Goal: Transaction & Acquisition: Purchase product/service

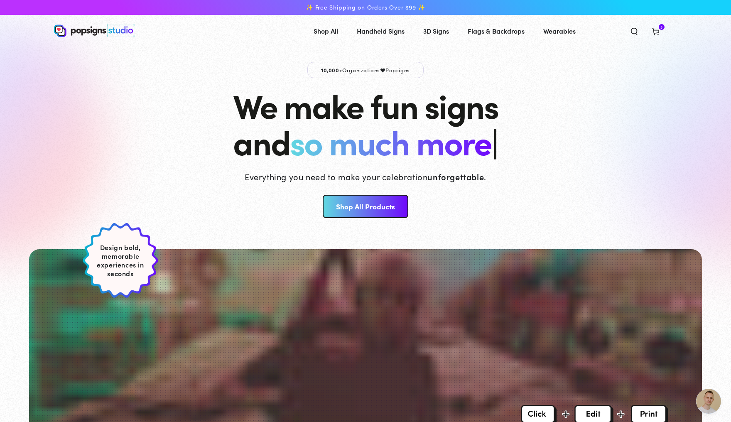
scroll to position [882, 0]
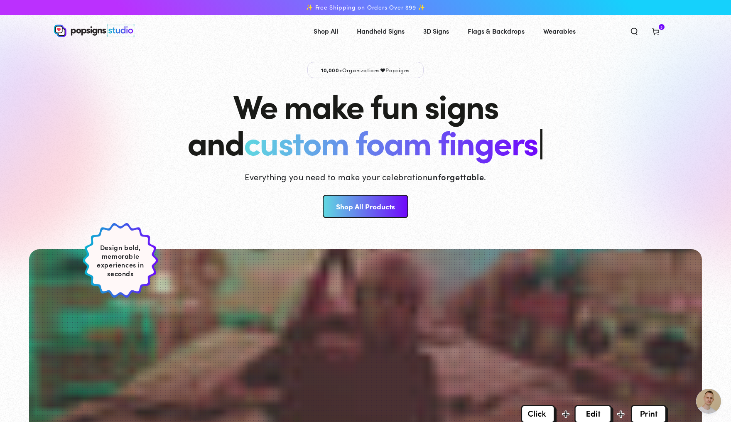
click at [373, 203] on link "Shop All Products" at bounding box center [365, 206] width 85 height 23
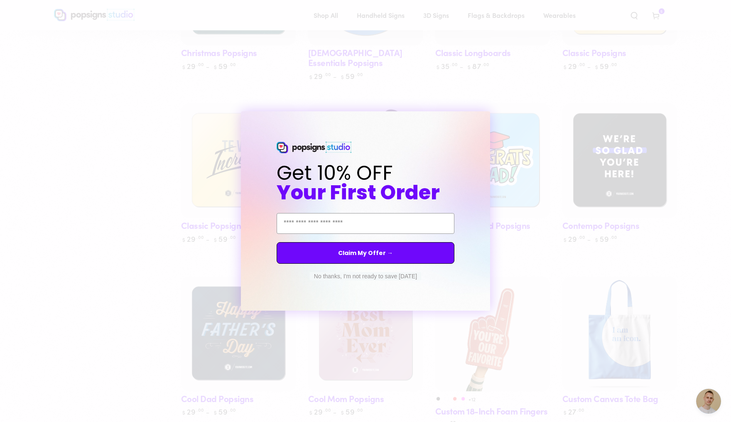
scroll to position [587, 0]
click at [488, 118] on circle "Close dialog" at bounding box center [491, 119] width 8 height 8
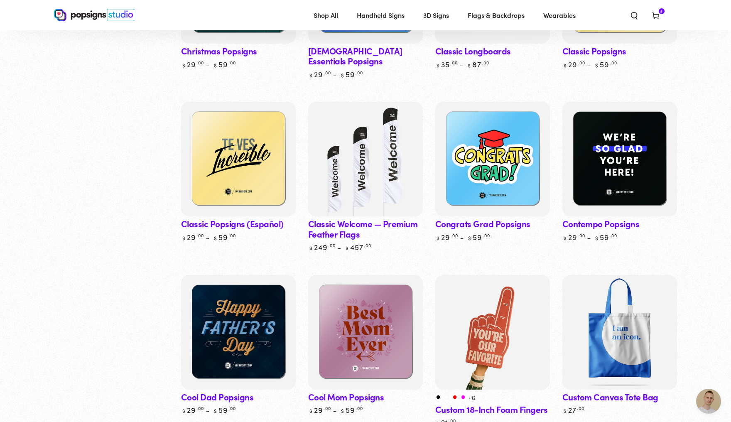
click at [615, 226] on link "Contempo Popsigns" at bounding box center [619, 172] width 115 height 140
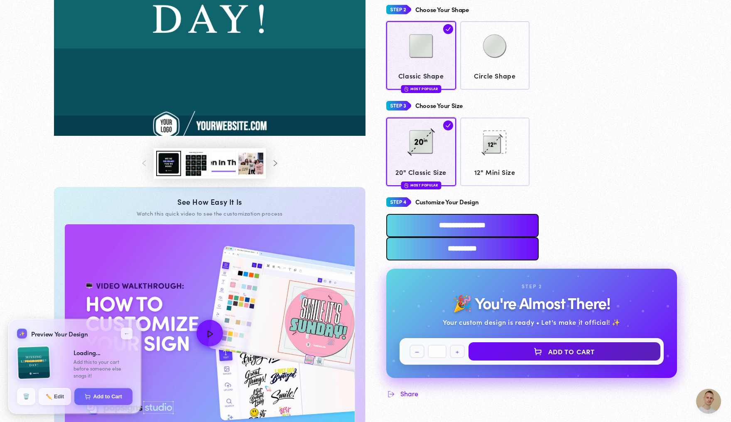
scroll to position [241, 0]
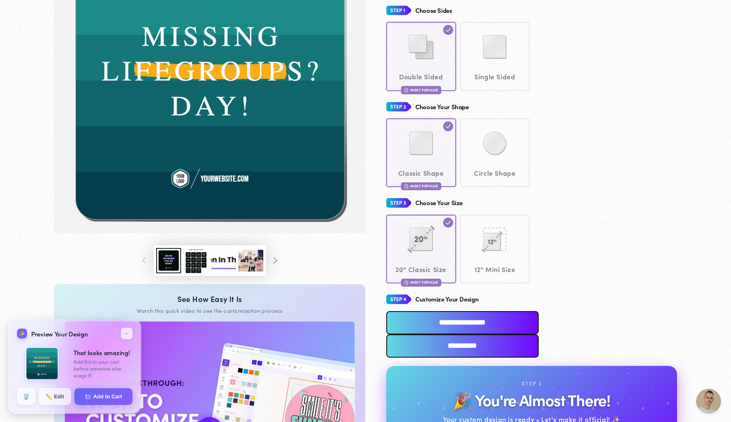
scroll to position [145, 0]
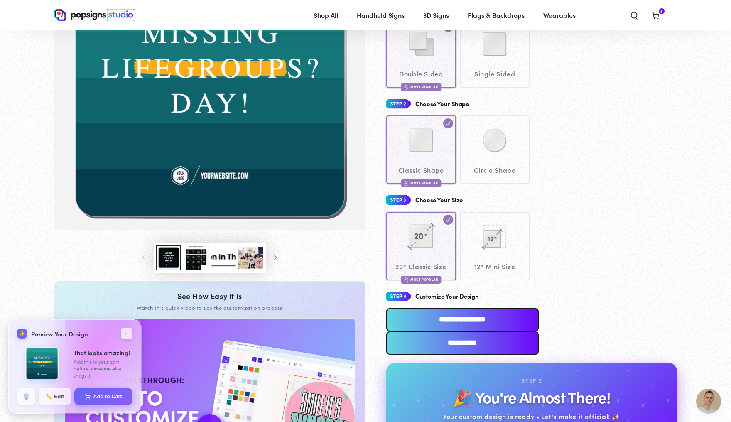
click at [658, 15] on use at bounding box center [655, 16] width 6 height 7
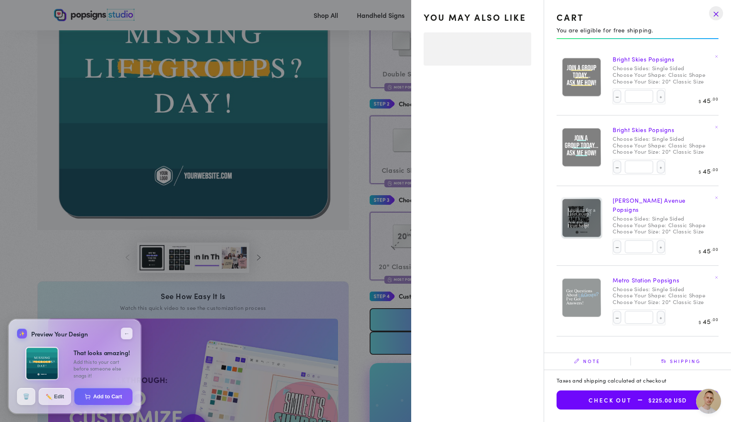
select select "**********"
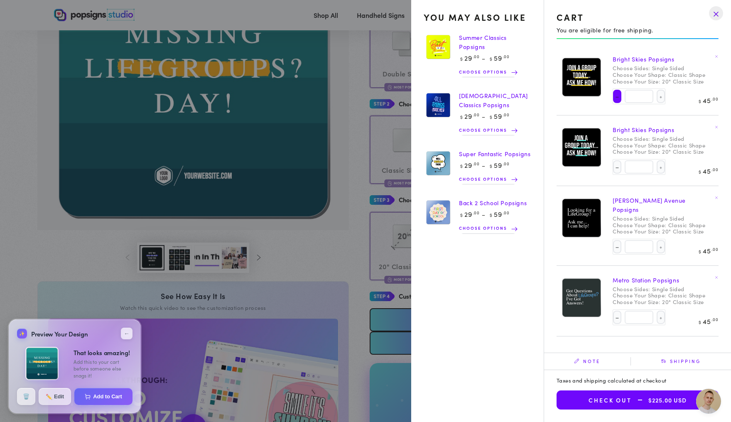
click at [613, 101] on button "Decrease quantity for Bright Skies Popsigns" at bounding box center [617, 96] width 8 height 13
type input "*"
click at [613, 169] on button "Decrease quantity for Bright Skies Popsigns" at bounding box center [617, 166] width 8 height 13
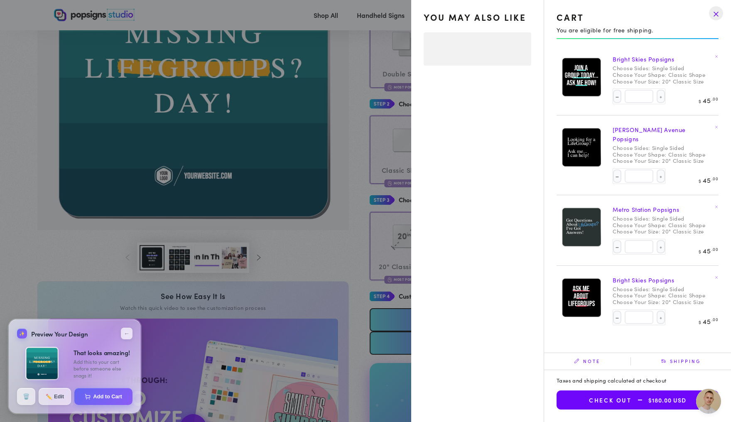
select select "**********"
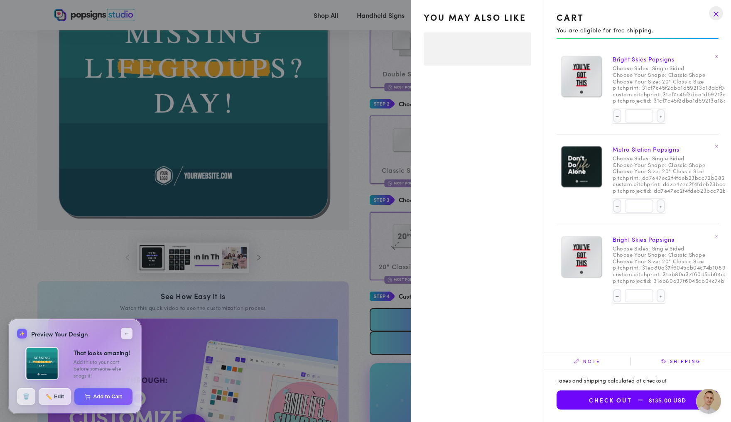
select select "**********"
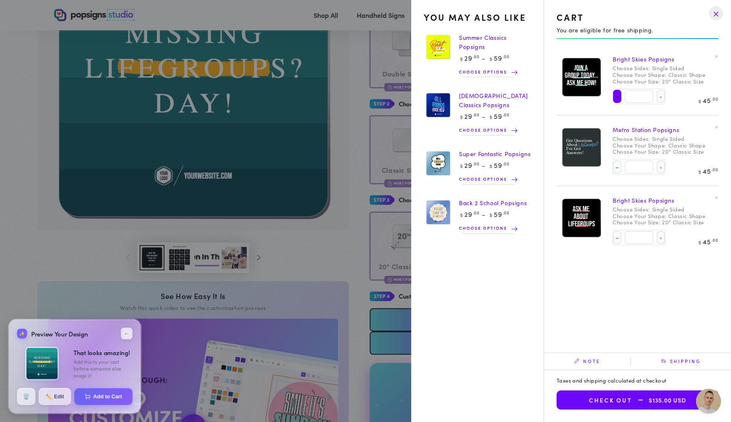
click at [613, 101] on button "Decrease quantity for Bright Skies Popsigns" at bounding box center [617, 96] width 8 height 13
type input "*"
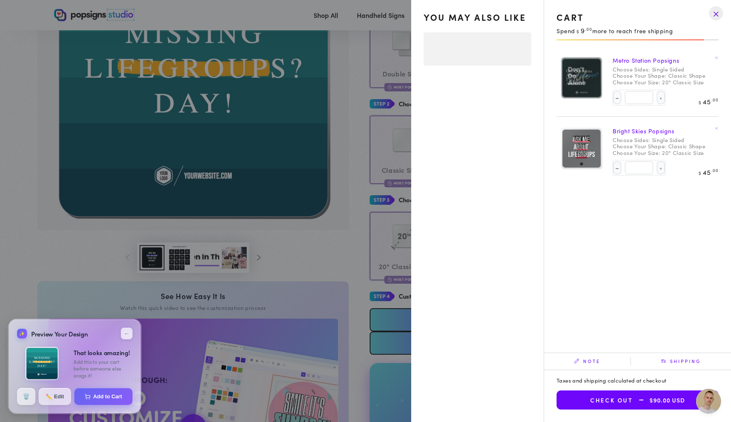
select select "**********"
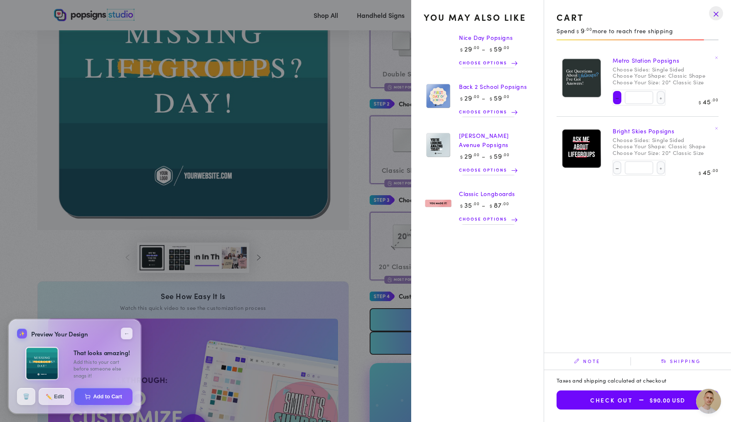
click at [613, 99] on button "Decrease quantity for Metro Station Popsigns" at bounding box center [617, 97] width 8 height 13
type input "*"
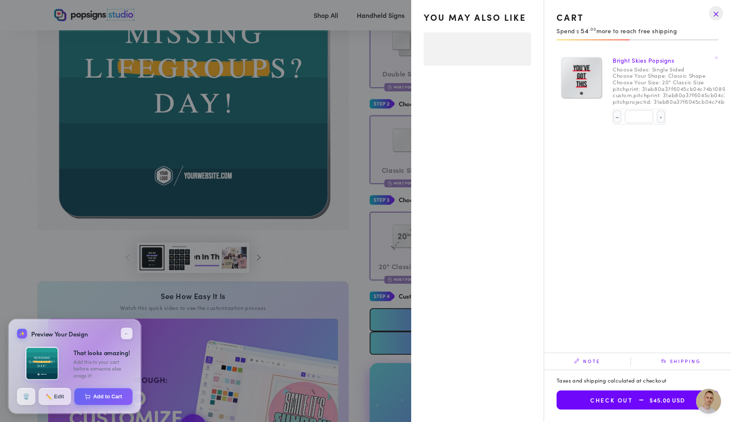
select select "**********"
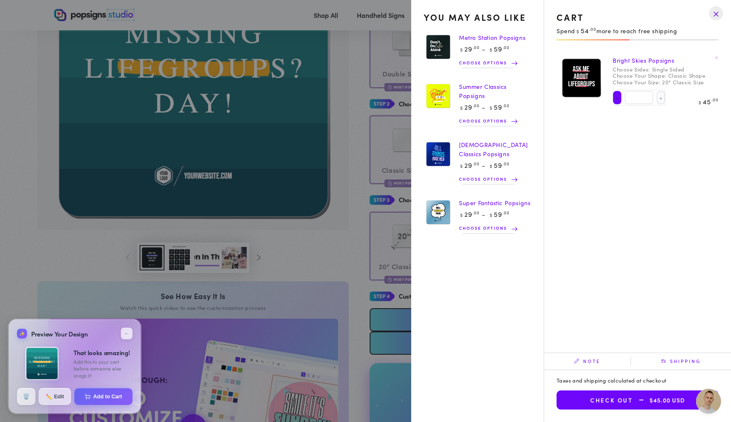
click at [613, 101] on button "Decrease quantity for Bright Skies Popsigns" at bounding box center [617, 97] width 8 height 13
type input "*"
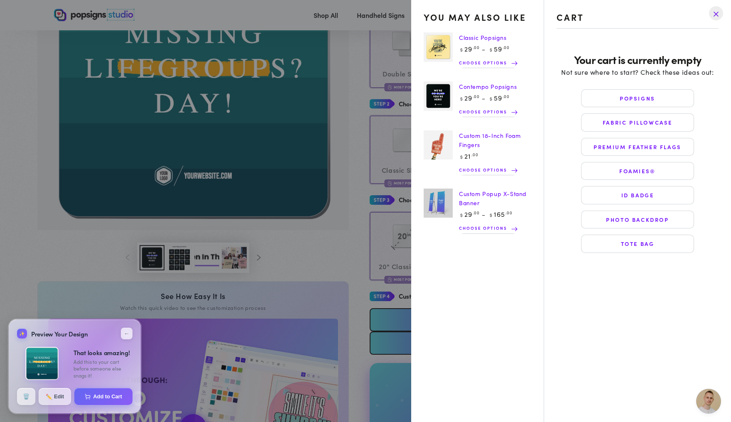
click at [715, 13] on drawer-close-button at bounding box center [716, 13] width 22 height 18
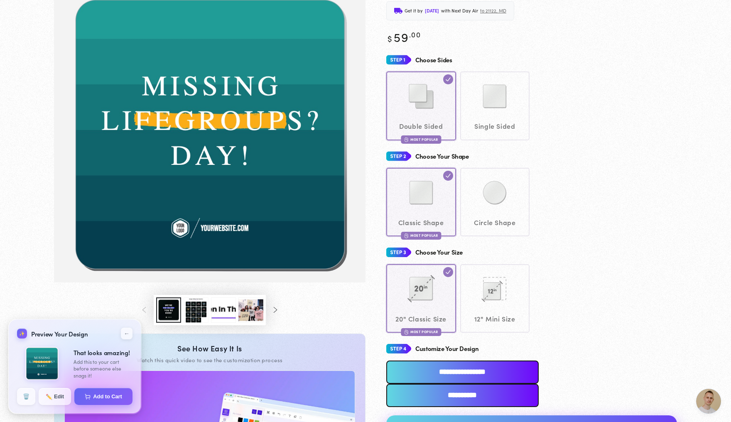
scroll to position [256, 0]
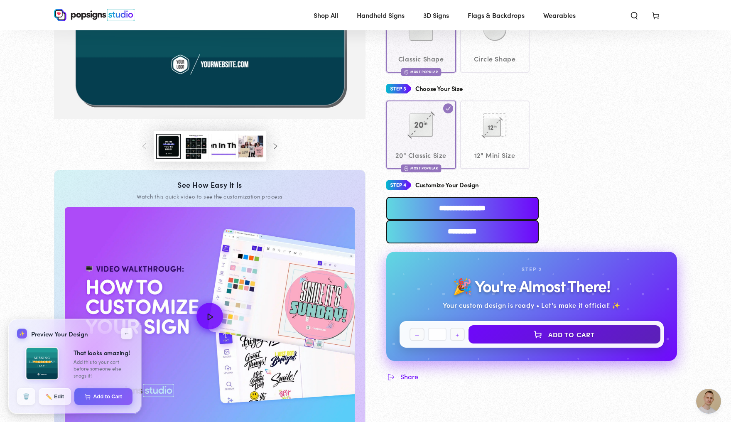
click at [538, 220] on input "**********" at bounding box center [462, 231] width 152 height 23
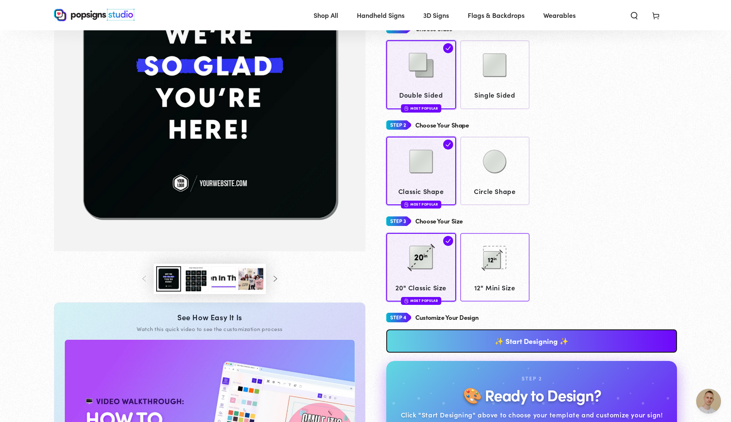
scroll to position [147, 0]
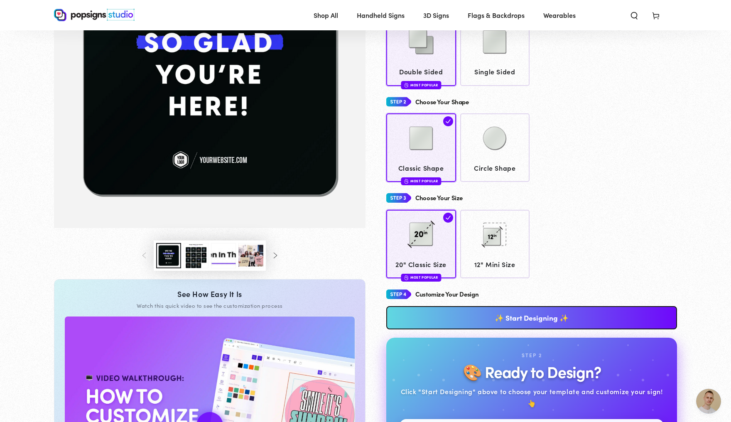
click at [472, 325] on link "✨ Start Designing ✨" at bounding box center [531, 317] width 291 height 23
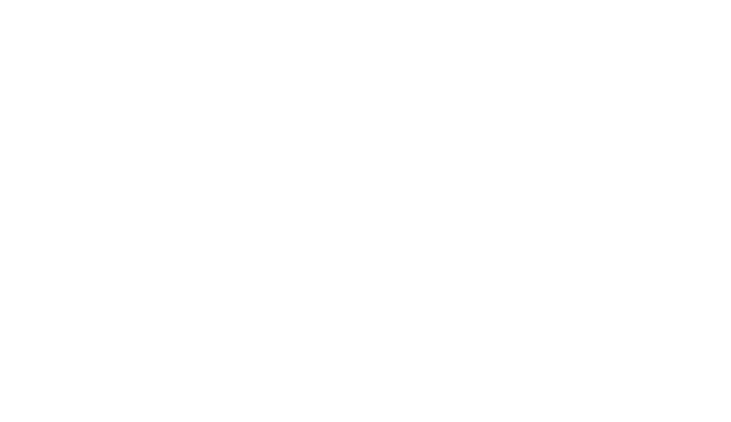
scroll to position [0, 0]
type textarea "An ancient tree with a door leading to a magical world"
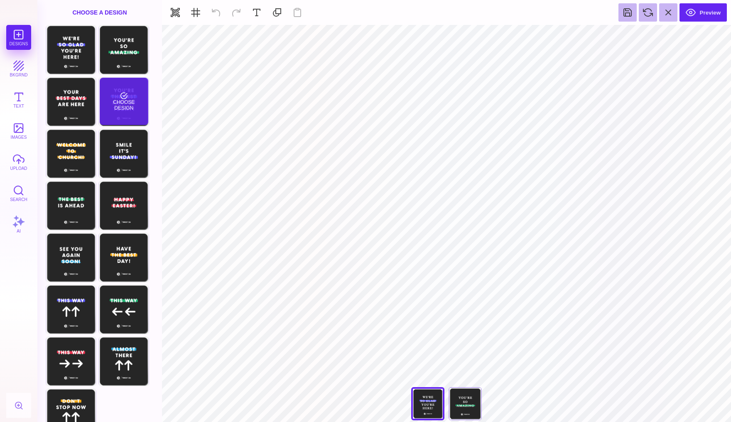
click at [128, 108] on div "Choose Design" at bounding box center [124, 101] width 49 height 47
type input "#FFFFFF"
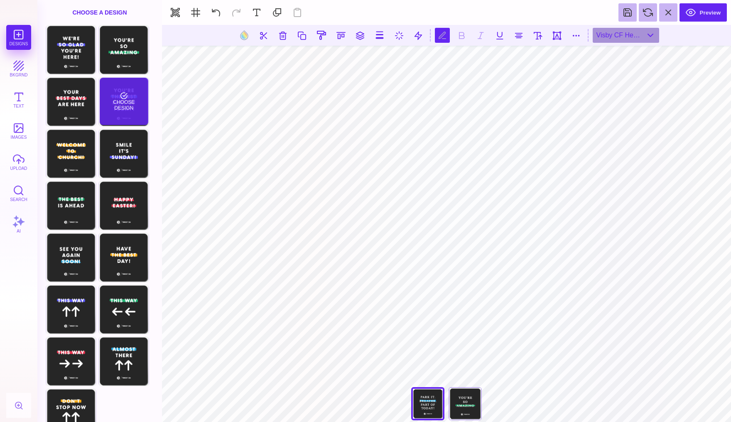
scroll to position [0, 0]
type textarea "**********"
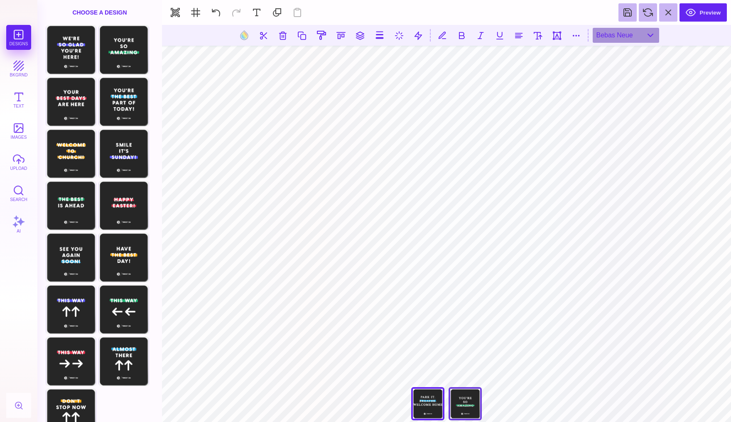
click at [469, 396] on div "You're So Amazing" at bounding box center [464, 403] width 33 height 33
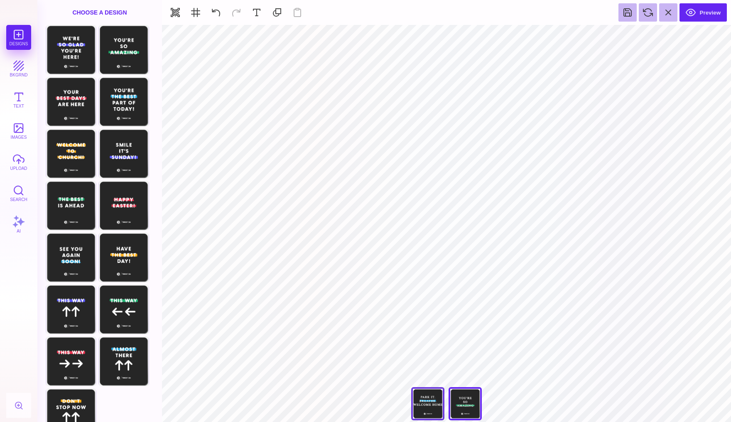
click at [433, 393] on div "You're The Best Part Of [DATE]!" at bounding box center [427, 403] width 33 height 33
type input "****"
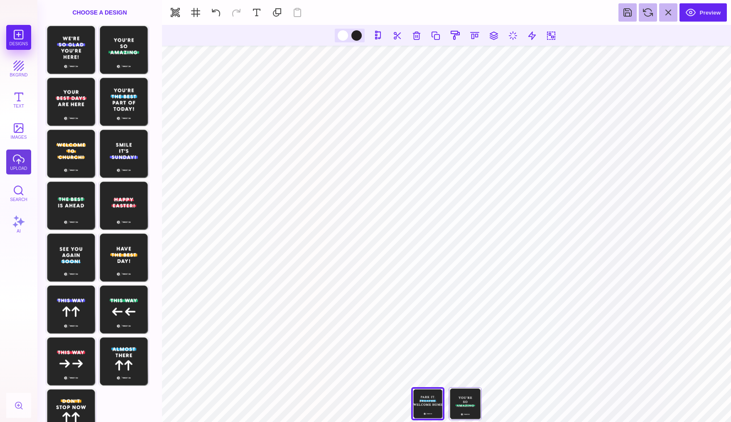
click at [15, 162] on button "upload" at bounding box center [18, 161] width 25 height 25
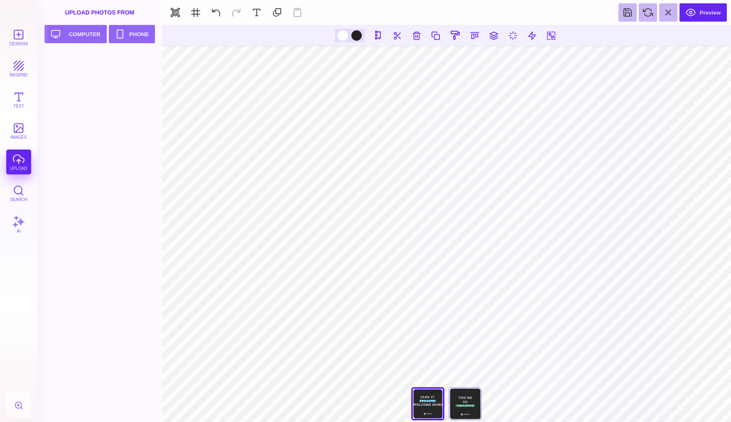
click at [23, 158] on div "Designs bkgrnd Text images upload Search AI" at bounding box center [18, 223] width 37 height 397
click at [92, 32] on button "Upload your artwork Computer" at bounding box center [75, 34] width 62 height 18
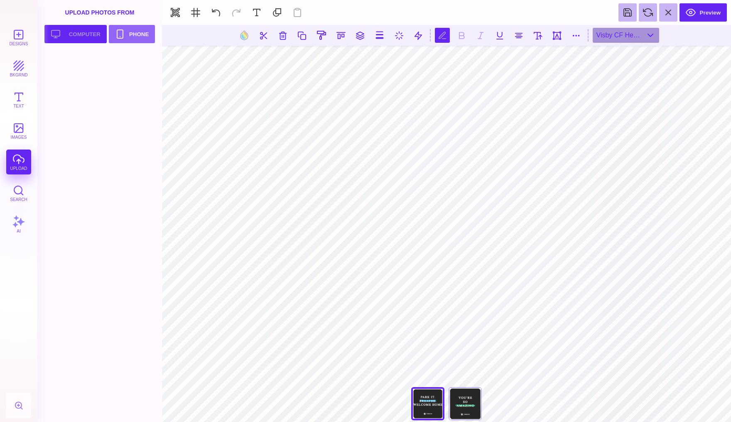
scroll to position [1, 0]
type textarea "******** ******** ******* *****"
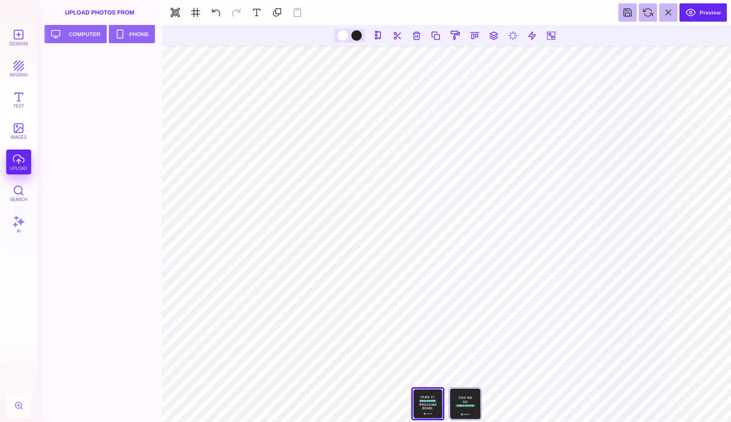
click at [15, 160] on div "Designs bkgrnd Text images upload Search AI" at bounding box center [18, 223] width 37 height 397
click at [78, 32] on button "Upload your artwork Computer" at bounding box center [75, 34] width 62 height 18
click at [214, 12] on button at bounding box center [216, 12] width 18 height 18
type input "#FFFFFF"
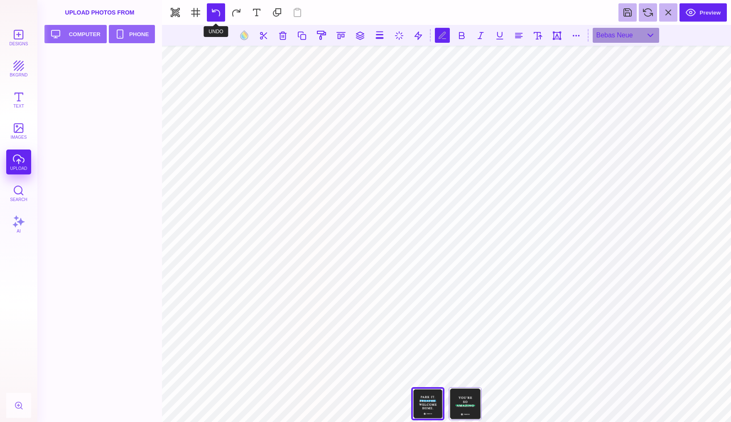
scroll to position [0, 0]
type textarea "*"
type textarea "**********"
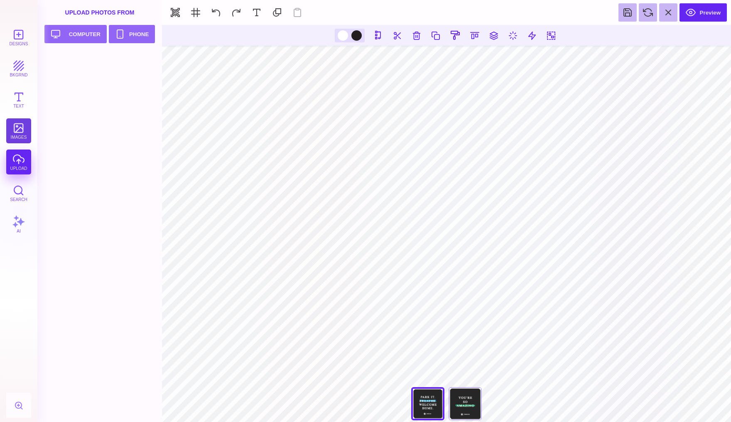
click at [15, 134] on button "images" at bounding box center [18, 130] width 25 height 25
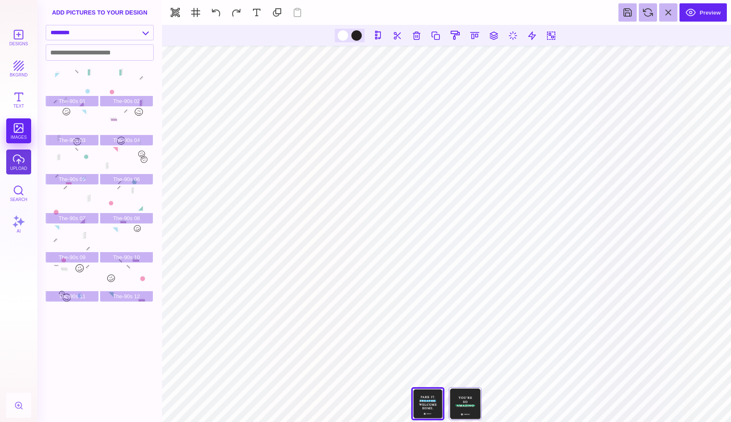
click at [17, 164] on button "upload" at bounding box center [18, 161] width 25 height 25
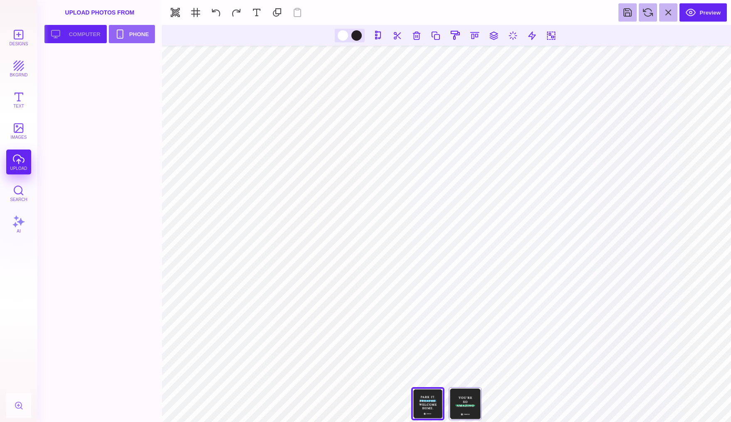
click at [85, 38] on button "Upload your artwork Computer" at bounding box center [75, 34] width 62 height 18
click at [82, 31] on button "Upload your artwork Computer" at bounding box center [75, 34] width 62 height 18
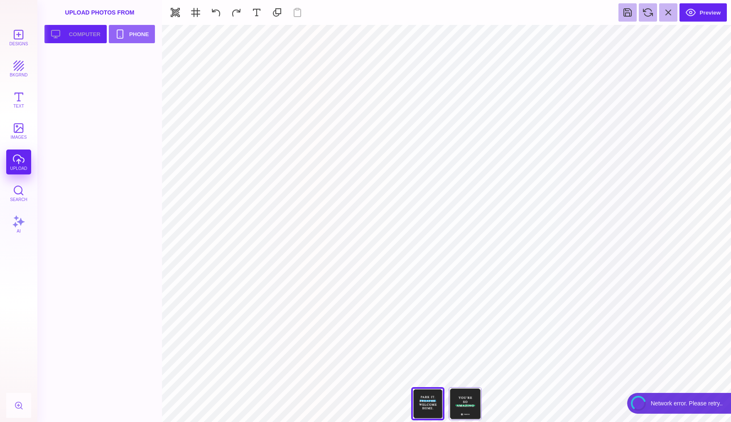
type input "#FFFFFF"
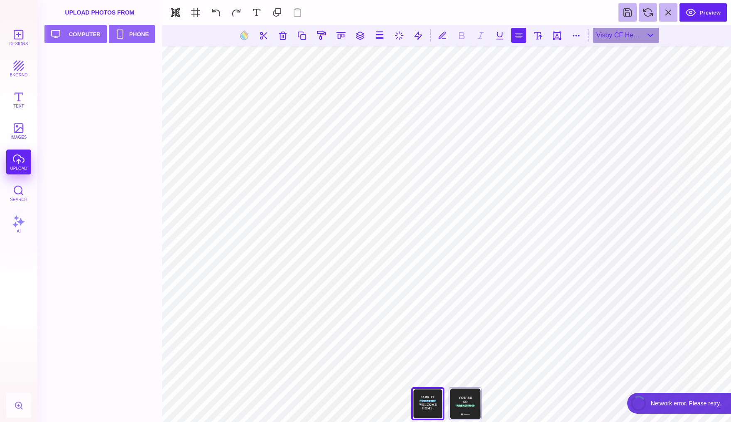
click at [518, 35] on button at bounding box center [518, 35] width 15 height 15
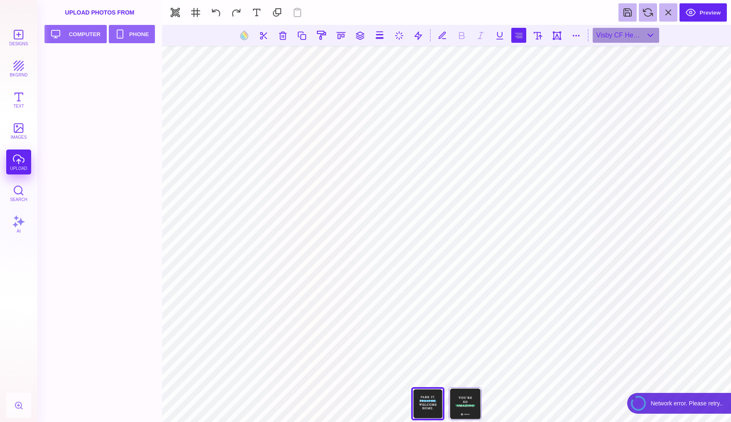
click at [518, 35] on button at bounding box center [518, 35] width 15 height 15
click at [372, 33] on button at bounding box center [380, 35] width 16 height 16
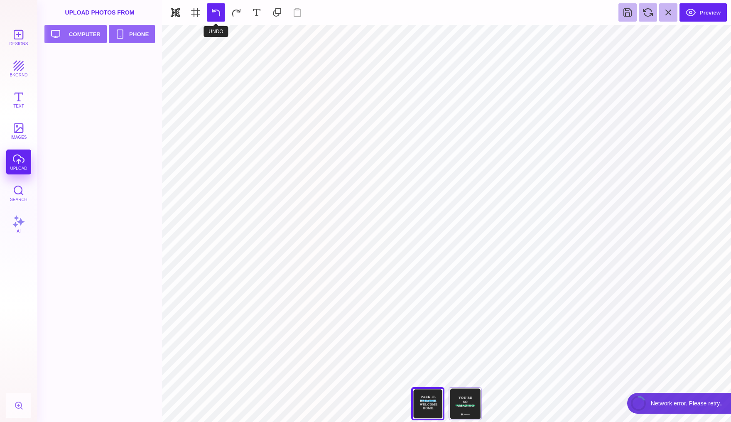
click at [217, 12] on button at bounding box center [216, 12] width 18 height 18
click at [702, 10] on button "Preview" at bounding box center [702, 12] width 47 height 18
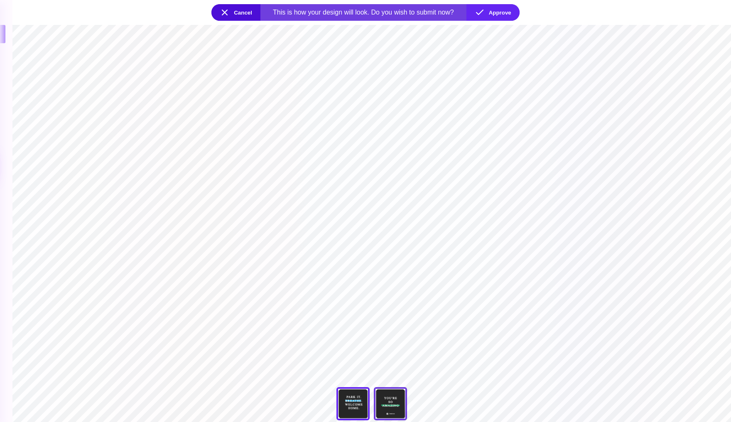
click at [388, 401] on div "You're So Amazing" at bounding box center [390, 403] width 33 height 33
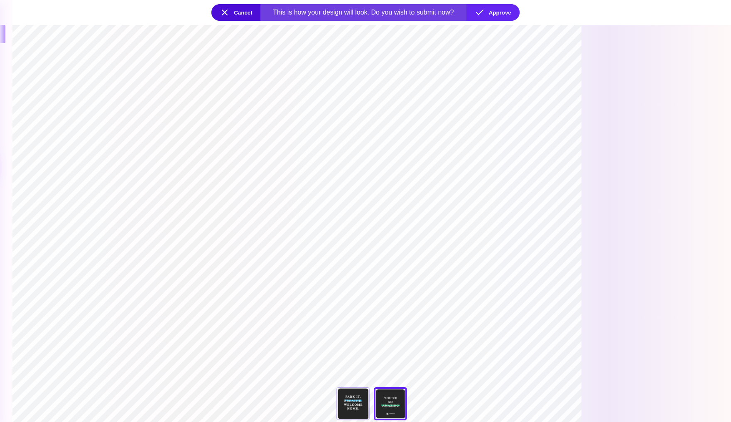
type input "****"
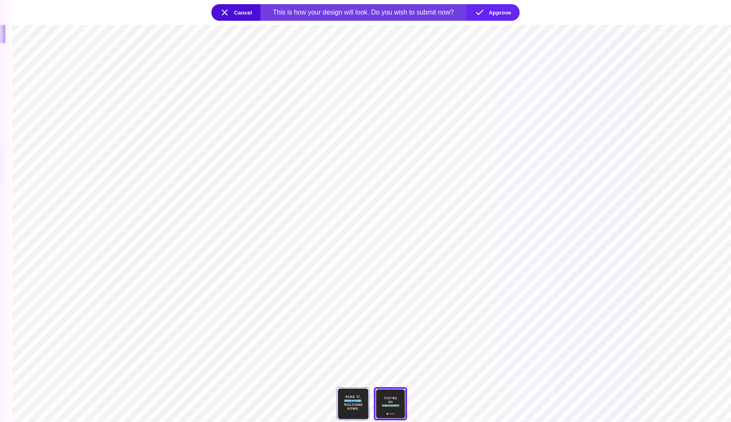
click at [434, 242] on section "**********" at bounding box center [371, 223] width 718 height 397
click at [411, 240] on section "**********" at bounding box center [371, 223] width 718 height 397
click at [386, 330] on section "**********" at bounding box center [371, 223] width 718 height 397
click at [398, 328] on section "**********" at bounding box center [371, 223] width 718 height 397
click at [224, 15] on button "Cancel" at bounding box center [235, 12] width 49 height 17
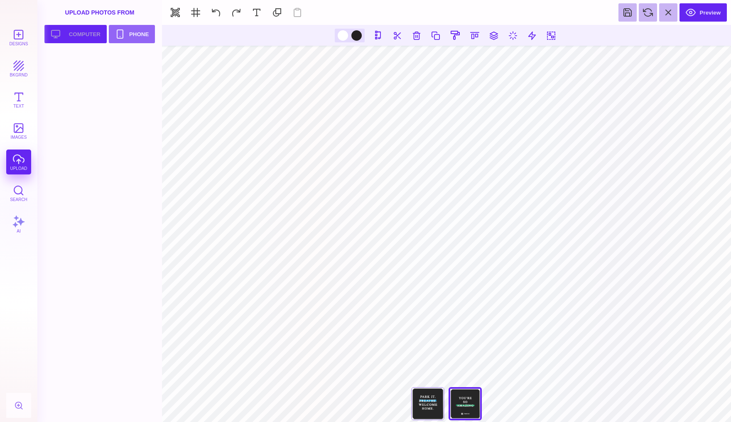
click at [68, 35] on button "Upload your artwork Computer" at bounding box center [75, 34] width 62 height 18
type input "#FFFFFF"
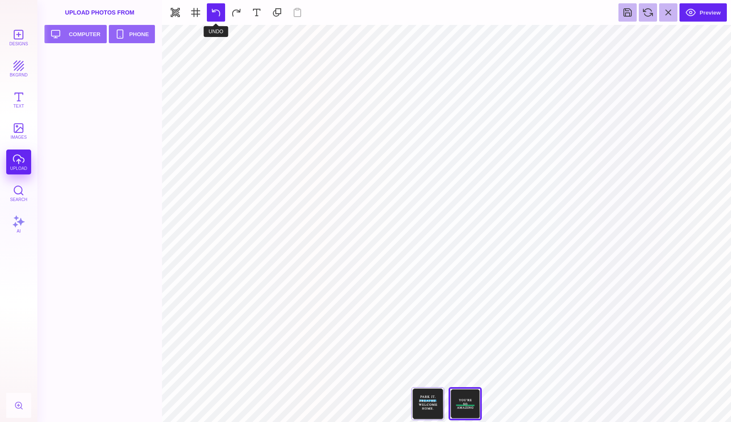
click at [222, 13] on button at bounding box center [216, 12] width 18 height 18
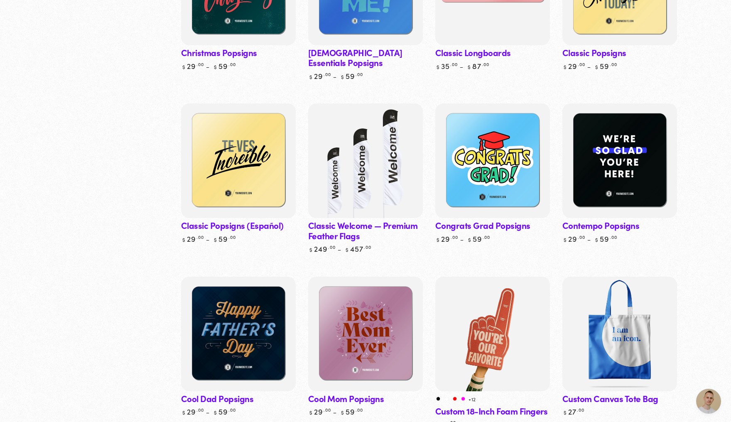
scroll to position [882, 0]
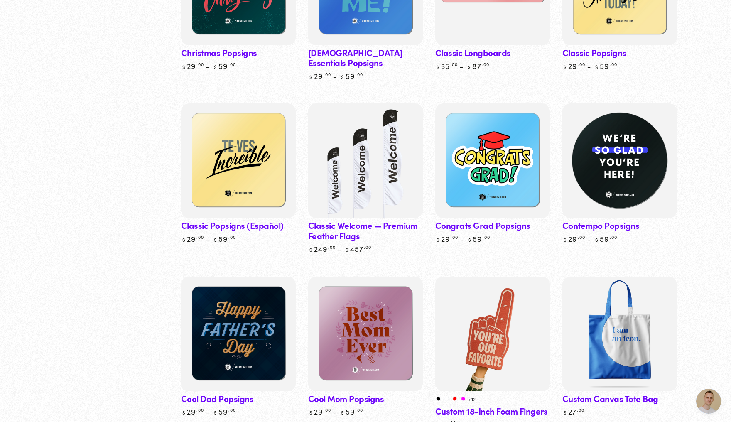
click at [635, 184] on img at bounding box center [619, 161] width 118 height 118
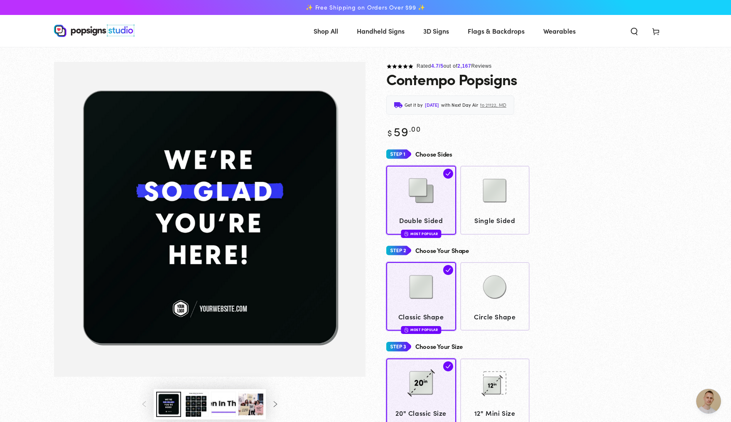
scroll to position [882, 0]
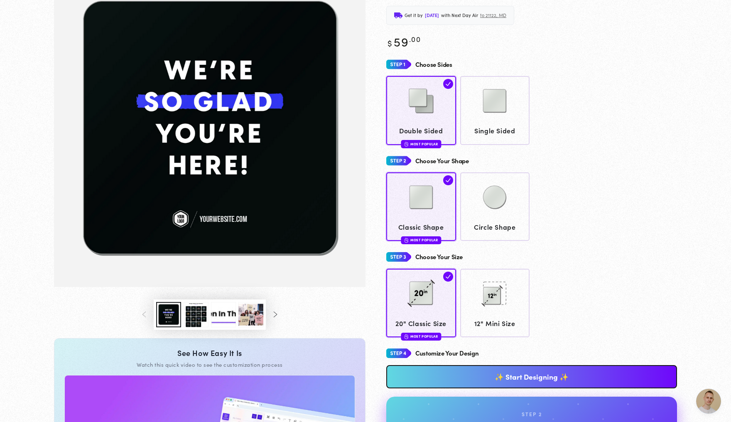
scroll to position [90, 0]
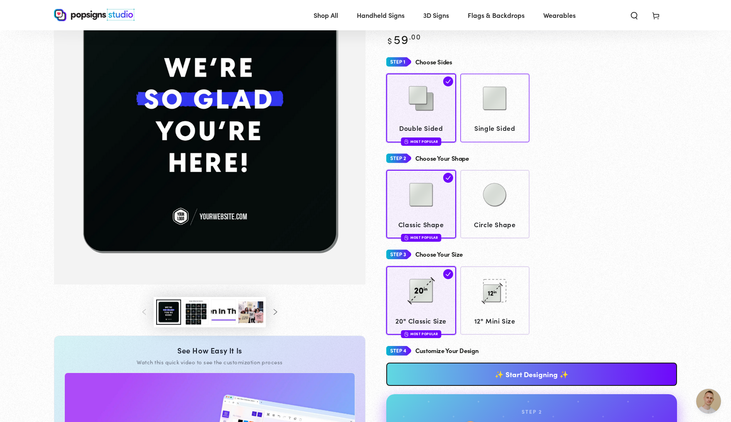
click at [494, 128] on span "Single Sided" at bounding box center [495, 128] width 62 height 12
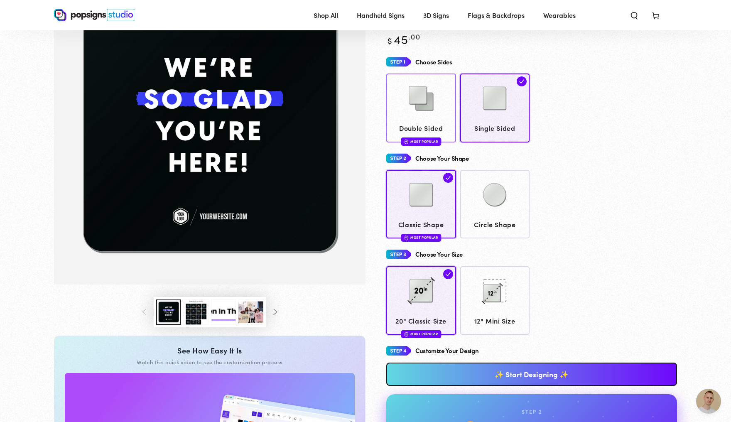
click at [428, 126] on span "Double Sided" at bounding box center [421, 128] width 62 height 12
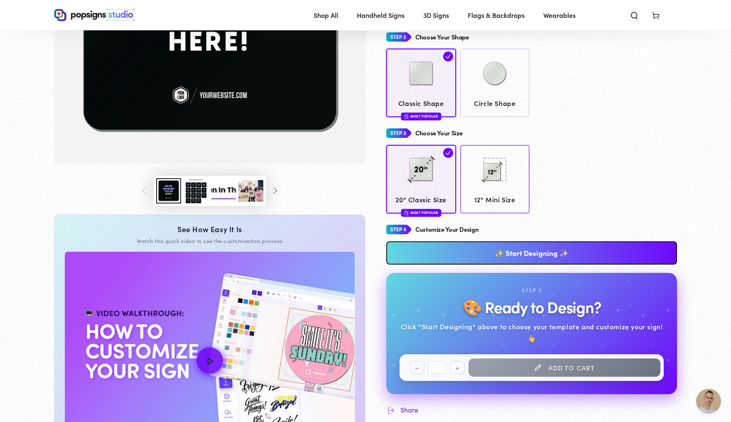
scroll to position [213, 0]
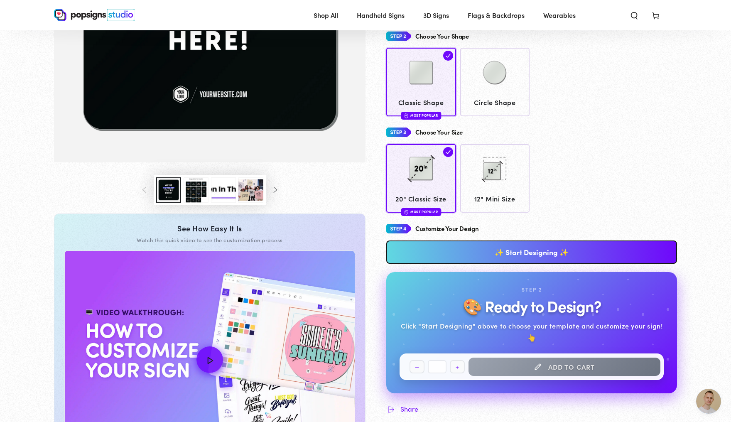
click at [530, 262] on link "✨ Start Designing ✨" at bounding box center [531, 251] width 291 height 23
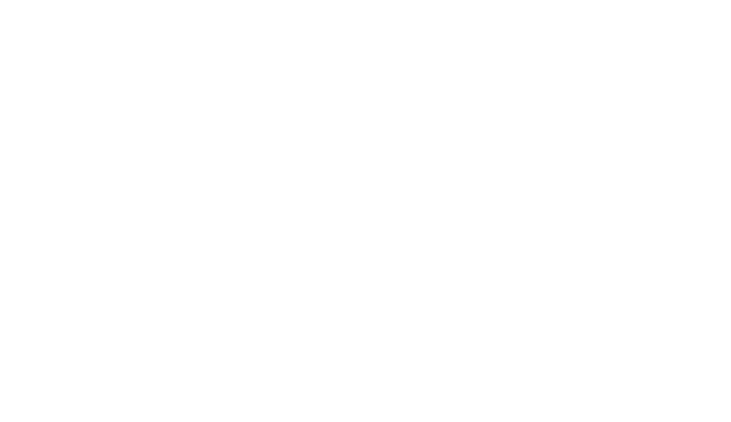
scroll to position [0, 0]
type textarea "An ancient tree with a door leading to a magical world"
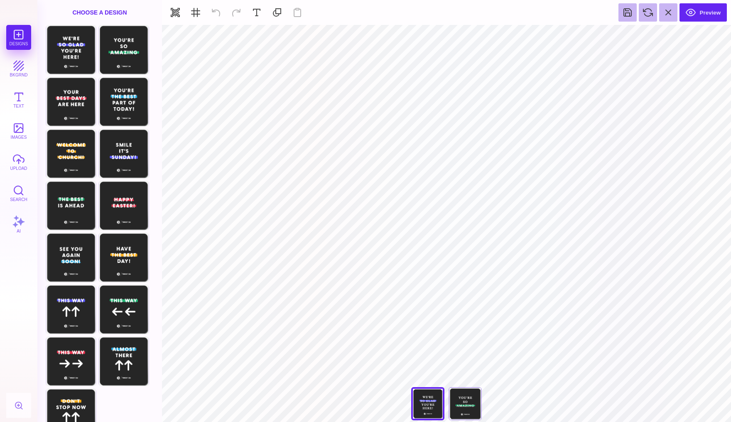
scroll to position [1169, 0]
type textarea "**********"
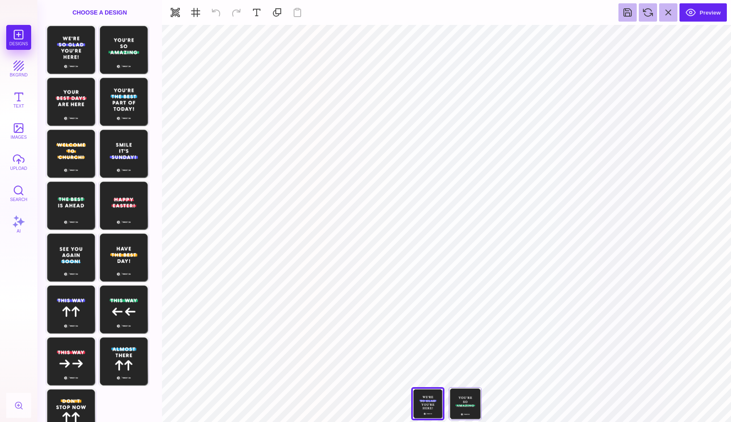
type textarea "****"
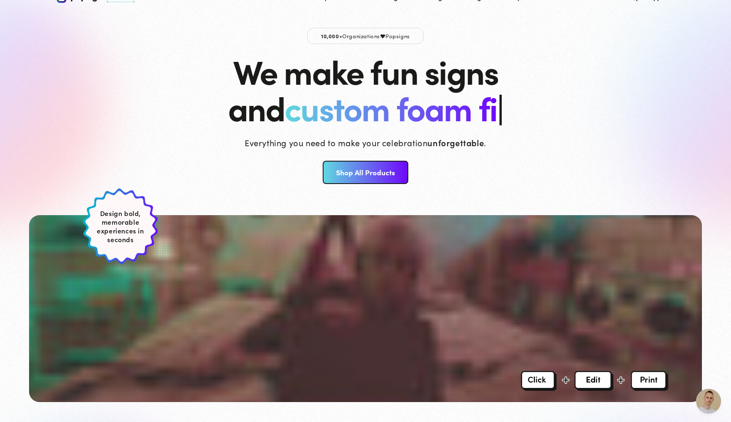
scroll to position [38, 0]
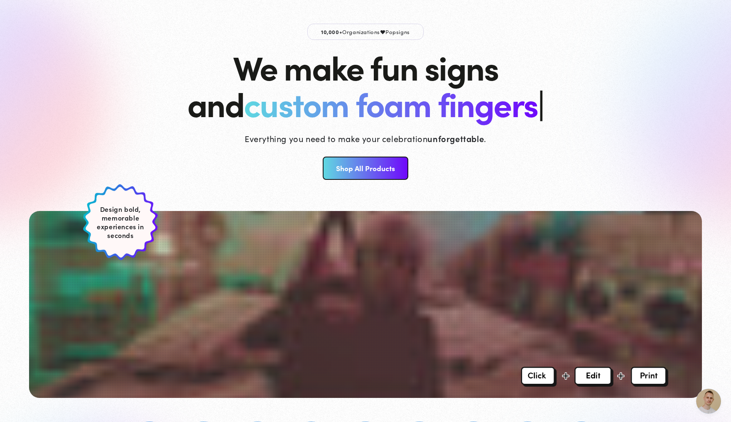
click at [391, 165] on link "Shop All Products" at bounding box center [365, 167] width 85 height 23
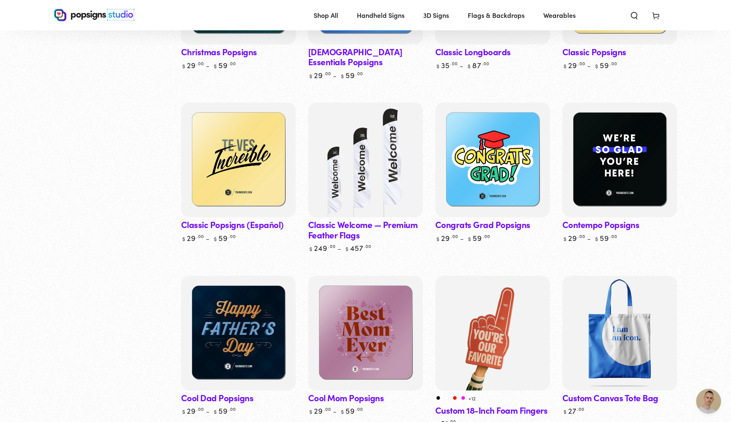
scroll to position [592, 0]
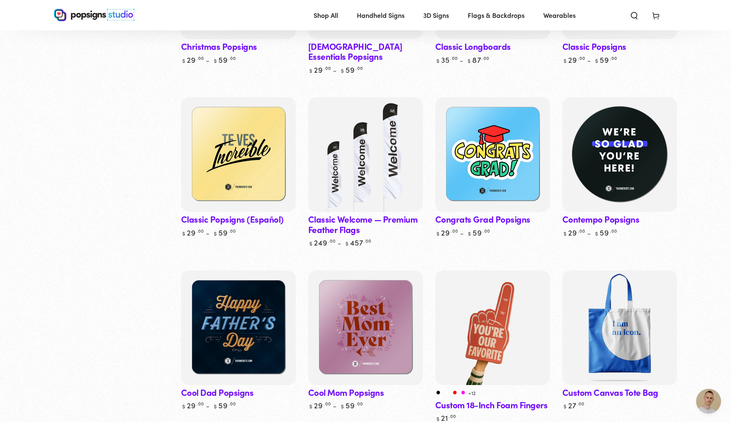
click at [654, 173] on img at bounding box center [619, 154] width 118 height 118
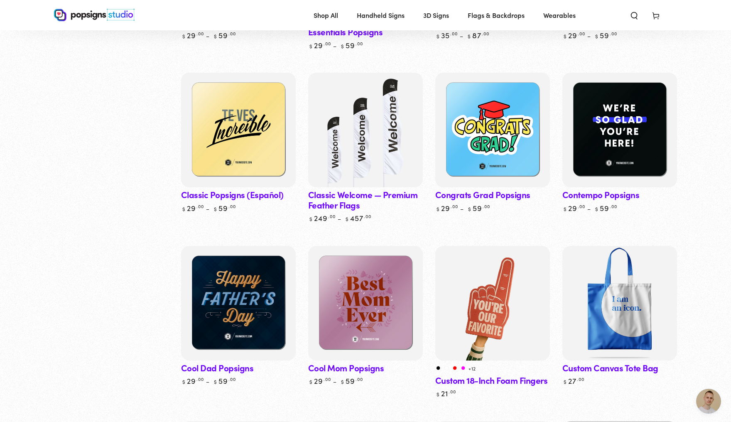
scroll to position [615, 0]
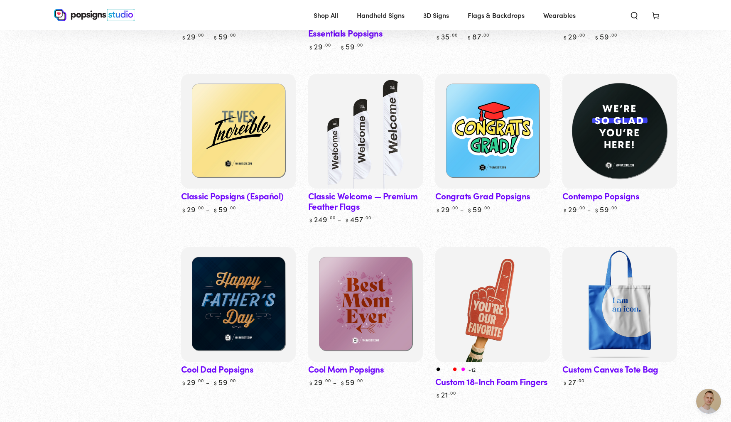
click at [621, 148] on img at bounding box center [619, 131] width 118 height 118
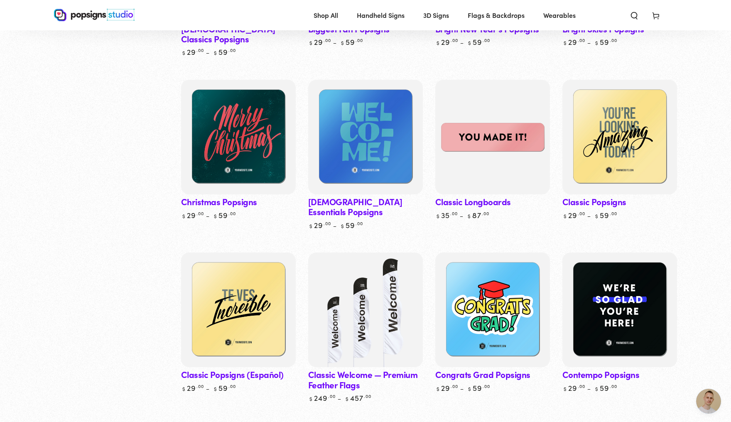
scroll to position [454, 0]
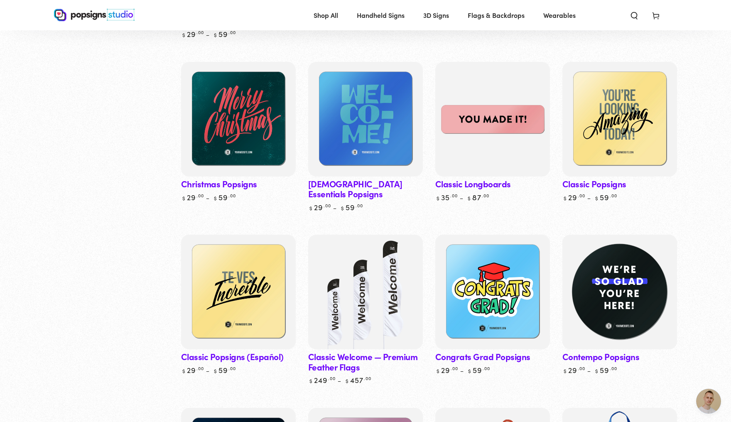
click at [625, 278] on img at bounding box center [619, 292] width 118 height 118
click at [651, 308] on img at bounding box center [619, 292] width 118 height 118
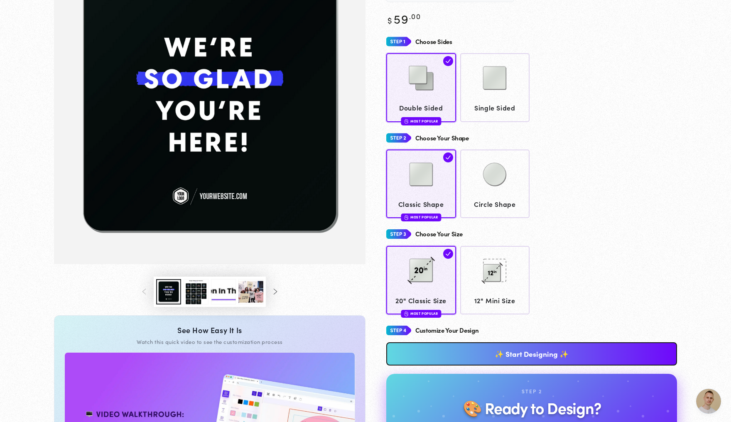
scroll to position [116, 0]
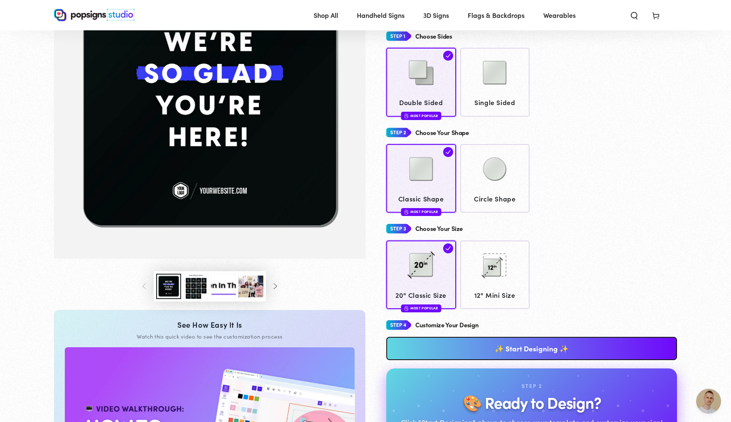
click at [183, 299] on button "Load image 3 in gallery view" at bounding box center [195, 286] width 25 height 25
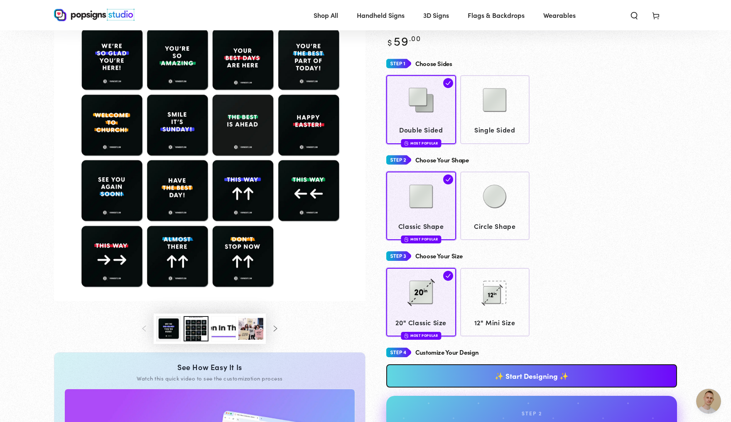
scroll to position [0, 0]
click at [101, 202] on img "Gallery Viewer" at bounding box center [209, 136] width 311 height 330
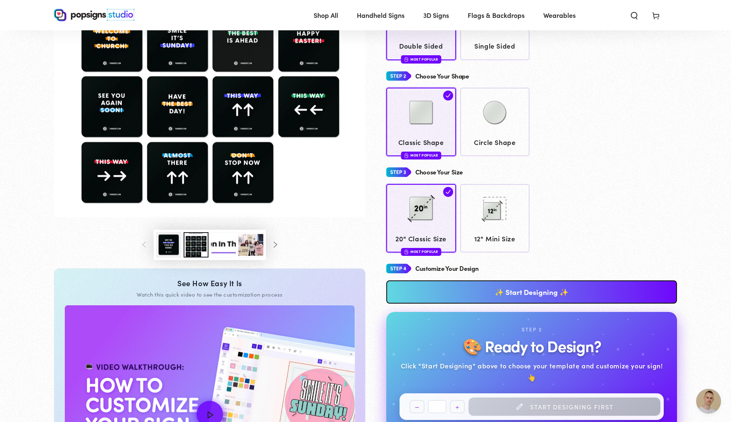
scroll to position [227, 0]
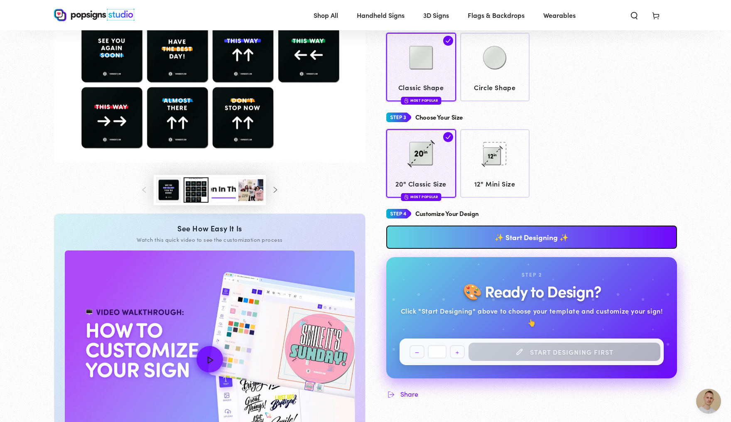
click at [542, 244] on link "✨ Start Designing ✨" at bounding box center [531, 236] width 291 height 23
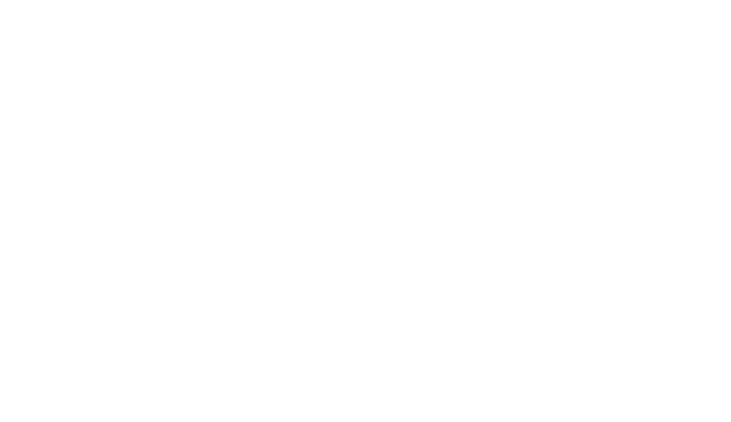
scroll to position [0, 0]
type textarea "An ancient tree with a door leading to a magical world"
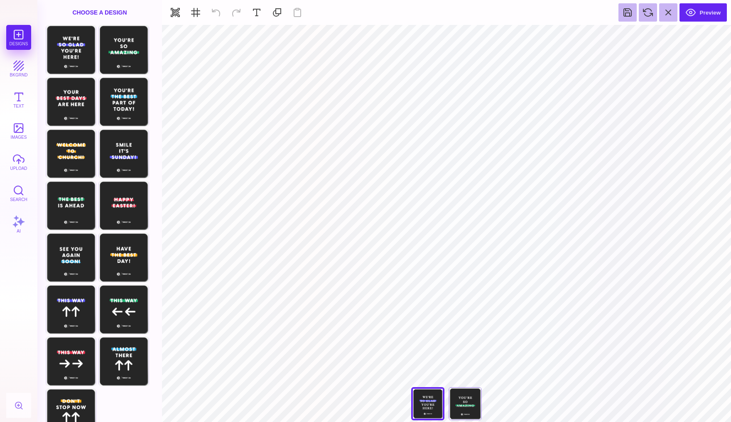
type input "#FFFFFF"
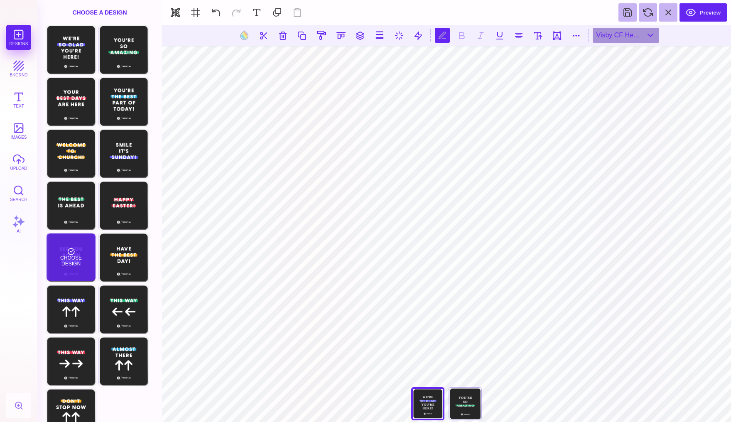
scroll to position [13, 0]
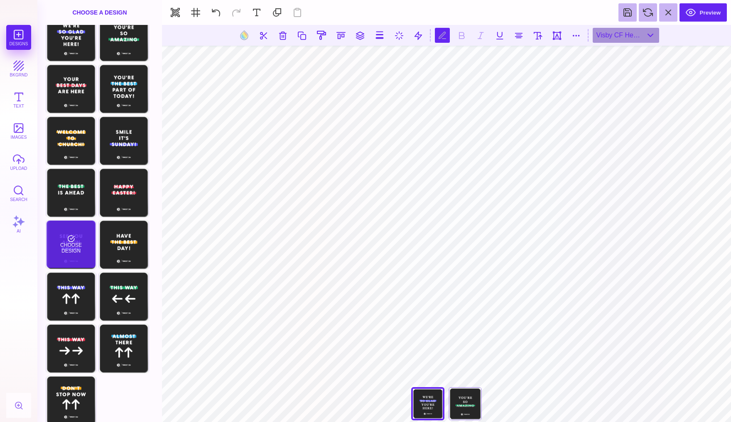
type textarea "******* ****** *****"
click at [76, 248] on div "Choose Design" at bounding box center [70, 243] width 49 height 47
type textarea "**********"
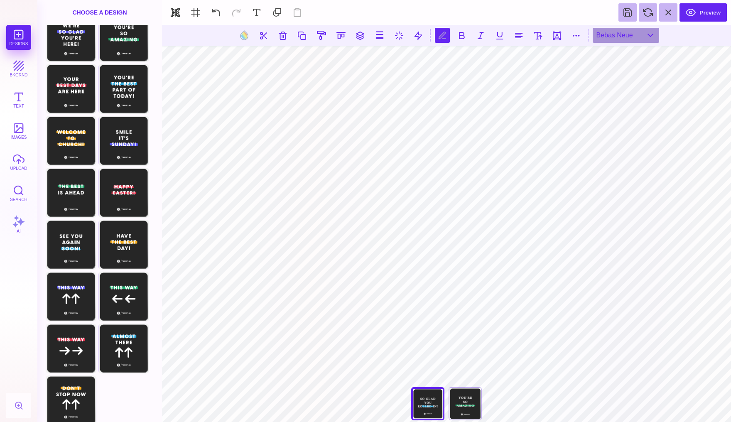
type textarea "*"
type textarea "**********"
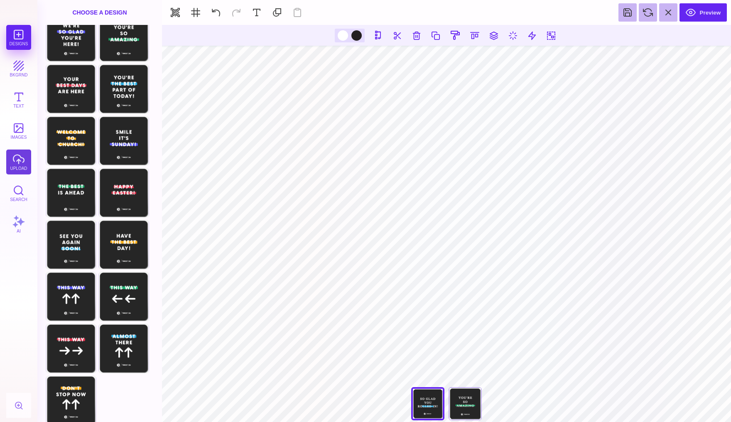
click at [23, 165] on button "upload" at bounding box center [18, 161] width 25 height 25
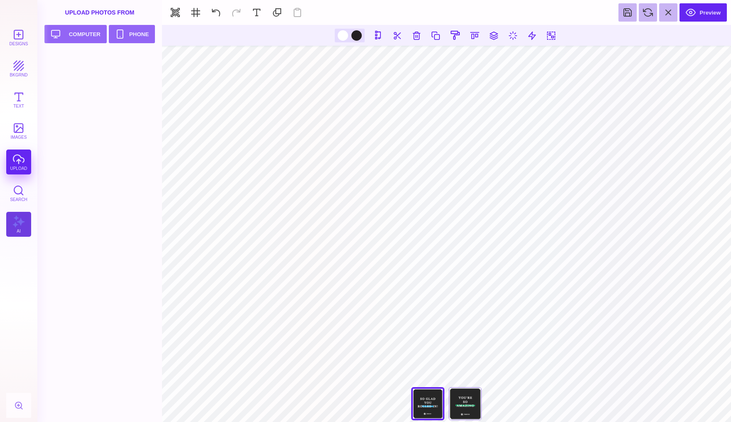
click at [20, 225] on button "AI" at bounding box center [18, 224] width 25 height 25
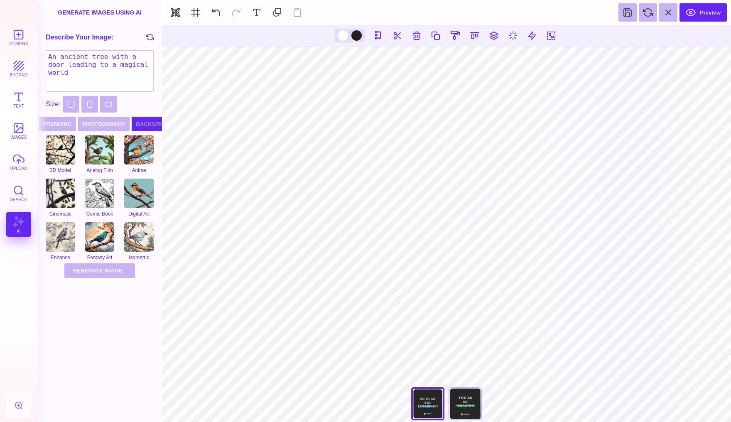
scroll to position [0, 88]
click at [92, 107] on button "Portrait" at bounding box center [89, 104] width 17 height 17
click at [139, 104] on button "Landscape" at bounding box center [145, 104] width 17 height 17
click at [17, 165] on button "upload" at bounding box center [18, 161] width 25 height 25
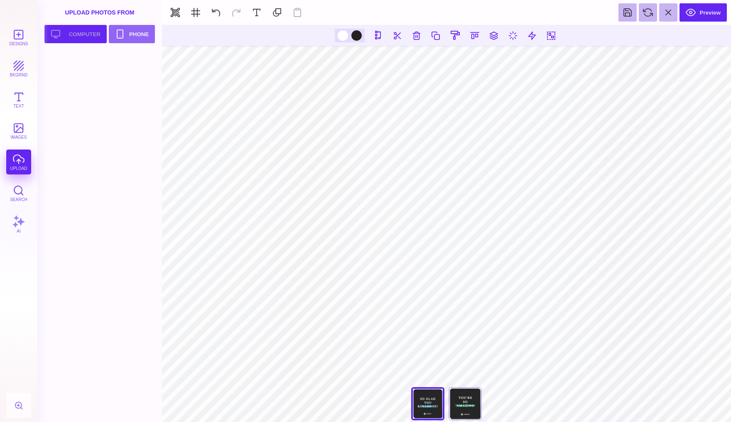
click at [77, 35] on button "Upload your artwork Computer" at bounding box center [75, 34] width 62 height 18
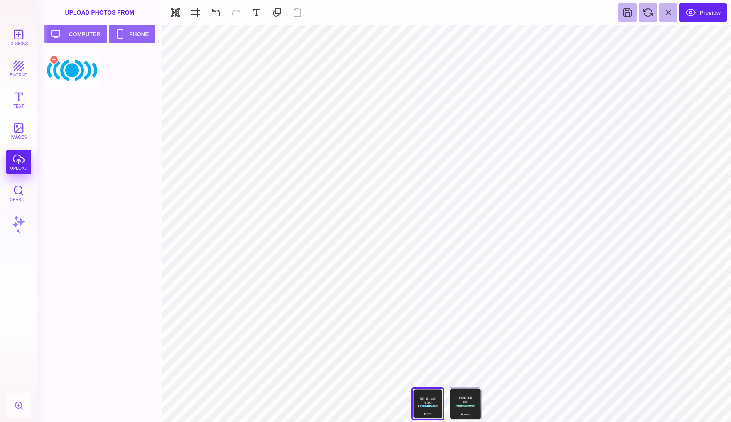
type input "#000000"
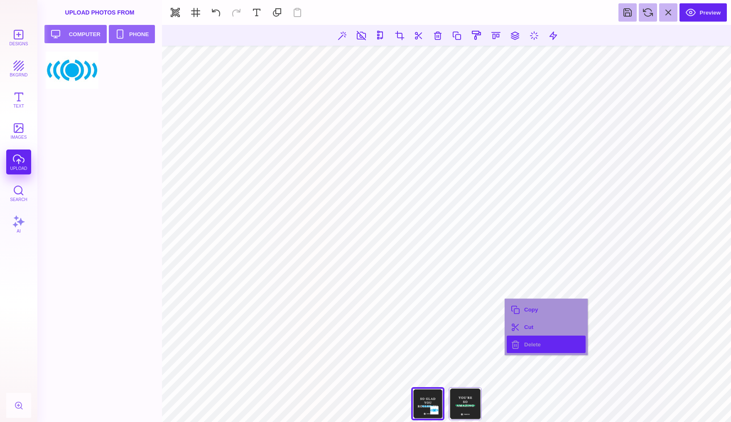
click at [518, 339] on button "Delete" at bounding box center [545, 343] width 79 height 17
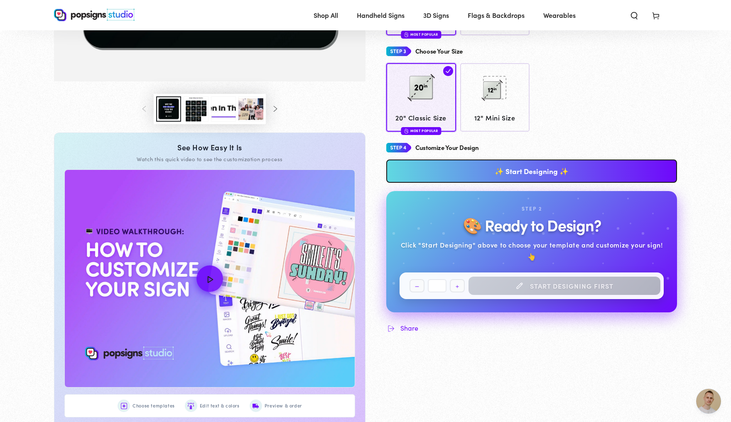
scroll to position [298, 0]
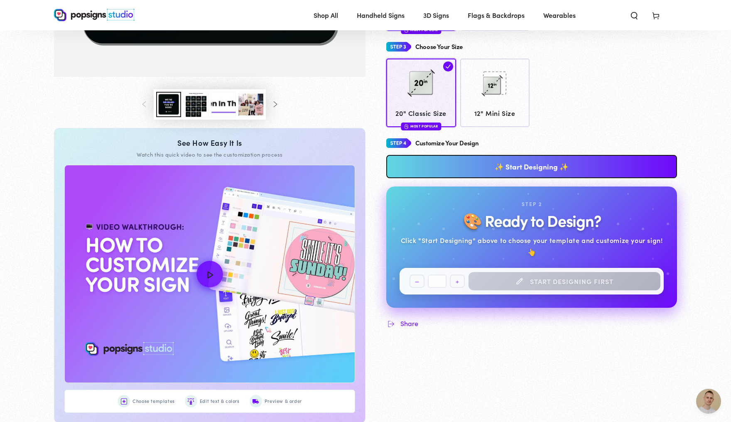
click at [307, 325] on img "How to Customize Your Design" at bounding box center [210, 273] width 290 height 217
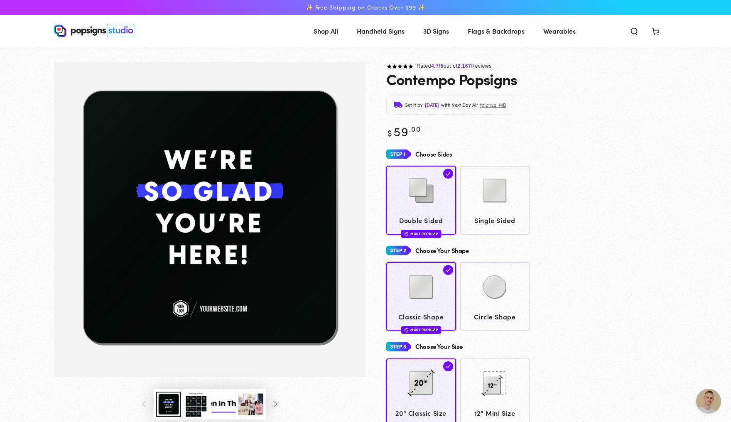
scroll to position [0, 0]
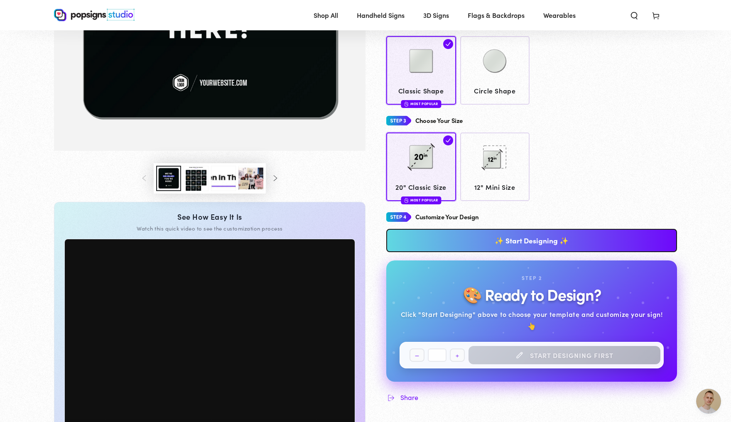
click at [562, 244] on link "✨ Start Designing ✨" at bounding box center [531, 240] width 291 height 23
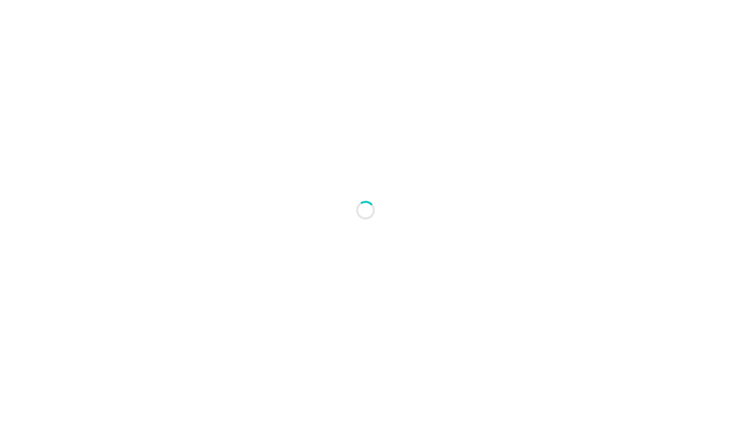
type textarea "An ancient tree with a door leading to a magical world"
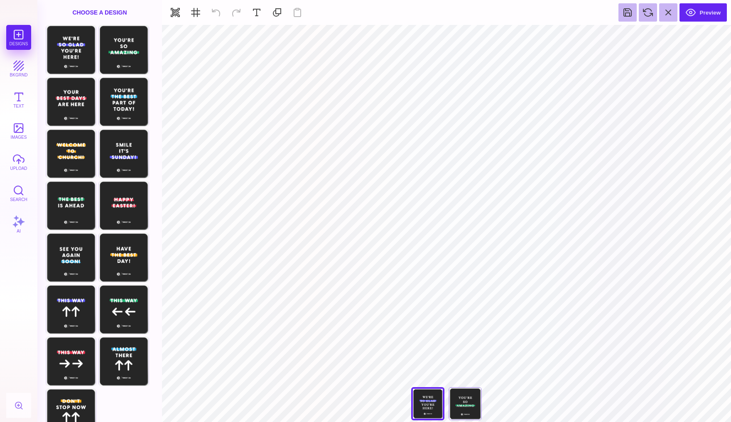
type input "#FFFFFF"
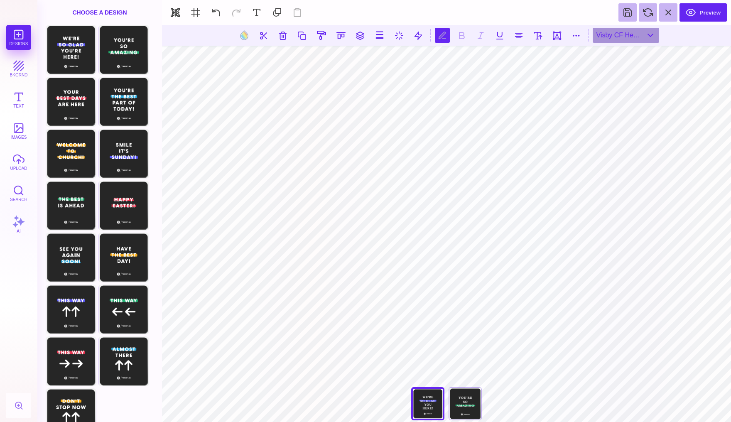
type textarea "**********"
click at [244, 36] on button at bounding box center [244, 35] width 16 height 16
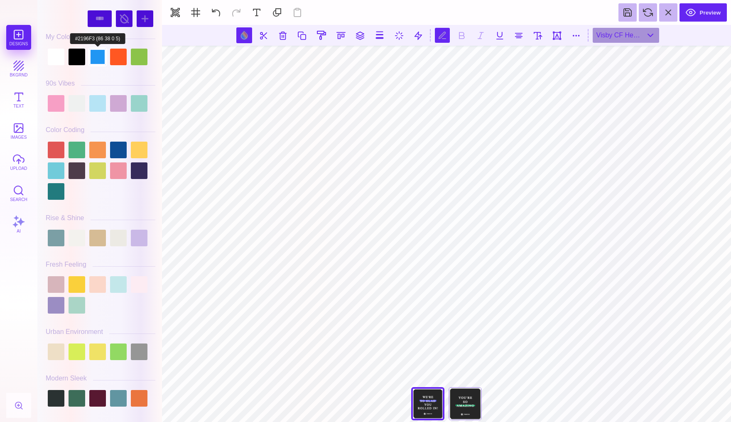
click at [98, 59] on div at bounding box center [97, 57] width 17 height 17
type input "#2196F3"
click at [218, 15] on button at bounding box center [216, 12] width 18 height 18
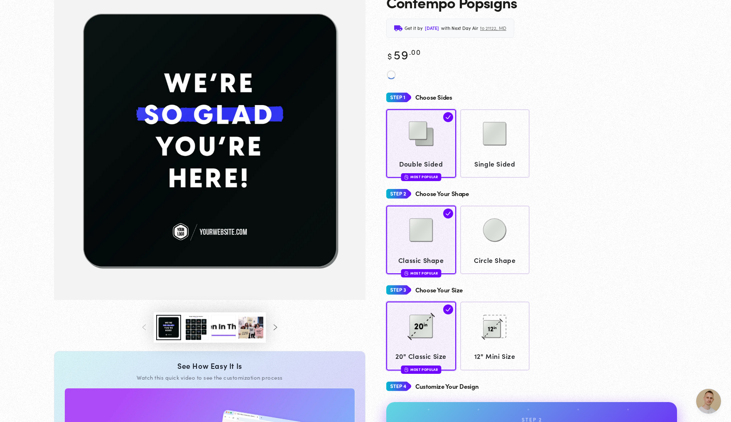
scroll to position [882, 0]
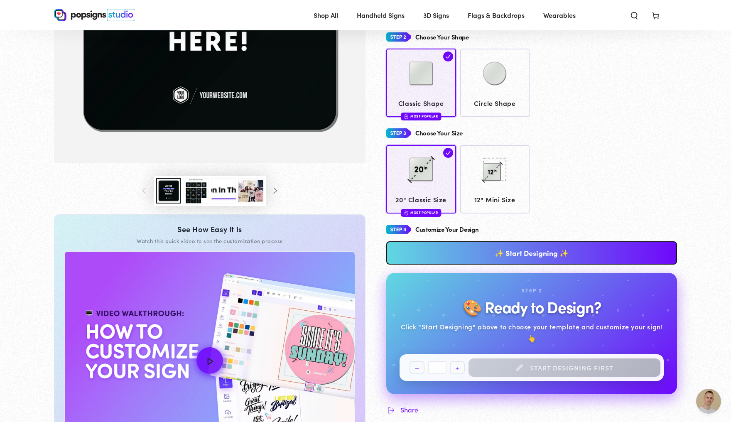
scroll to position [223, 0]
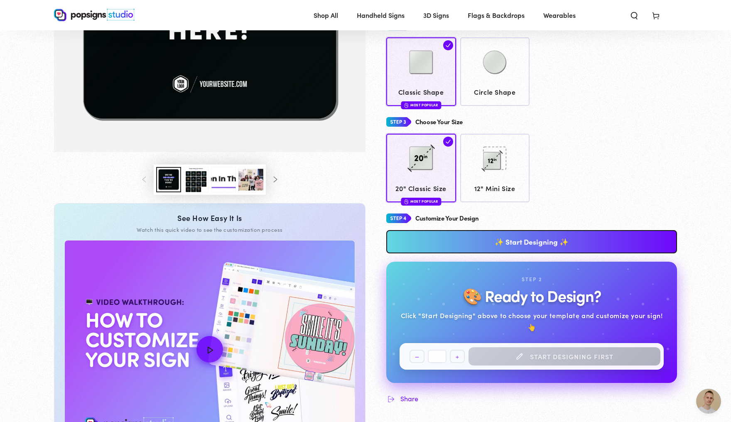
click at [557, 251] on link "✨ Start Designing ✨" at bounding box center [531, 241] width 291 height 23
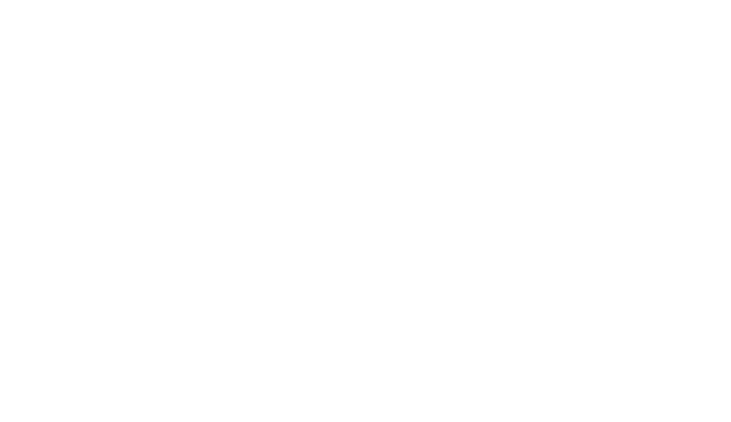
scroll to position [0, 0]
type textarea "An ancient tree with a door leading to a magical world"
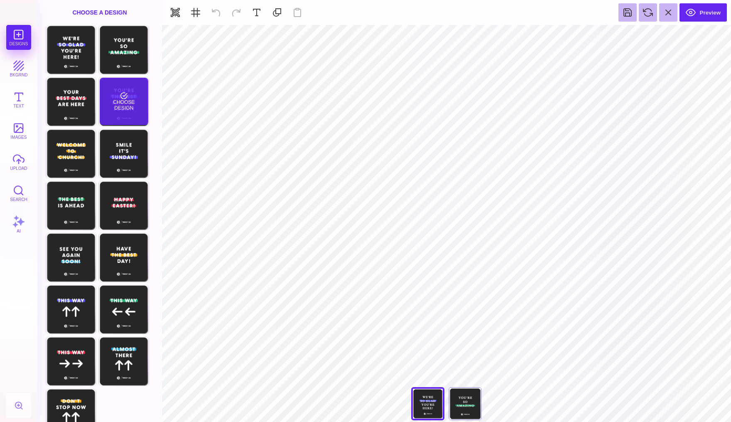
click at [127, 98] on div "Choose Design" at bounding box center [124, 101] width 49 height 47
type input "#FFFFFF"
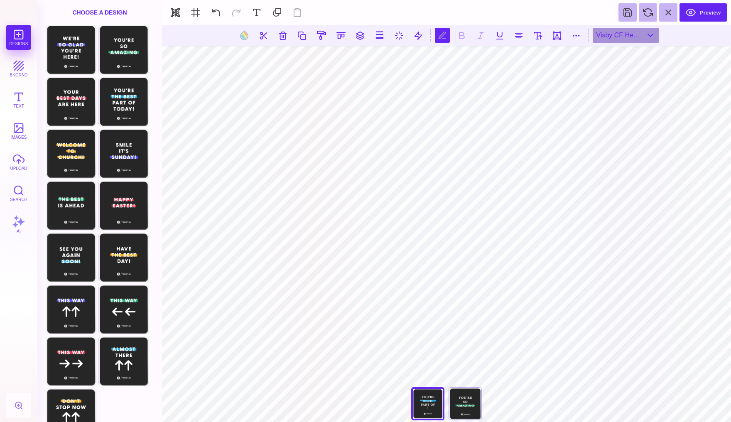
scroll to position [0, 1]
type textarea "**********"
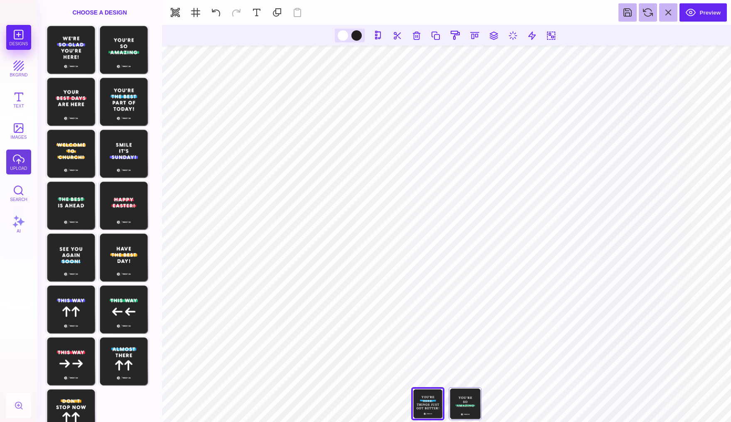
click at [16, 160] on button "upload" at bounding box center [18, 161] width 25 height 25
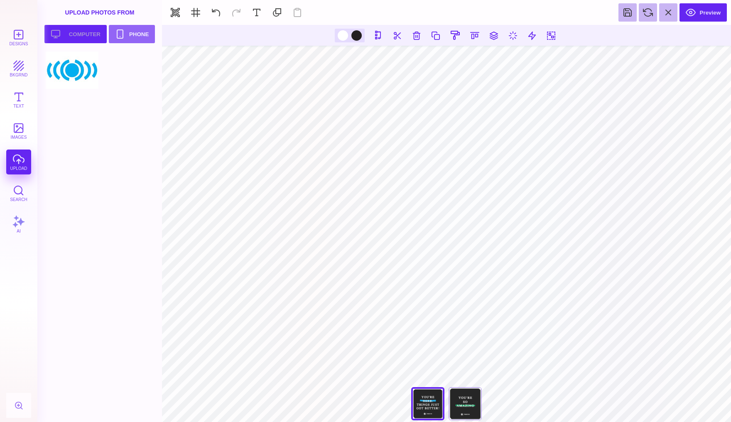
click at [88, 32] on button "Upload your artwork Computer" at bounding box center [75, 34] width 62 height 18
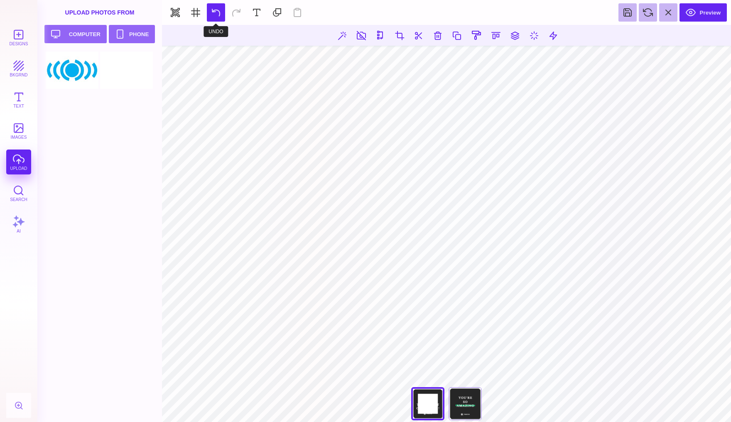
click at [212, 10] on button at bounding box center [216, 12] width 18 height 18
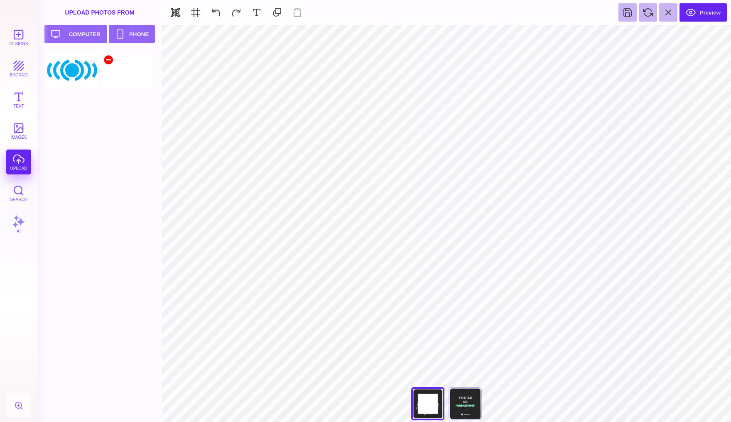
click at [108, 60] on div at bounding box center [108, 60] width 10 height 10
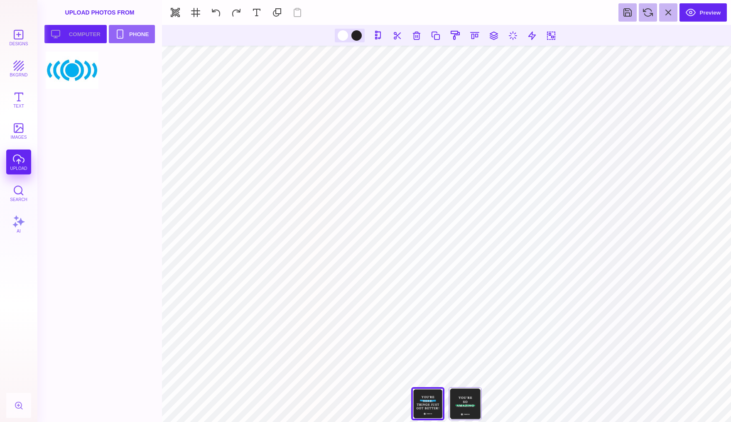
click at [81, 32] on button "Upload your artwork Computer" at bounding box center [75, 34] width 62 height 18
click at [212, 14] on button at bounding box center [216, 12] width 18 height 18
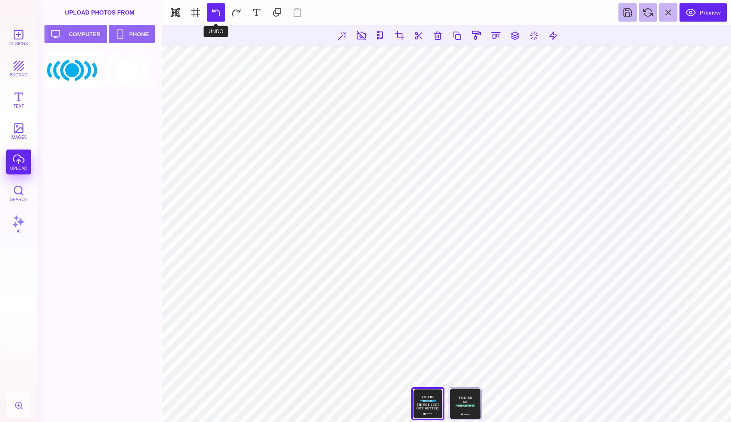
click at [212, 14] on button at bounding box center [216, 12] width 18 height 18
click at [214, 12] on button at bounding box center [216, 12] width 18 height 18
click at [120, 63] on div at bounding box center [126, 69] width 53 height 37
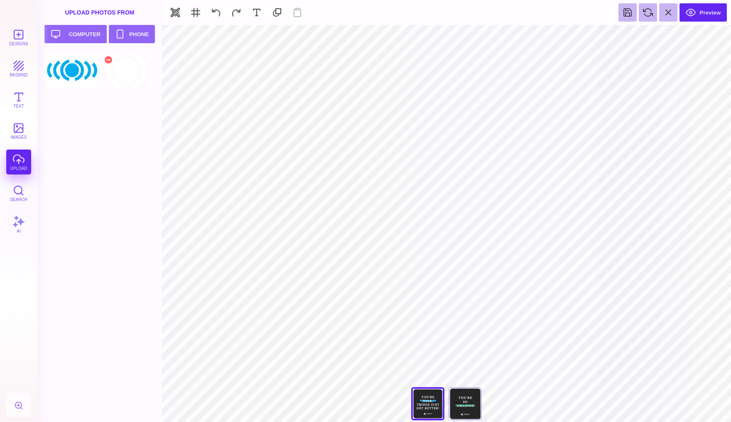
click at [120, 63] on div at bounding box center [126, 69] width 53 height 37
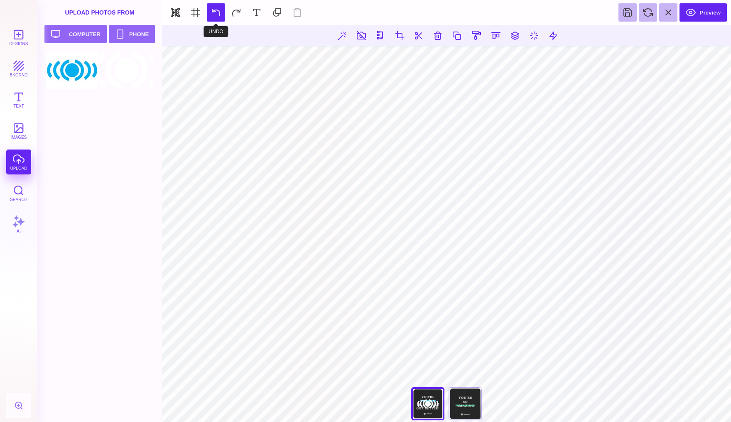
click at [213, 12] on button at bounding box center [216, 12] width 18 height 18
click at [218, 13] on button at bounding box center [216, 12] width 18 height 18
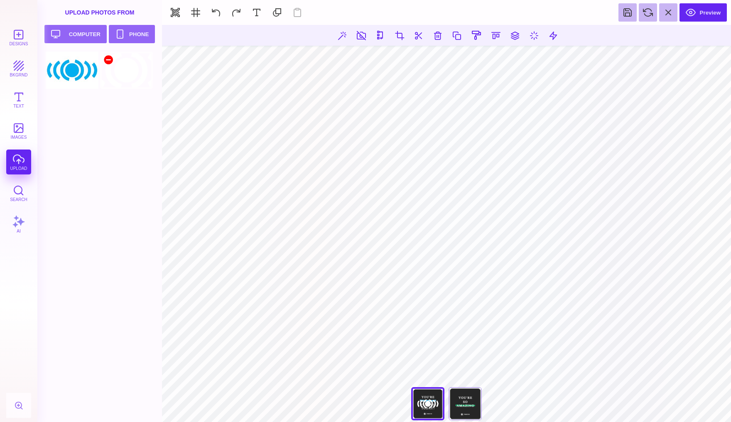
click at [109, 60] on div at bounding box center [108, 60] width 10 height 10
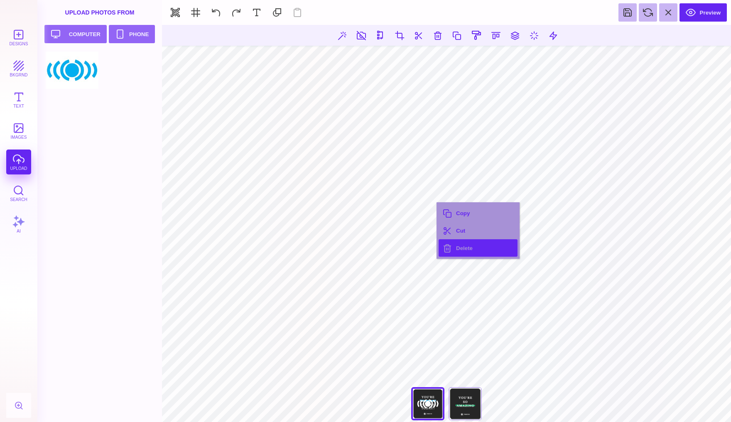
click at [452, 246] on button "Delete" at bounding box center [477, 247] width 79 height 17
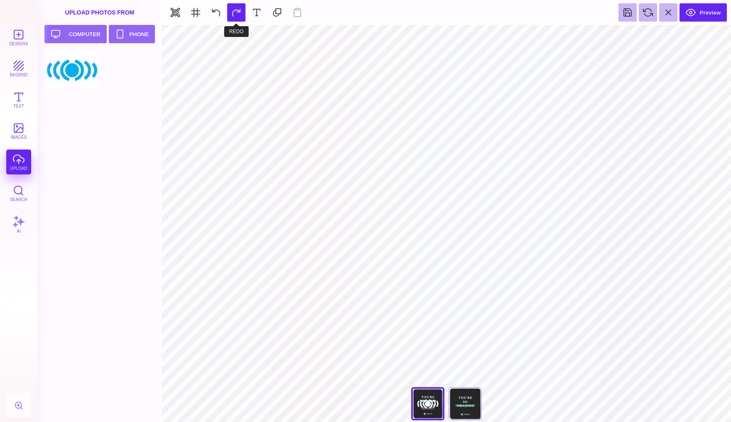
click at [234, 11] on button at bounding box center [236, 12] width 18 height 18
click at [215, 14] on button at bounding box center [216, 12] width 18 height 18
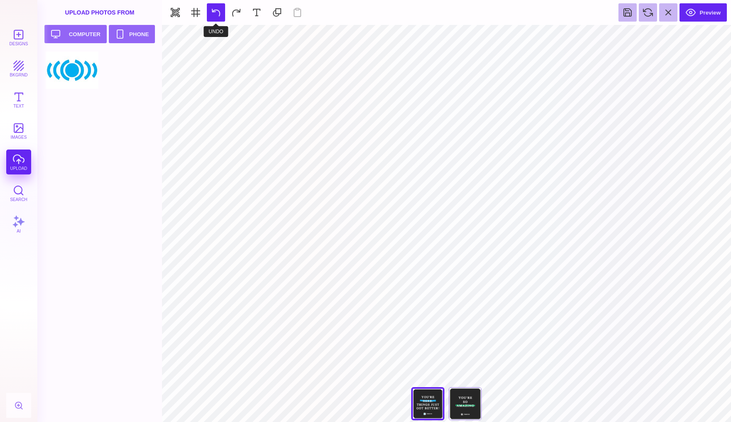
click at [215, 14] on button at bounding box center [216, 12] width 18 height 18
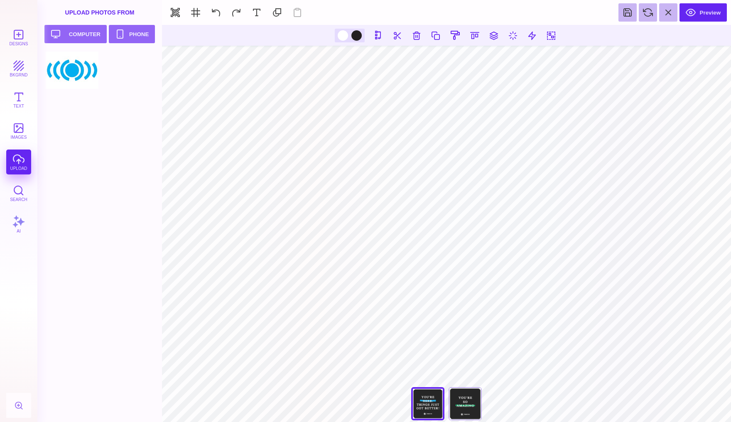
click at [21, 158] on div "Designs bkgrnd Text images upload Search AI" at bounding box center [18, 223] width 37 height 397
click at [72, 35] on button "Upload your artwork Computer" at bounding box center [75, 34] width 62 height 18
click at [215, 10] on button at bounding box center [216, 12] width 18 height 18
type input "#FFFFFF"
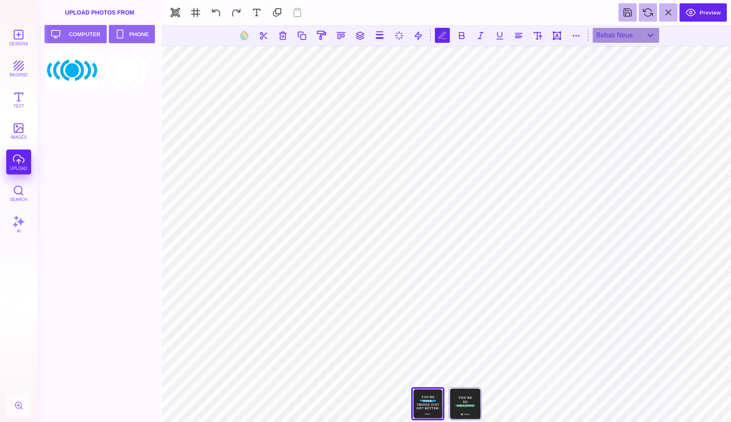
type textarea "*"
type textarea "**********"
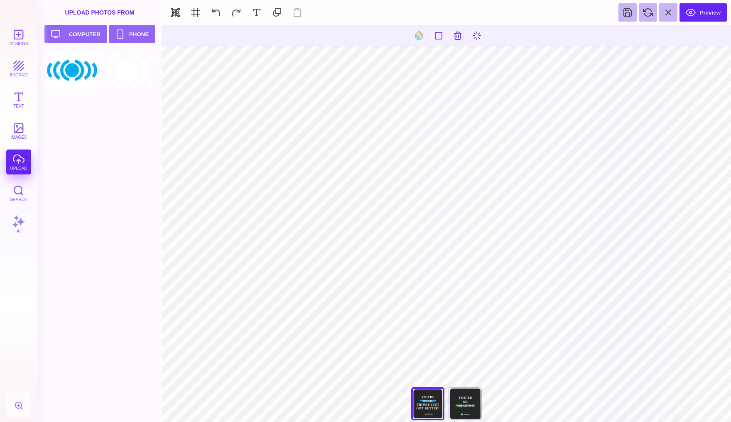
type input "#FFFFFF"
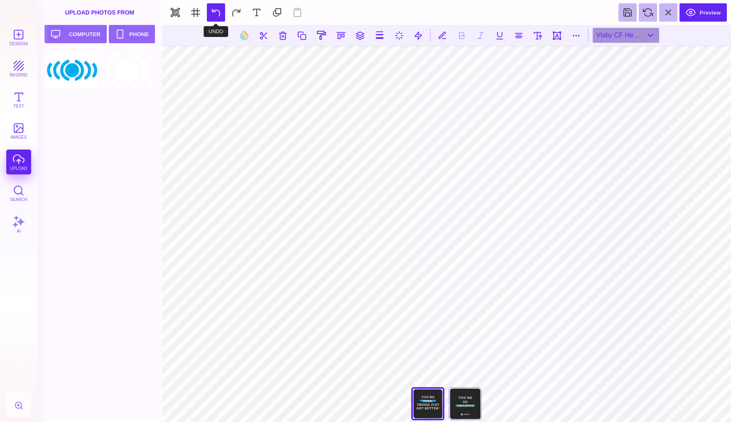
click at [212, 11] on button at bounding box center [216, 12] width 18 height 18
click at [456, 400] on div "You're So Amazing" at bounding box center [464, 403] width 33 height 33
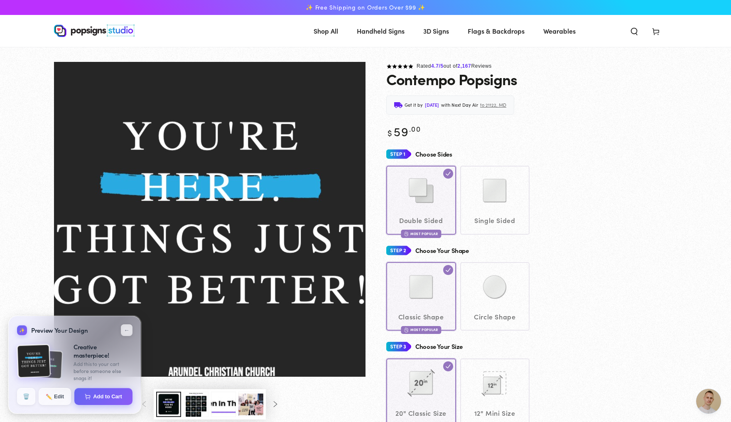
scroll to position [882, 0]
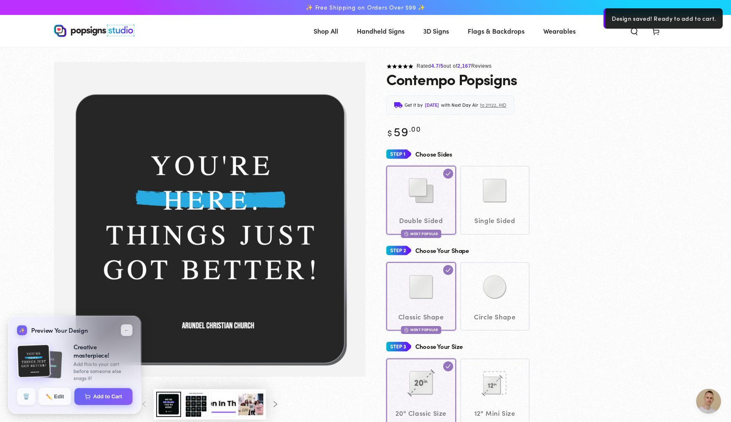
click at [707, 401] on span "Open chat" at bounding box center [708, 401] width 25 height 25
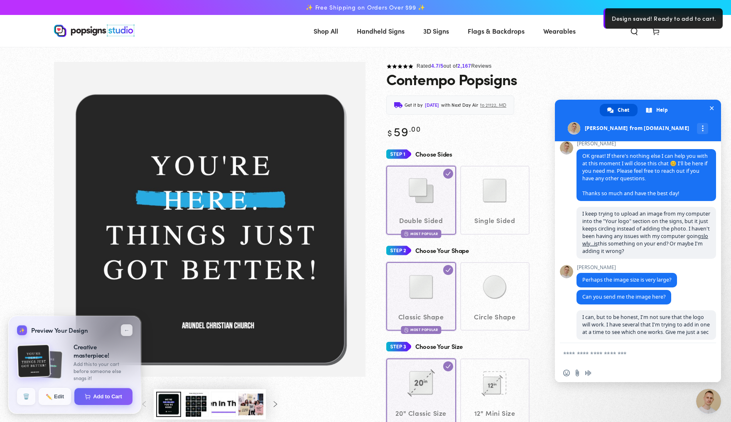
scroll to position [998, 0]
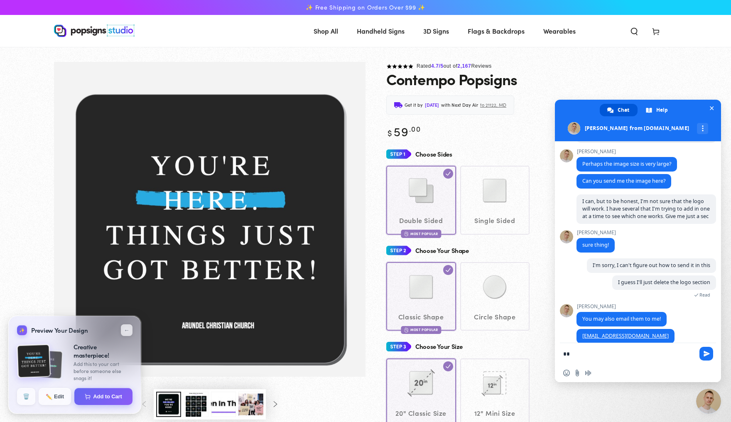
type textarea "*"
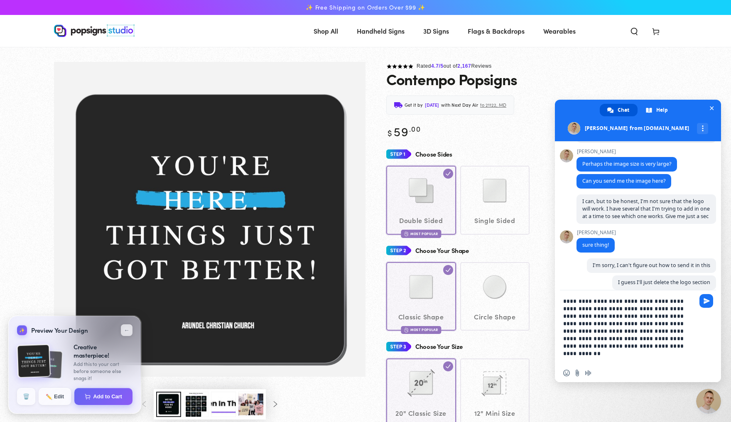
type textarea "**********"
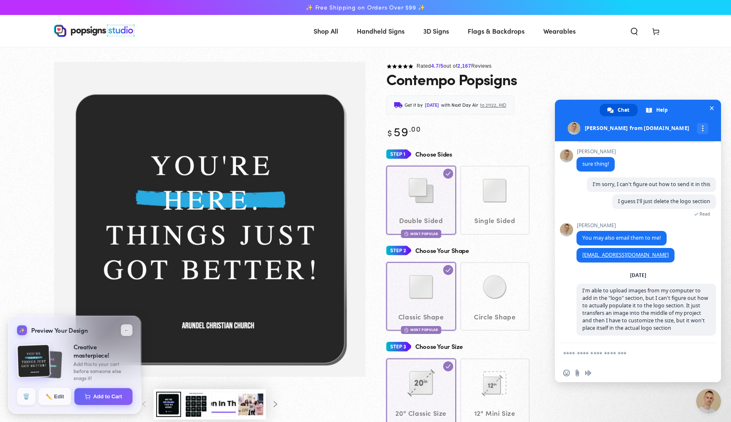
scroll to position [1070, 0]
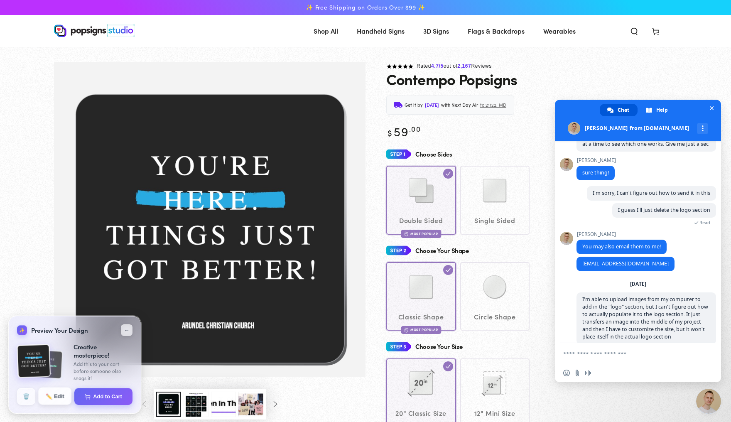
click at [57, 396] on button "✏️ Edit" at bounding box center [54, 395] width 33 height 17
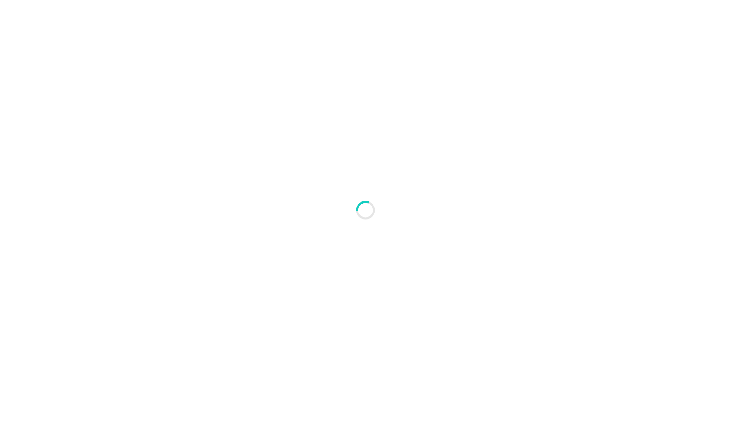
type textarea "An ancient tree with a door leading to a magical world"
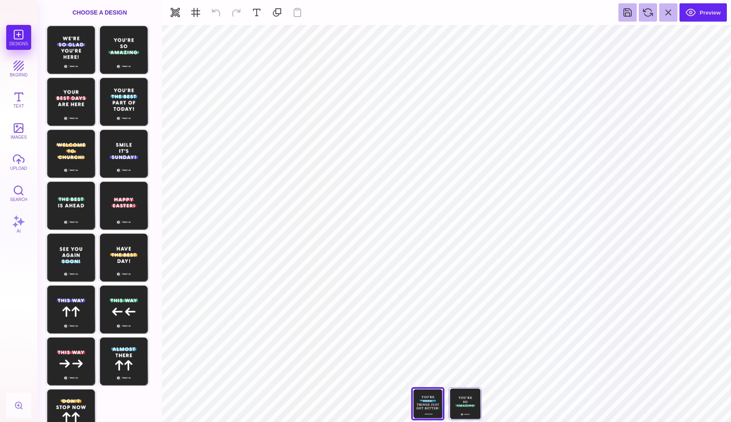
type input "#FFFFFF"
click at [214, 13] on button at bounding box center [216, 12] width 18 height 18
click at [214, 13] on section "Preview" at bounding box center [446, 12] width 569 height 25
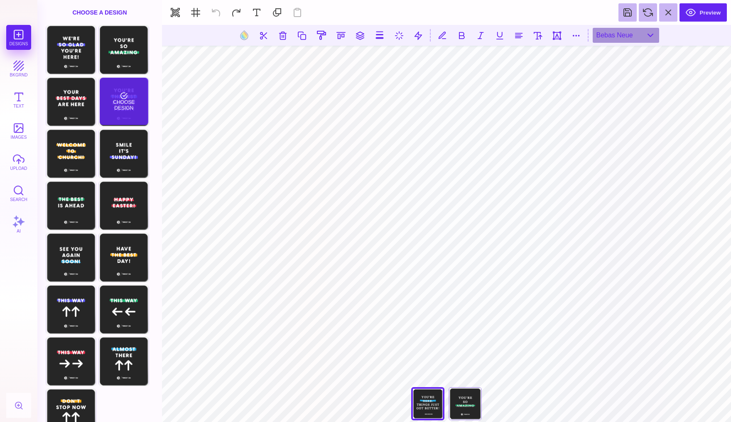
click at [104, 102] on div "Choose Design" at bounding box center [124, 101] width 49 height 47
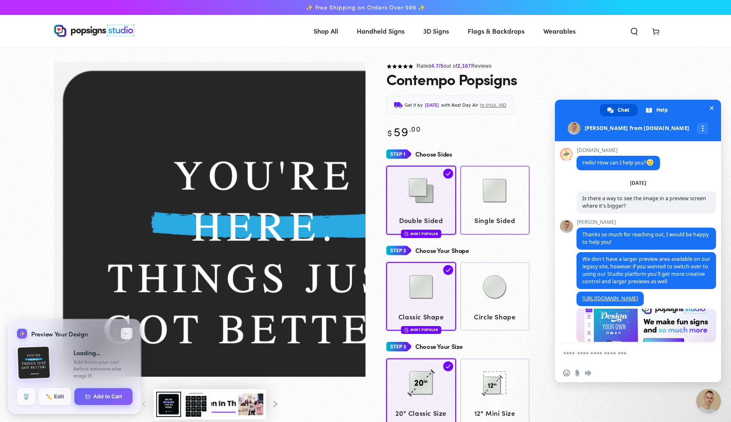
scroll to position [1070, 0]
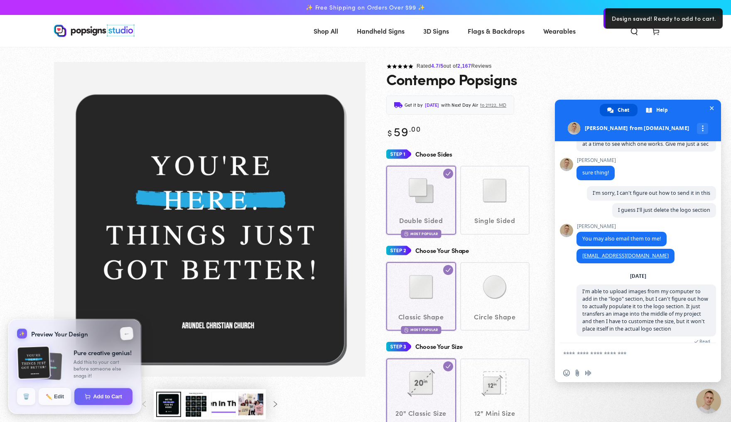
click at [125, 334] on button "←" at bounding box center [127, 333] width 14 height 14
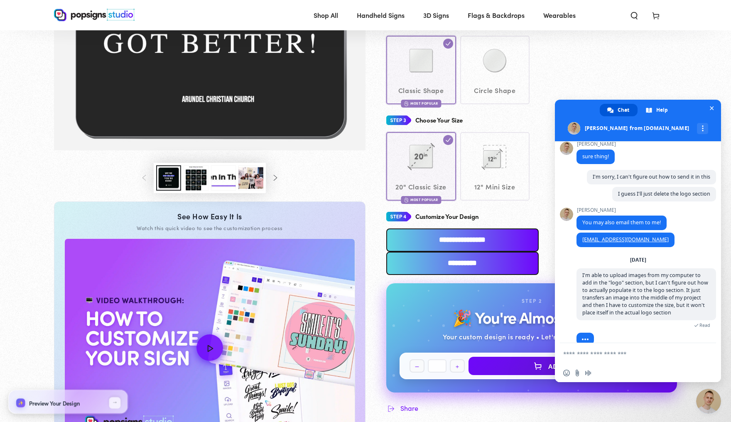
scroll to position [229, 0]
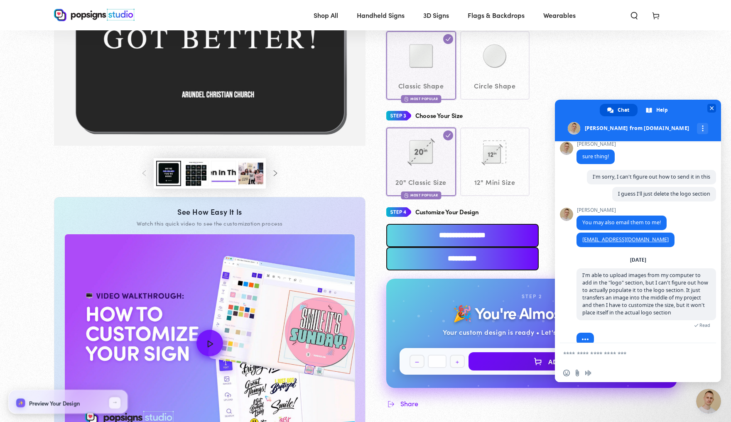
click at [709, 108] on span "Close chat" at bounding box center [711, 108] width 9 height 9
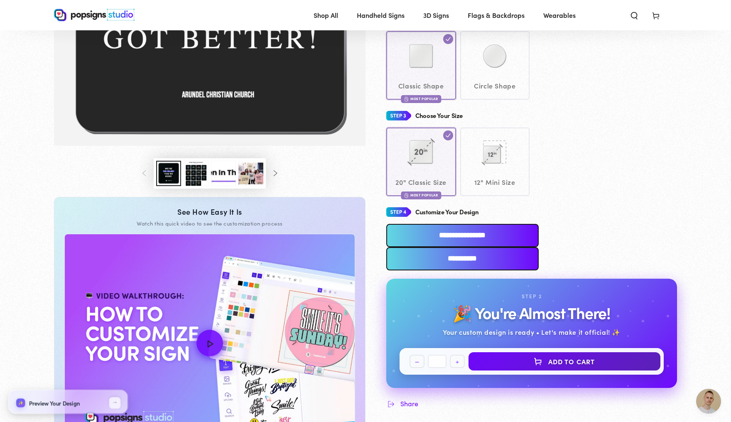
click at [538, 247] on input "**********" at bounding box center [462, 258] width 152 height 23
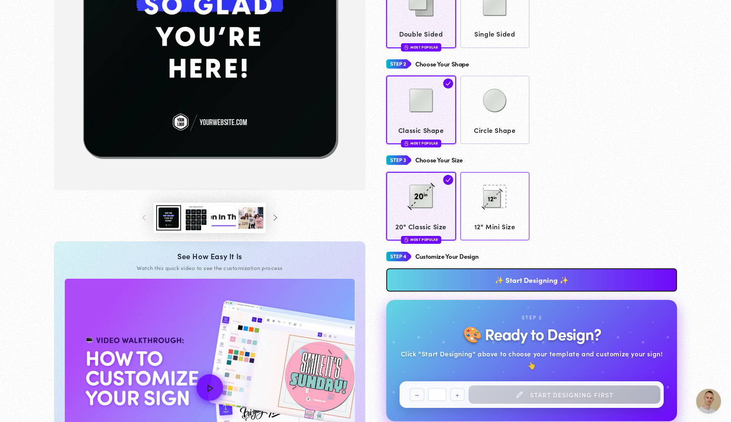
scroll to position [208, 0]
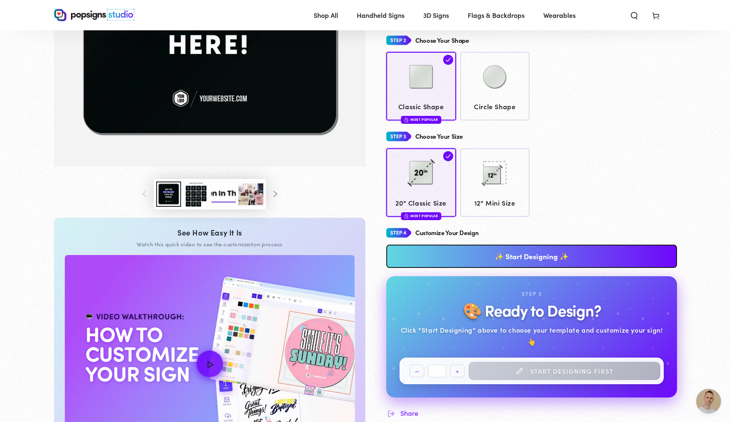
click at [520, 257] on link "✨ Start Designing ✨" at bounding box center [531, 256] width 291 height 23
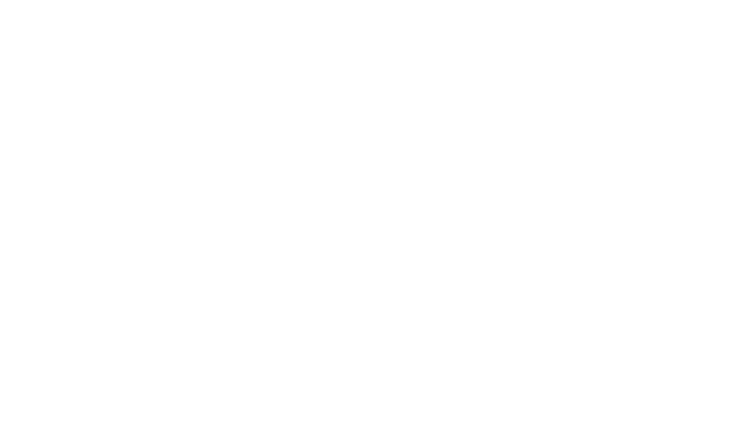
scroll to position [0, 0]
type textarea "An ancient tree with a door leading to a magical world"
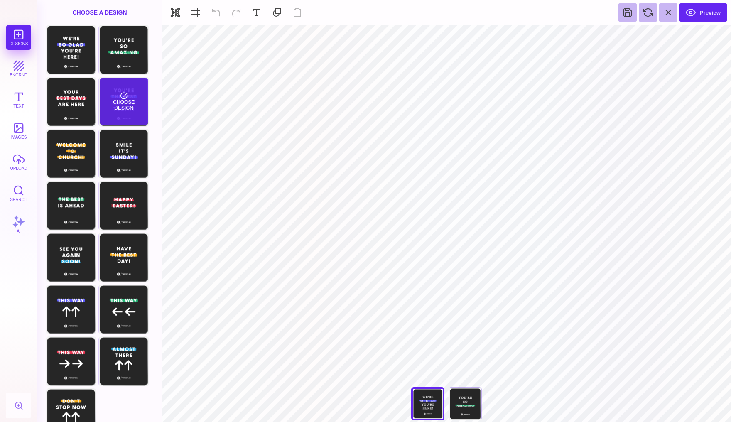
scroll to position [1066, 0]
click at [126, 101] on div "Choose Design" at bounding box center [124, 101] width 49 height 47
type input "#FFFFFF"
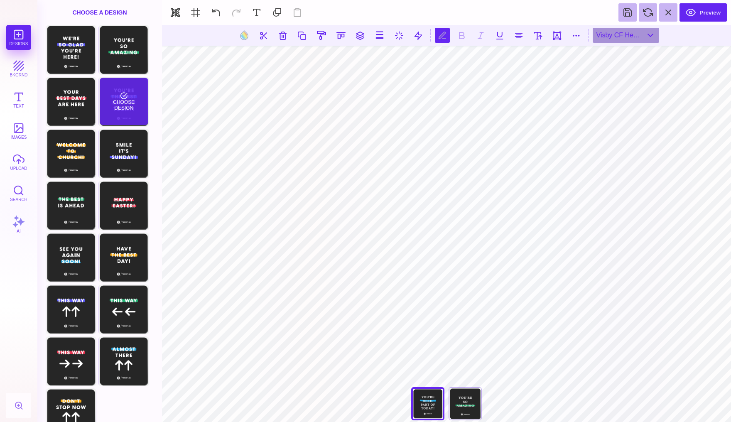
scroll to position [0, 1]
type textarea "**********"
type textarea "*"
type textarea "**********"
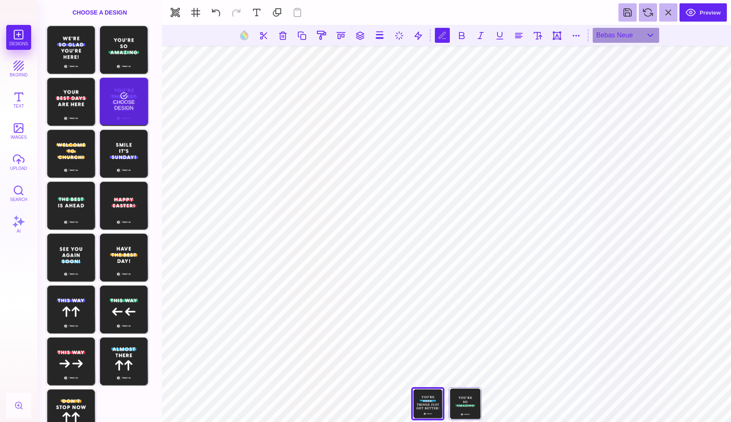
scroll to position [0, 2]
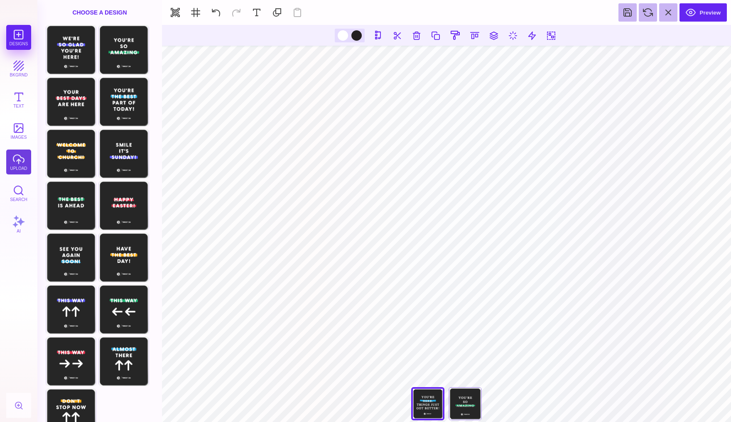
click at [15, 165] on button "upload" at bounding box center [18, 161] width 25 height 25
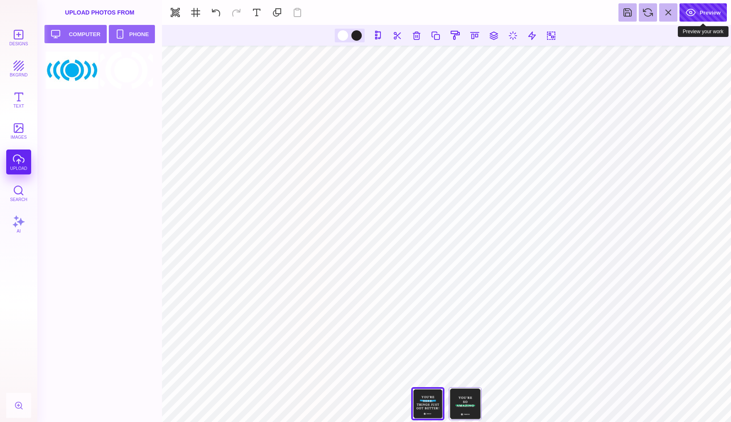
click at [698, 14] on button "Preview" at bounding box center [702, 12] width 47 height 18
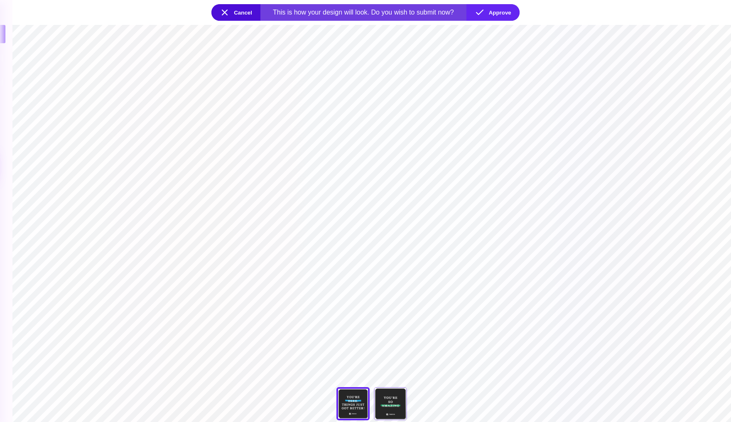
click at [225, 12] on button "Cancel" at bounding box center [235, 12] width 49 height 17
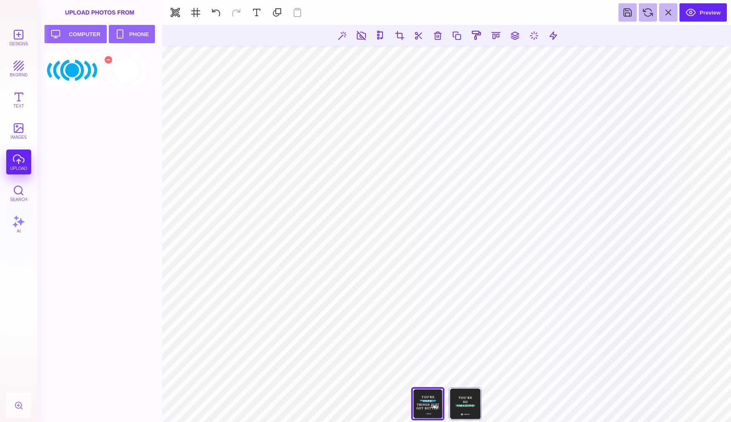
scroll to position [1169, 0]
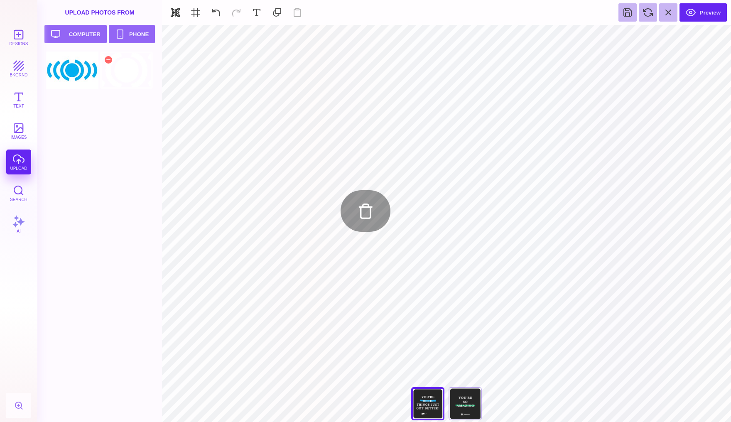
type input "#000000"
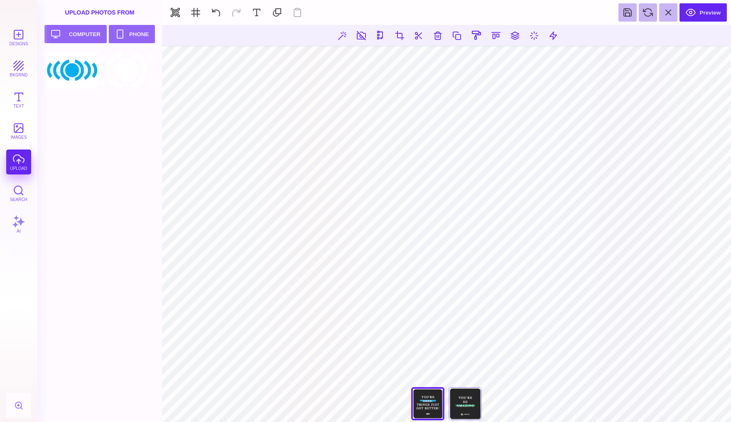
type textarea "**********"
click at [210, 12] on button at bounding box center [216, 12] width 18 height 18
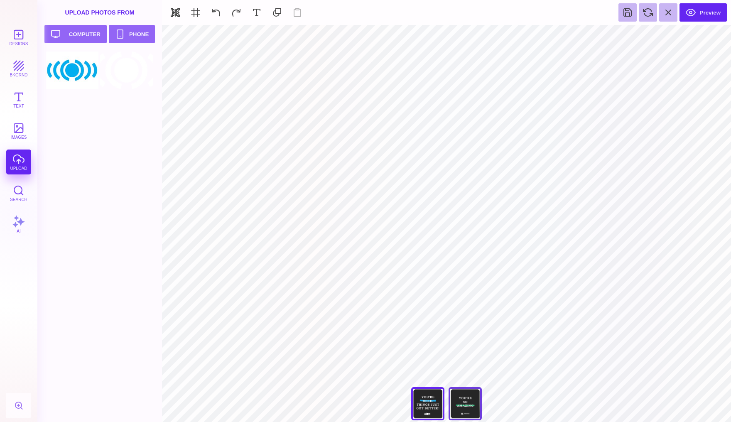
scroll to position [1275, 0]
click at [467, 402] on div "You're So Amazing" at bounding box center [464, 403] width 33 height 33
click at [435, 404] on div "You're The Best Part Of Today!" at bounding box center [427, 403] width 33 height 33
click at [16, 68] on button "bkgrnd" at bounding box center [18, 68] width 25 height 25
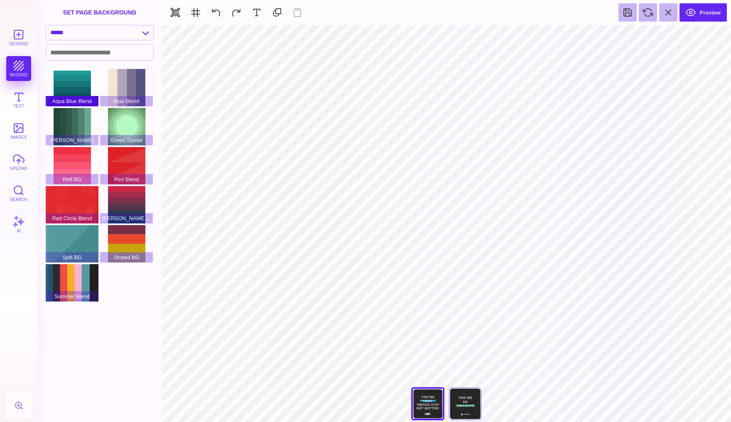
click at [67, 88] on div "Aqua Blue Blend" at bounding box center [72, 87] width 53 height 37
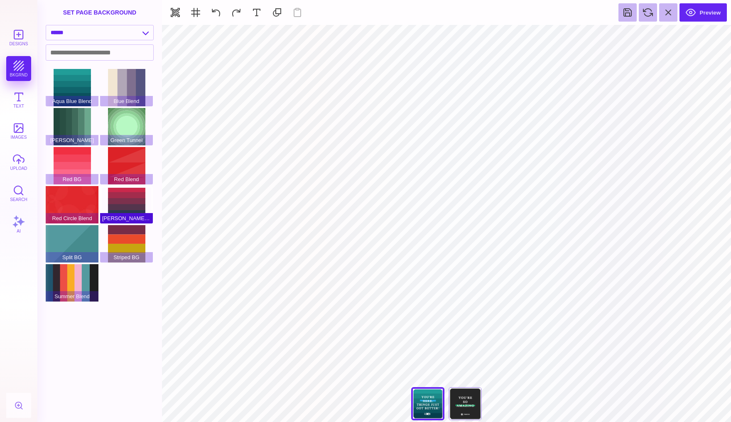
click at [127, 206] on div "[PERSON_NAME] Blend" at bounding box center [126, 204] width 53 height 37
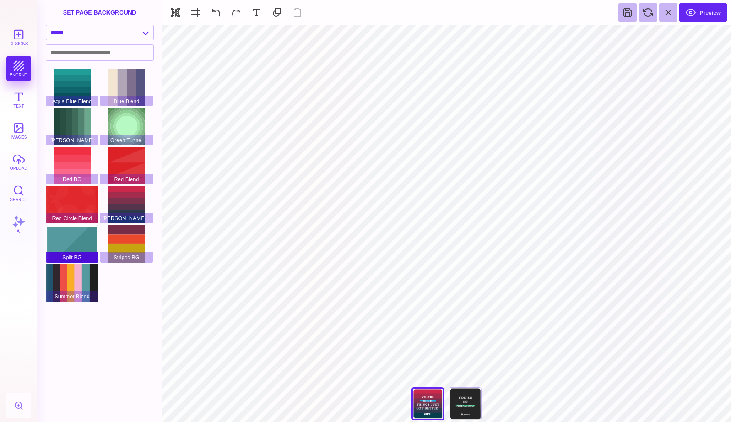
scroll to position [1384, 0]
click at [81, 244] on div "Split BG" at bounding box center [72, 243] width 53 height 37
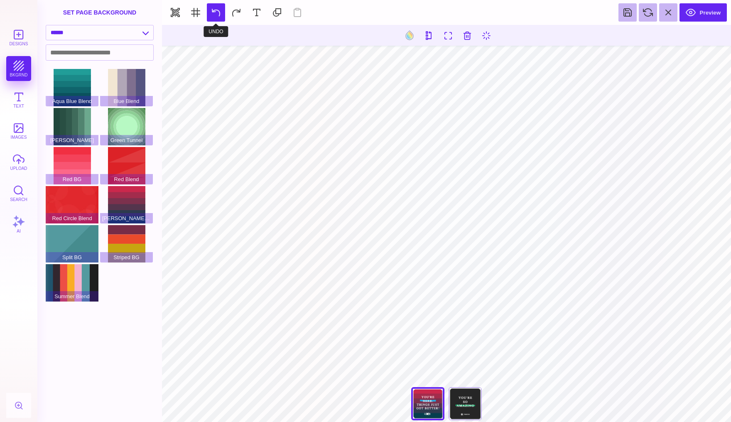
click at [219, 13] on button at bounding box center [216, 12] width 18 height 18
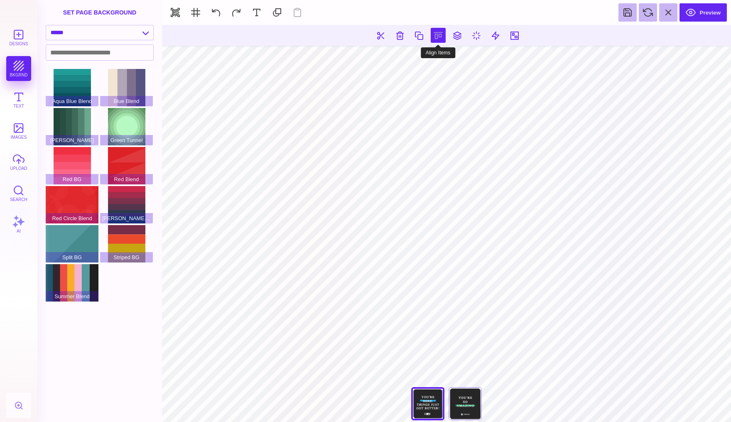
click at [439, 35] on button at bounding box center [437, 35] width 15 height 15
click at [406, 59] on button at bounding box center [409, 59] width 17 height 17
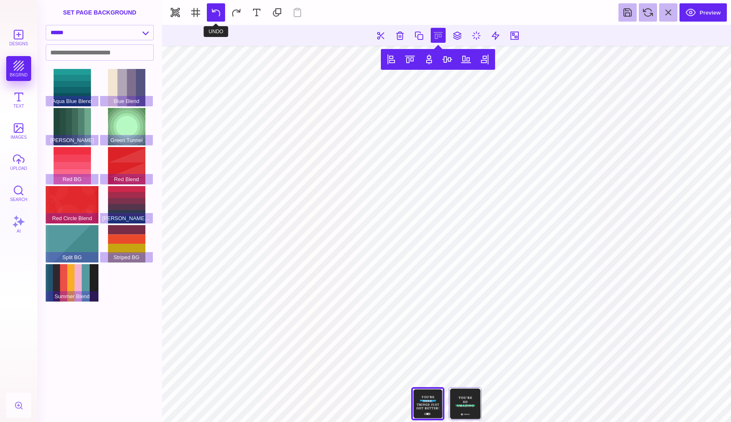
click at [215, 10] on button at bounding box center [216, 12] width 18 height 18
click at [223, 12] on button at bounding box center [216, 12] width 18 height 18
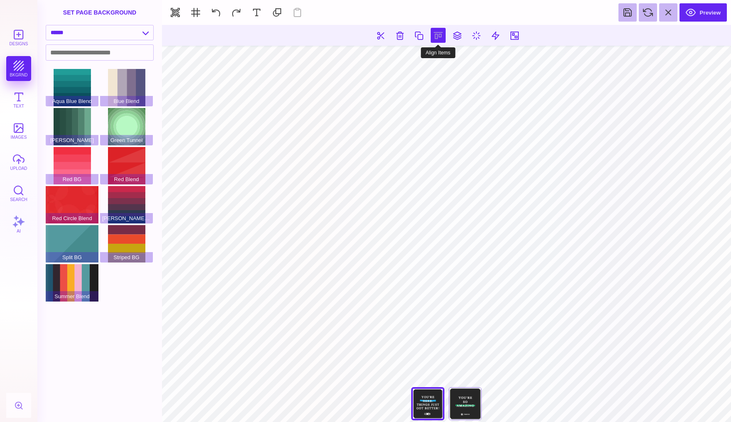
click at [430, 35] on button at bounding box center [437, 35] width 15 height 15
click at [410, 60] on button at bounding box center [409, 59] width 17 height 17
click at [429, 62] on button at bounding box center [428, 59] width 17 height 17
click at [443, 62] on button at bounding box center [447, 59] width 17 height 17
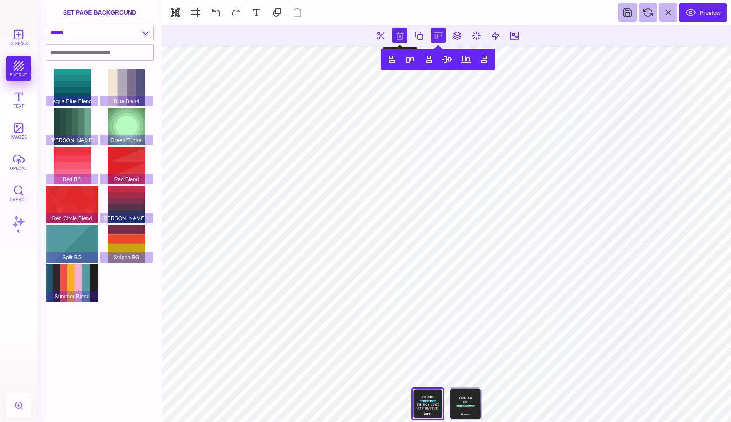
click at [401, 36] on button at bounding box center [399, 35] width 15 height 15
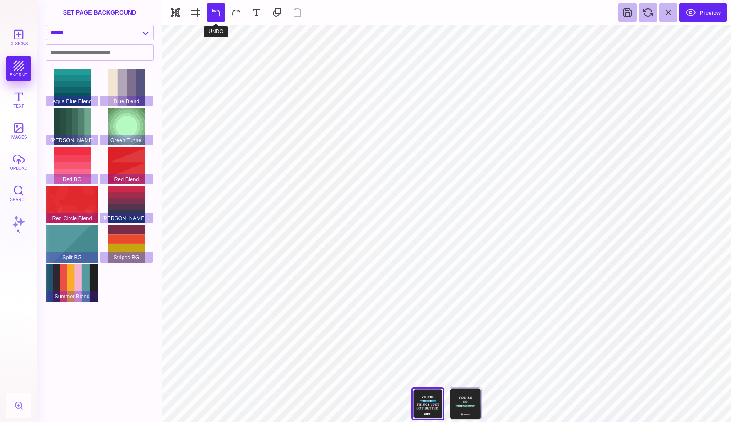
click at [212, 15] on button at bounding box center [216, 12] width 18 height 18
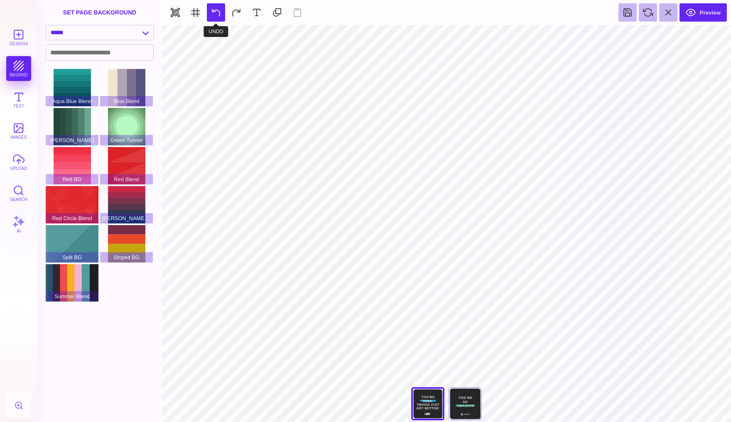
click at [212, 15] on button at bounding box center [216, 12] width 18 height 18
click at [649, 16] on button at bounding box center [647, 12] width 18 height 18
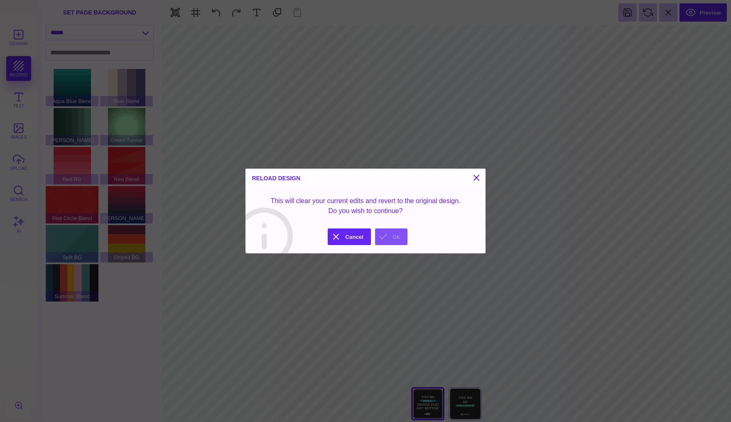
click at [397, 236] on button "Ok" at bounding box center [391, 236] width 32 height 17
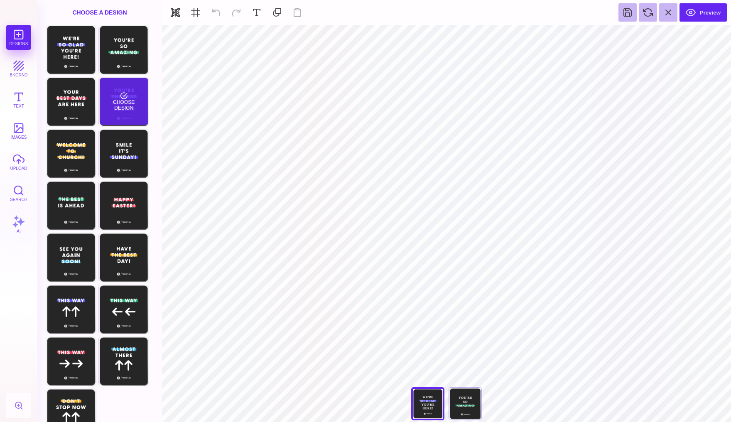
click at [122, 108] on div "Choose Design" at bounding box center [124, 101] width 49 height 47
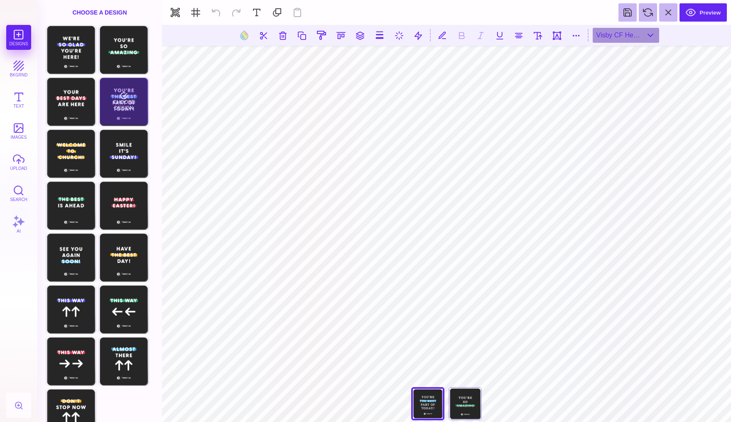
type input "#FFFFFF"
type textarea "**********"
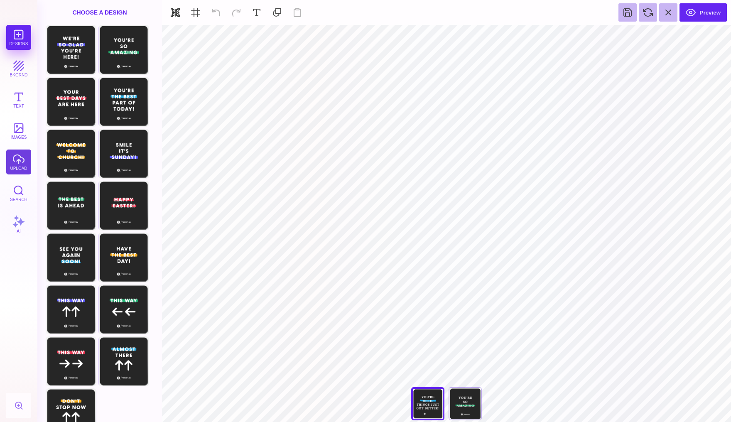
click at [20, 163] on button "upload" at bounding box center [18, 161] width 25 height 25
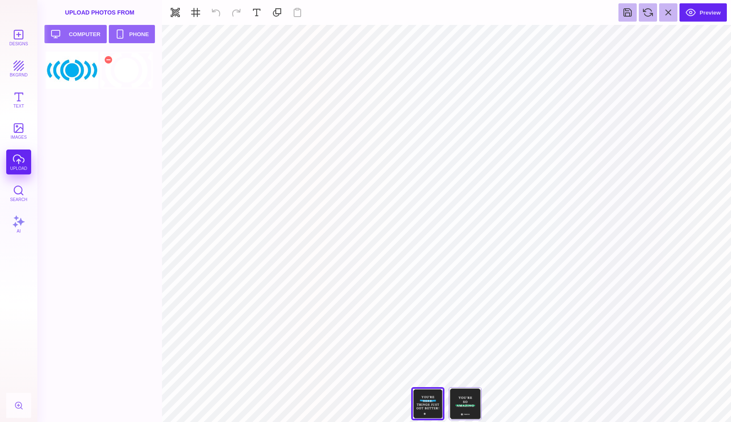
click at [126, 71] on div at bounding box center [126, 69] width 53 height 37
type input "#000000"
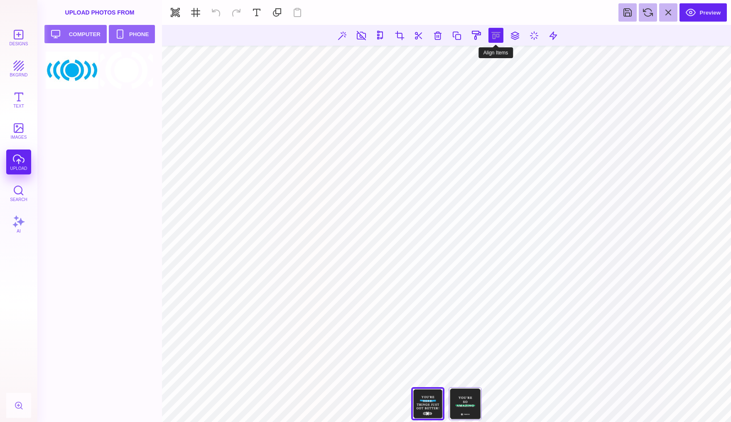
click at [497, 39] on button at bounding box center [495, 35] width 15 height 15
click at [485, 56] on button at bounding box center [486, 59] width 17 height 17
click at [494, 35] on button at bounding box center [495, 35] width 15 height 15
click at [485, 62] on button at bounding box center [486, 59] width 17 height 17
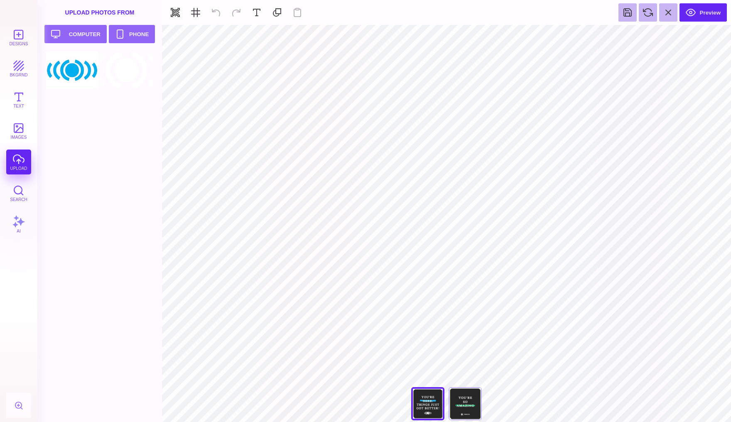
type textarea "**********"
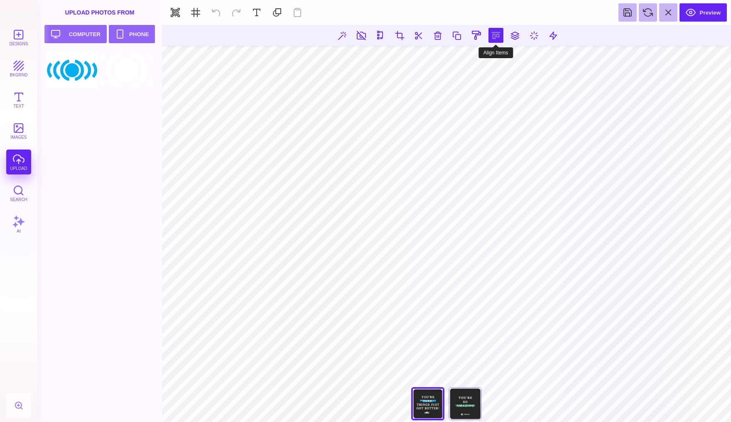
click at [499, 34] on button at bounding box center [495, 35] width 15 height 15
click at [488, 61] on button at bounding box center [486, 59] width 17 height 17
click at [493, 30] on button at bounding box center [495, 35] width 15 height 15
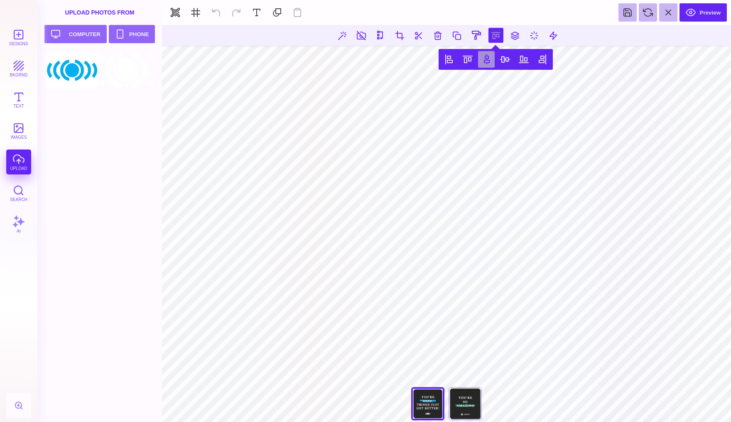
click at [485, 63] on button at bounding box center [486, 59] width 17 height 17
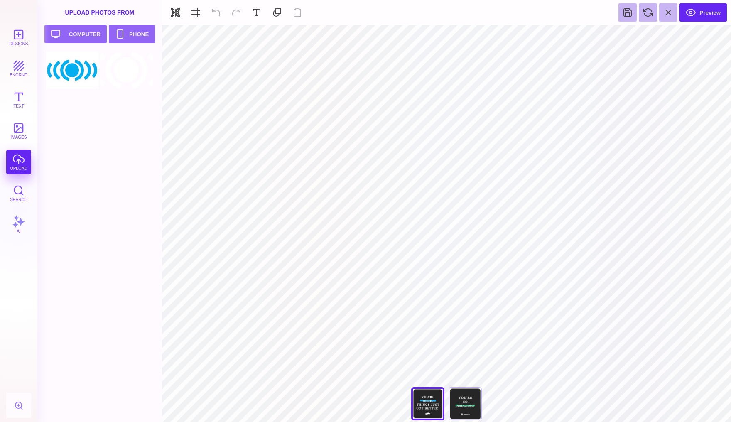
scroll to position [1457, 0]
click at [461, 403] on div "You're So Amazing" at bounding box center [464, 403] width 33 height 33
click at [23, 40] on button "Designs" at bounding box center [18, 37] width 25 height 25
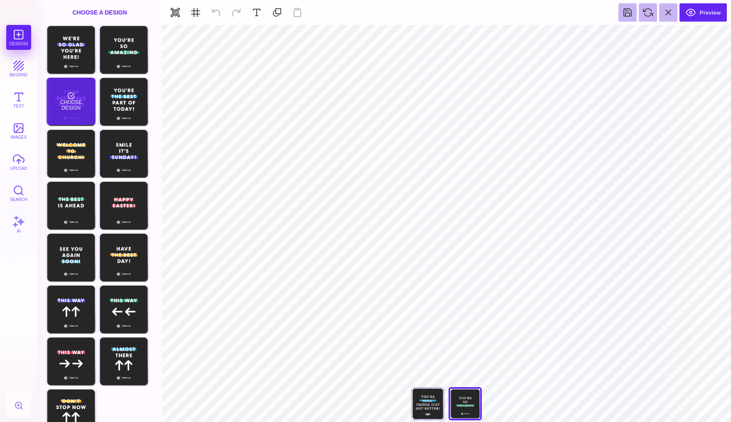
click at [67, 104] on div "Choose Design" at bounding box center [70, 101] width 49 height 47
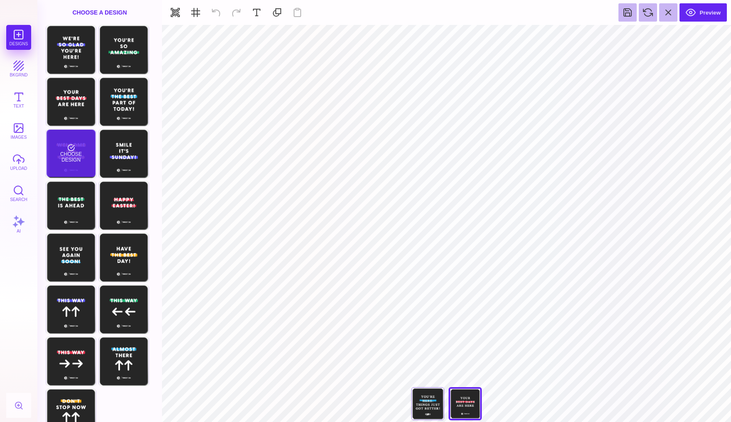
click at [83, 147] on div "Choose Design" at bounding box center [70, 153] width 49 height 47
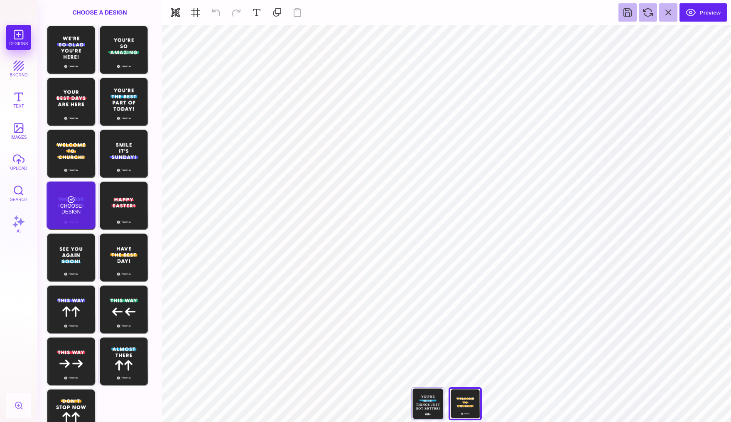
click at [74, 209] on div "Choose Design" at bounding box center [70, 204] width 49 height 47
type input "#FFFFFF"
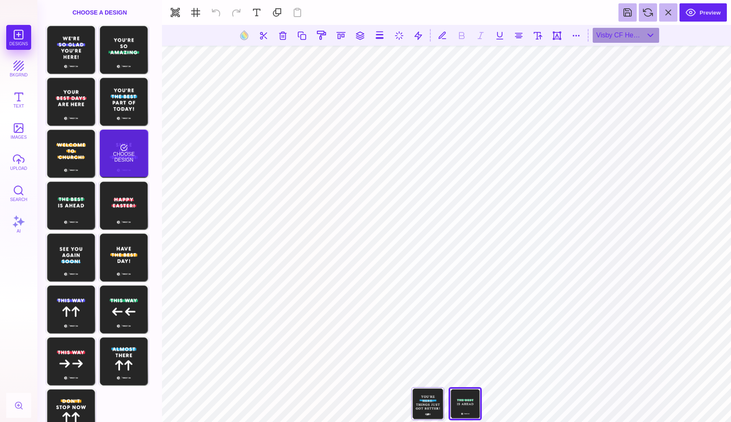
click at [118, 151] on div "Choose Design" at bounding box center [124, 153] width 49 height 47
type textarea "**********"
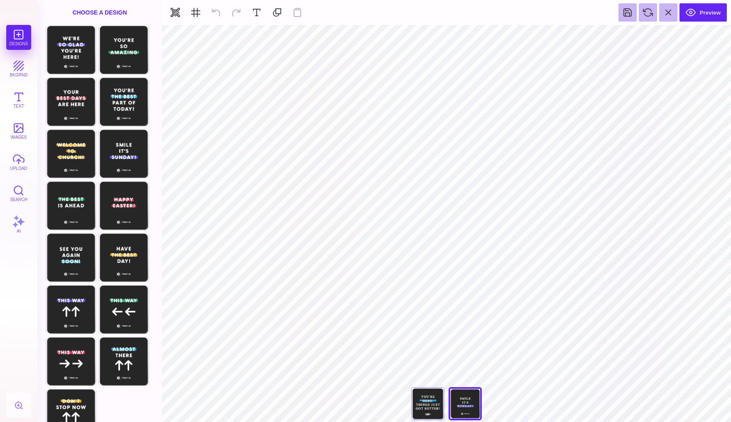
scroll to position [1564, 0]
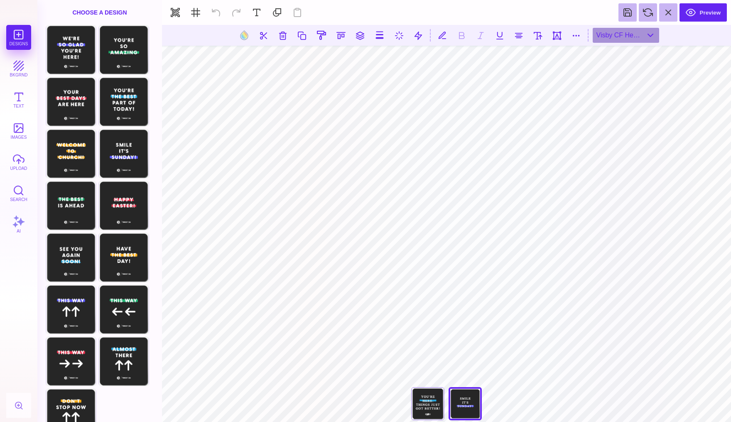
click at [348, 36] on section at bounding box center [446, 35] width 569 height 21
click at [341, 34] on button at bounding box center [340, 35] width 15 height 15
click at [350, 57] on button at bounding box center [350, 59] width 17 height 17
click at [217, 16] on section "Preview" at bounding box center [446, 12] width 569 height 25
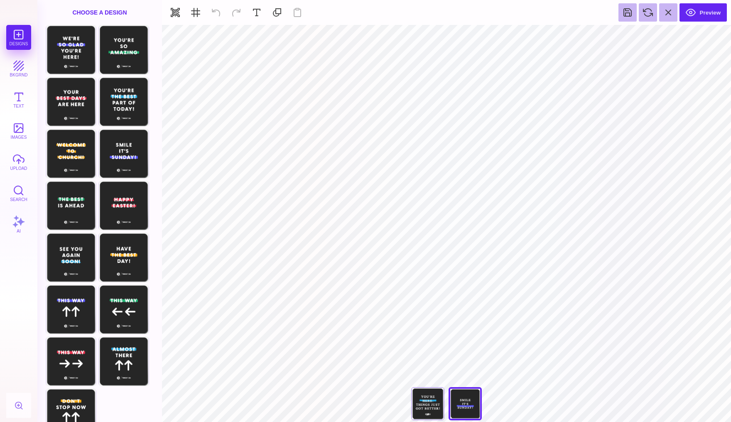
click at [214, 12] on section "Preview" at bounding box center [446, 12] width 569 height 25
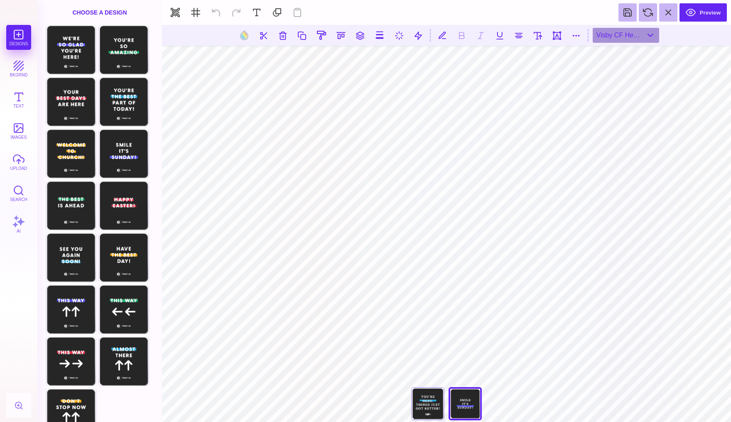
scroll to position [1590, 0]
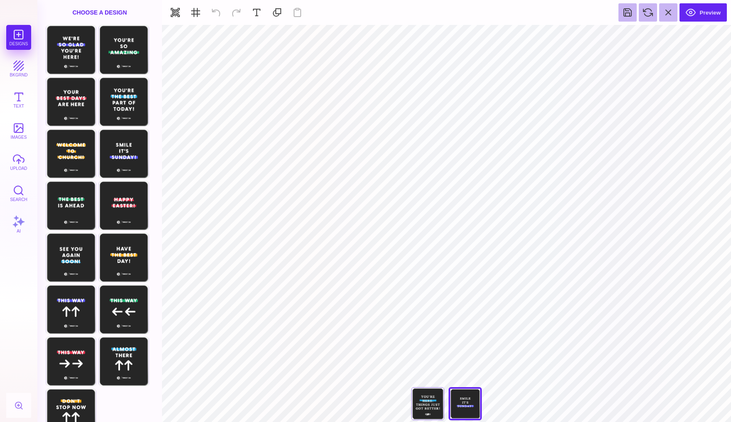
type input "#262626"
click at [15, 132] on button "images" at bounding box center [18, 130] width 25 height 25
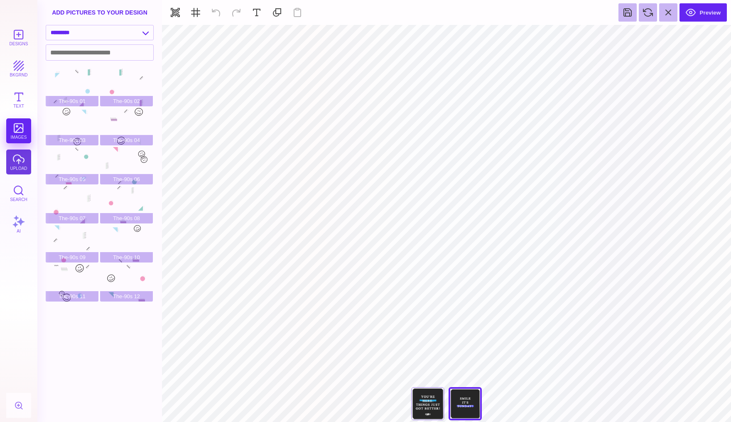
click at [18, 157] on button "upload" at bounding box center [18, 161] width 25 height 25
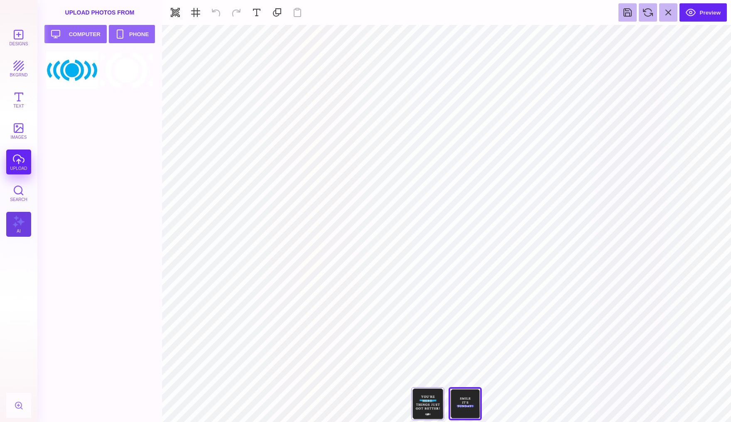
click at [20, 226] on button "AI" at bounding box center [18, 224] width 25 height 25
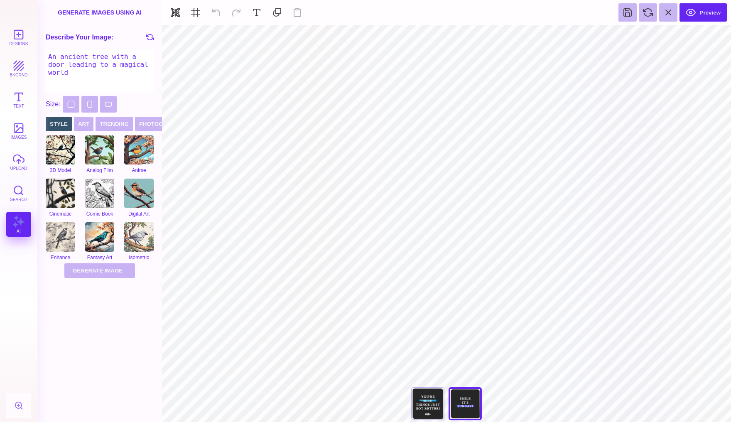
drag, startPoint x: 138, startPoint y: 66, endPoint x: 45, endPoint y: 51, distance: 93.6
click at [46, 51] on textarea "An ancient tree with a door leading to a magical world" at bounding box center [100, 71] width 108 height 42
click at [131, 70] on textarea "white smile, that's cartoonish" at bounding box center [100, 71] width 108 height 42
click at [99, 274] on button "Generate Image Generating Image" at bounding box center [99, 270] width 71 height 15
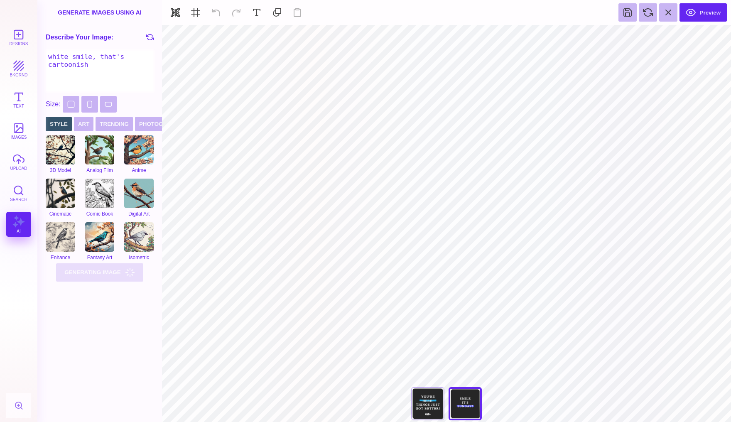
click at [96, 67] on textarea "white smile, that's cartoonish" at bounding box center [100, 71] width 108 height 42
click at [152, 35] on icon at bounding box center [149, 36] width 7 height 7
type textarea "An enchanted forest with fairies and glowing creatures at twilight"
drag, startPoint x: 148, startPoint y: 65, endPoint x: 44, endPoint y: 53, distance: 104.9
click at [44, 53] on div "Describe Your Image: An enchanted forest with fairies and glowing creatures at …" at bounding box center [99, 60] width 125 height 71
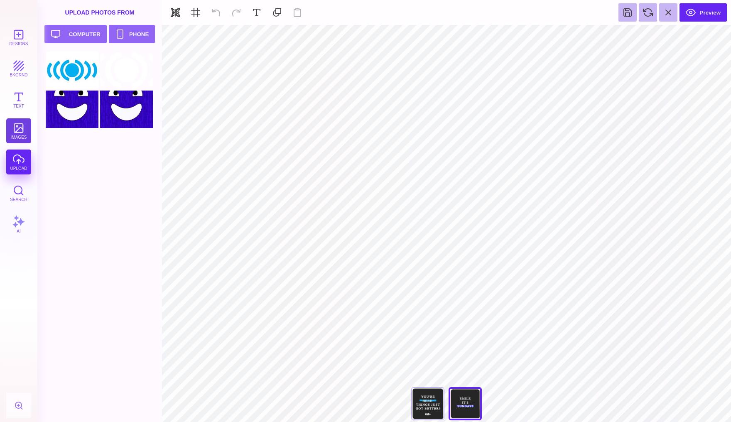
type textarea "a"
click at [23, 130] on button "images" at bounding box center [18, 130] width 25 height 25
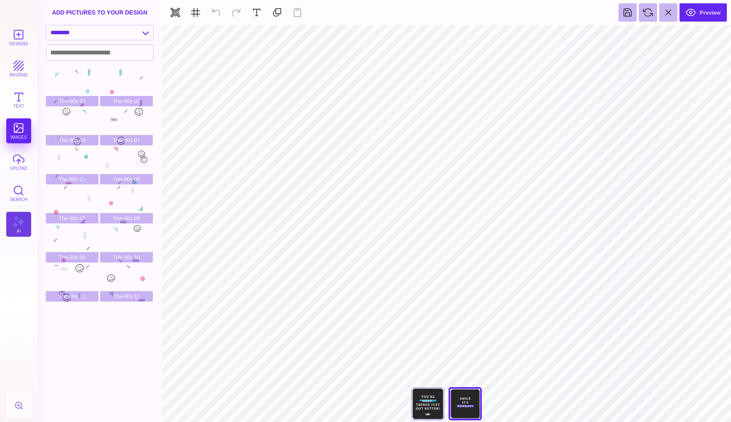
click at [20, 220] on button "AI" at bounding box center [18, 224] width 25 height 25
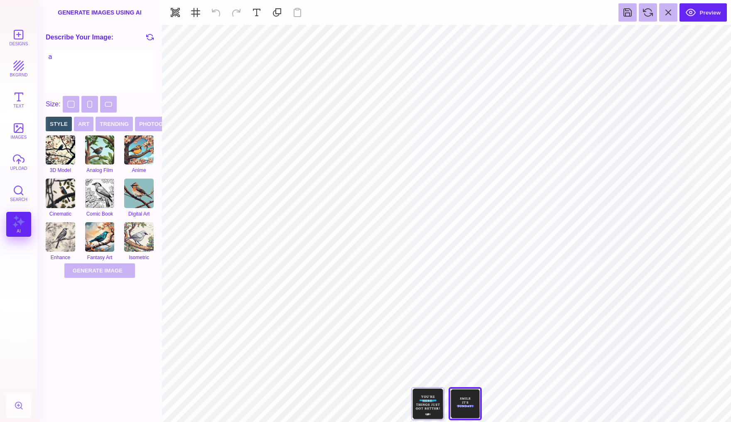
scroll to position [1643, 0]
click at [87, 64] on textarea "a" at bounding box center [100, 71] width 108 height 42
type textarea "****"
click at [71, 60] on textarea "a" at bounding box center [100, 71] width 108 height 42
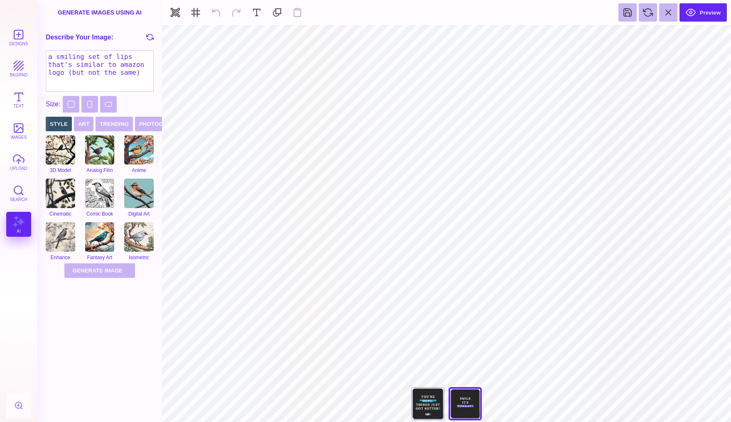
type textarea "a smiling set of lips that's similar to amazon logo (but not the same)"
click at [350, 33] on button at bounding box center [351, 35] width 16 height 16
type input "#5857F5"
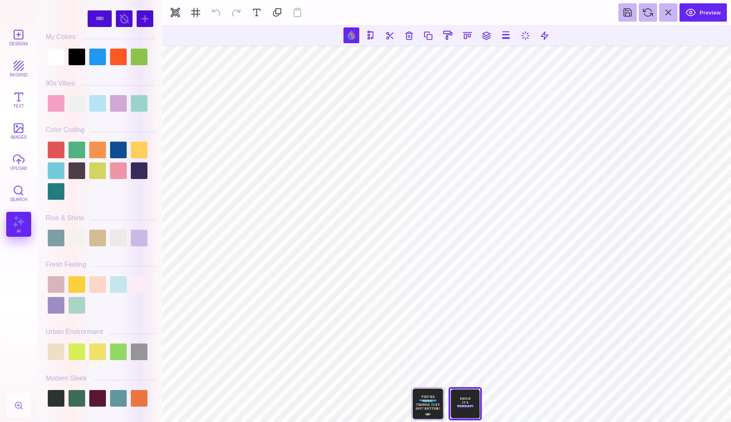
scroll to position [0, 0]
click at [141, 16] on div at bounding box center [145, 18] width 17 height 17
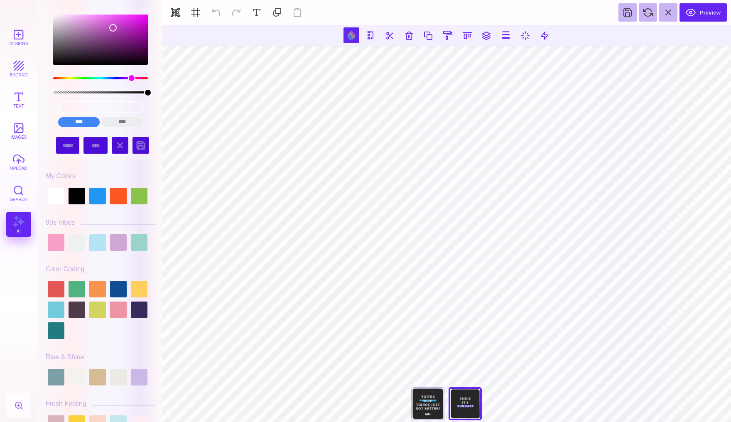
click at [127, 121] on input "****" at bounding box center [122, 122] width 42 height 10
click at [113, 107] on input "cmyk(2%, 63%, 0%, 27%)" at bounding box center [100, 107] width 85 height 12
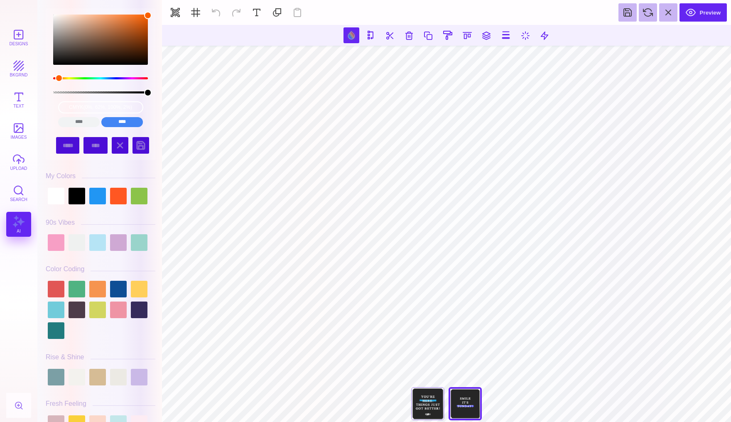
click at [93, 128] on div "cmyk(0%, 62%, 100%, 2%) **** **** **** **** **** **** ****** *****" at bounding box center [100, 114] width 97 height 33
click at [84, 121] on input "****" at bounding box center [79, 122] width 42 height 10
click at [86, 104] on input "#FA5E00" at bounding box center [100, 107] width 85 height 12
type input "FF0000#FA5E00"
click at [81, 104] on input "FF0000#FA5E00" at bounding box center [100, 107] width 85 height 12
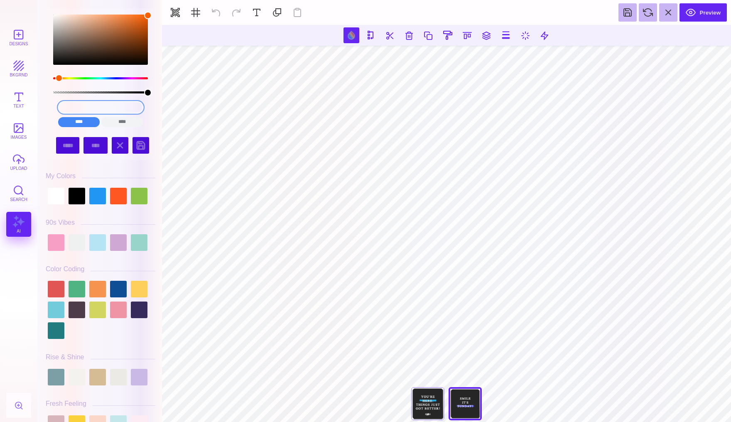
drag, startPoint x: 121, startPoint y: 105, endPoint x: 62, endPoint y: 105, distance: 58.9
click at [62, 105] on input "FF0000#FA5E00" at bounding box center [100, 107] width 85 height 12
type input "FF"
click at [99, 109] on input "FF" at bounding box center [100, 107] width 85 height 12
drag, startPoint x: 99, startPoint y: 109, endPoint x: 66, endPoint y: 109, distance: 33.2
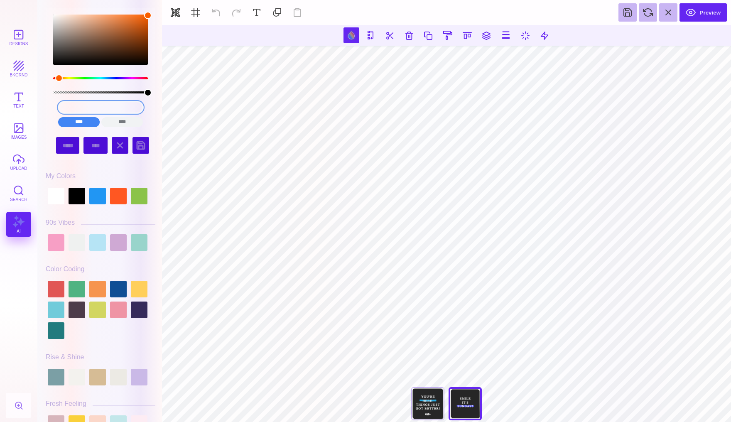
click at [66, 109] on input "FF" at bounding box center [100, 107] width 85 height 12
drag, startPoint x: 111, startPoint y: 108, endPoint x: 68, endPoint y: 108, distance: 43.2
click at [68, 108] on input "FF" at bounding box center [100, 107] width 85 height 12
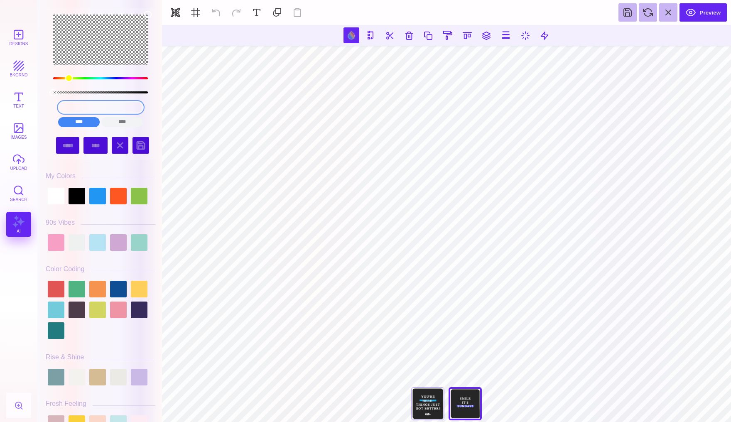
type input "FF0000"
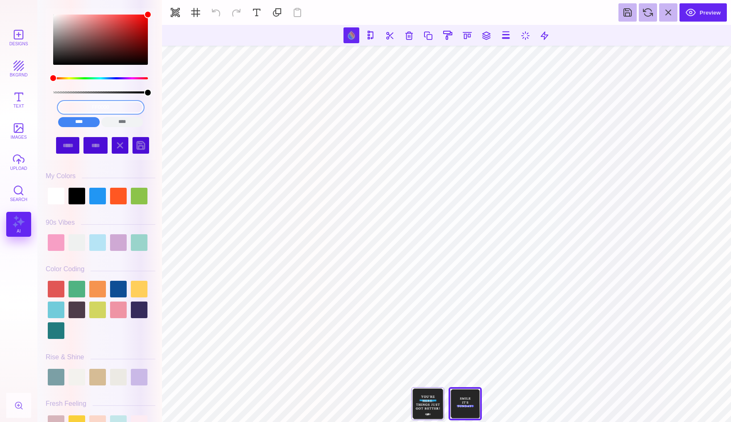
drag, startPoint x: 120, startPoint y: 106, endPoint x: 49, endPoint y: 106, distance: 71.8
click at [49, 106] on div "FF0000 **** **** **** **** **** **** ****** *****" at bounding box center [101, 69] width 110 height 122
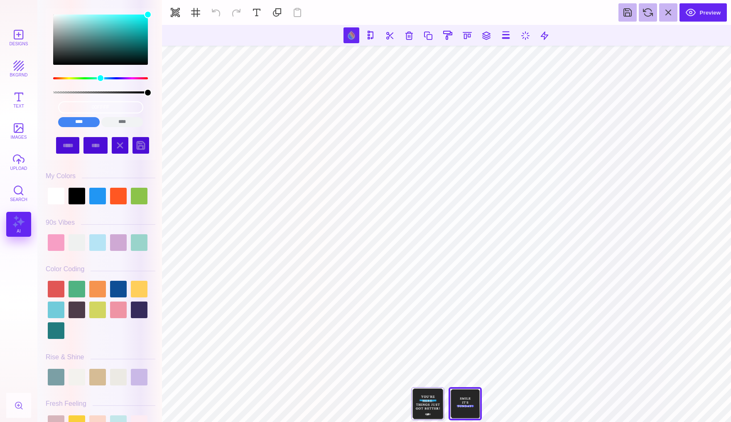
type input "#00FFFF"
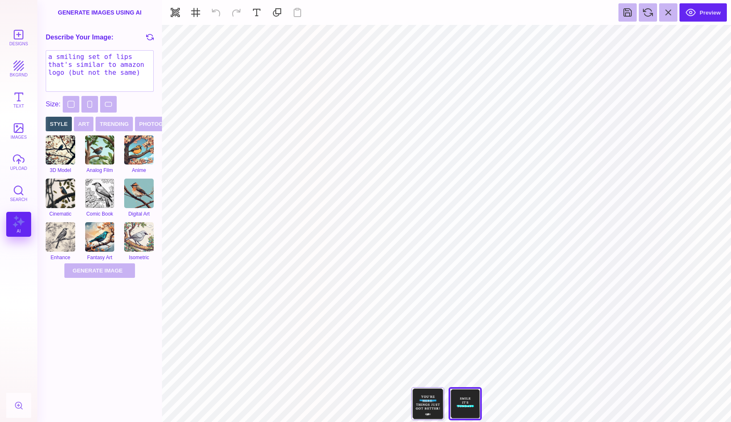
type input "#FFFFFF"
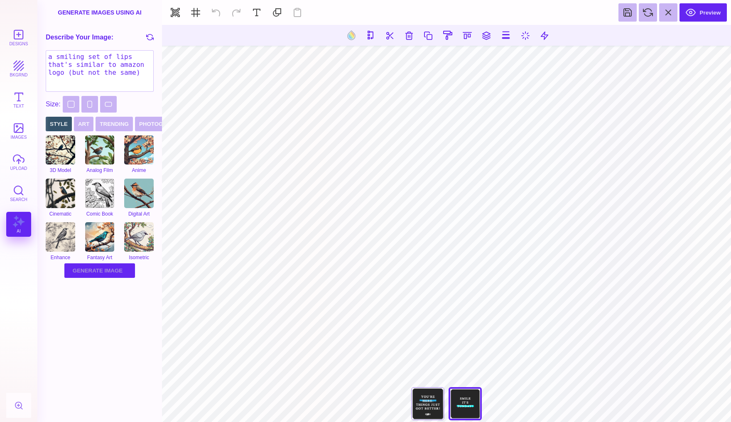
click at [103, 271] on button "Generate Image Generating Image" at bounding box center [99, 270] width 71 height 15
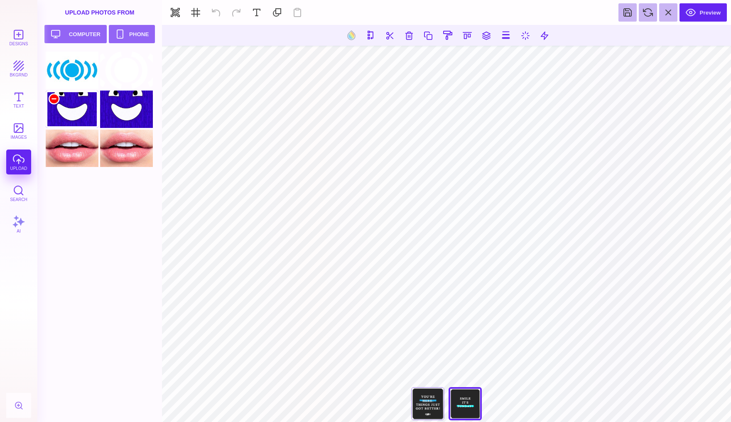
click at [53, 98] on div at bounding box center [54, 99] width 10 height 10
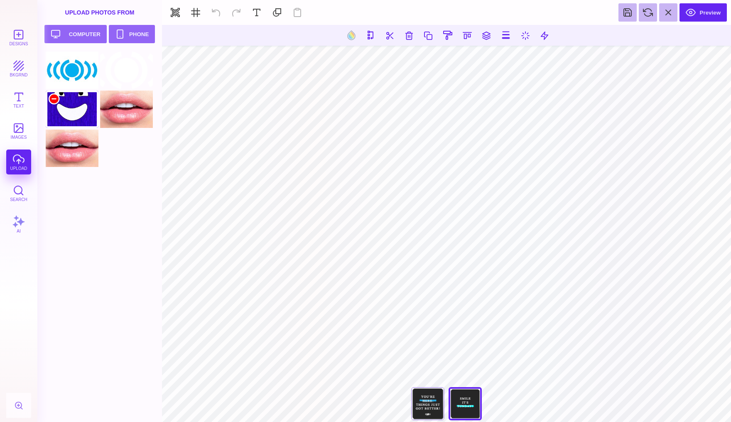
click at [53, 98] on div at bounding box center [54, 99] width 10 height 10
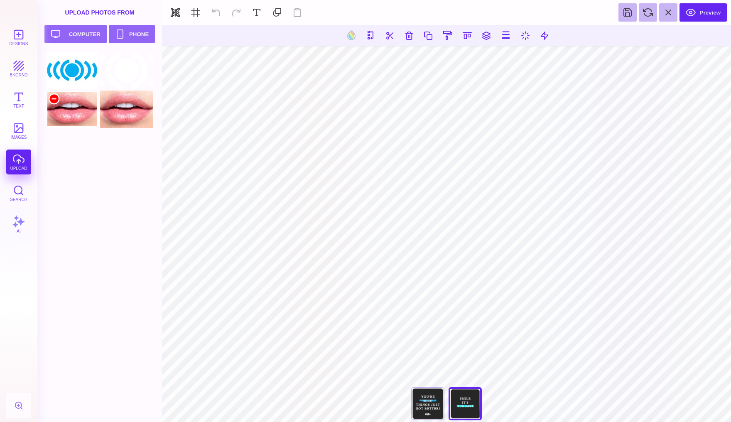
click at [53, 98] on div at bounding box center [54, 99] width 10 height 10
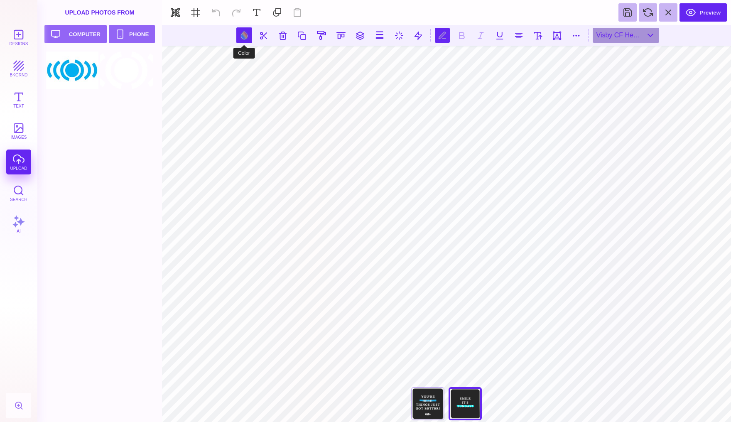
click at [243, 35] on button at bounding box center [244, 35] width 16 height 16
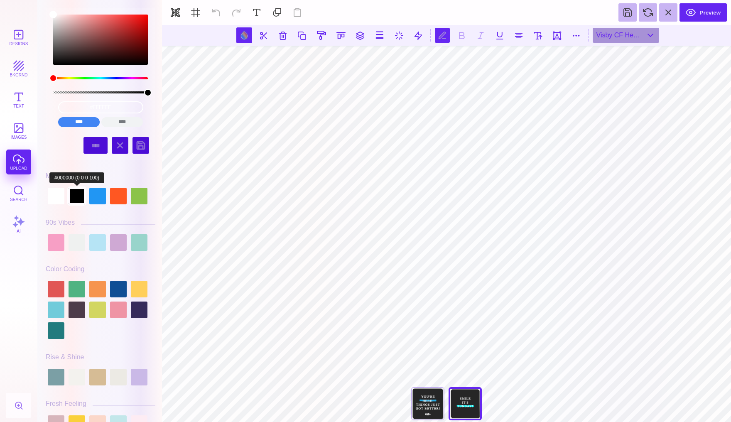
click at [80, 199] on div at bounding box center [76, 196] width 17 height 17
type input "#000000"
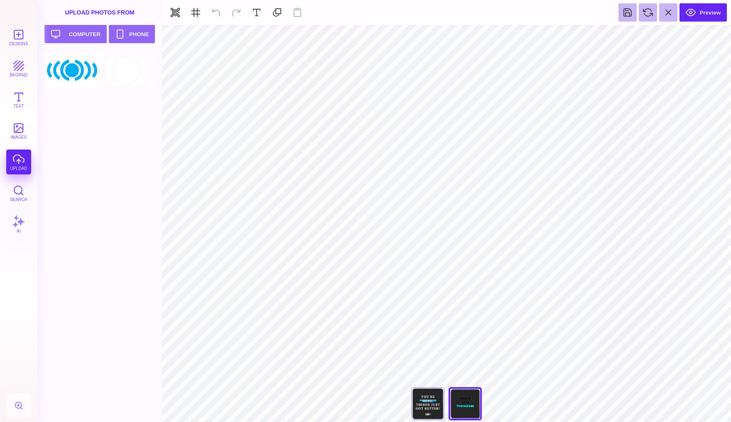
click at [214, 15] on section "Preview" at bounding box center [446, 12] width 569 height 25
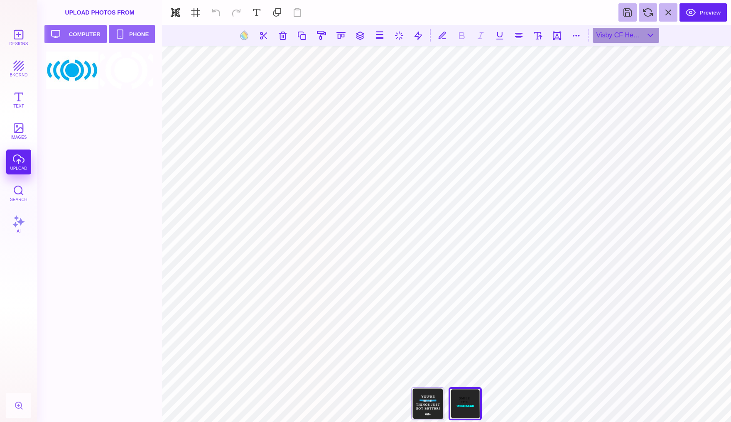
click at [216, 18] on section "Preview" at bounding box center [446, 12] width 569 height 25
click at [413, 399] on div "You're The Best Part Of Today!" at bounding box center [427, 403] width 33 height 33
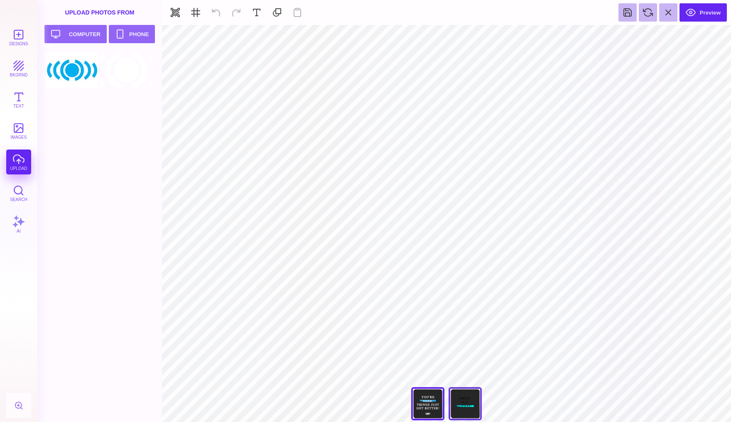
click at [459, 405] on div "Smile It's Sunday" at bounding box center [464, 403] width 33 height 33
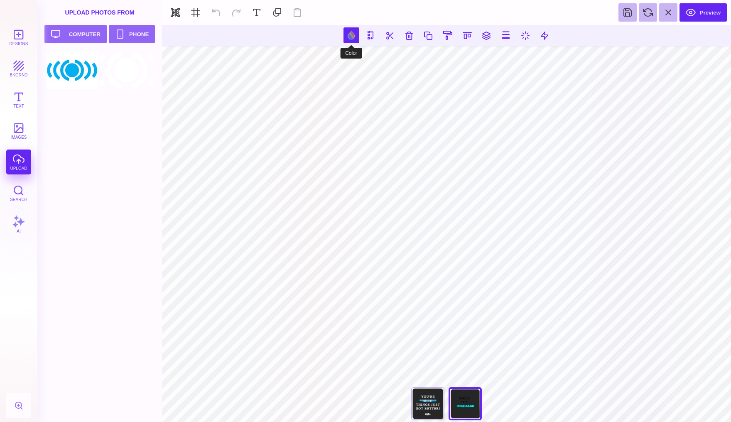
click at [348, 34] on button at bounding box center [351, 35] width 16 height 16
type input "#00FFFF"
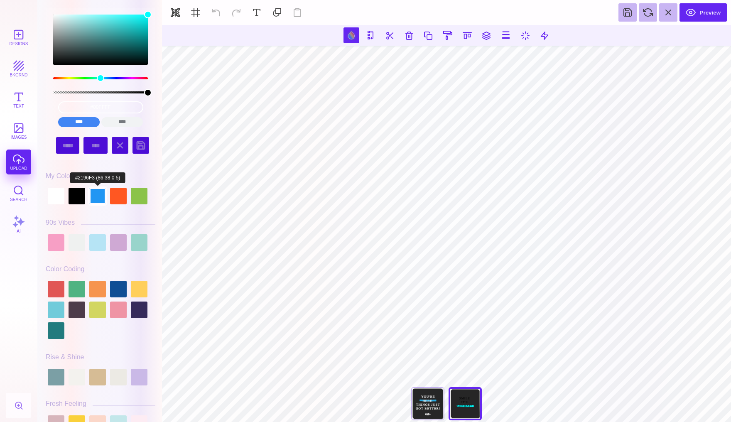
click at [99, 191] on div at bounding box center [97, 196] width 17 height 17
type input "#2196F3"
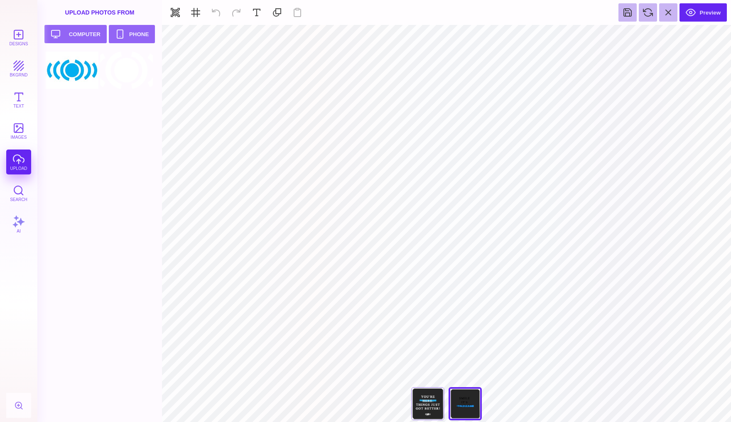
type input "#000000"
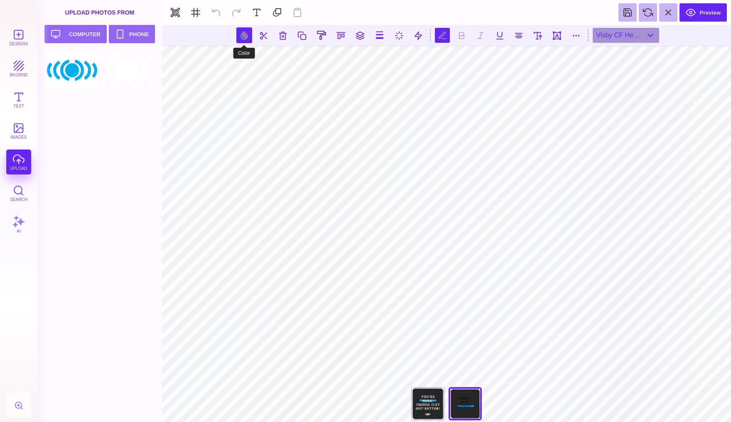
click at [237, 34] on button at bounding box center [244, 35] width 16 height 16
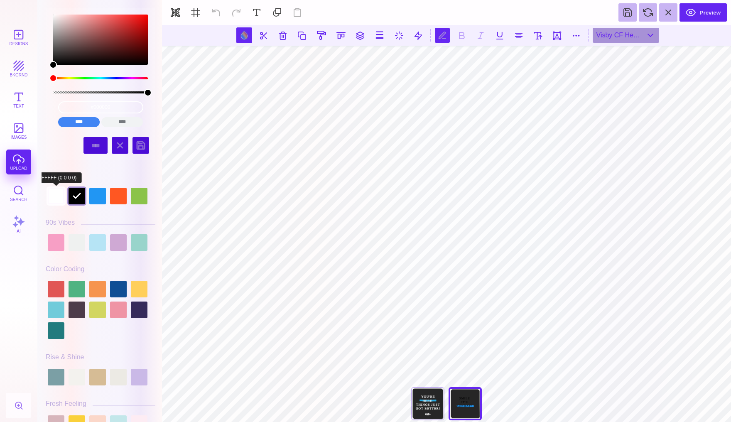
click at [57, 197] on div at bounding box center [56, 196] width 17 height 17
type input "#FFFFFF"
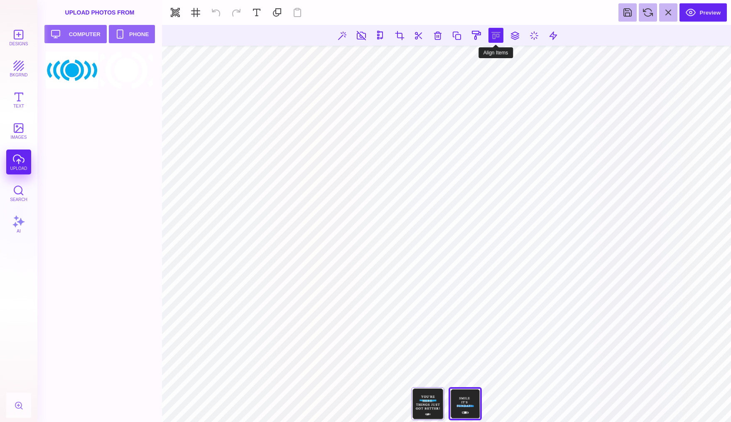
click at [496, 35] on button at bounding box center [495, 35] width 15 height 15
click at [485, 56] on button at bounding box center [486, 59] width 17 height 17
click at [494, 37] on button at bounding box center [495, 35] width 15 height 15
click at [483, 61] on button at bounding box center [486, 59] width 17 height 17
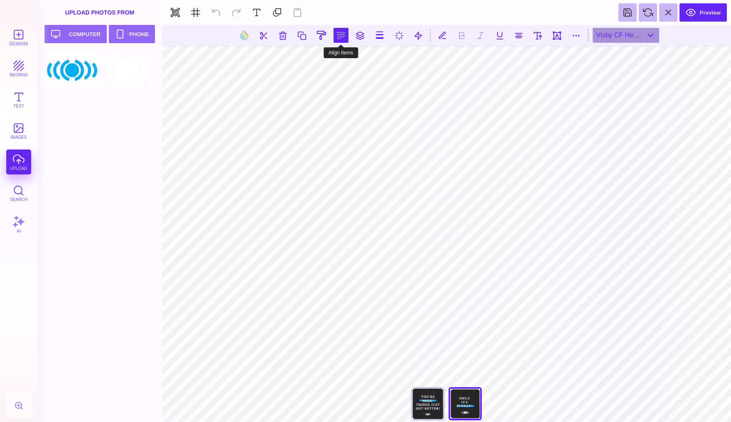
click at [342, 32] on button at bounding box center [340, 35] width 15 height 15
click at [336, 58] on button at bounding box center [331, 59] width 17 height 17
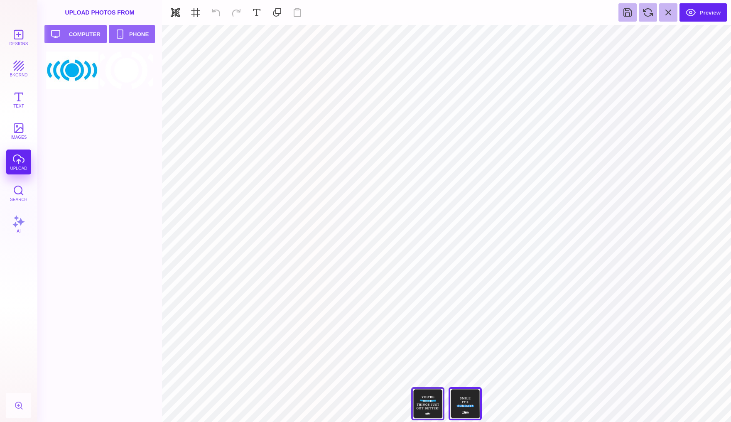
click at [417, 412] on div "You're The Best Part Of Today!" at bounding box center [427, 403] width 33 height 33
type input "#FFFFFF"
click at [472, 403] on div "Smile It's Sunday" at bounding box center [464, 403] width 33 height 33
click at [697, 13] on button "Preview" at bounding box center [702, 12] width 47 height 18
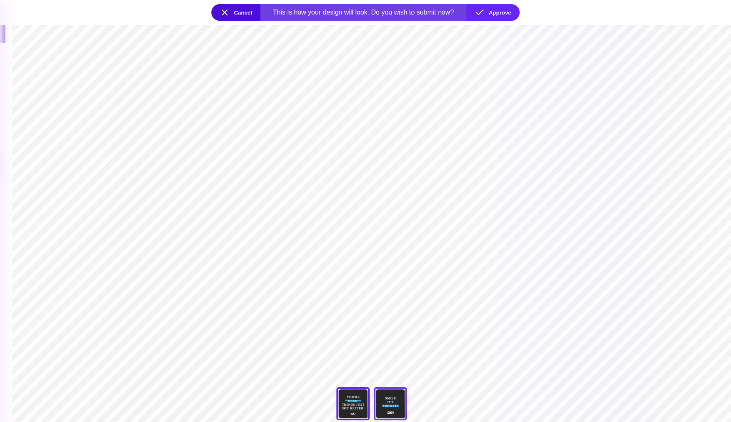
click at [397, 397] on div "Smile It's Sunday" at bounding box center [390, 403] width 33 height 33
click at [499, 12] on button "Approve" at bounding box center [492, 12] width 53 height 17
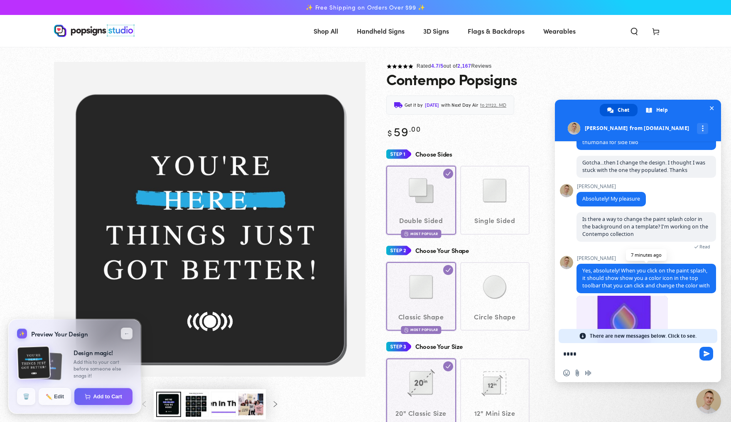
scroll to position [1657, 0]
drag, startPoint x: 579, startPoint y: 353, endPoint x: 546, endPoint y: 353, distance: 33.2
click at [671, 339] on span "There are new messages below. Click to see." at bounding box center [642, 336] width 107 height 14
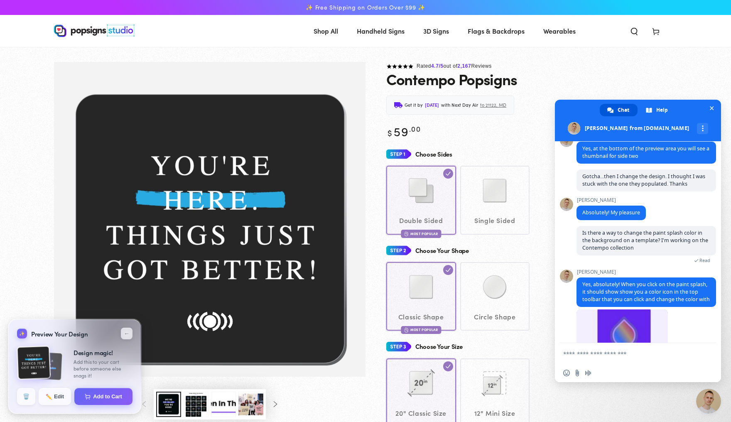
scroll to position [1643, 0]
click at [711, 109] on span "Close chat" at bounding box center [711, 107] width 4 height 5
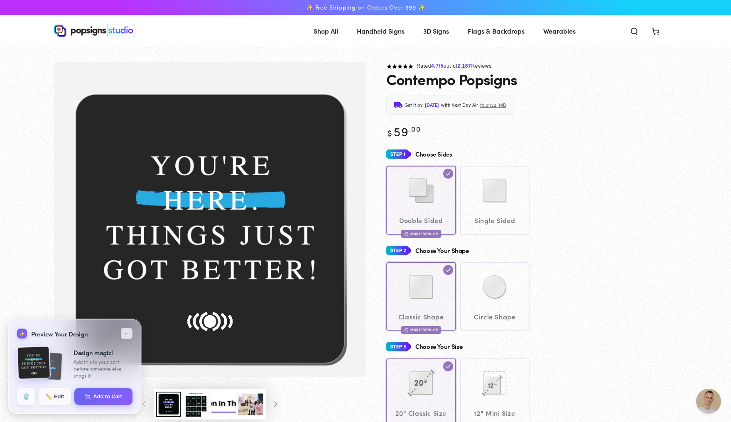
scroll to position [1642, 0]
click at [110, 394] on button "Add to Cart" at bounding box center [103, 395] width 59 height 17
select select "**********"
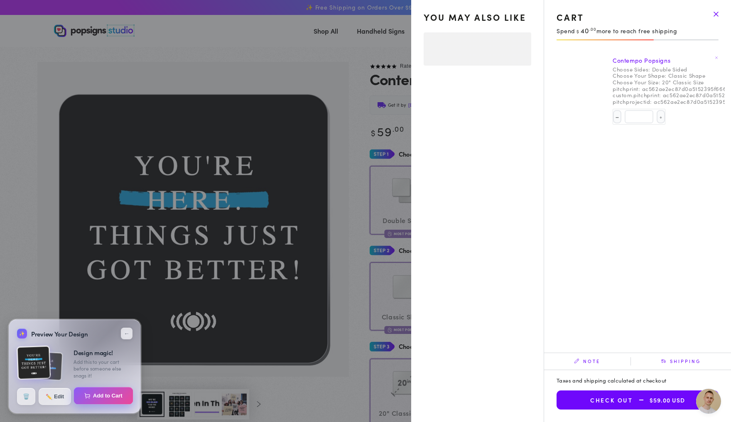
select select "**********"
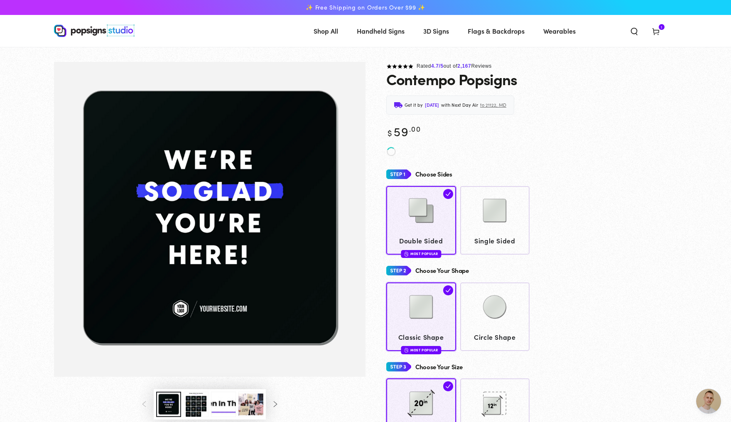
scroll to position [1642, 0]
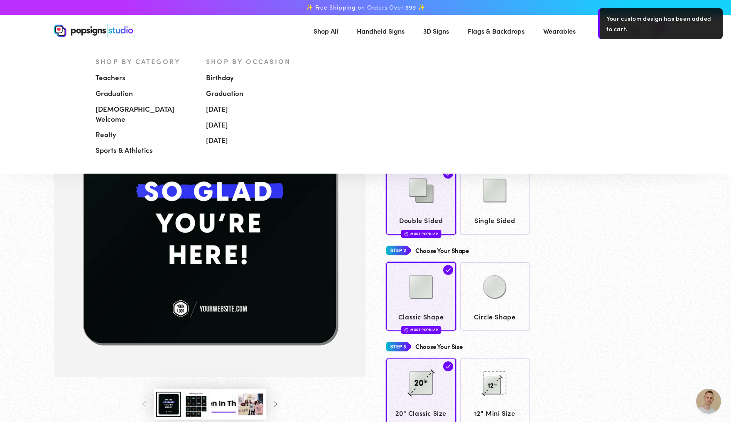
click at [398, 32] on span "Handheld Signs" at bounding box center [381, 31] width 48 height 12
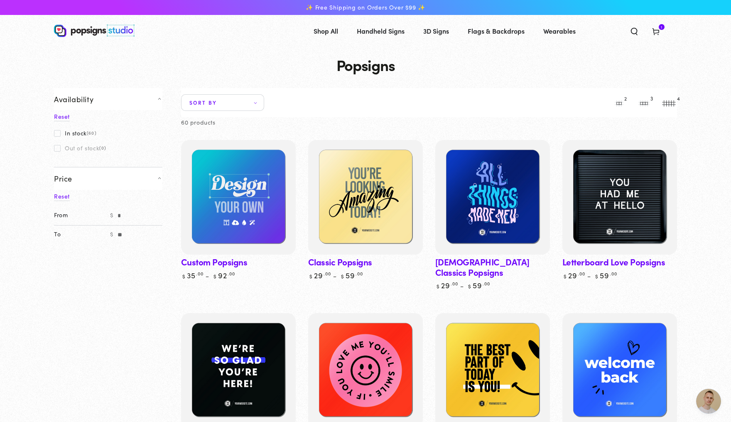
scroll to position [1642, 0]
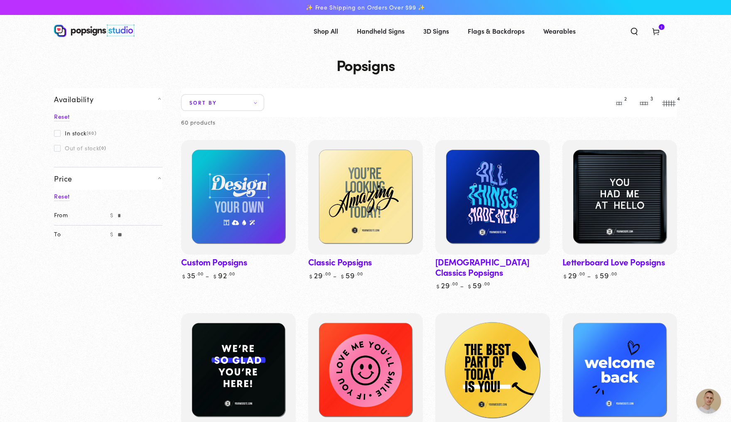
click at [470, 342] on img at bounding box center [492, 370] width 118 height 118
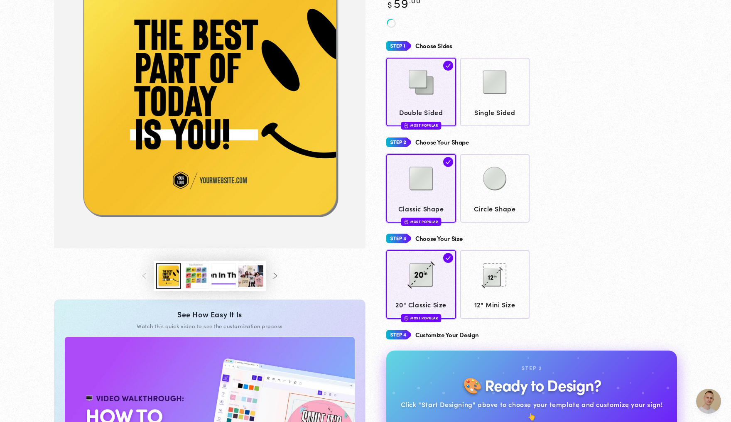
scroll to position [127, 0]
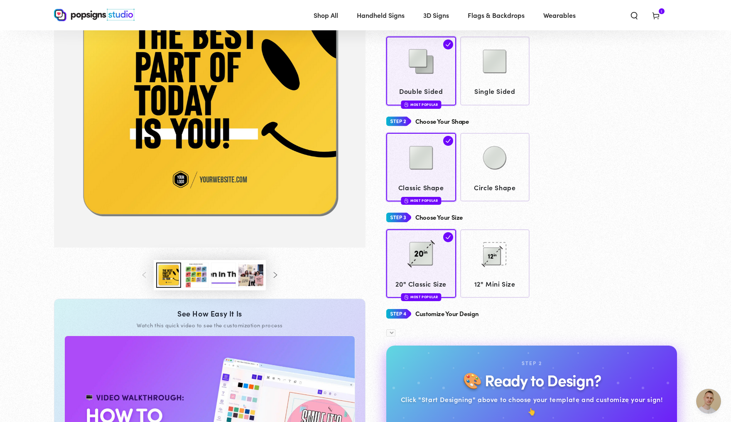
click at [189, 288] on button "Load image 3 in gallery view" at bounding box center [195, 274] width 25 height 25
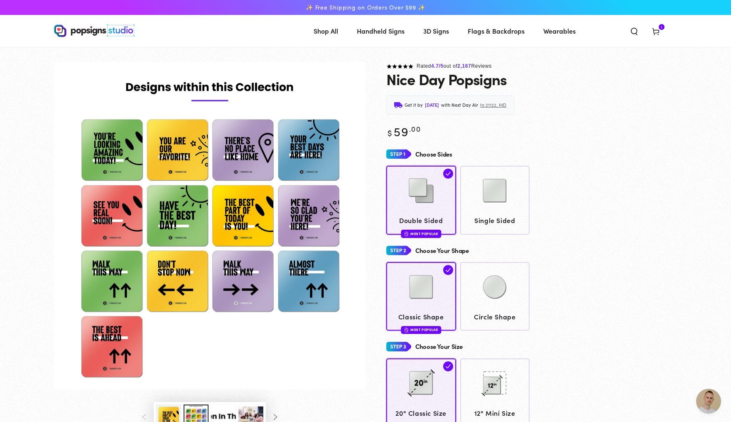
click at [230, 229] on img "Gallery Viewer" at bounding box center [209, 226] width 311 height 328
click at [237, 215] on img "Gallery Viewer" at bounding box center [209, 226] width 311 height 328
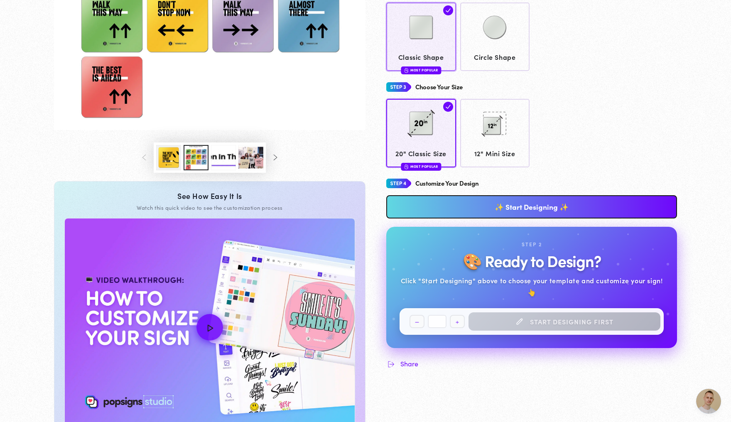
scroll to position [280, 0]
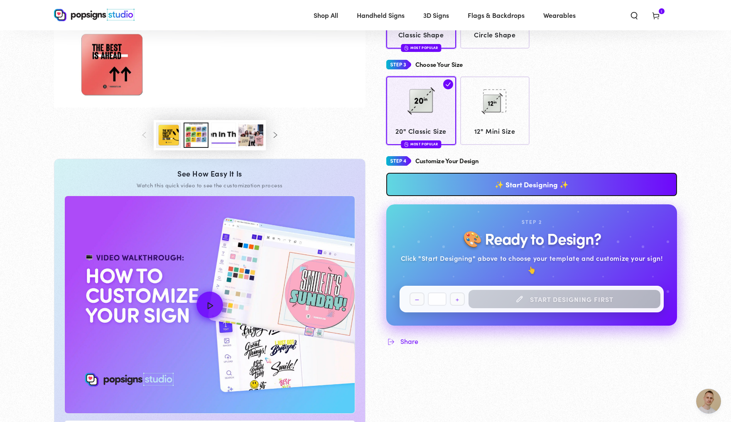
click at [522, 188] on link "✨ Start Designing ✨" at bounding box center [531, 184] width 291 height 23
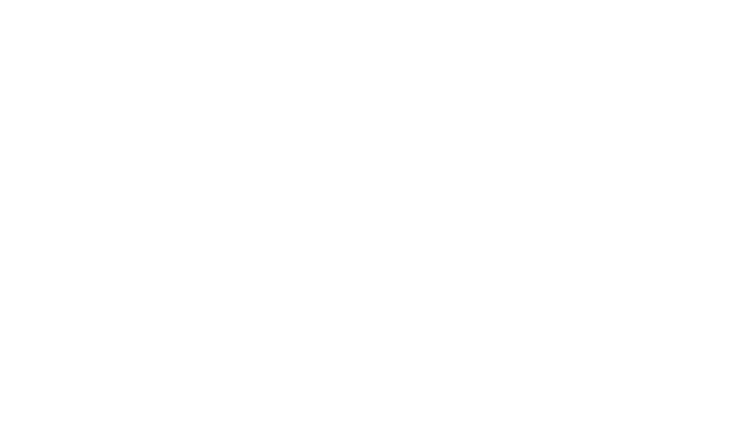
scroll to position [0, 0]
type textarea "An ancient tree with a door leading to a magical world"
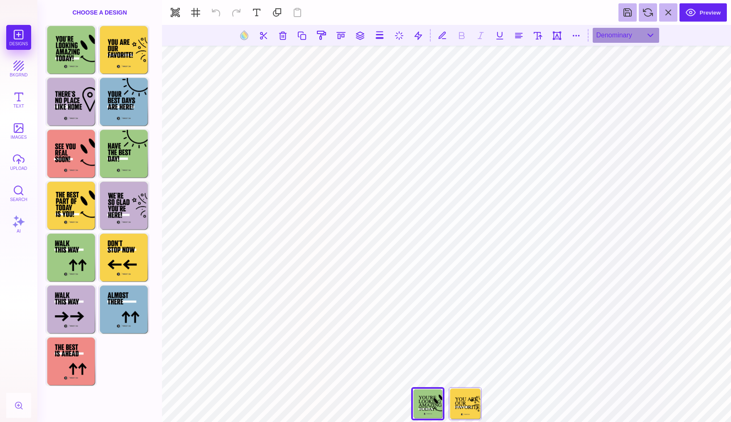
type input "#000000"
click at [218, 12] on button at bounding box center [216, 12] width 18 height 18
click at [712, 13] on button "Preview" at bounding box center [702, 12] width 47 height 18
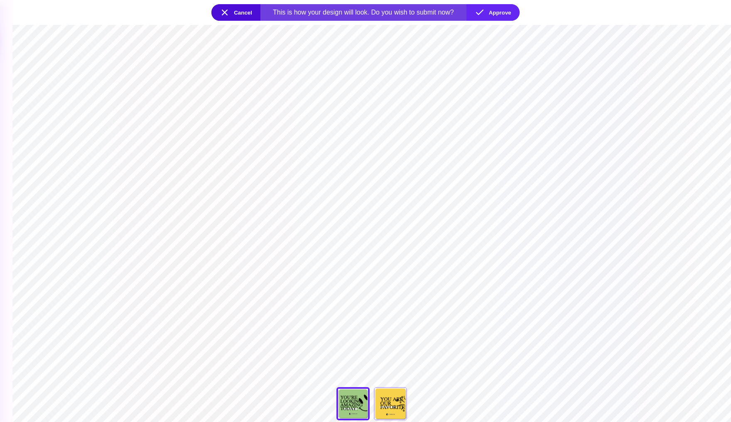
click at [223, 7] on button "Cancel" at bounding box center [235, 12] width 49 height 17
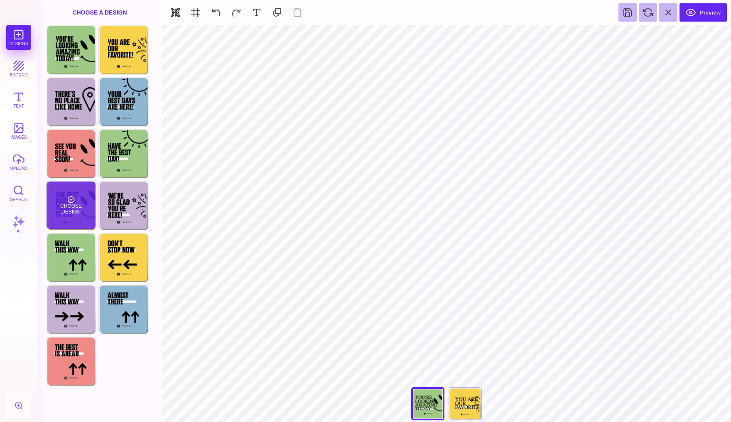
click at [79, 212] on div "Choose Design" at bounding box center [70, 204] width 49 height 47
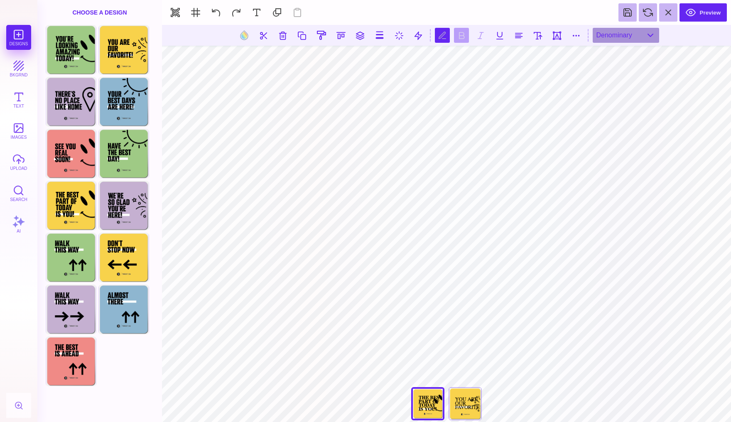
scroll to position [0, 0]
type textarea "******* *** *********"
click at [511, 35] on button at bounding box center [518, 35] width 15 height 15
click at [515, 34] on button at bounding box center [518, 35] width 15 height 15
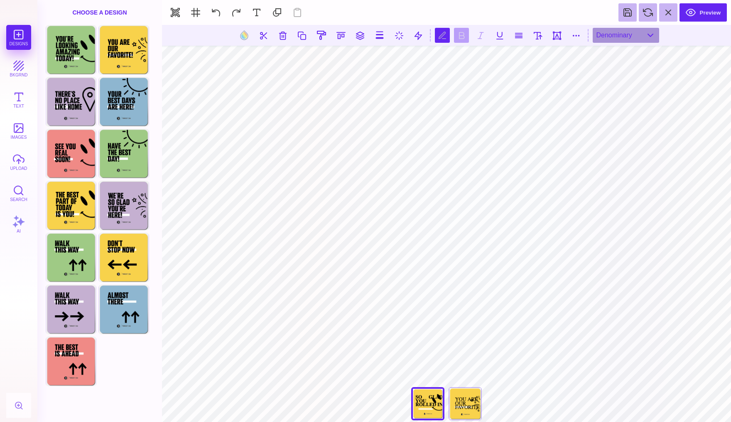
type textarea "******* *** *********"
click at [518, 37] on button at bounding box center [518, 35] width 15 height 15
click at [538, 37] on button at bounding box center [537, 35] width 15 height 15
type input "***"
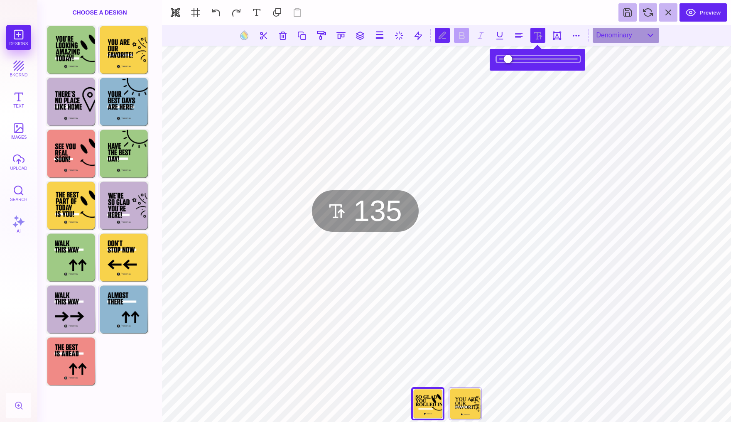
click at [515, 59] on input "range" at bounding box center [537, 59] width 83 height 6
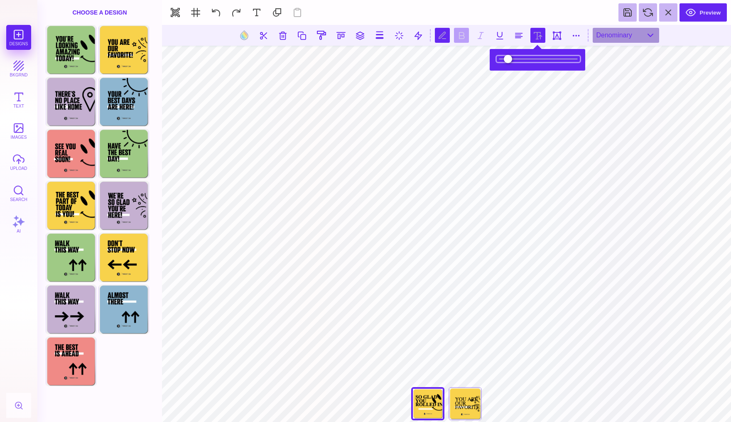
type input "*****"
click at [521, 59] on input "range" at bounding box center [537, 59] width 83 height 6
click at [536, 34] on button at bounding box center [537, 35] width 15 height 15
type input "***"
click at [529, 61] on input "range" at bounding box center [537, 59] width 83 height 6
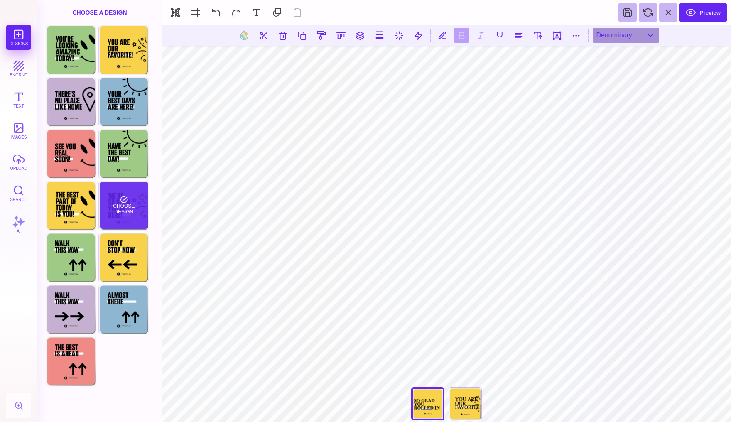
click at [134, 214] on div "Choose Design" at bounding box center [124, 204] width 49 height 47
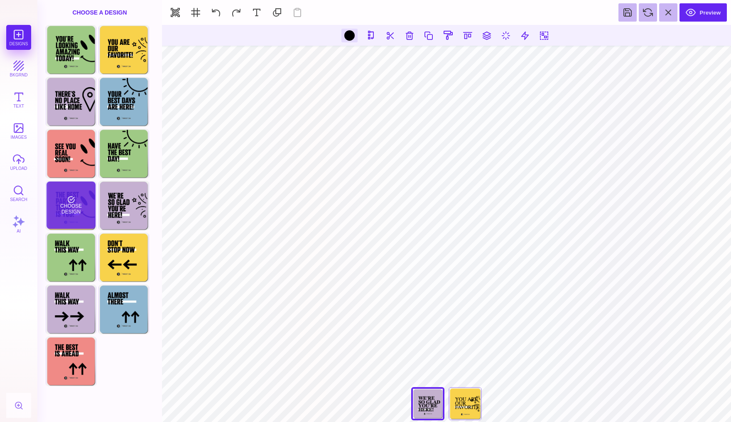
click at [75, 204] on div "Choose Design" at bounding box center [70, 204] width 49 height 47
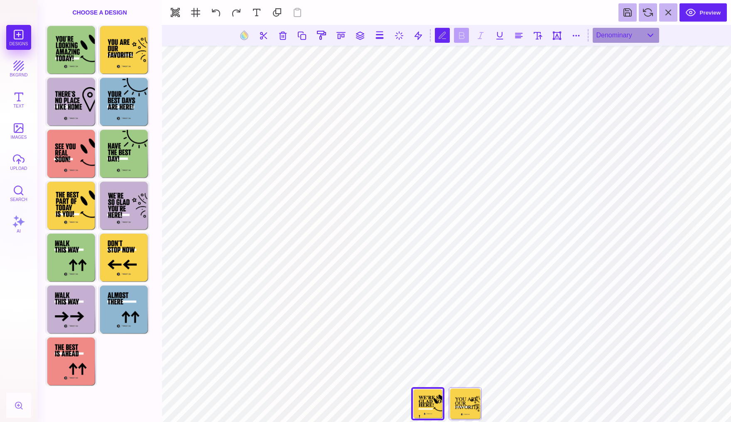
scroll to position [3, 1]
type textarea "**********"
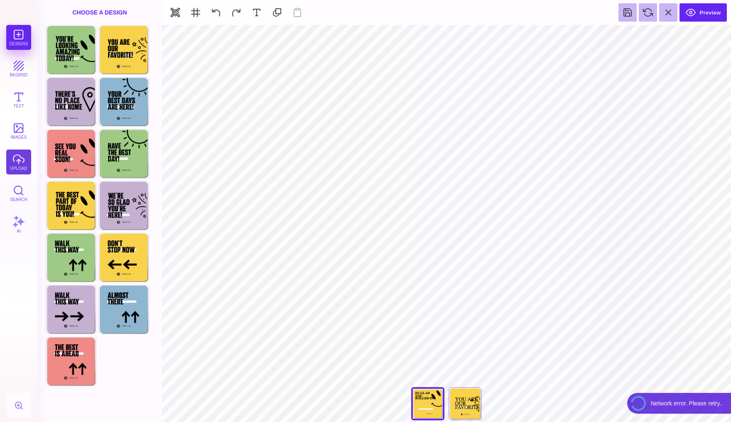
click at [18, 157] on button "upload" at bounding box center [18, 161] width 25 height 25
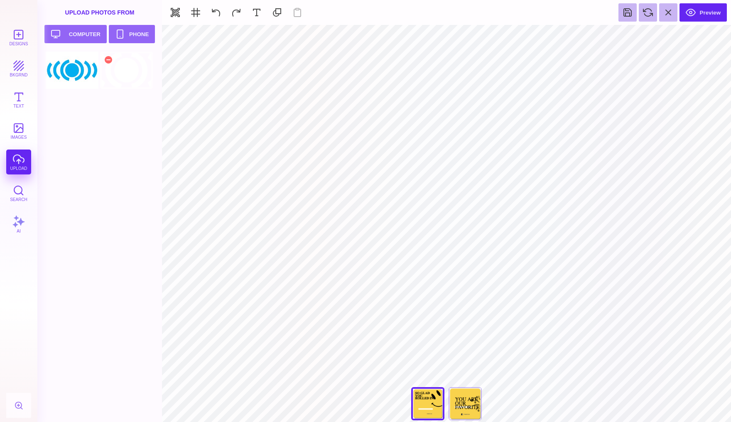
type input "#000000"
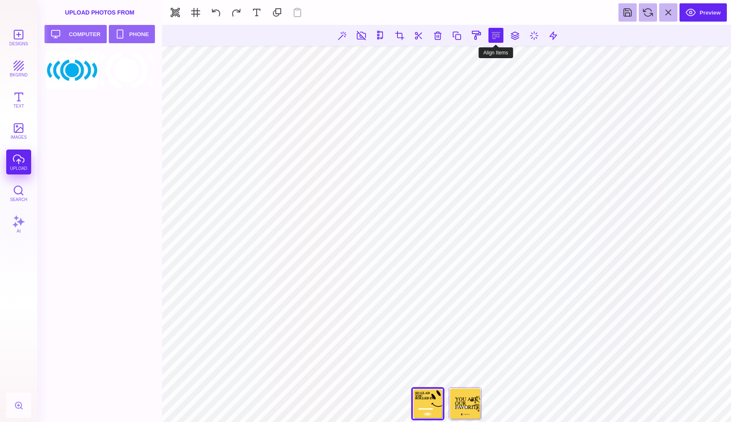
click at [494, 34] on button at bounding box center [495, 35] width 15 height 15
click at [484, 62] on button at bounding box center [486, 59] width 17 height 17
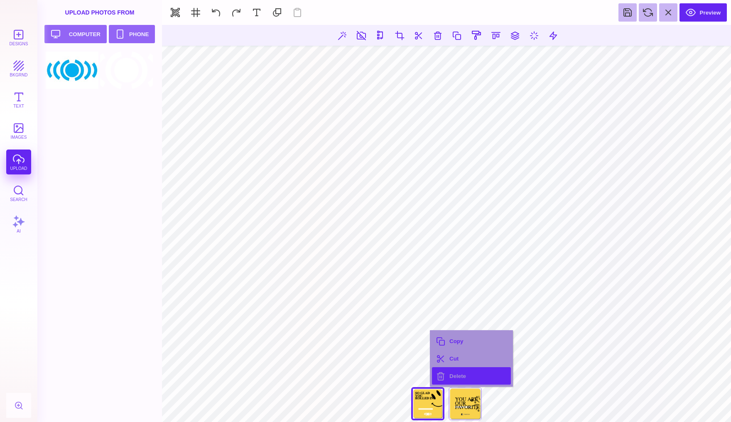
click at [445, 375] on button "Delete" at bounding box center [471, 375] width 79 height 17
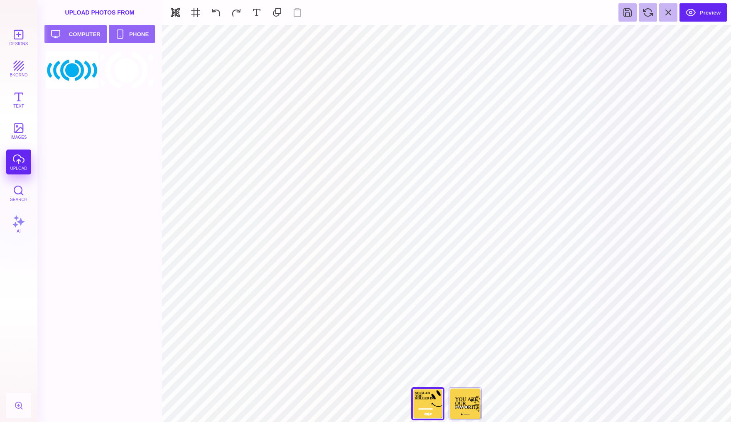
click at [13, 162] on div "Designs bkgrnd Text images upload Search AI" at bounding box center [18, 223] width 37 height 397
click at [80, 25] on button "Upload your artwork Computer" at bounding box center [75, 34] width 62 height 18
click at [72, 37] on button "Upload your artwork Computer" at bounding box center [75, 34] width 62 height 18
click at [88, 32] on button "Upload your artwork Computer" at bounding box center [75, 34] width 62 height 18
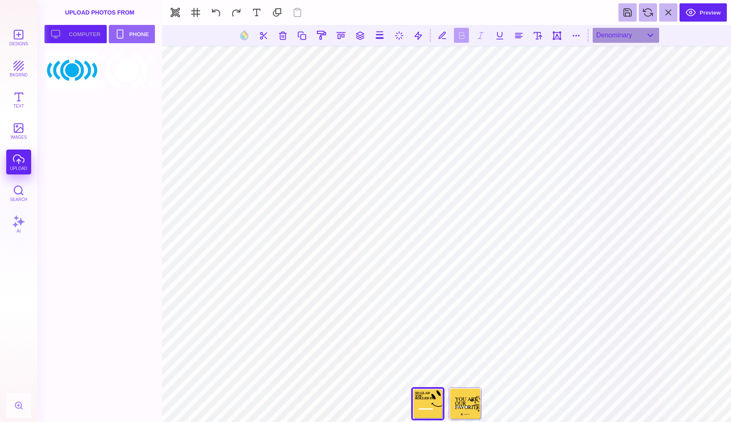
click at [90, 36] on button "Upload your artwork Computer" at bounding box center [75, 34] width 62 height 18
click at [70, 38] on button "Upload your artwork Computer" at bounding box center [75, 34] width 62 height 18
click at [71, 30] on button "Upload your artwork Computer" at bounding box center [75, 34] width 62 height 18
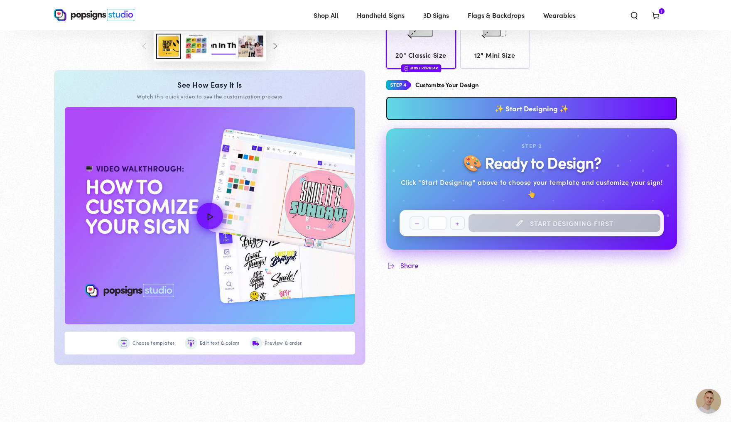
scroll to position [320, 0]
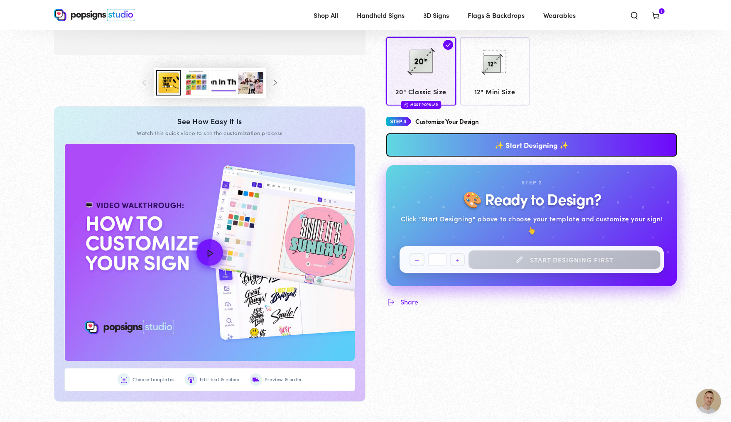
click at [571, 154] on link "✨ Start Designing ✨" at bounding box center [531, 144] width 291 height 23
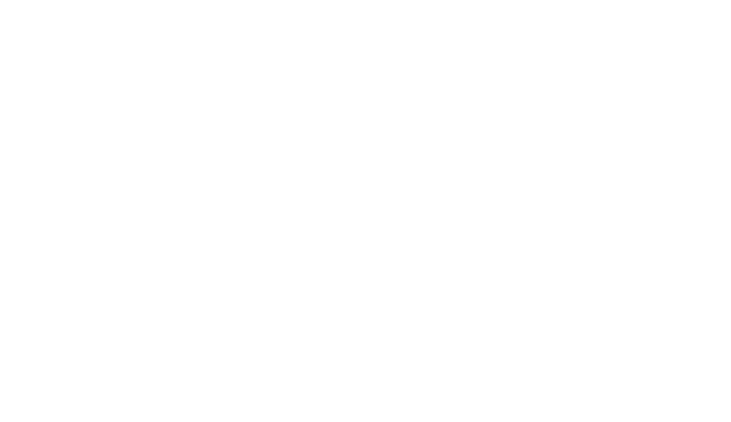
scroll to position [0, 0]
type textarea "An ancient tree with a door leading to a magical world"
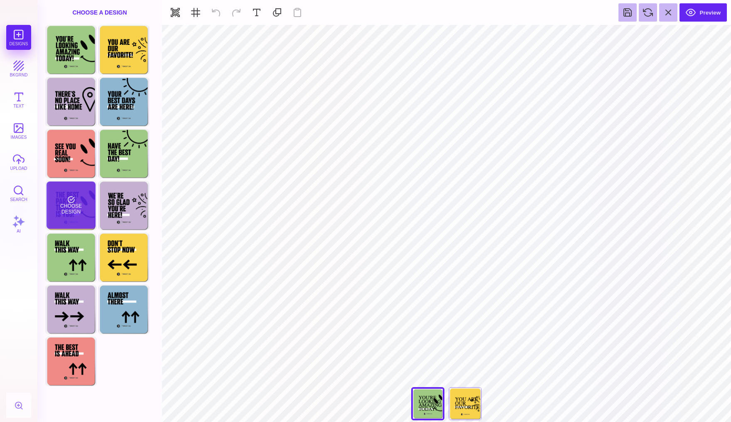
click at [75, 214] on div "Choose Design" at bounding box center [70, 204] width 49 height 47
click at [82, 202] on div "Choose Design" at bounding box center [70, 204] width 49 height 47
type input "#000000"
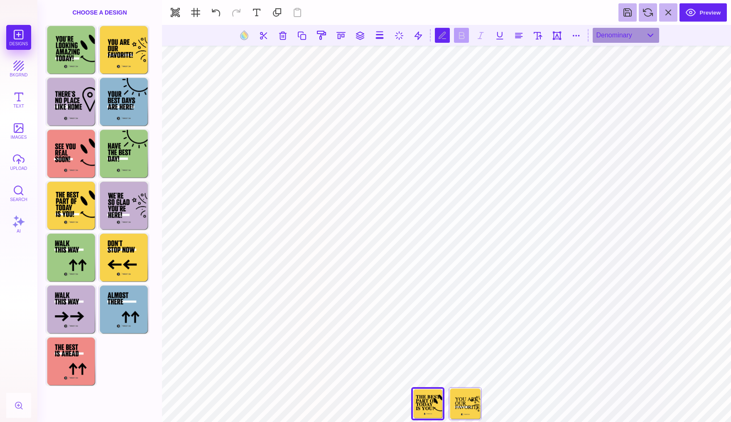
scroll to position [1, 0]
type textarea "******* *** ****** ***"
click at [535, 37] on button at bounding box center [537, 35] width 15 height 15
type input "***"
drag, startPoint x: 513, startPoint y: 60, endPoint x: 524, endPoint y: 62, distance: 11.3
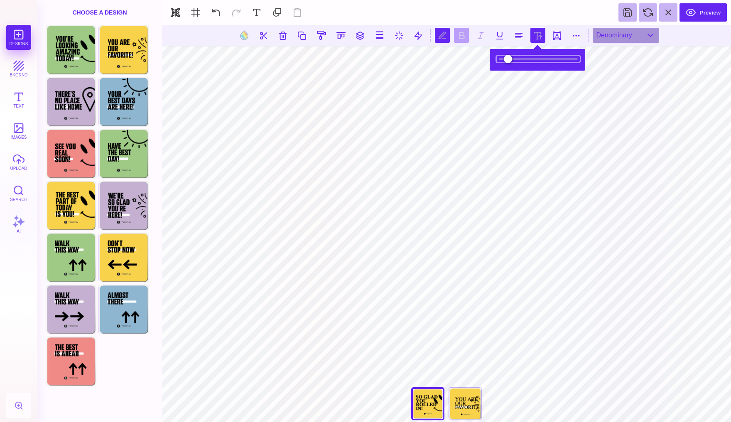
type input "*****"
click at [524, 62] on input "range" at bounding box center [537, 59] width 83 height 6
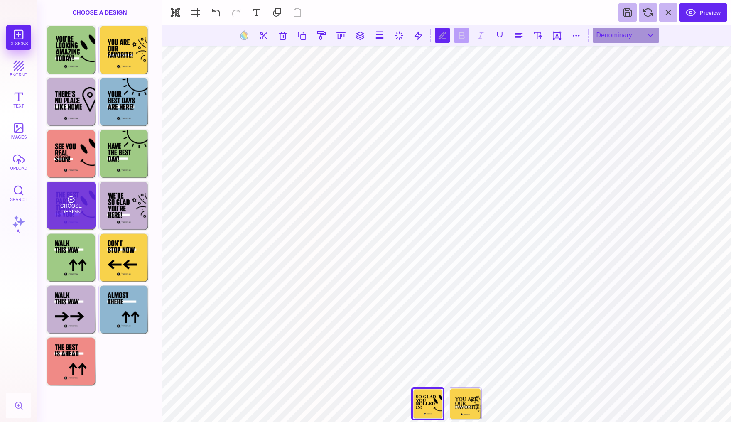
type textarea "**********"
click at [61, 203] on div "Choose Design" at bounding box center [70, 204] width 49 height 47
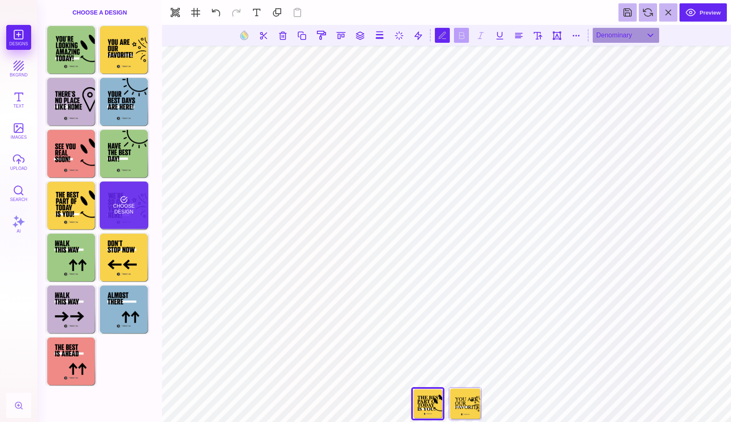
scroll to position [0, 0]
click at [519, 37] on button at bounding box center [518, 35] width 15 height 15
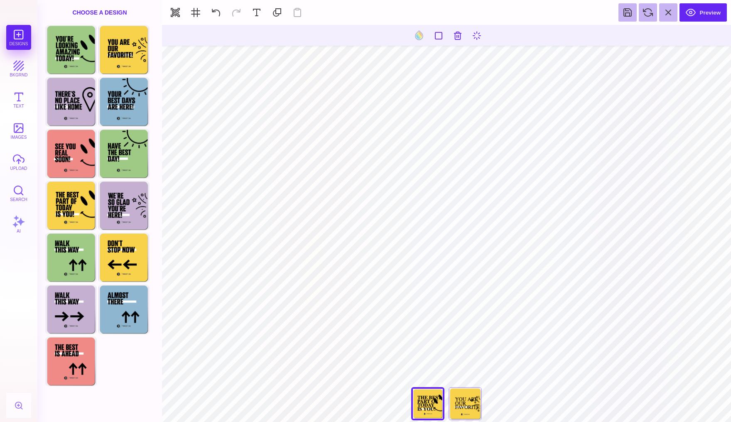
type input "#000000"
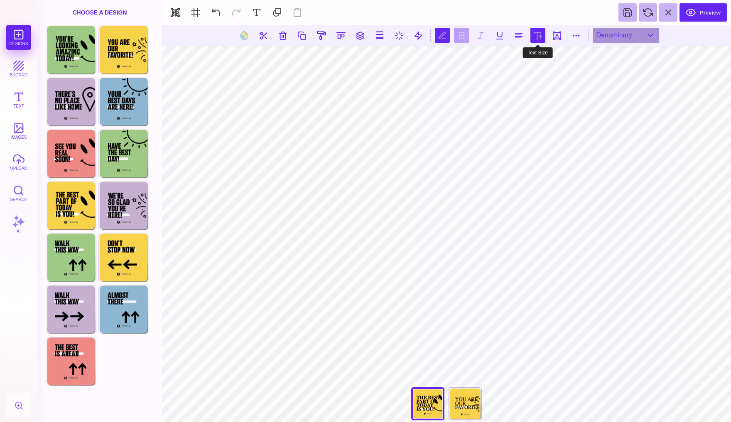
click at [539, 33] on button at bounding box center [537, 35] width 15 height 15
type input "*****"
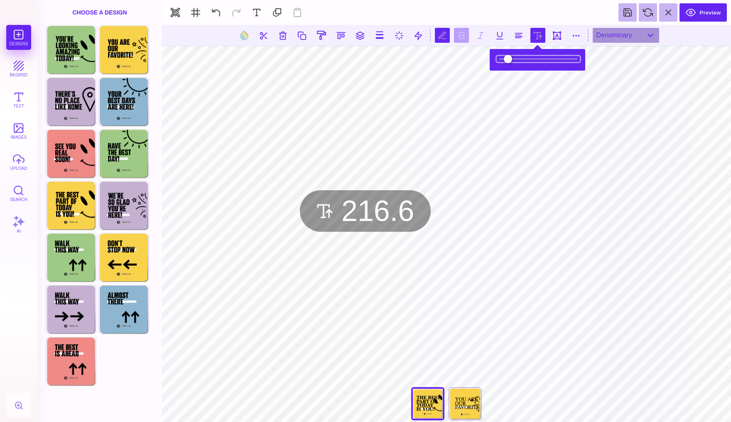
type input "*****"
click at [522, 61] on input "range" at bounding box center [537, 59] width 83 height 6
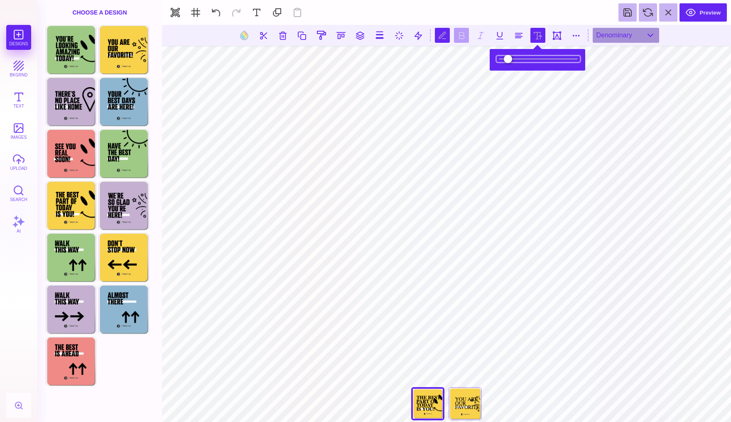
click at [521, 61] on input "range" at bounding box center [537, 59] width 83 height 6
type textarea "***** ******** ****** *****"
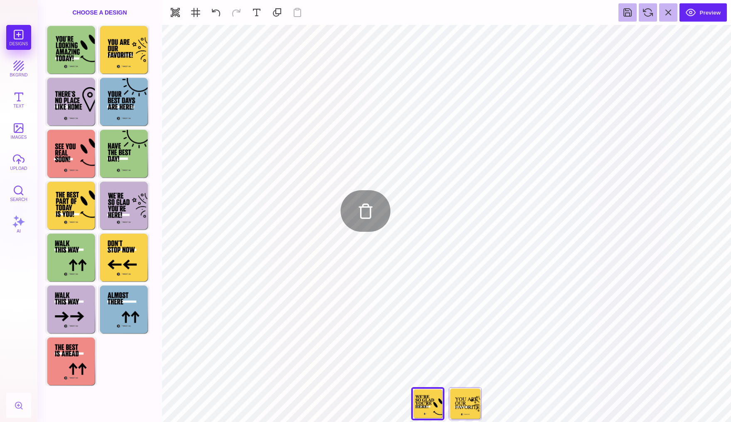
type input "#000000"
click at [18, 164] on button "upload" at bounding box center [18, 161] width 25 height 25
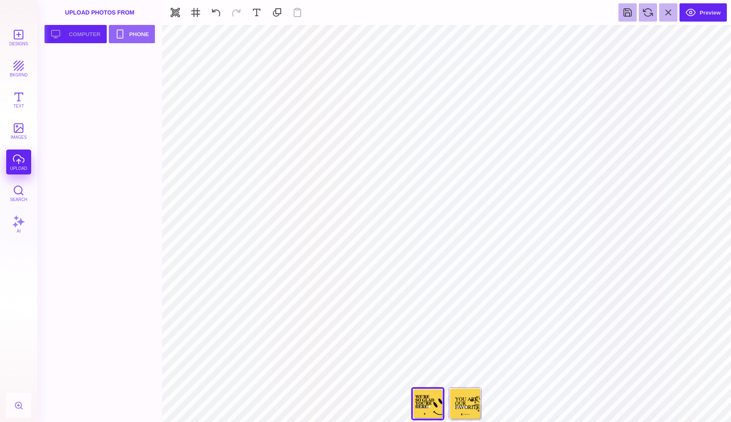
click at [80, 32] on button "Upload your artwork Computer" at bounding box center [75, 34] width 62 height 18
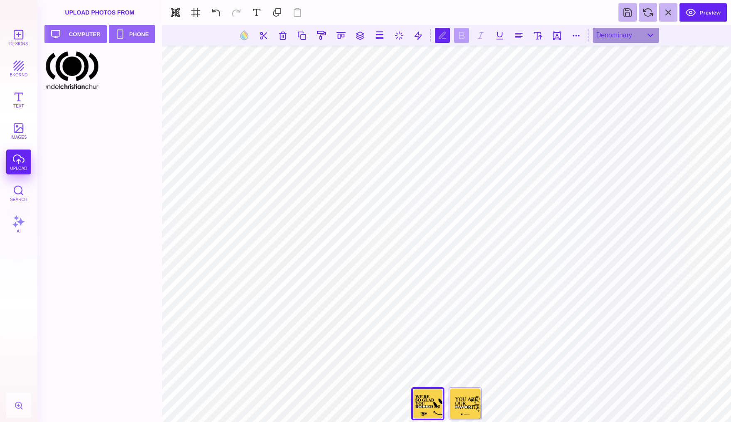
type textarea "**********"
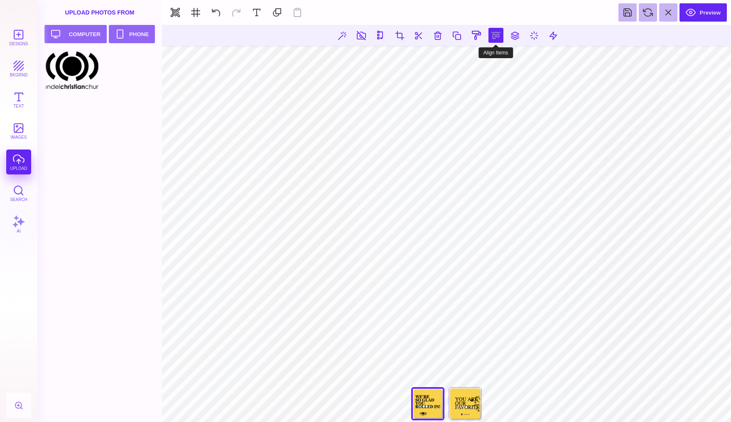
click at [499, 32] on button at bounding box center [495, 35] width 15 height 15
click at [486, 63] on button at bounding box center [486, 59] width 17 height 17
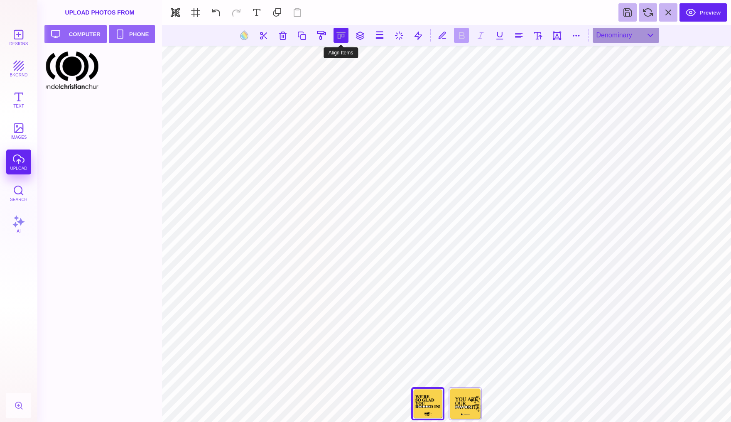
click at [336, 35] on button at bounding box center [340, 35] width 15 height 15
click at [333, 60] on button at bounding box center [331, 59] width 17 height 17
click at [345, 60] on button at bounding box center [350, 59] width 17 height 17
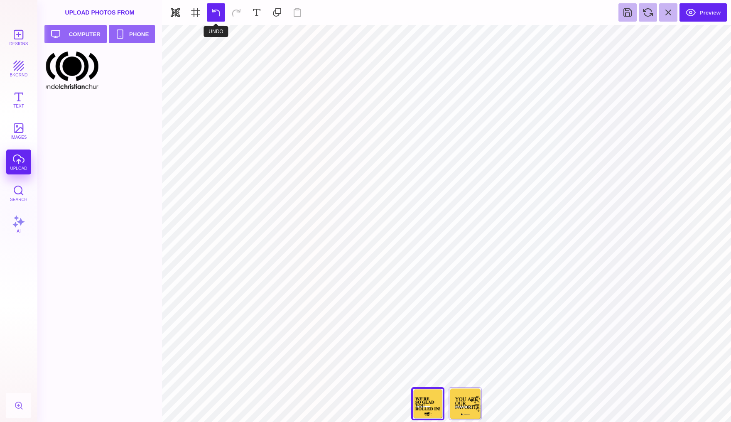
click at [215, 15] on button at bounding box center [216, 12] width 18 height 18
click at [235, 13] on button at bounding box center [236, 12] width 18 height 18
type input "#000000"
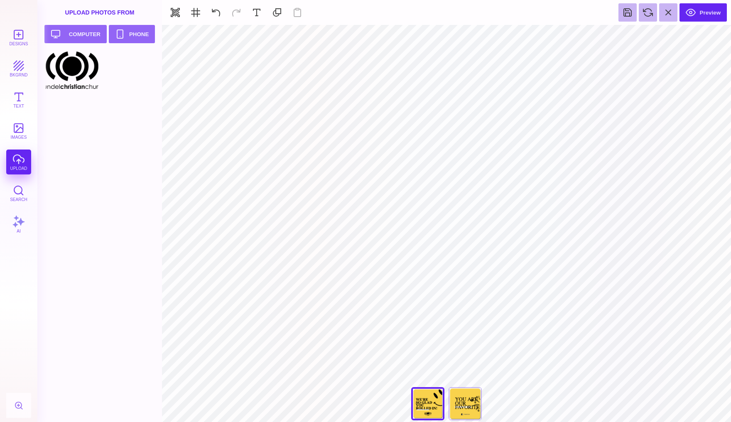
click at [714, 22] on section "Preview" at bounding box center [446, 12] width 569 height 25
click at [704, 5] on button "Preview" at bounding box center [702, 12] width 47 height 18
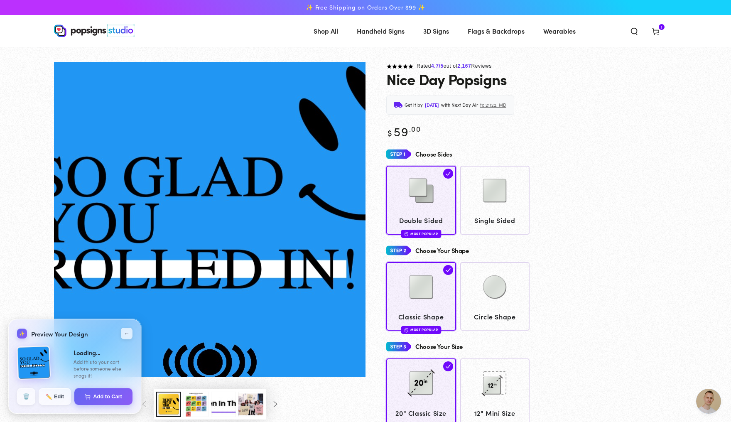
scroll to position [1642, 0]
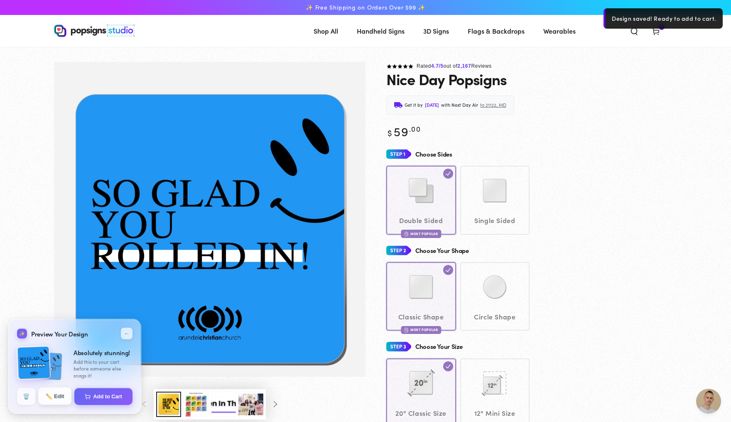
click at [54, 392] on button "✏️ Edit" at bounding box center [54, 395] width 33 height 17
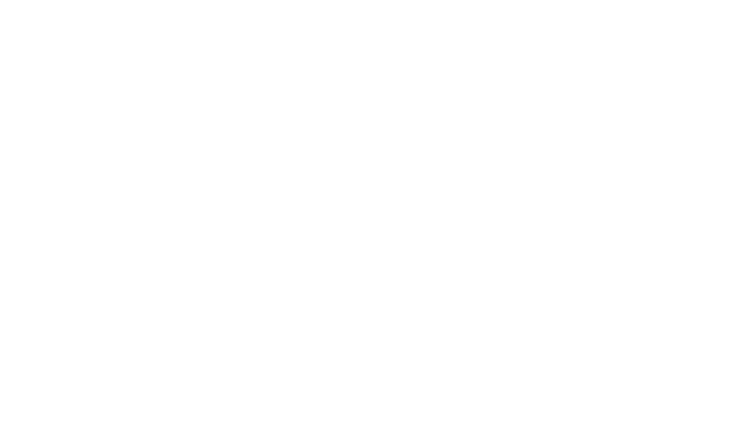
scroll to position [0, 0]
type textarea "An ancient tree with a door leading to a magical world"
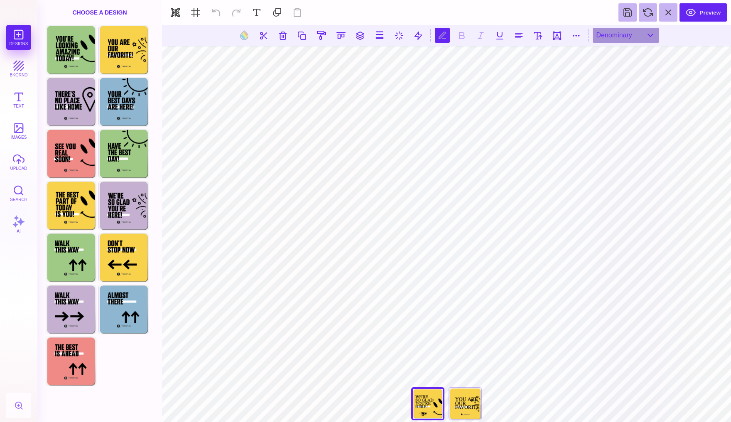
scroll to position [0, 0]
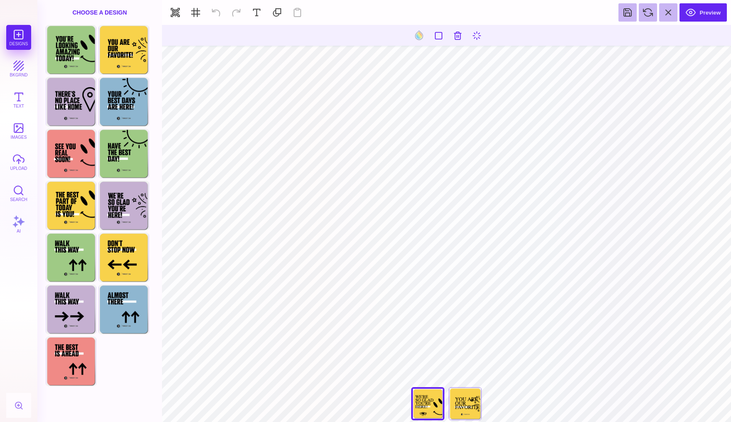
type input "#000000"
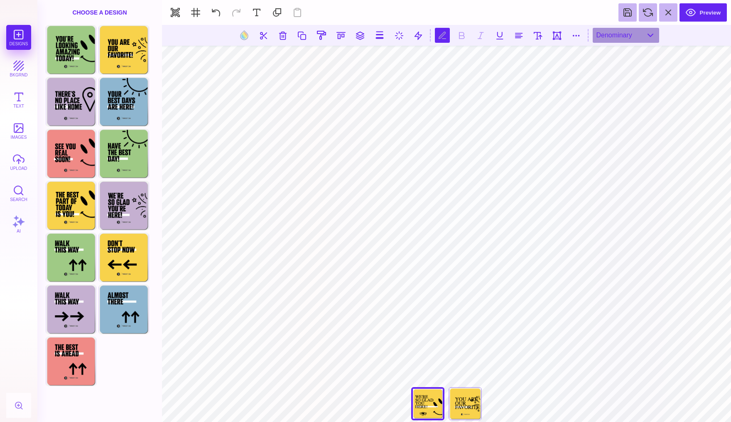
scroll to position [0, 0]
type textarea "**********"
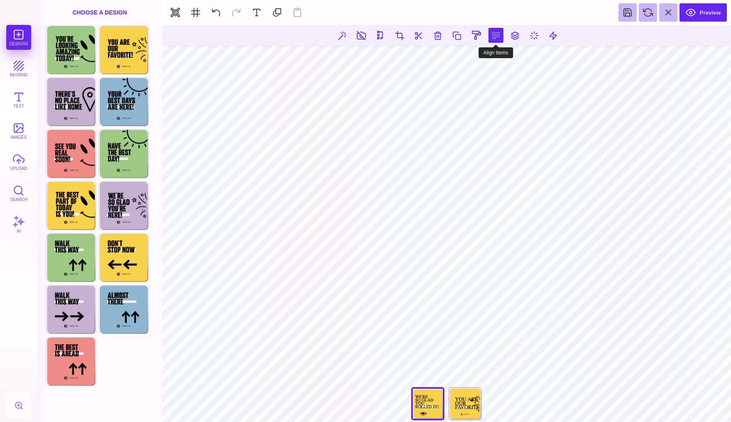
click at [492, 35] on button at bounding box center [495, 35] width 15 height 15
click at [484, 59] on button at bounding box center [486, 59] width 17 height 17
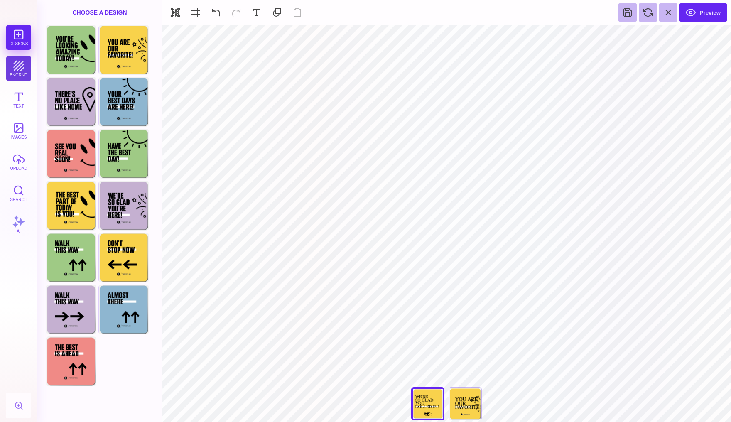
click at [23, 61] on button "bkgrnd" at bounding box center [18, 68] width 25 height 25
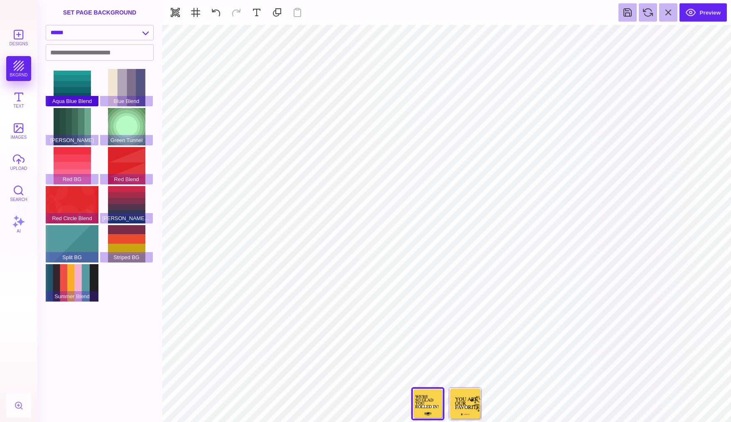
click at [73, 94] on div "Aqua Blue Blend" at bounding box center [72, 87] width 53 height 37
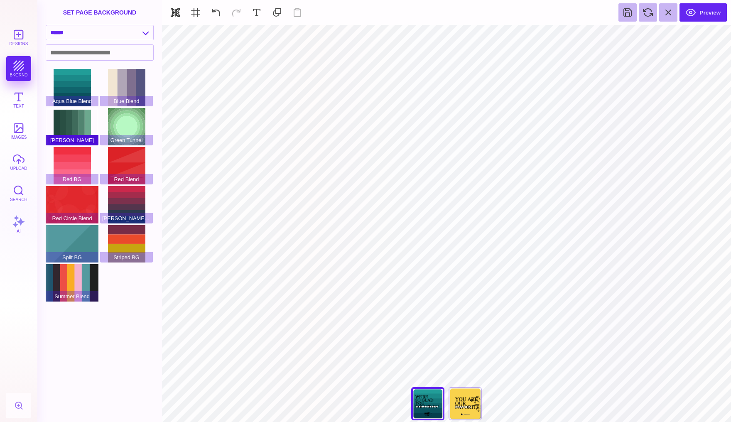
click at [75, 124] on div "[PERSON_NAME]" at bounding box center [72, 126] width 53 height 37
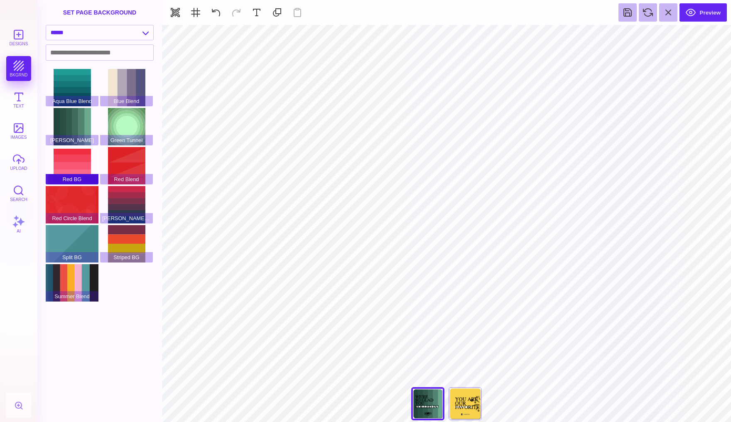
click at [75, 157] on div "Red BG" at bounding box center [72, 165] width 53 height 37
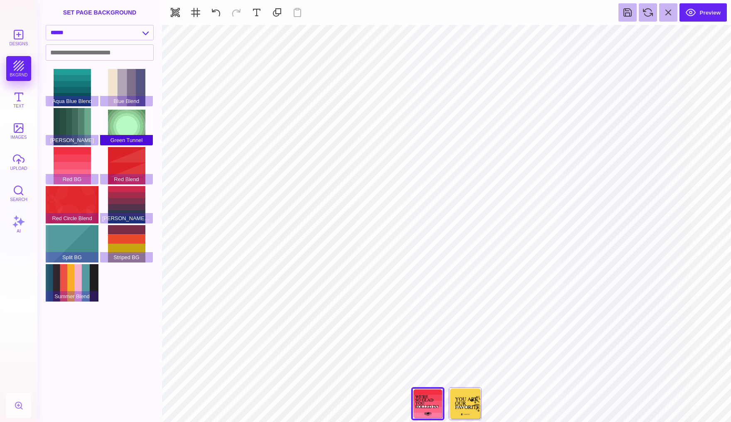
click at [124, 130] on div "Green Tunnel" at bounding box center [126, 126] width 53 height 37
type input "#F9D24C"
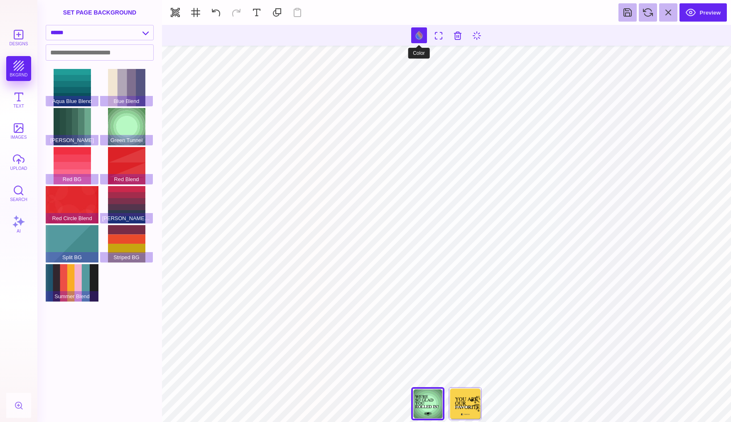
click at [415, 35] on button at bounding box center [419, 35] width 16 height 16
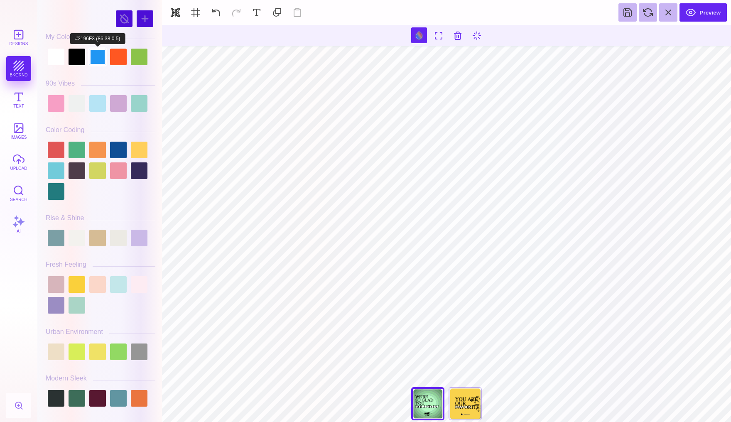
click at [95, 50] on div at bounding box center [97, 57] width 17 height 17
type input "#2196F3"
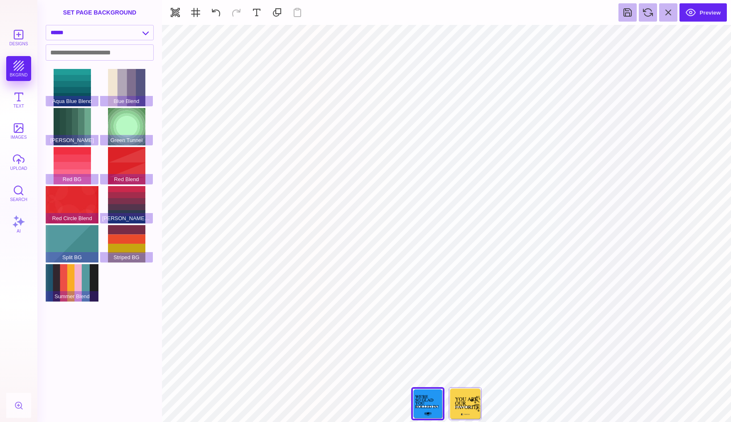
type input "#000000"
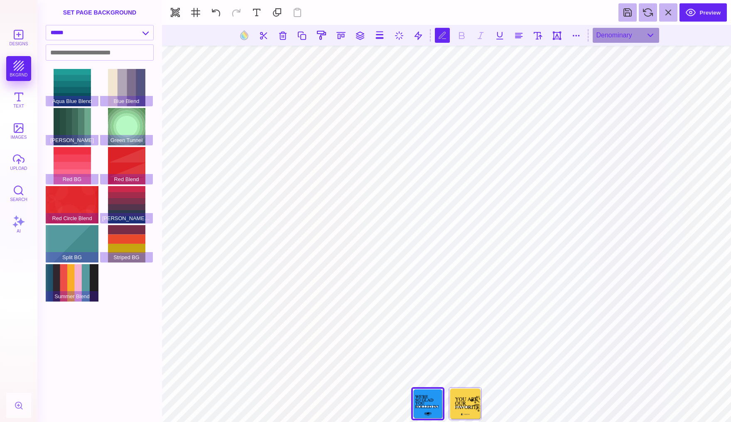
type textarea "**********"
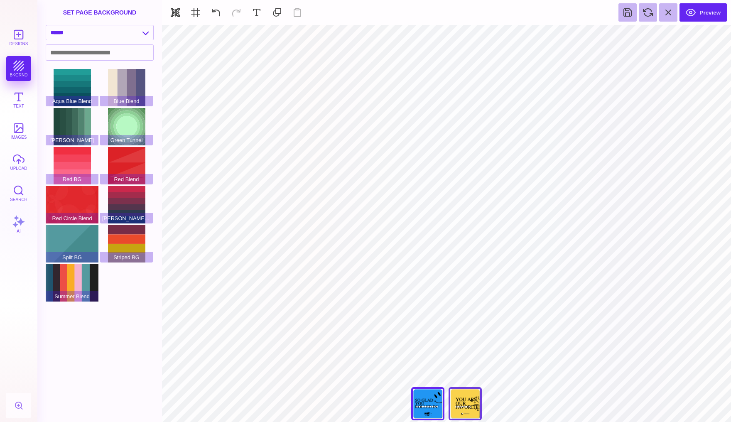
click at [455, 402] on div "You Are Our Favorite!" at bounding box center [464, 403] width 33 height 33
click at [17, 38] on button "Designs" at bounding box center [18, 37] width 25 height 25
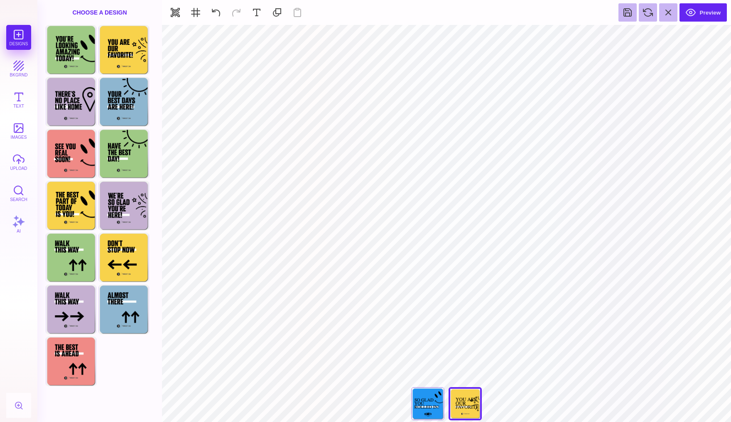
click at [463, 406] on div "**********" at bounding box center [446, 405] width 83 height 37
click at [464, 395] on div "**********" at bounding box center [446, 405] width 83 height 37
click at [71, 156] on div "Choose Design" at bounding box center [70, 153] width 49 height 47
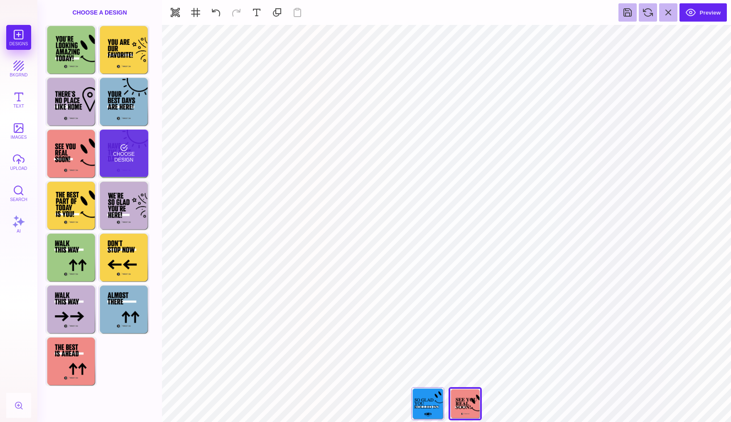
type input "#F08A86"
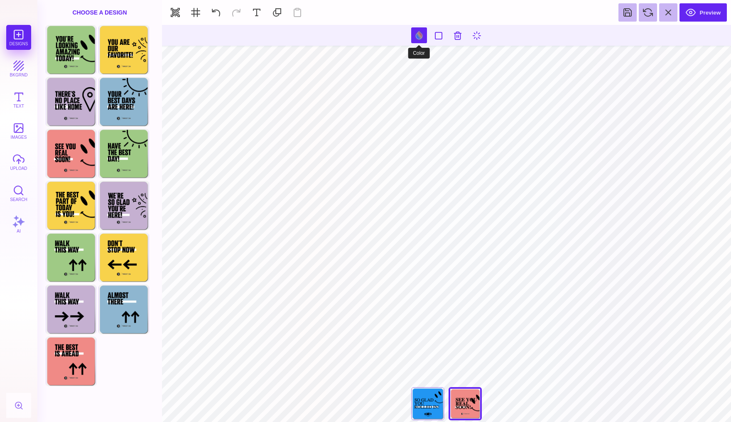
click at [418, 35] on button at bounding box center [419, 35] width 16 height 16
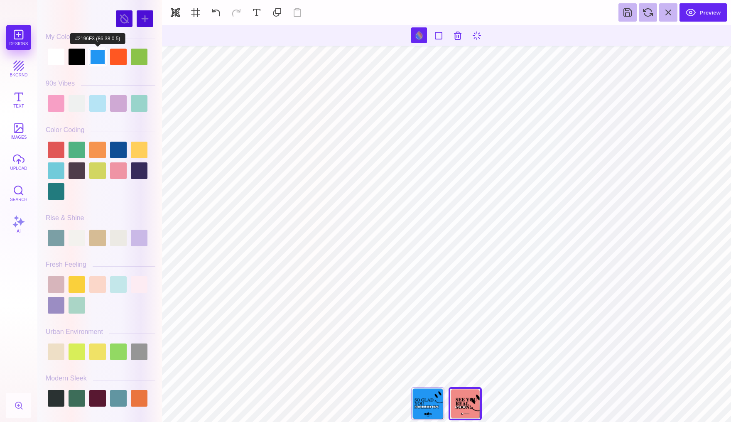
click at [98, 59] on div at bounding box center [97, 57] width 17 height 17
type input "#000000"
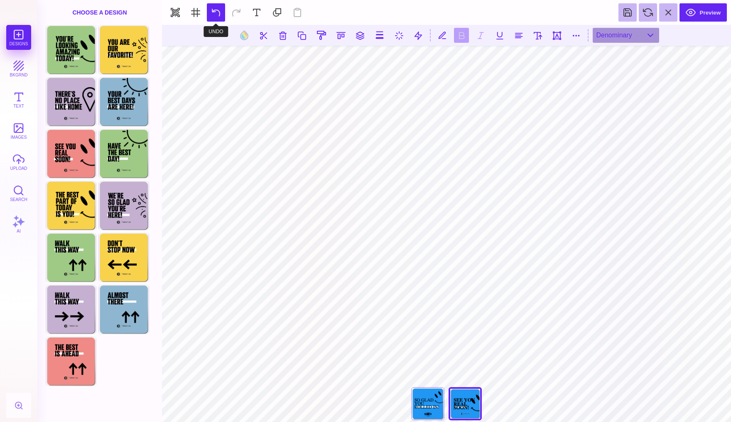
click at [217, 14] on button at bounding box center [216, 12] width 18 height 18
type textarea "***** ***** *******"
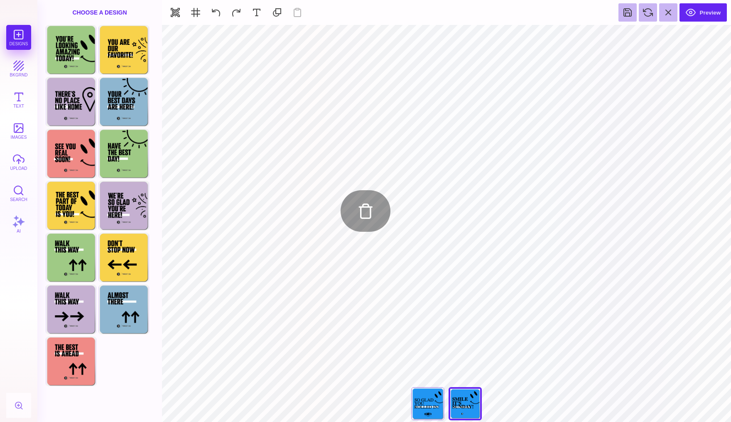
type input "#000000"
click at [19, 153] on button "upload" at bounding box center [18, 161] width 25 height 25
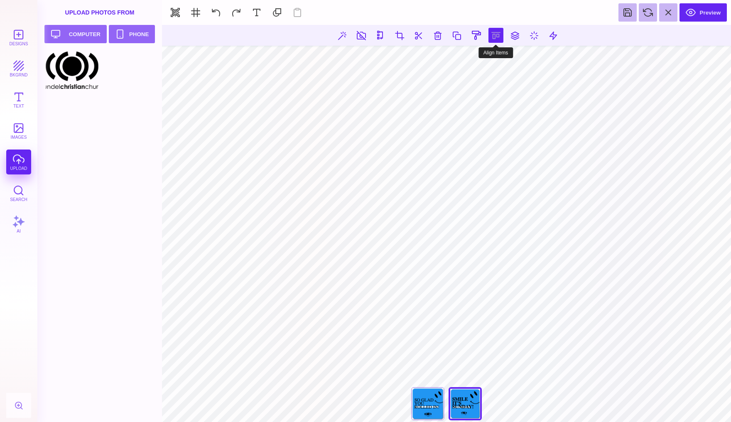
click at [491, 34] on button at bounding box center [495, 35] width 15 height 15
click at [483, 59] on button at bounding box center [486, 59] width 17 height 17
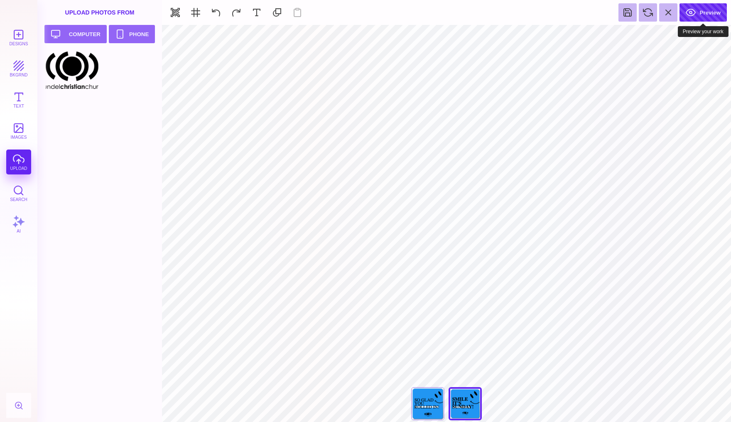
click at [705, 12] on button "Preview" at bounding box center [702, 12] width 47 height 18
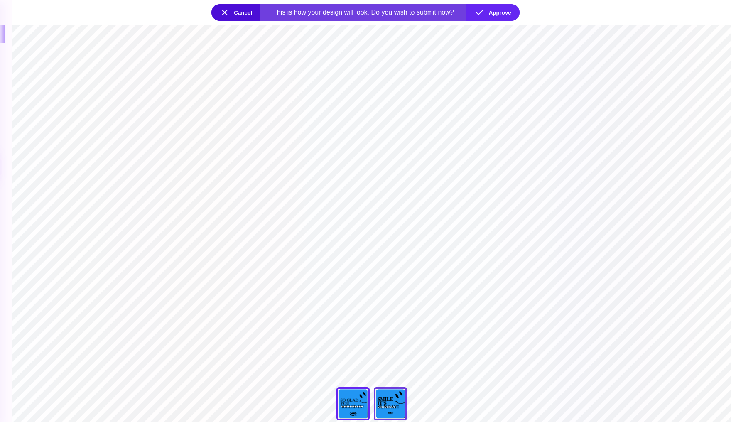
click at [389, 398] on div "See You Real Soon!" at bounding box center [390, 403] width 33 height 33
click at [502, 9] on button "Approve" at bounding box center [492, 12] width 53 height 17
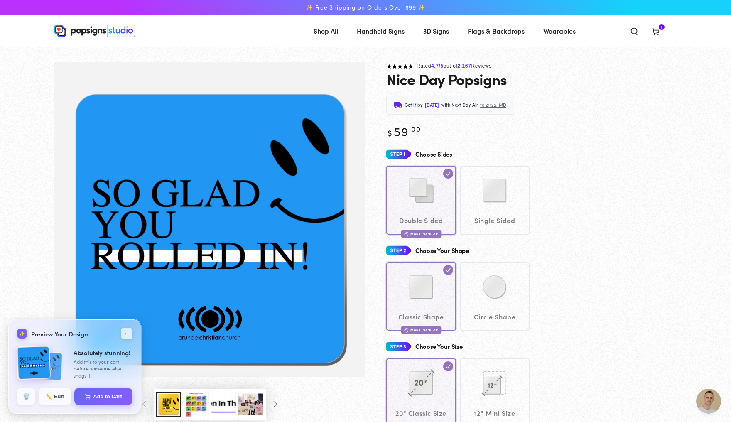
click at [660, 31] on icon at bounding box center [655, 31] width 8 height 8
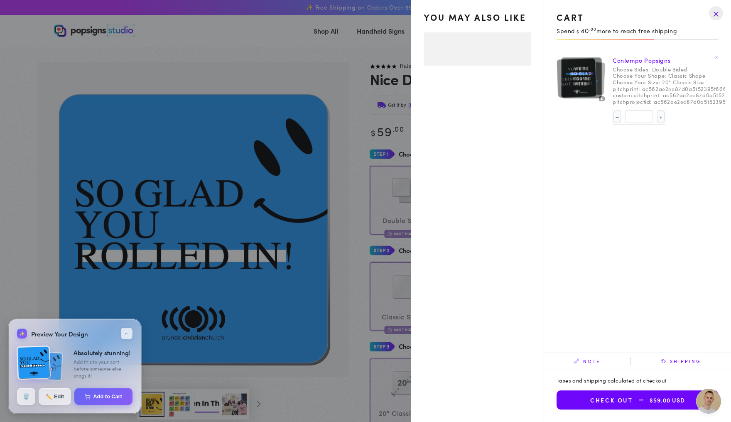
select select "**********"
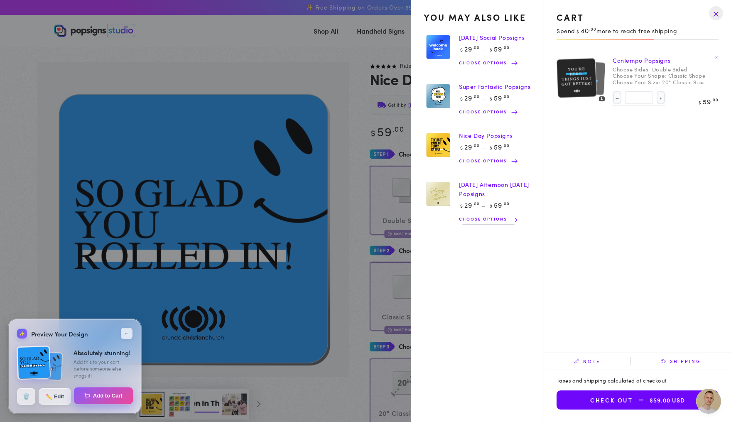
click at [107, 397] on button "Add to Cart" at bounding box center [103, 395] width 59 height 17
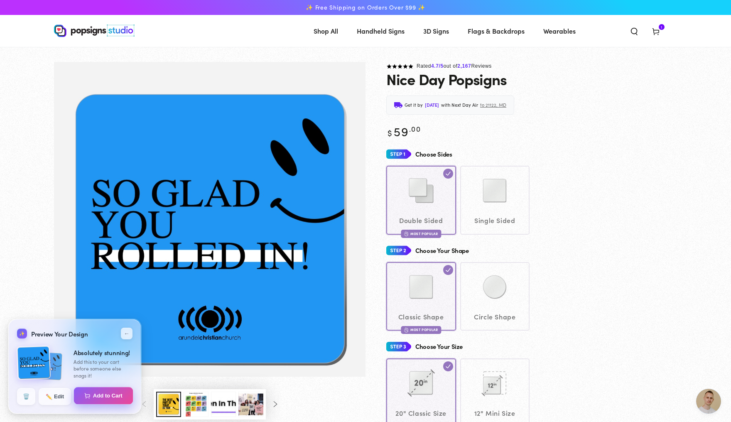
select select "**********"
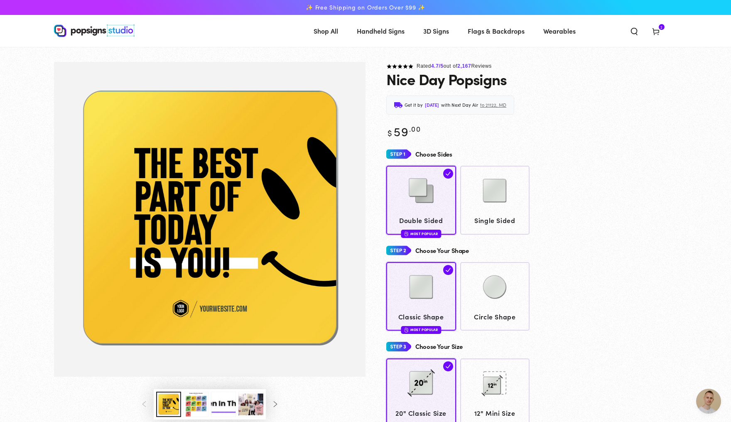
click at [664, 28] on span "2 2 items" at bounding box center [661, 27] width 6 height 6
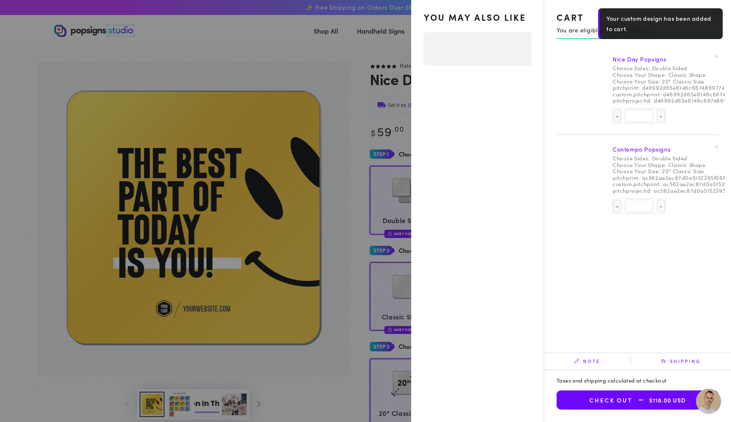
select select "**********"
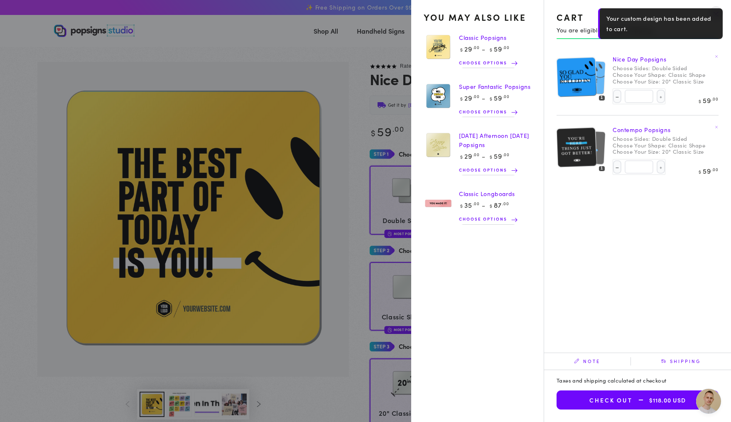
click at [586, 80] on img at bounding box center [576, 76] width 40 height 41
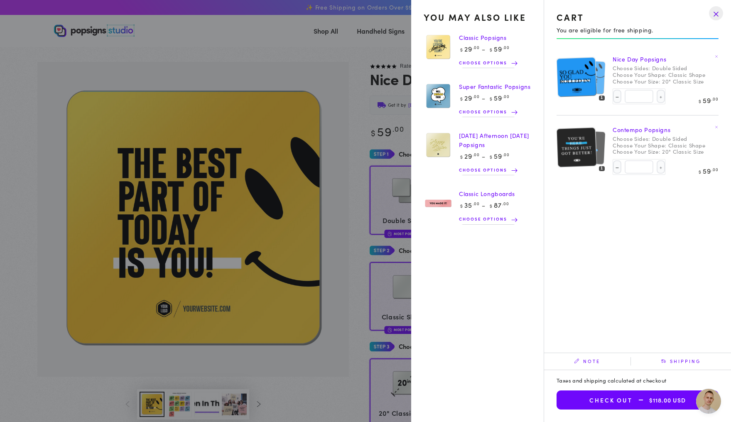
click at [574, 143] on img at bounding box center [576, 147] width 40 height 41
click at [569, 84] on img at bounding box center [576, 76] width 40 height 41
click at [642, 61] on link "Nice Day Popsigns" at bounding box center [639, 59] width 54 height 8
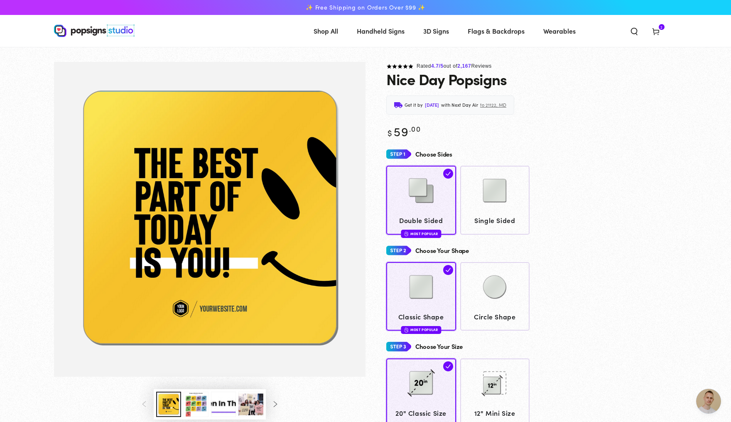
click at [660, 29] on icon at bounding box center [655, 31] width 8 height 8
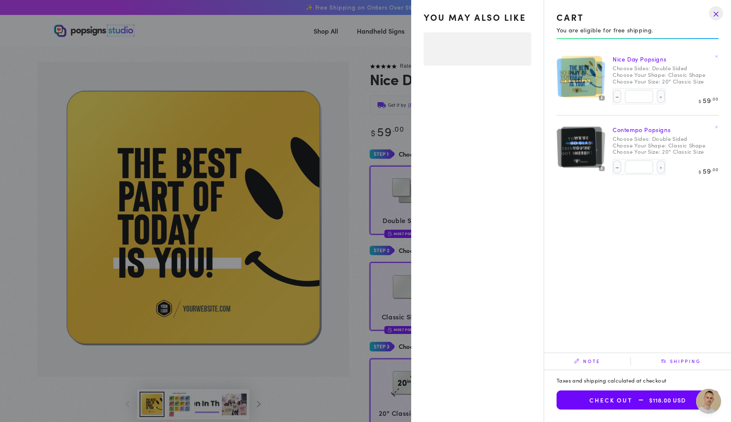
select select "**********"
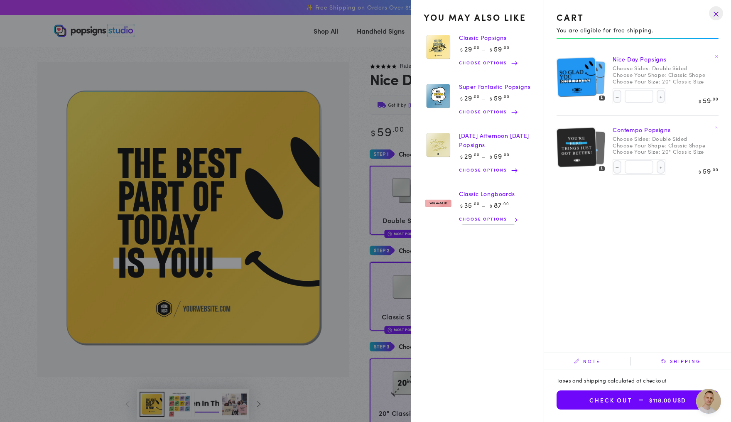
click at [570, 81] on img at bounding box center [576, 76] width 40 height 41
click at [579, 93] on img at bounding box center [576, 76] width 40 height 41
click at [571, 148] on img at bounding box center [576, 147] width 40 height 41
click at [577, 156] on img at bounding box center [576, 147] width 40 height 41
click at [594, 172] on div at bounding box center [581, 147] width 50 height 50
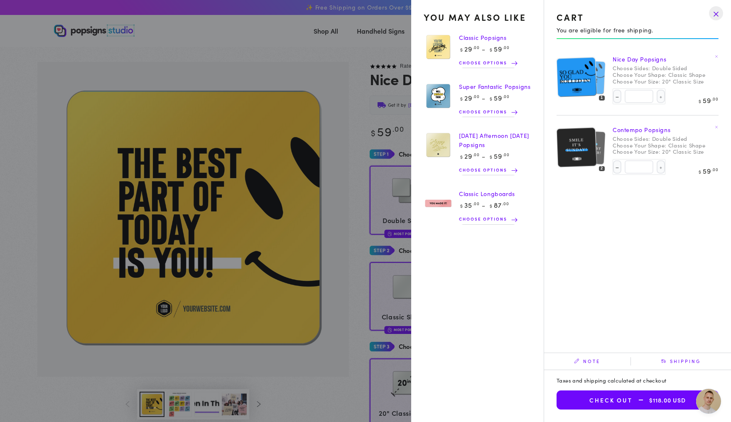
click at [711, 398] on span "Open chat" at bounding box center [708, 401] width 25 height 25
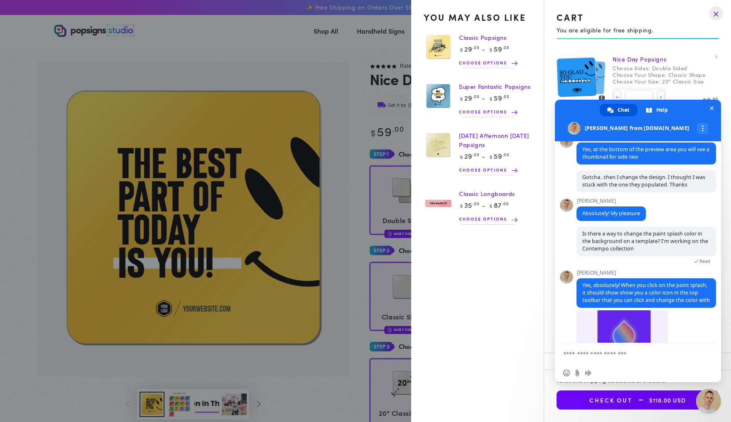
scroll to position [1643, 0]
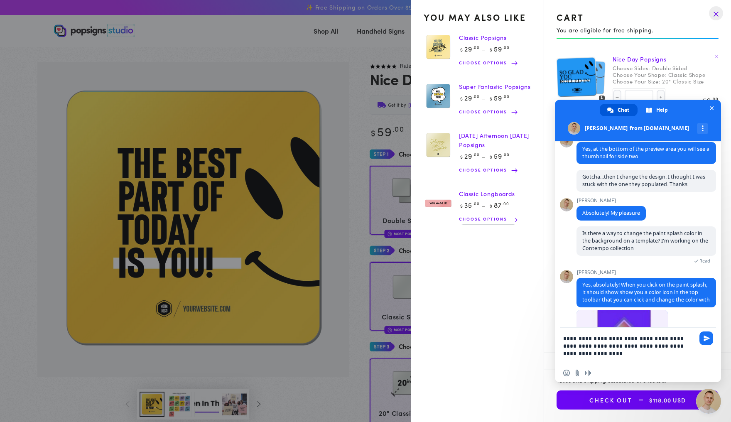
type textarea "**********"
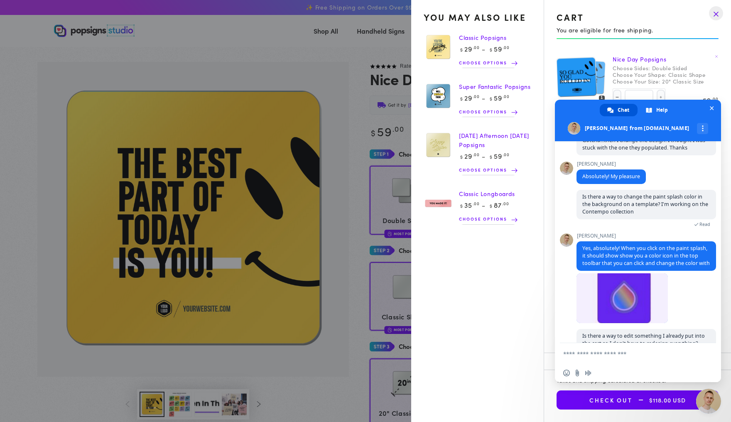
scroll to position [1670, 0]
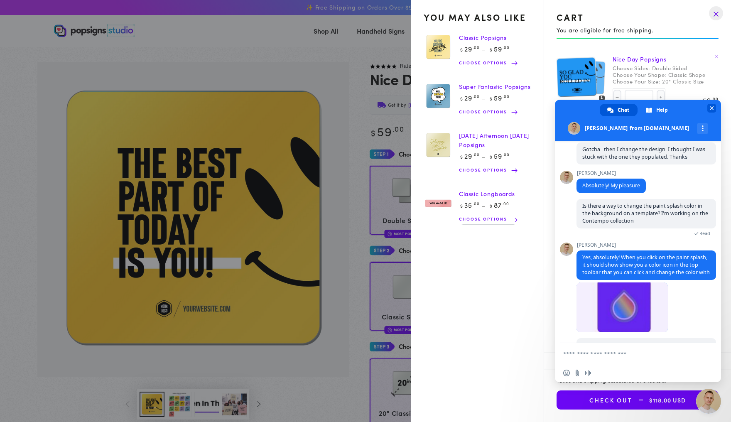
click at [709, 108] on span "Close chat" at bounding box center [711, 107] width 4 height 5
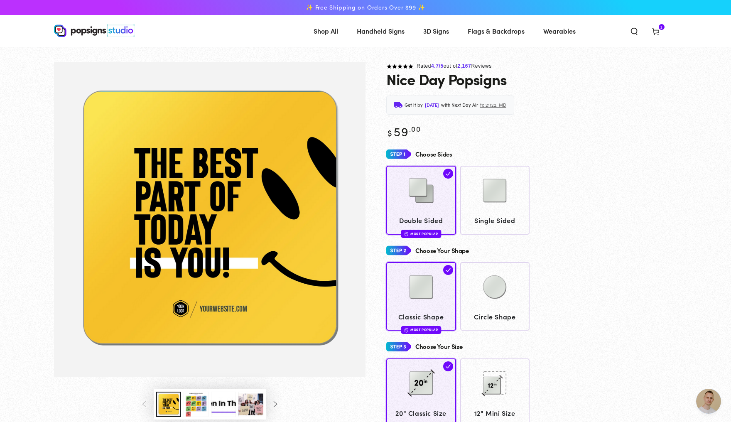
click at [663, 28] on span "2" at bounding box center [661, 27] width 2 height 6
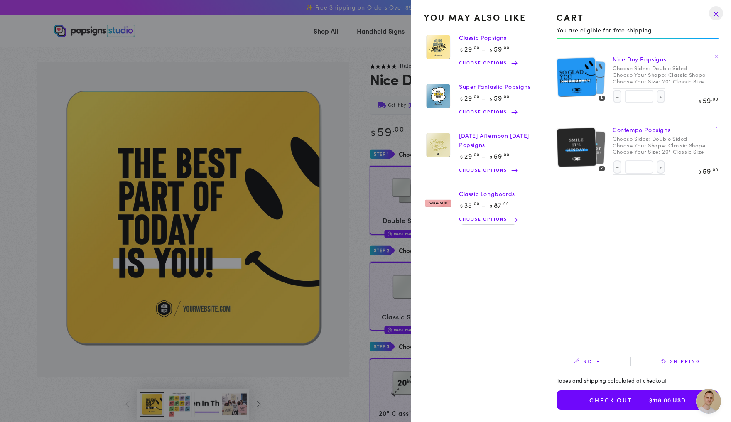
click at [465, 223] on span "Choose options" at bounding box center [485, 219] width 52 height 8
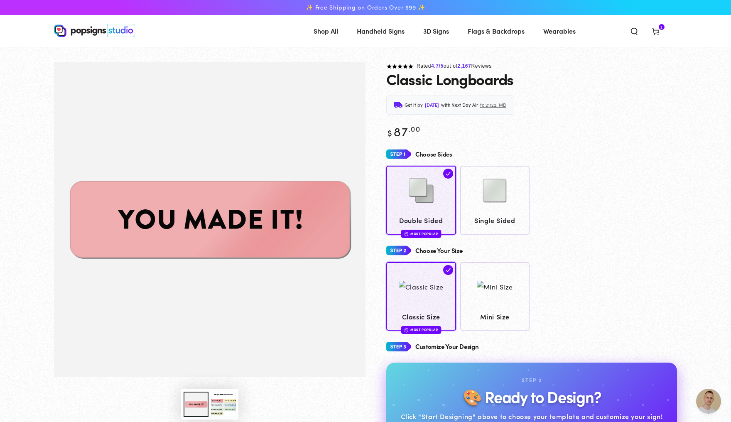
scroll to position [1670, 0]
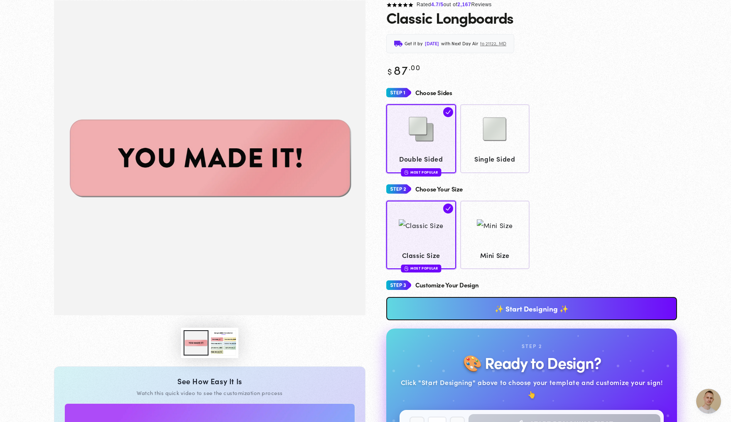
scroll to position [84, 0]
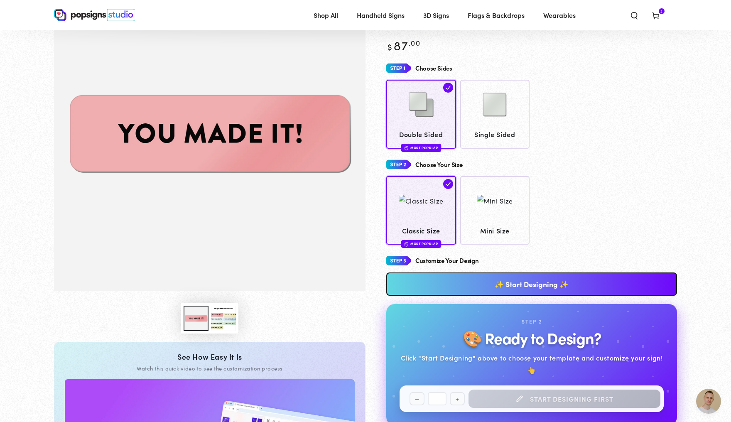
click at [221, 331] on button "Load image 3 in gallery view" at bounding box center [223, 318] width 25 height 25
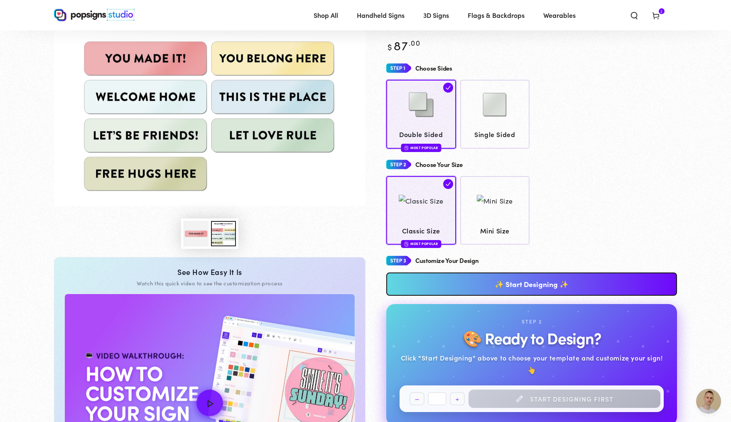
scroll to position [0, 0]
click at [660, 18] on icon at bounding box center [655, 15] width 8 height 8
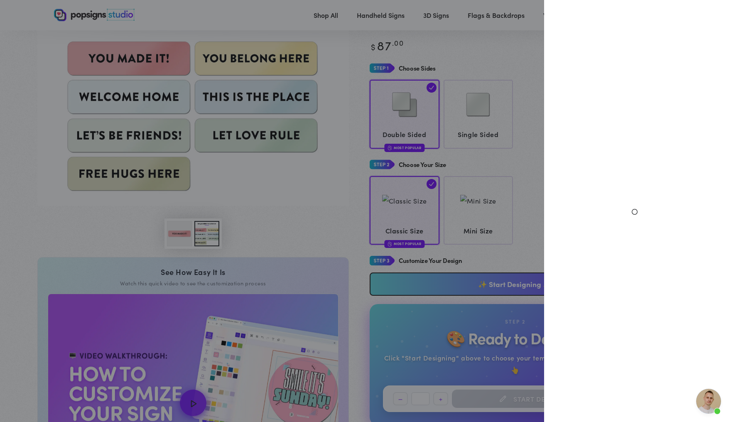
select select "**********"
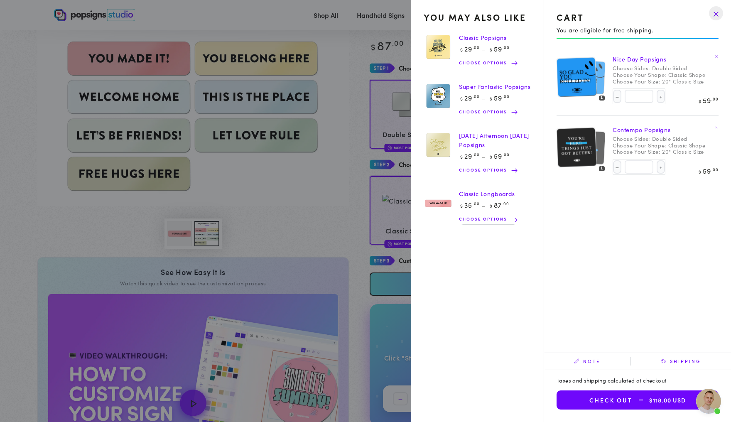
click at [716, 17] on drawer-close-button at bounding box center [716, 13] width 22 height 18
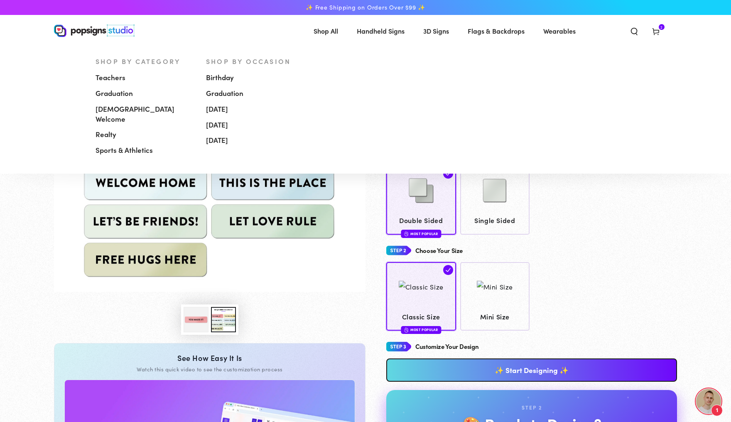
scroll to position [1668, 0]
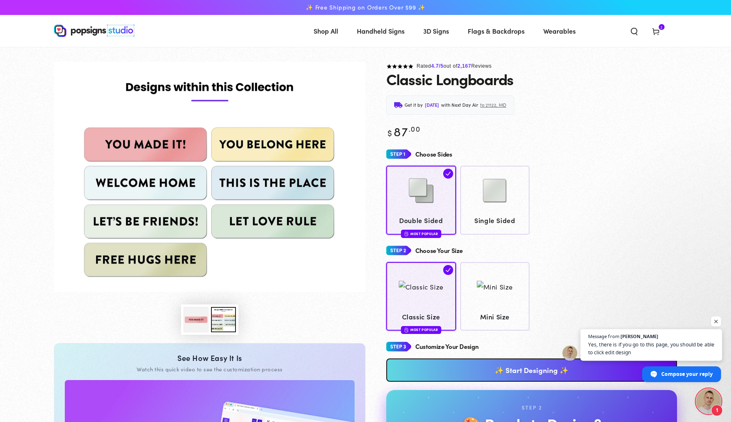
click at [638, 339] on span "Message from Samuel Yes, there is if you go to this page, you should be able to…" at bounding box center [651, 345] width 142 height 32
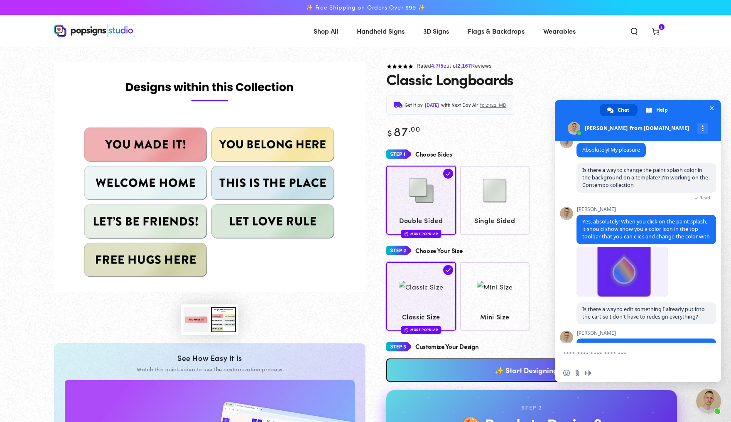
scroll to position [1722, 0]
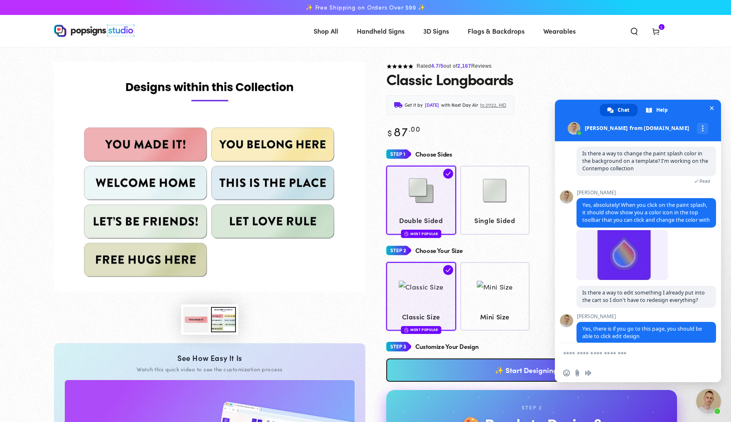
click at [660, 32] on icon at bounding box center [655, 31] width 8 height 8
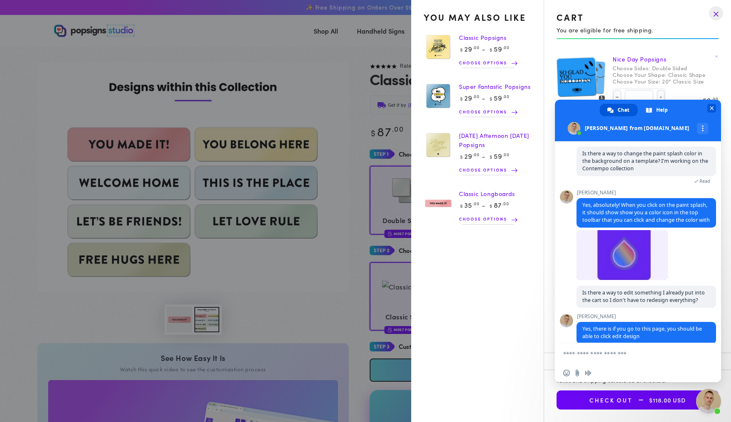
click at [713, 108] on span "Close chat" at bounding box center [711, 107] width 4 height 5
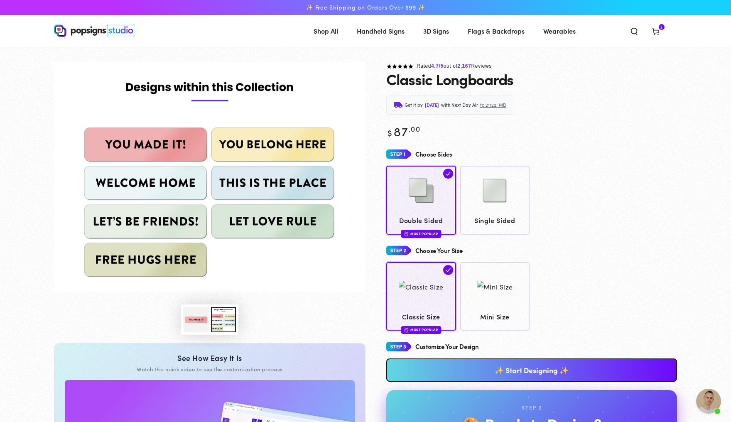
click at [666, 24] on span "Cart 2 2 items" at bounding box center [656, 31] width 22 height 18
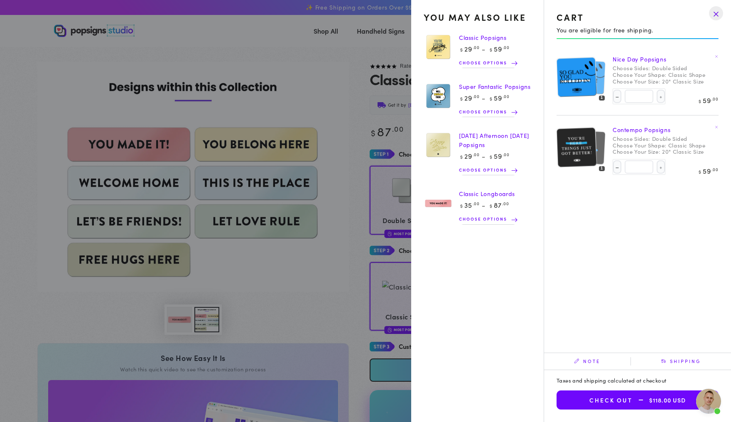
click at [577, 76] on img at bounding box center [576, 76] width 40 height 41
click at [620, 62] on link "Nice Day Popsigns" at bounding box center [639, 59] width 54 height 8
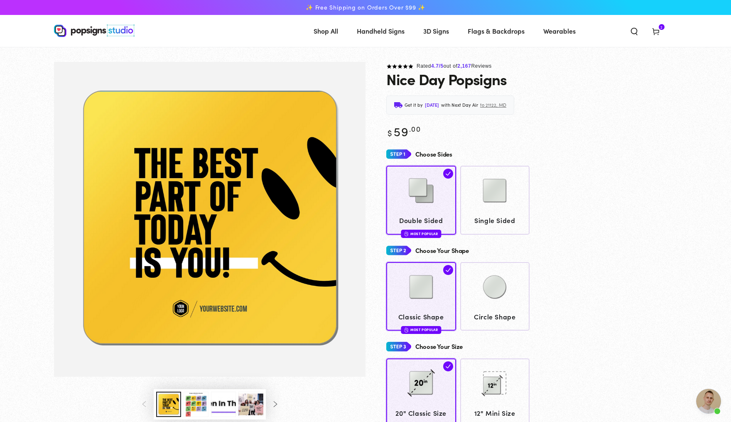
click at [663, 28] on span "2" at bounding box center [661, 27] width 2 height 6
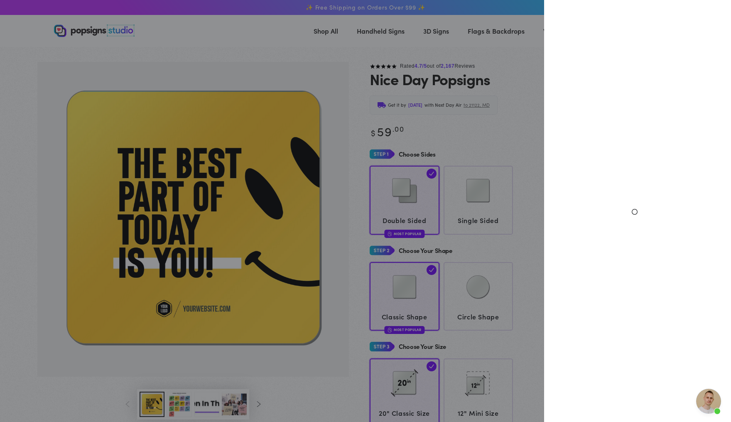
select select "**********"
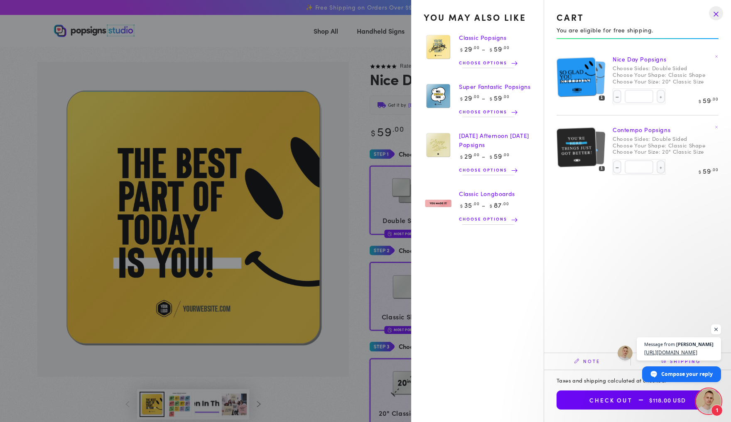
scroll to position [1699, 0]
click at [671, 350] on span "[URL][DOMAIN_NAME]" at bounding box center [678, 352] width 71 height 8
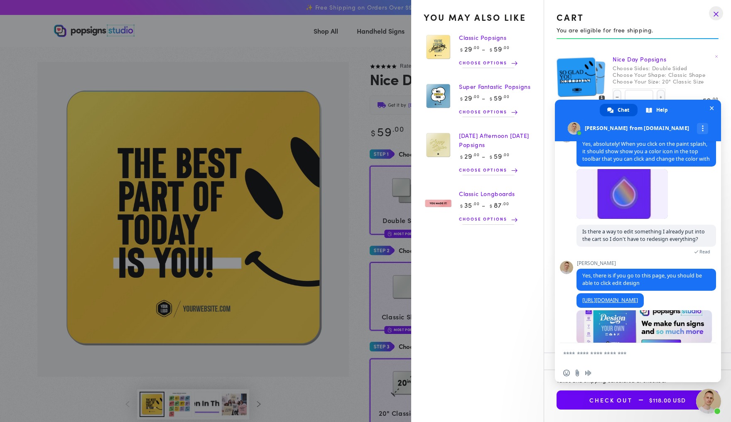
scroll to position [1776, 0]
click at [663, 310] on link at bounding box center [643, 326] width 135 height 33
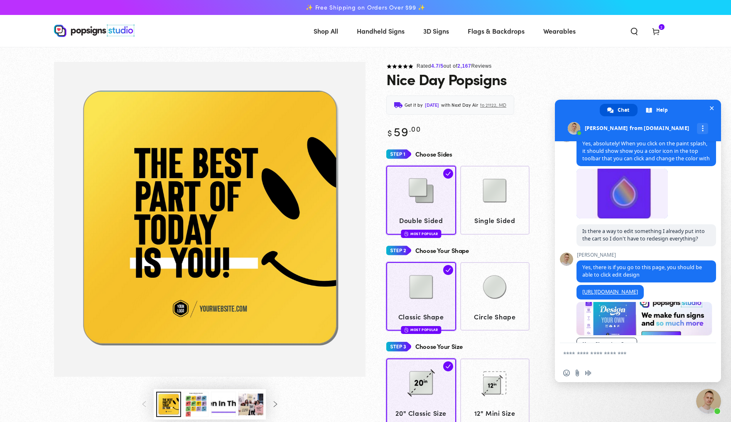
scroll to position [1796, 0]
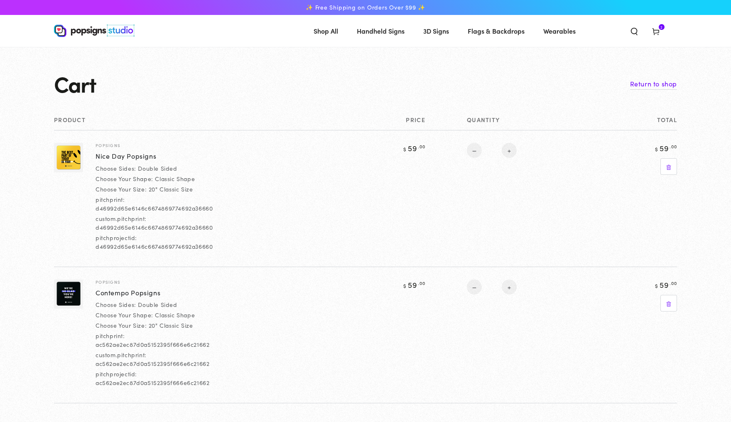
select select "**********"
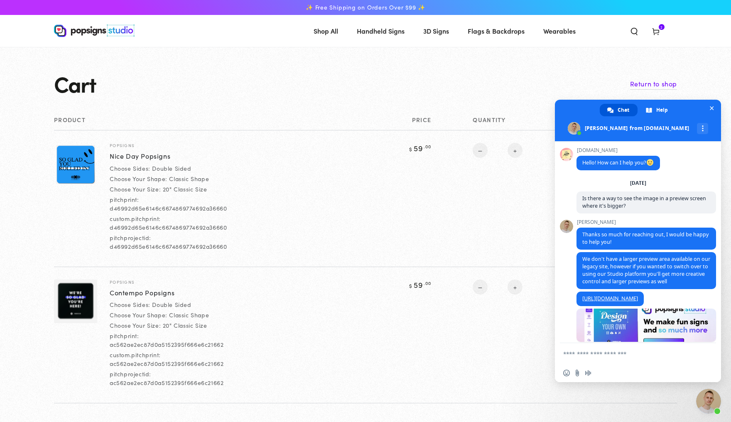
scroll to position [1775, 0]
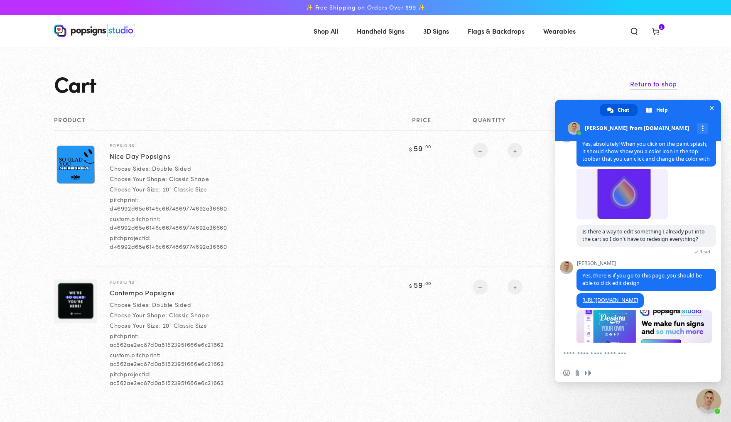
click at [146, 159] on link "Nice Day Popsigns" at bounding box center [140, 156] width 61 height 10
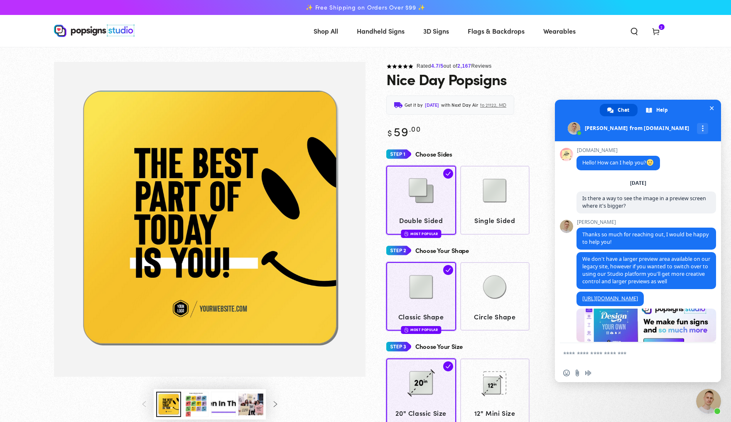
scroll to position [1775, 0]
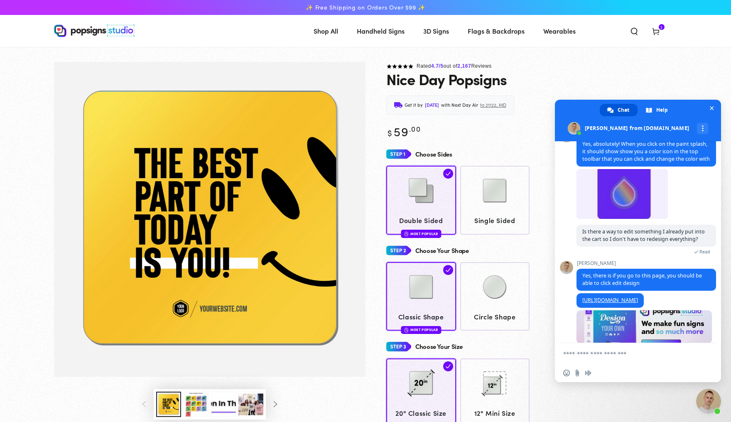
click at [616, 310] on link at bounding box center [643, 326] width 135 height 33
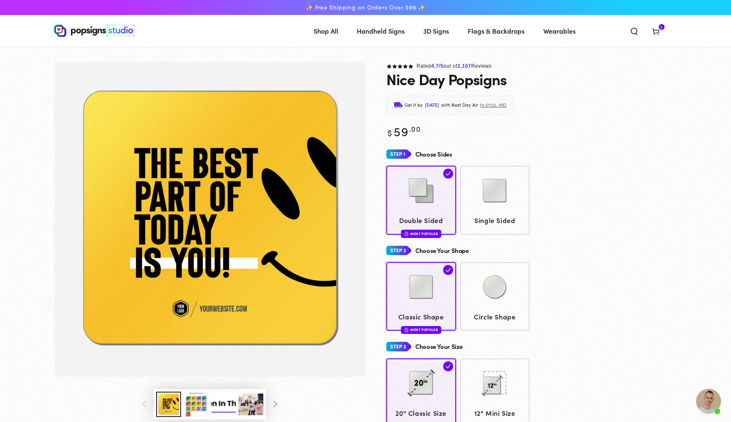
scroll to position [0, 0]
click at [660, 31] on icon at bounding box center [655, 31] width 8 height 8
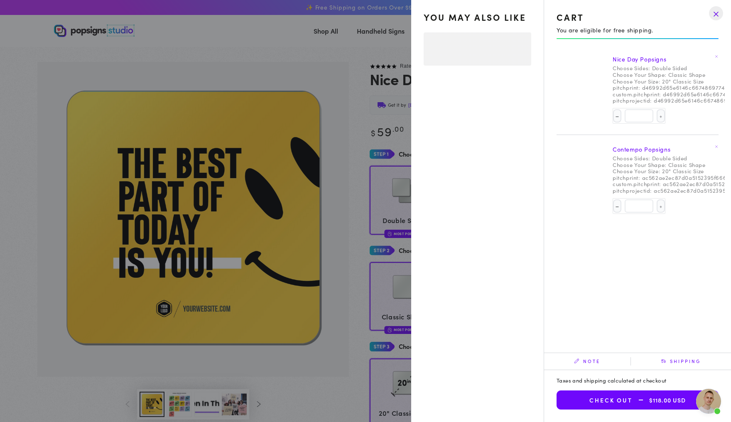
select select "**********"
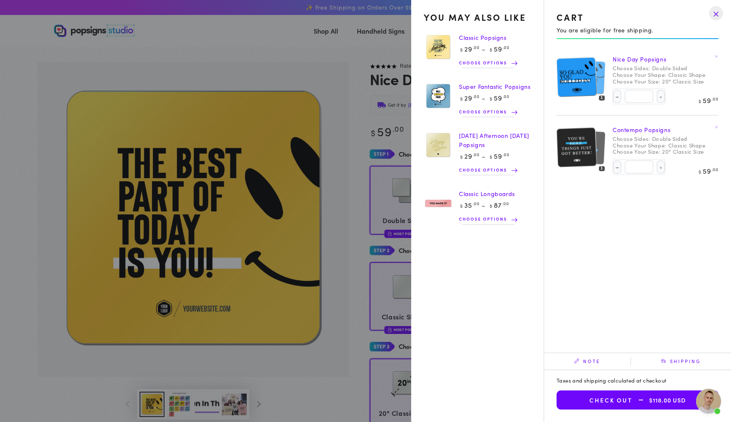
click at [594, 76] on img at bounding box center [587, 76] width 35 height 35
click at [570, 151] on img at bounding box center [576, 147] width 40 height 41
click at [589, 147] on img at bounding box center [576, 147] width 40 height 41
click at [613, 171] on button "Decrease quantity for Contempo Popsigns" at bounding box center [617, 166] width 8 height 13
type input "*"
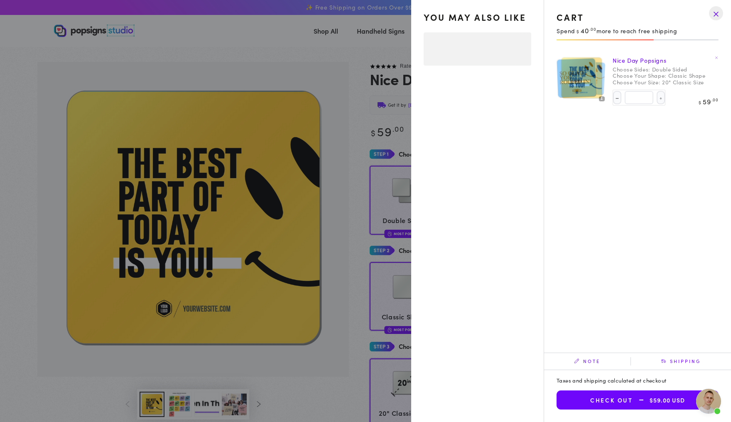
select select "**********"
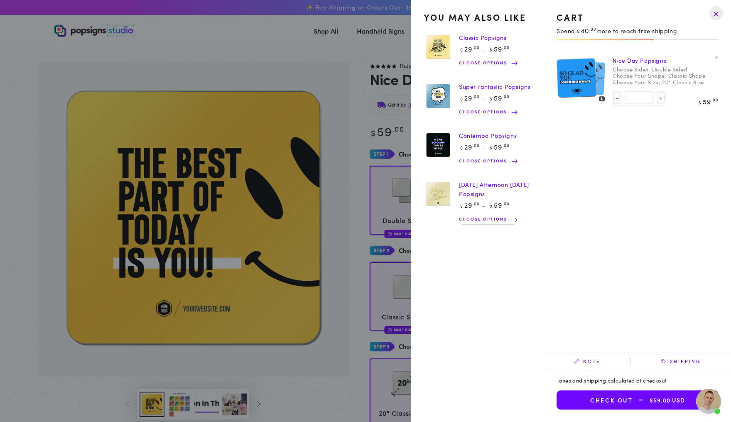
click at [715, 15] on drawer-close-button at bounding box center [716, 13] width 22 height 18
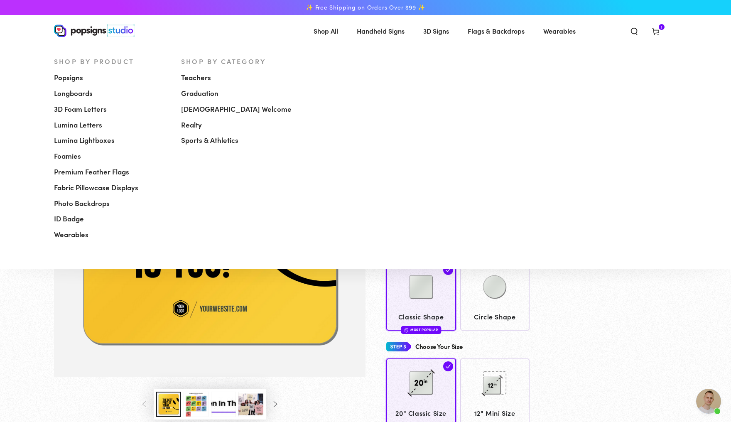
click at [328, 28] on span "Shop All" at bounding box center [325, 31] width 24 height 12
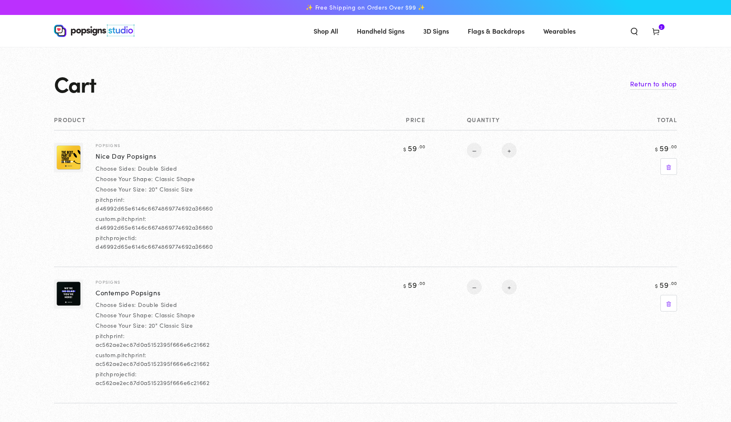
select select "**********"
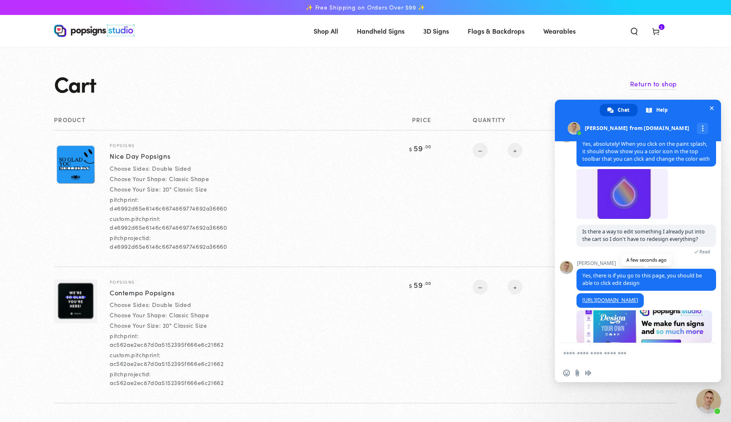
scroll to position [1776, 0]
click at [709, 108] on span "Close chat" at bounding box center [711, 107] width 4 height 5
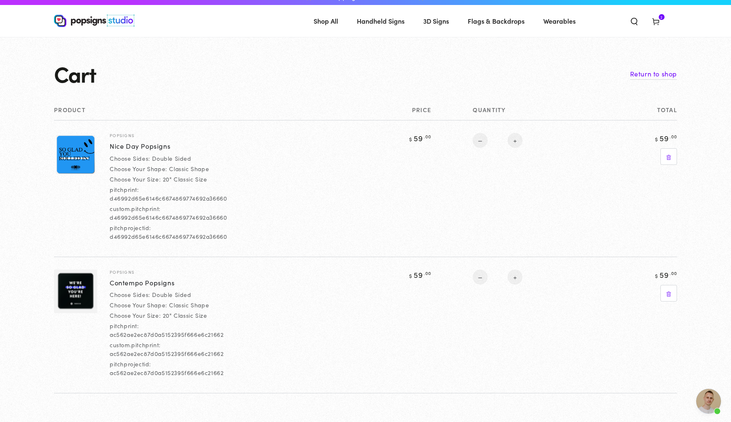
scroll to position [0, 0]
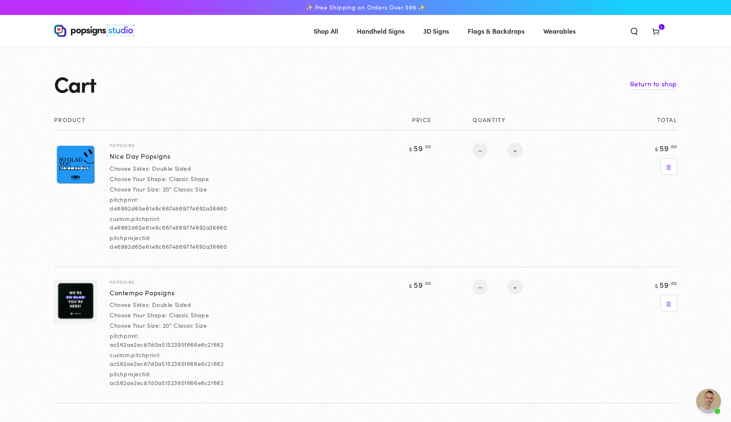
click at [706, 396] on span "Open chat" at bounding box center [708, 401] width 25 height 25
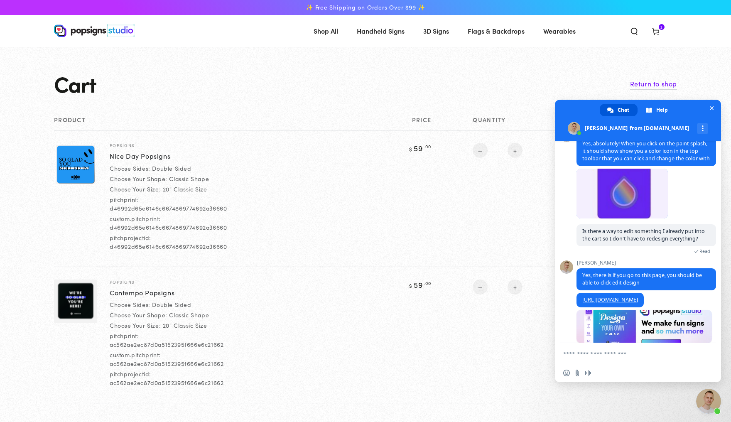
click at [634, 352] on textarea "Compose your message..." at bounding box center [629, 353] width 133 height 21
type textarea "**********"
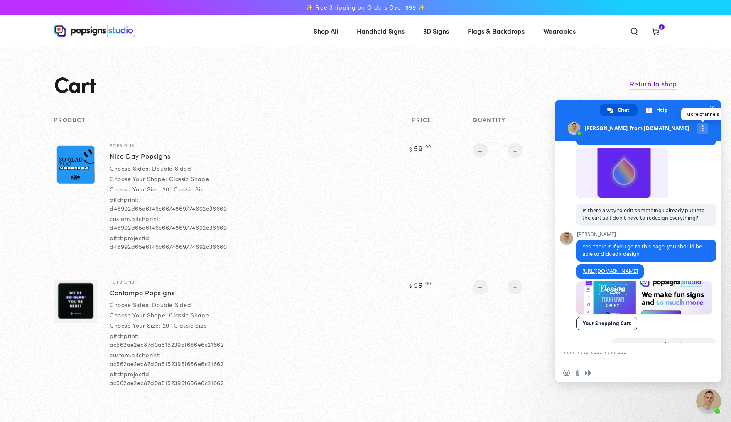
scroll to position [1796, 0]
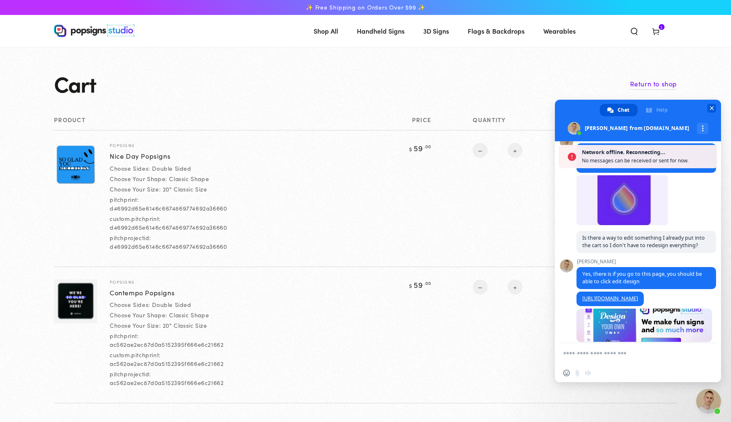
click at [712, 103] on span at bounding box center [638, 121] width 166 height 42
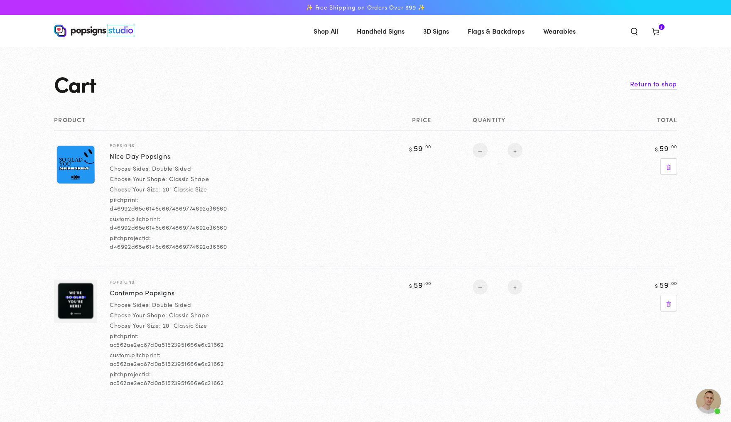
scroll to position [4, 0]
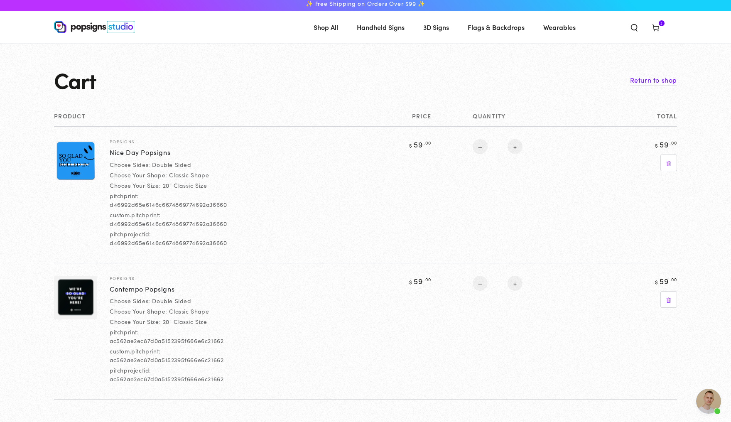
click at [61, 295] on img at bounding box center [75, 298] width 43 height 44
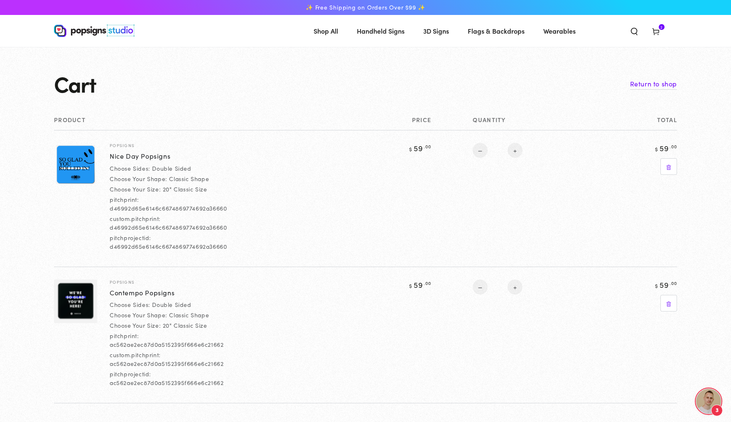
scroll to position [0, 0]
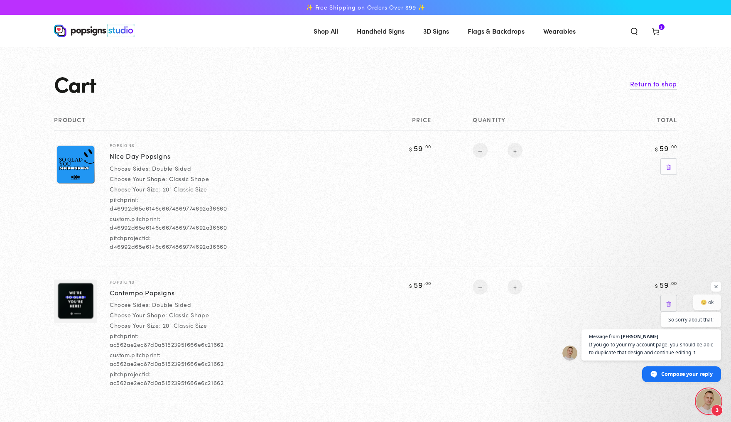
click at [660, 29] on icon at bounding box center [655, 31] width 8 height 8
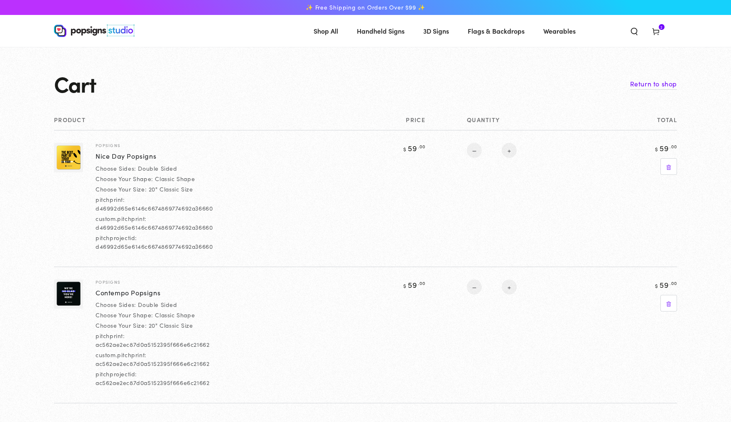
select select "**********"
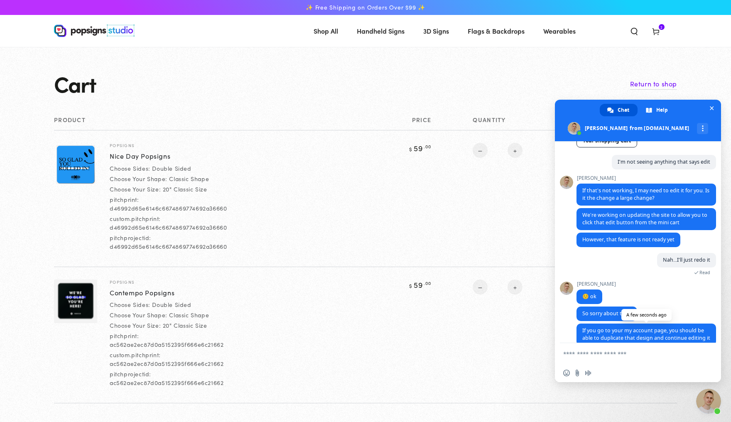
scroll to position [1979, 0]
click at [664, 29] on span "2 2 items" at bounding box center [661, 27] width 6 height 6
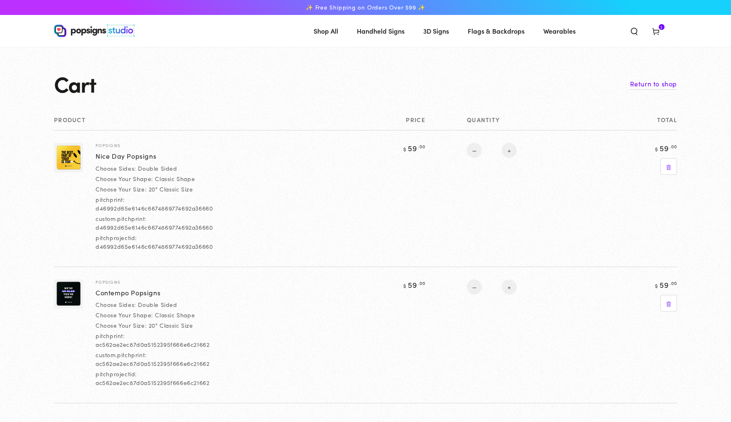
select select "**********"
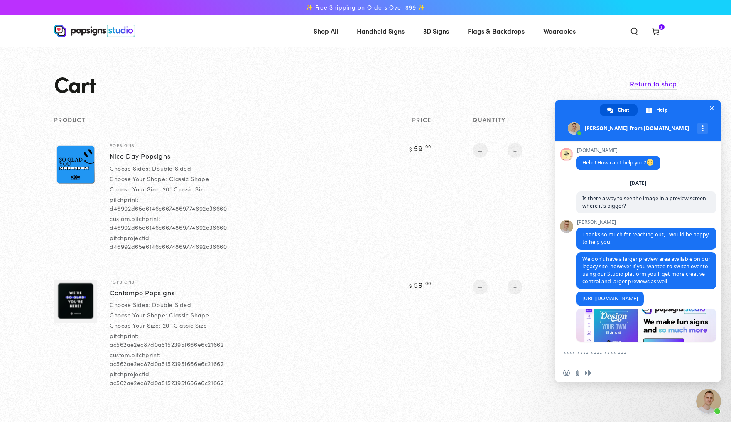
scroll to position [1979, 0]
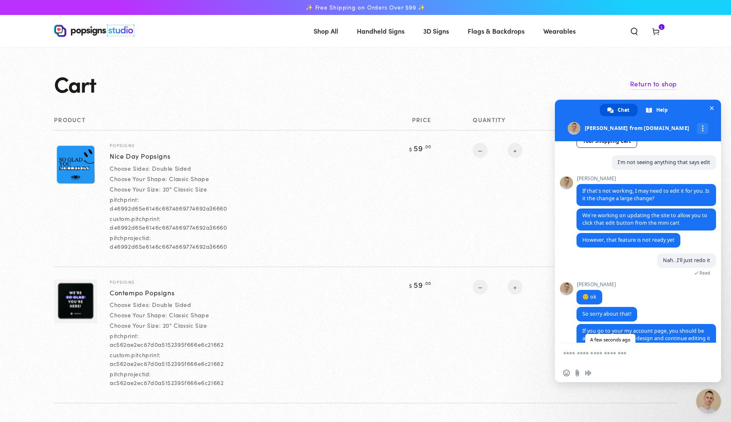
drag, startPoint x: 649, startPoint y: 325, endPoint x: 581, endPoint y: 328, distance: 68.1
click at [581, 348] on span "[DOMAIN_NAME][URL]" at bounding box center [609, 355] width 67 height 15
copy span "[DOMAIN_NAME][URL]"
click at [712, 104] on span "Close chat" at bounding box center [711, 108] width 9 height 9
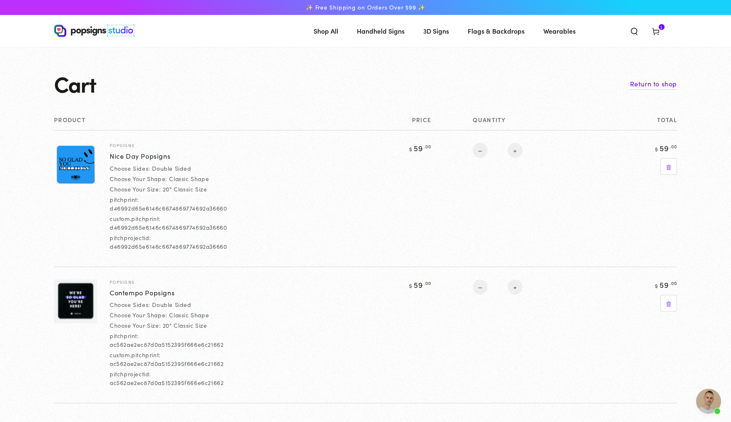
click at [660, 31] on icon at bounding box center [655, 31] width 8 height 8
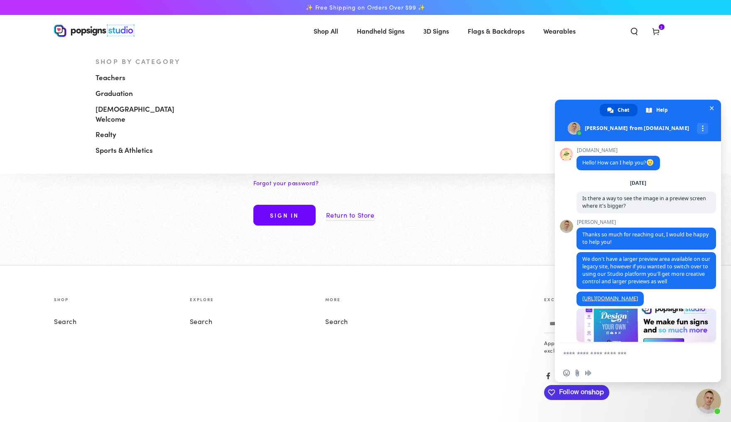
drag, startPoint x: 295, startPoint y: 140, endPoint x: 294, endPoint y: 145, distance: 5.4
click at [294, 133] on link "[DATE]" at bounding box center [255, 125] width 98 height 16
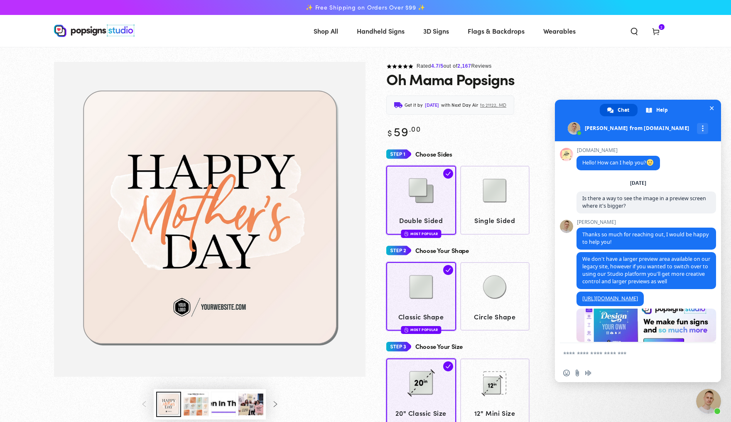
scroll to position [1979, 0]
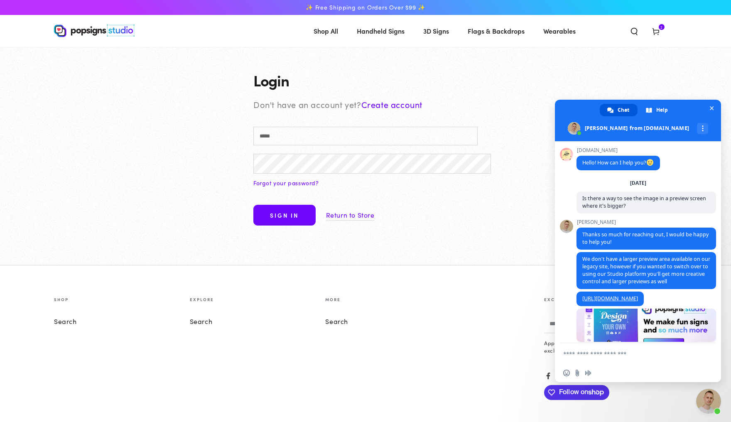
scroll to position [1979, 0]
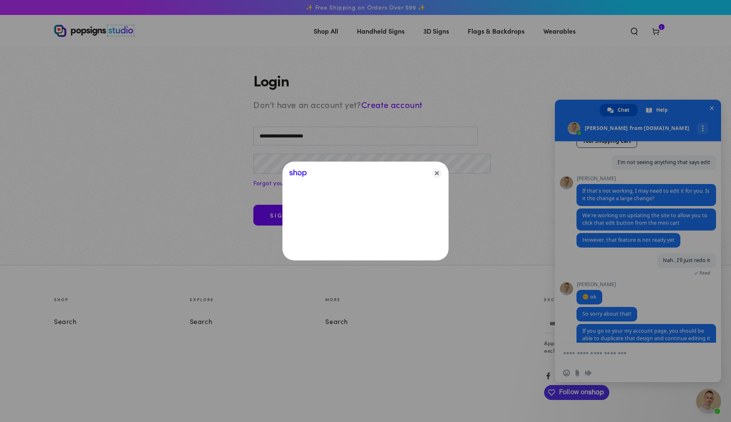
type input "**********"
click at [278, 166] on div at bounding box center [365, 211] width 731 height 422
click at [437, 171] on icon "Close" at bounding box center [437, 173] width 10 height 10
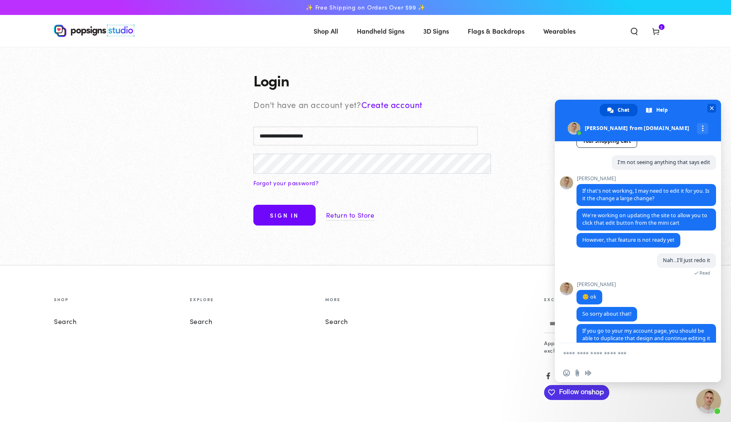
click at [713, 101] on span at bounding box center [638, 121] width 166 height 42
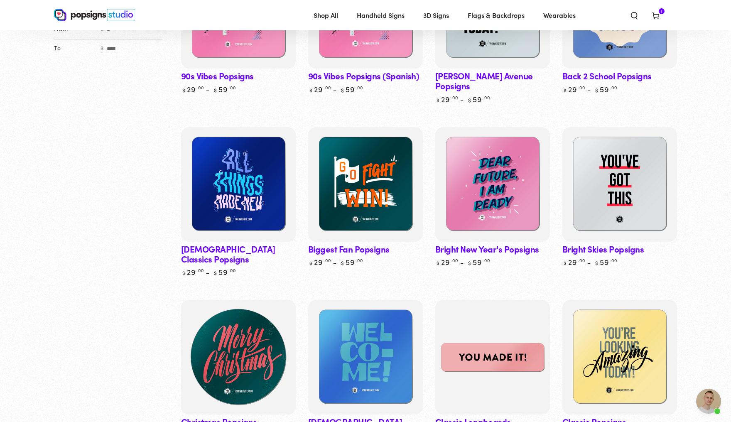
scroll to position [219, 0]
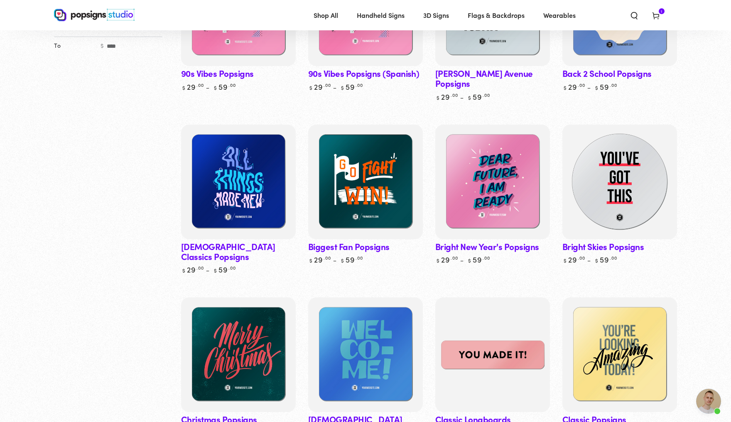
click at [614, 212] on img at bounding box center [619, 181] width 118 height 118
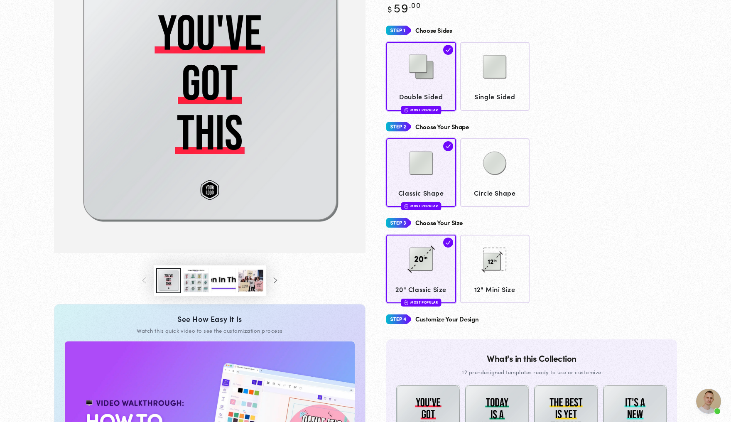
scroll to position [126, 0]
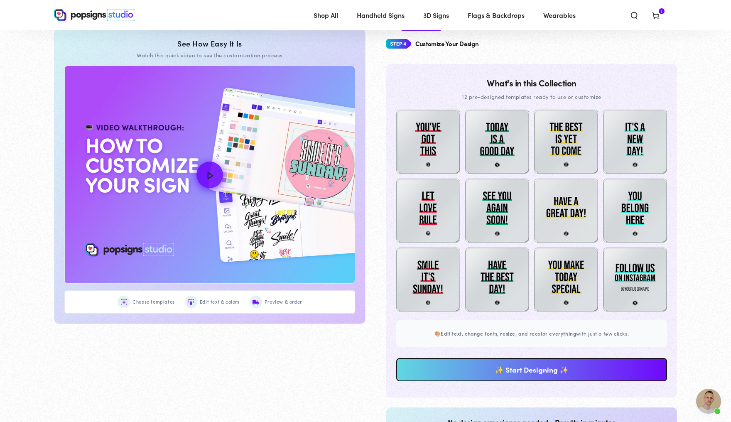
click at [660, 17] on icon at bounding box center [655, 15] width 8 height 8
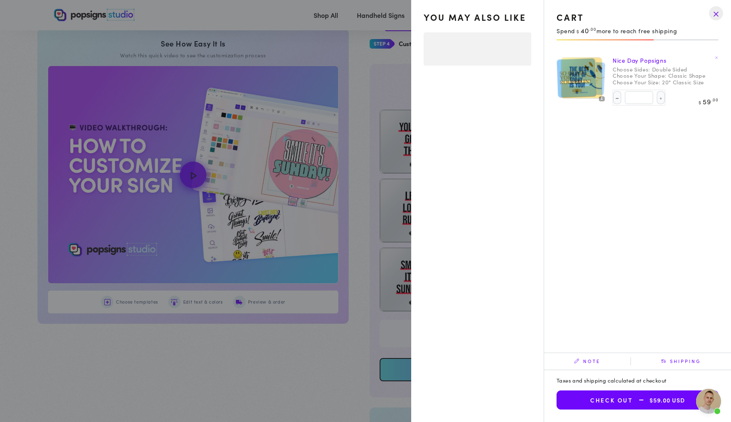
select select "**********"
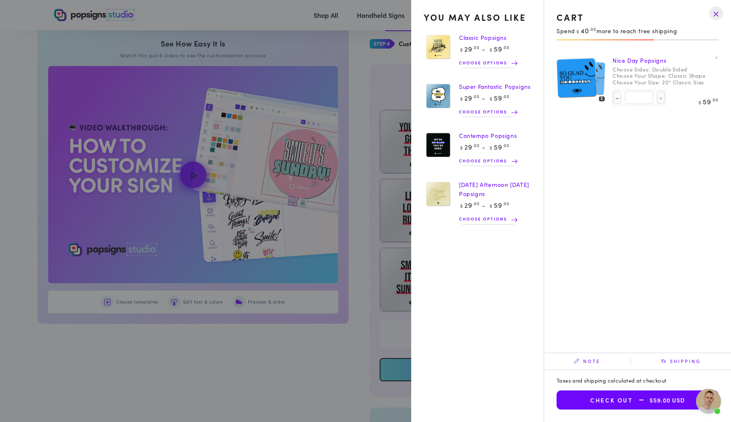
click at [709, 17] on drawer-close-button at bounding box center [716, 13] width 22 height 18
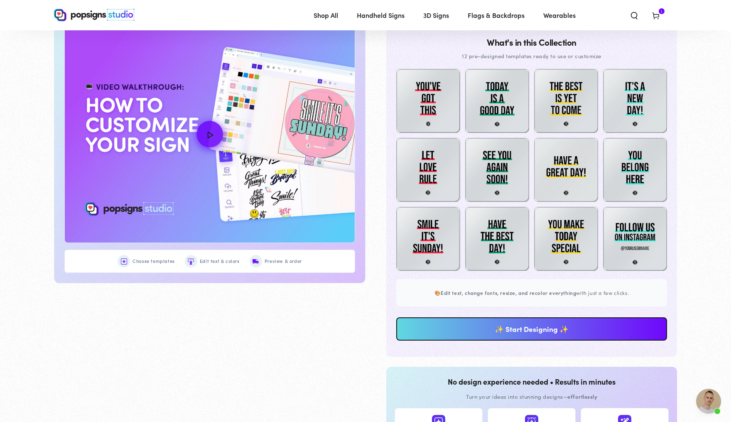
scroll to position [440, 0]
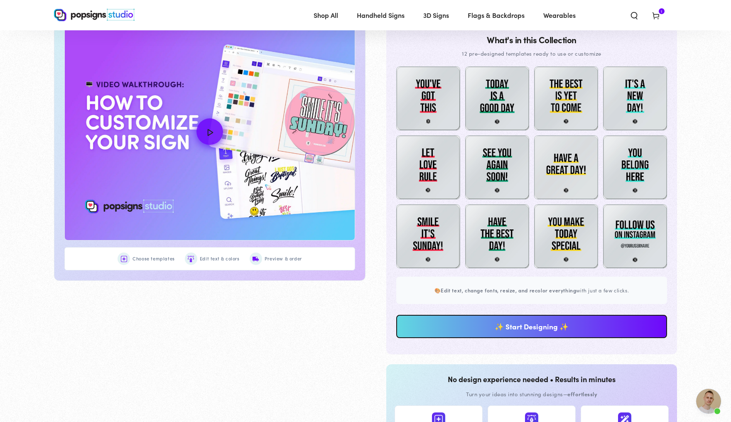
click at [658, 15] on use at bounding box center [655, 16] width 6 height 7
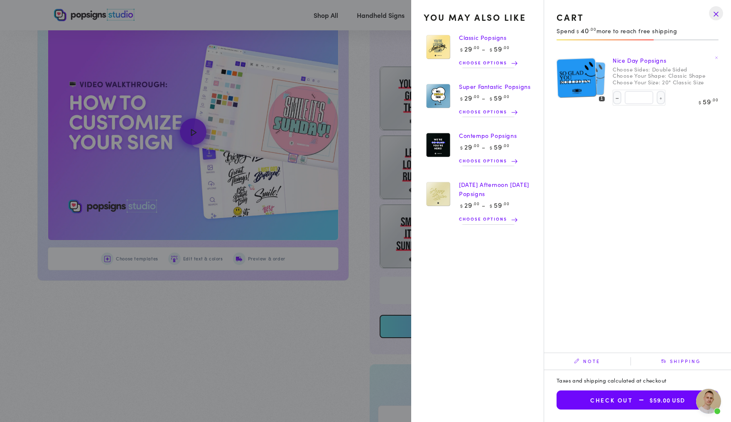
click at [589, 78] on img at bounding box center [576, 77] width 40 height 41
click at [714, 12] on drawer-close-button at bounding box center [716, 13] width 22 height 18
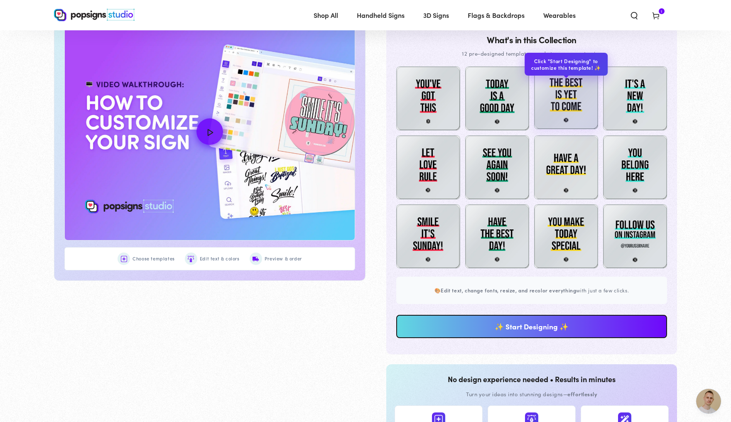
click at [571, 109] on img at bounding box center [566, 97] width 64 height 64
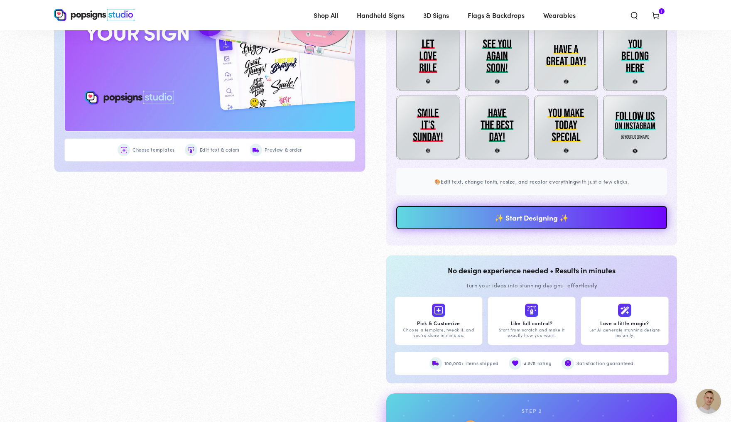
scroll to position [574, 0]
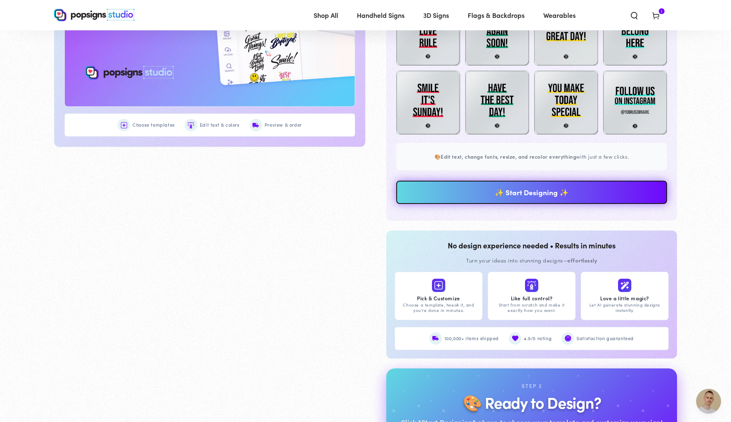
click at [551, 204] on link "✨ Start Designing ✨" at bounding box center [531, 192] width 271 height 23
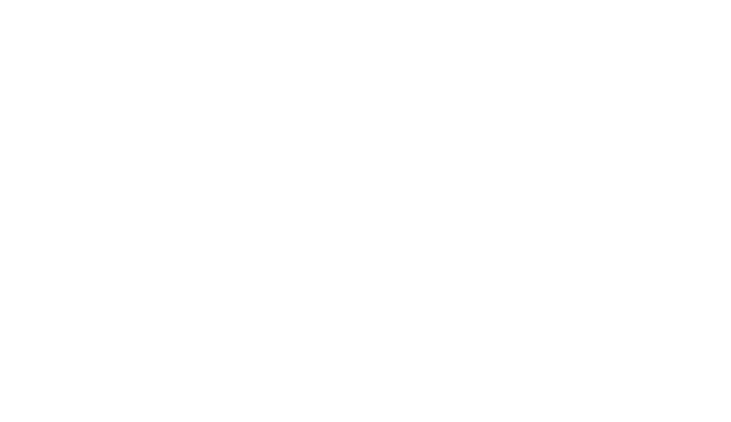
scroll to position [0, 0]
type textarea "An ancient tree with a door leading to a magical world"
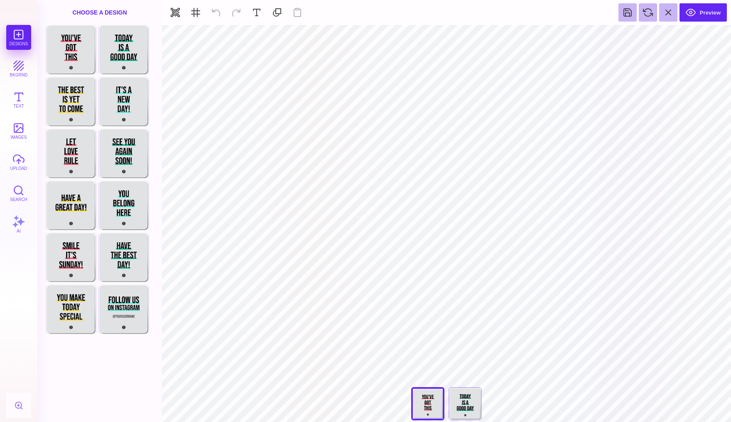
type input "#000000"
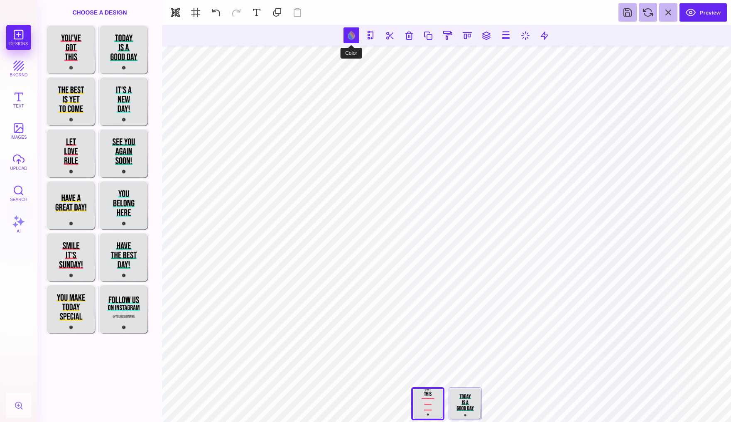
click at [348, 34] on button at bounding box center [351, 35] width 16 height 16
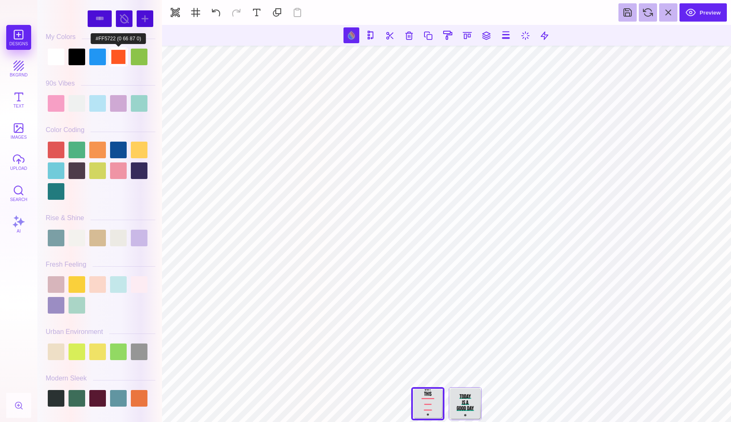
click at [118, 58] on div at bounding box center [118, 57] width 17 height 17
type input "#FF5722"
click at [217, 8] on button at bounding box center [216, 12] width 18 height 18
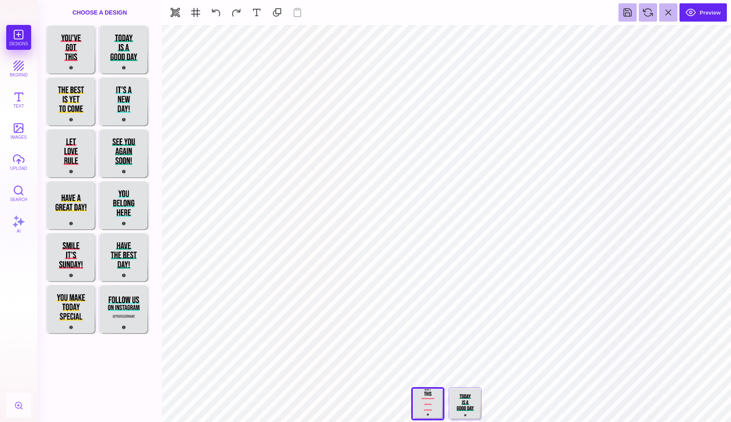
type input "#000000"
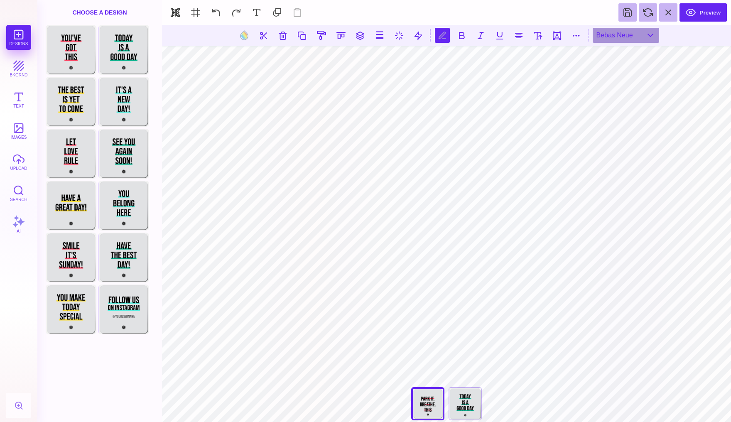
scroll to position [0, 1]
type textarea "**********"
click at [539, 38] on button at bounding box center [537, 35] width 15 height 15
type input "***"
drag, startPoint x: 513, startPoint y: 60, endPoint x: 525, endPoint y: 60, distance: 11.6
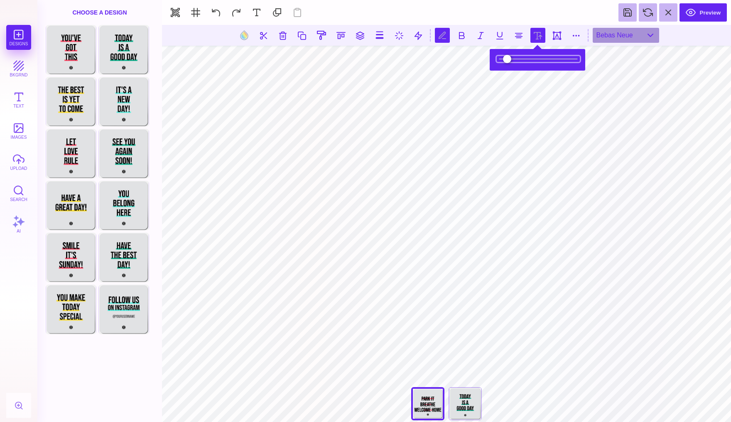
type input "***"
click at [525, 60] on input "range" at bounding box center [537, 59] width 83 height 6
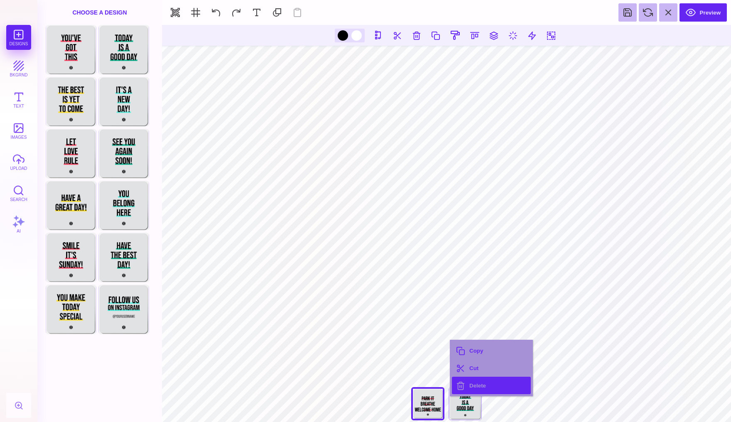
click at [469, 383] on button "Delete" at bounding box center [491, 385] width 79 height 17
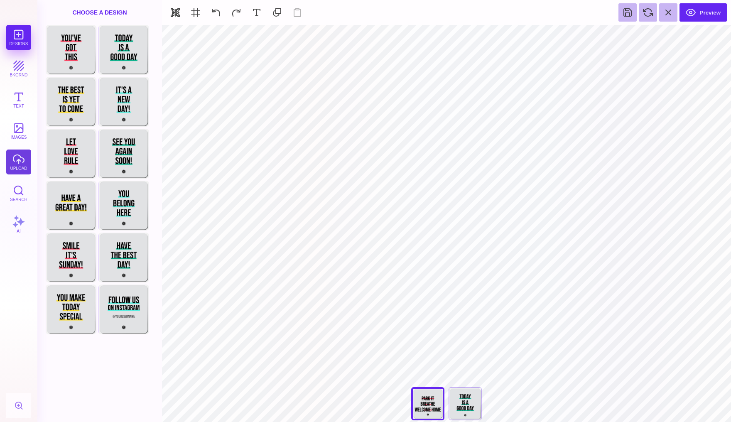
click at [21, 161] on button "upload" at bounding box center [18, 161] width 25 height 25
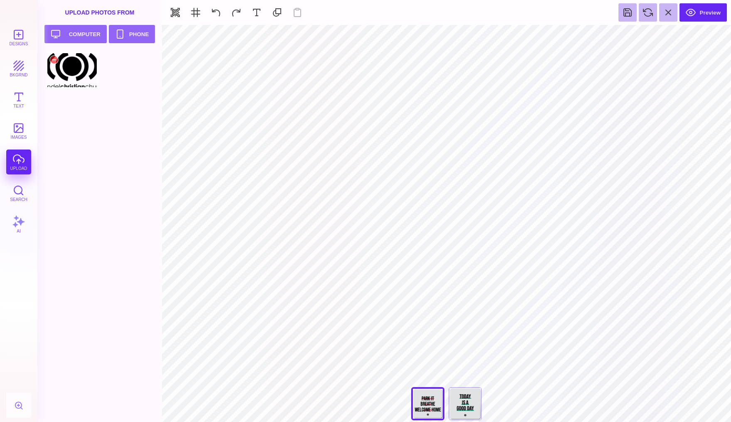
click at [68, 68] on div at bounding box center [72, 69] width 53 height 37
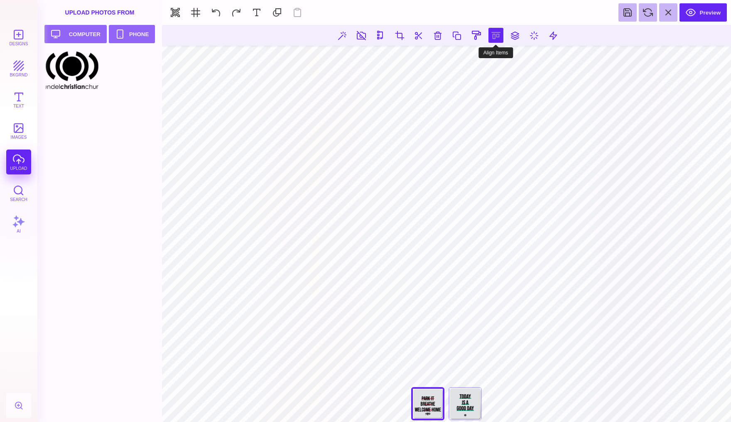
click at [491, 36] on button at bounding box center [495, 35] width 15 height 15
click at [486, 59] on button at bounding box center [486, 59] width 17 height 17
click at [494, 34] on button at bounding box center [495, 35] width 15 height 15
click at [483, 63] on button at bounding box center [486, 59] width 17 height 17
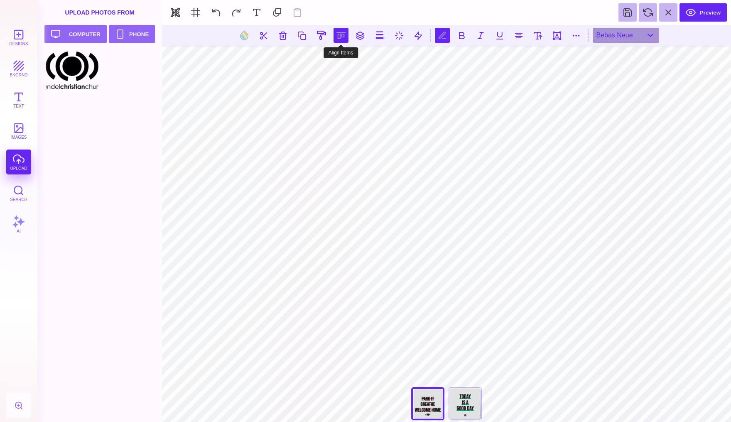
click at [345, 38] on button at bounding box center [340, 35] width 15 height 15
click at [330, 60] on button at bounding box center [331, 59] width 17 height 17
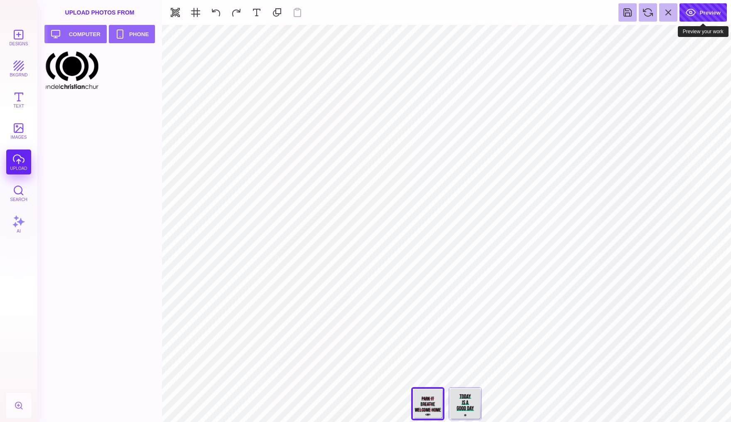
click at [700, 15] on button "Preview" at bounding box center [702, 12] width 47 height 18
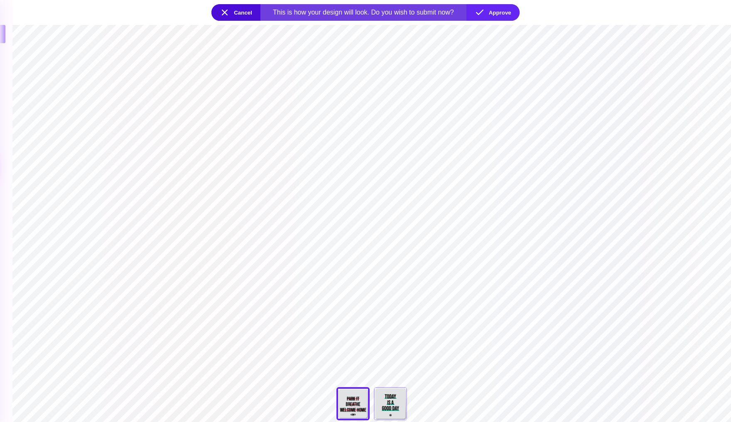
click at [377, 183] on section "**********" at bounding box center [371, 223] width 718 height 397
click at [244, 10] on button "Cancel" at bounding box center [235, 12] width 49 height 17
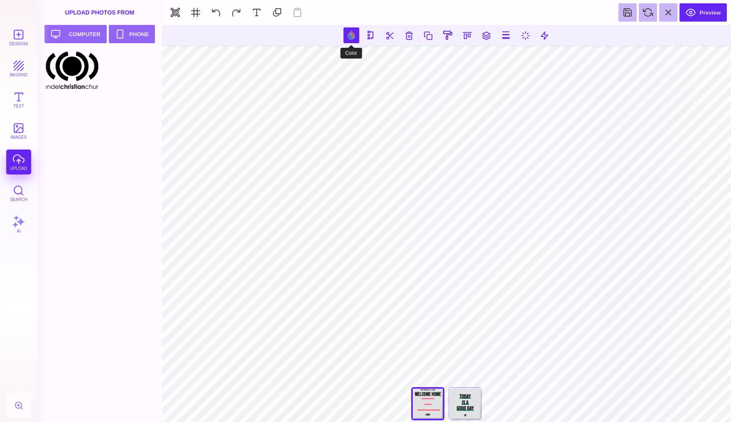
click at [350, 37] on button at bounding box center [351, 35] width 16 height 16
type input "#FF4160"
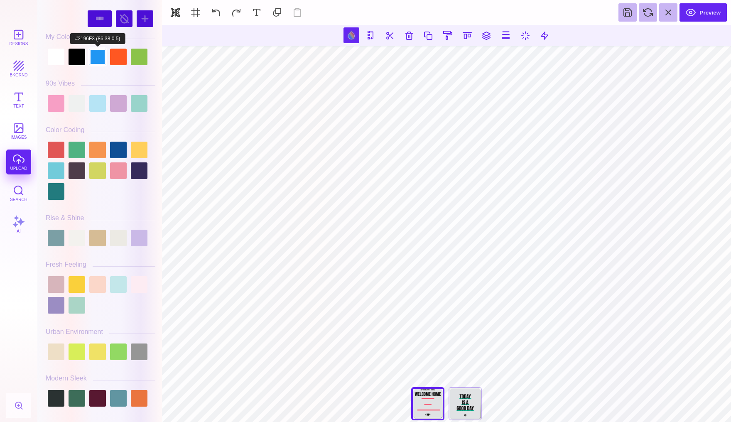
click at [97, 60] on div at bounding box center [97, 57] width 17 height 17
type input "#2196F3"
click at [96, 60] on div at bounding box center [97, 57] width 17 height 17
click at [93, 58] on div at bounding box center [97, 57] width 17 height 17
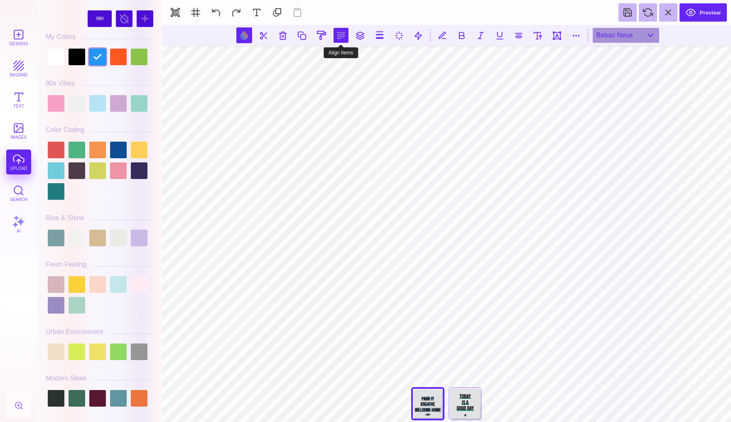
click at [339, 34] on button at bounding box center [340, 35] width 15 height 15
click at [333, 61] on button at bounding box center [331, 59] width 17 height 17
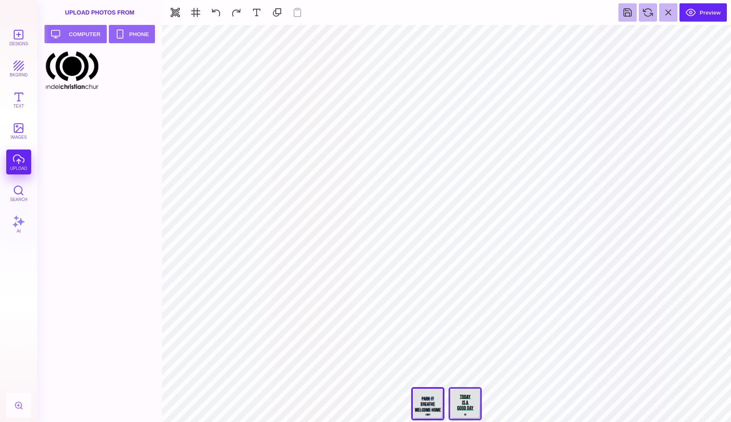
click at [472, 403] on div "Today Is A Good Day" at bounding box center [464, 403] width 33 height 33
click at [428, 408] on div "You've Got This" at bounding box center [427, 403] width 33 height 33
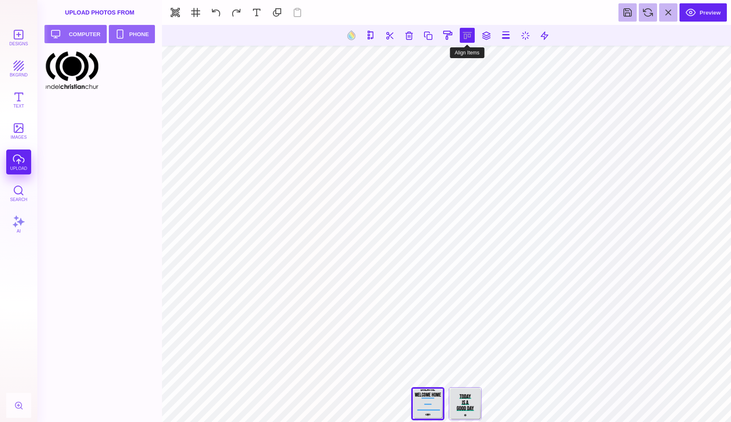
click at [463, 35] on button at bounding box center [467, 35] width 15 height 15
click at [456, 57] on button at bounding box center [457, 59] width 17 height 17
click at [466, 33] on button at bounding box center [467, 35] width 15 height 15
click at [456, 59] on button at bounding box center [457, 59] width 17 height 17
click at [467, 37] on button at bounding box center [467, 35] width 15 height 15
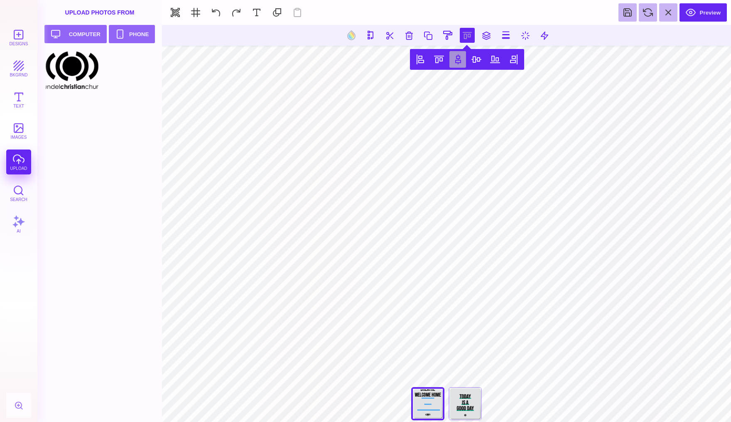
click at [455, 63] on button at bounding box center [457, 59] width 17 height 17
click at [469, 32] on button at bounding box center [467, 35] width 15 height 15
click at [455, 61] on button at bounding box center [457, 59] width 17 height 17
click at [462, 32] on button at bounding box center [467, 35] width 15 height 15
click at [457, 59] on button at bounding box center [457, 59] width 17 height 17
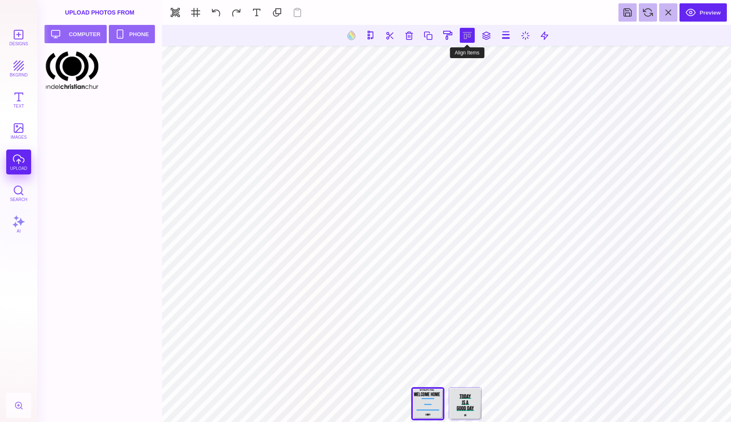
click at [464, 37] on button at bounding box center [467, 35] width 15 height 15
click at [460, 63] on button at bounding box center [457, 59] width 17 height 17
click at [468, 35] on button at bounding box center [467, 35] width 15 height 15
click at [458, 61] on button at bounding box center [457, 59] width 17 height 17
click at [463, 37] on button at bounding box center [467, 35] width 15 height 15
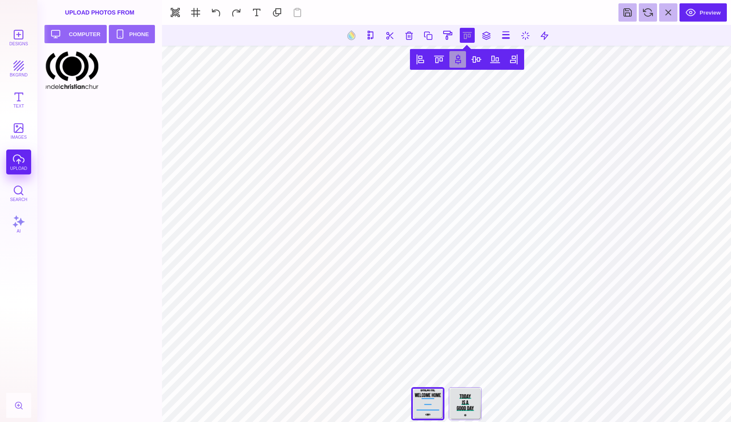
click at [457, 53] on button at bounding box center [457, 59] width 17 height 17
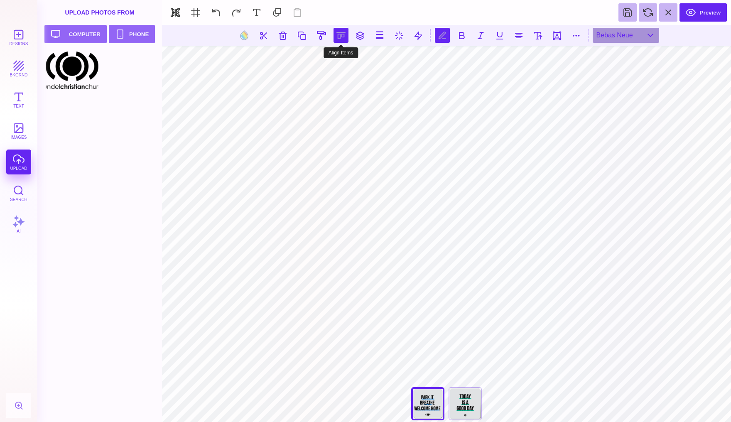
click at [338, 34] on button at bounding box center [340, 35] width 15 height 15
click at [330, 60] on button at bounding box center [331, 59] width 17 height 17
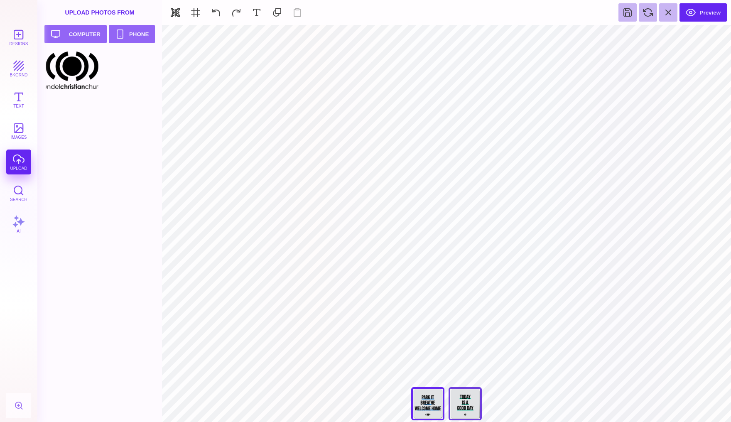
click at [460, 406] on div "Today Is A Good Day" at bounding box center [464, 403] width 33 height 33
click at [16, 24] on section "Designs bkgrnd Text images upload Search AI" at bounding box center [18, 211] width 37 height 422
click at [17, 34] on button "Designs" at bounding box center [18, 37] width 25 height 25
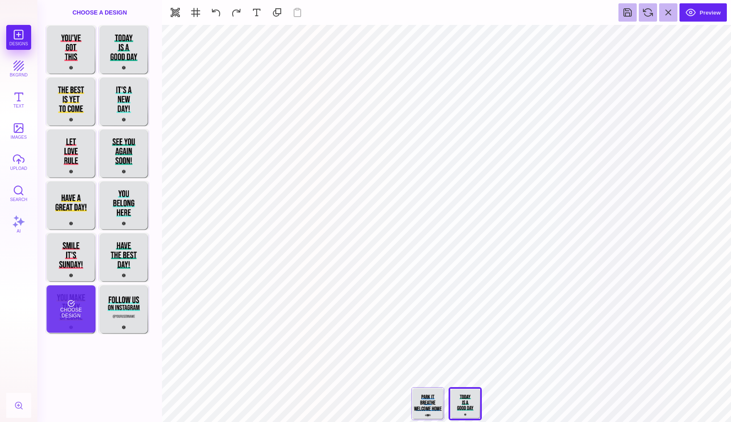
click at [76, 303] on div "Choose Design" at bounding box center [70, 308] width 49 height 47
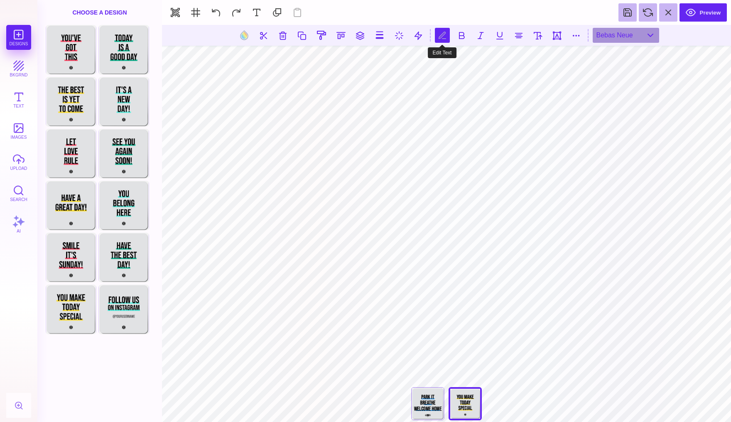
click at [449, 34] on section "**********" at bounding box center [446, 223] width 569 height 397
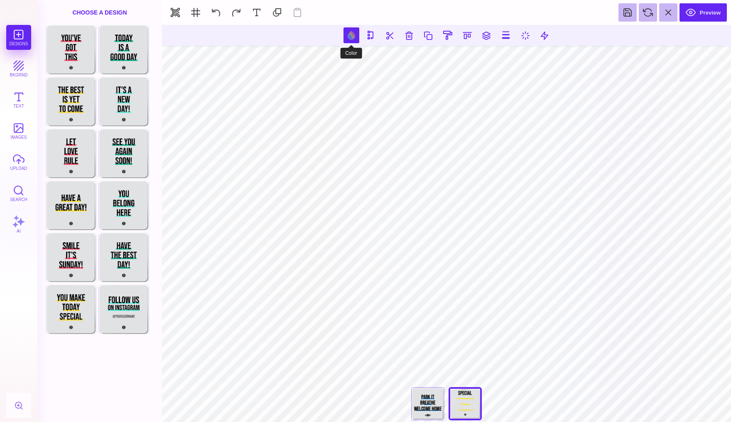
click at [347, 35] on button at bounding box center [351, 35] width 16 height 16
type input "#FFDE28"
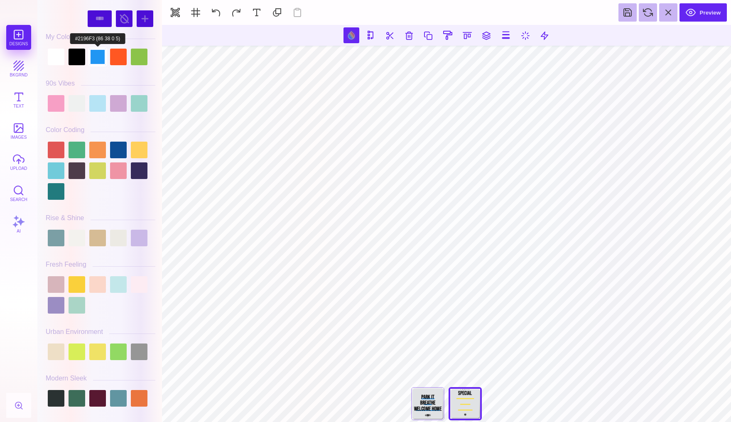
click at [99, 61] on div at bounding box center [97, 57] width 17 height 17
type input "#2196F3"
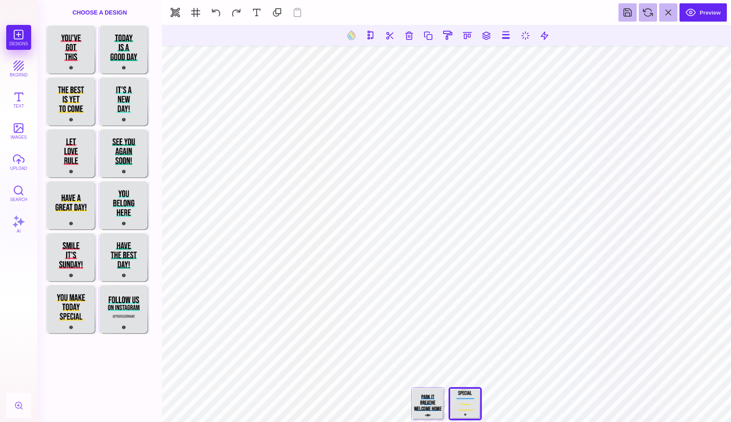
type input "#FFDE28"
click at [352, 37] on button at bounding box center [351, 35] width 16 height 16
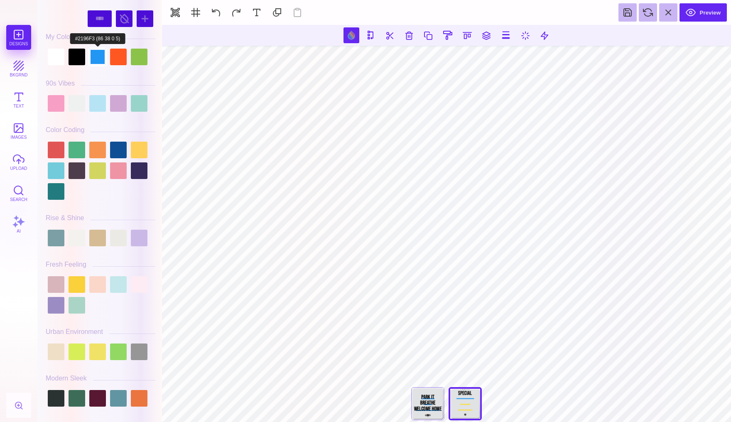
click at [103, 59] on div at bounding box center [97, 57] width 17 height 17
click at [350, 35] on button at bounding box center [351, 35] width 16 height 16
click at [96, 54] on div at bounding box center [97, 57] width 17 height 17
type input "#2196F3"
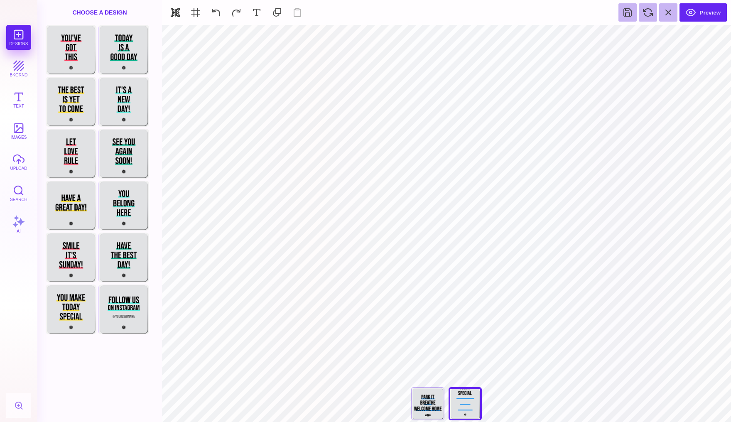
type input "#000000"
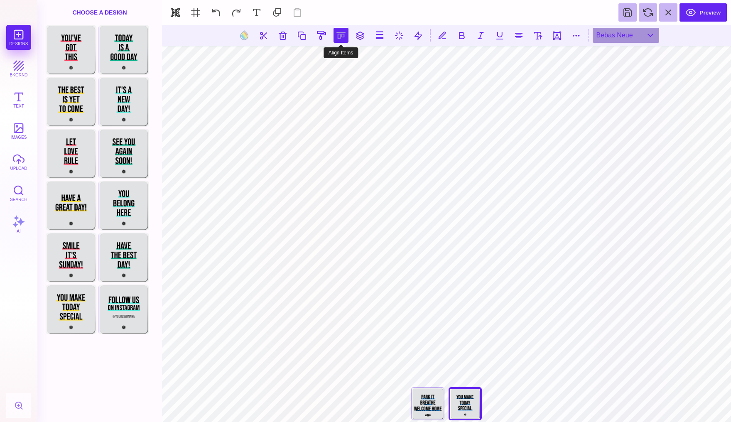
click at [339, 35] on button at bounding box center [340, 35] width 15 height 15
click at [330, 62] on button at bounding box center [331, 59] width 17 height 17
type textarea "******** ****** ********"
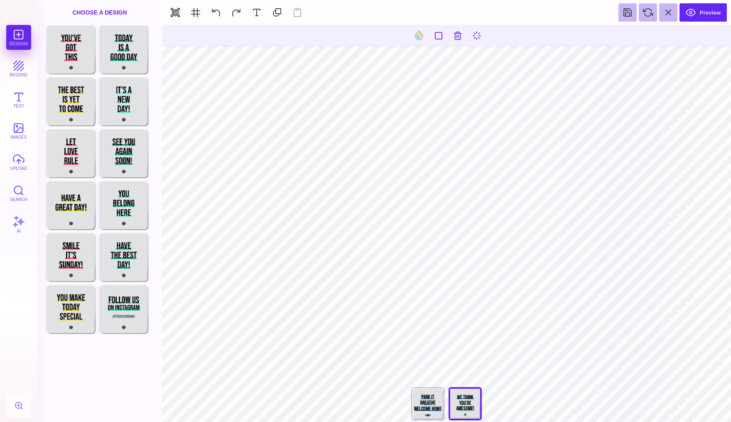
type input "#000000"
click at [469, 38] on button at bounding box center [467, 35] width 15 height 15
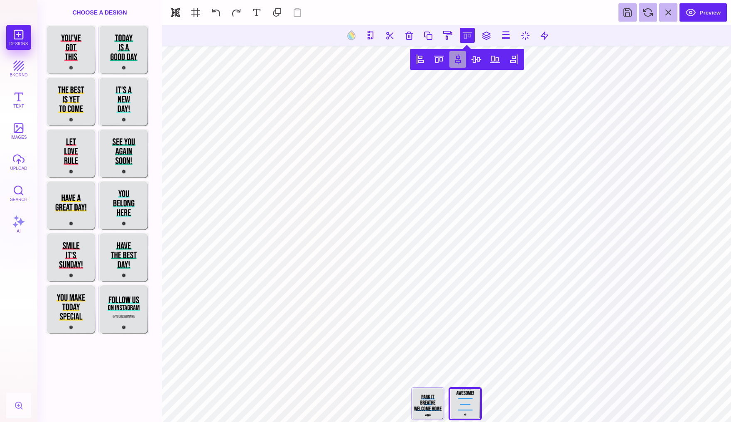
click at [459, 59] on button at bounding box center [457, 59] width 17 height 17
click at [466, 35] on button at bounding box center [467, 35] width 15 height 15
click at [455, 60] on button at bounding box center [457, 59] width 17 height 17
click at [469, 35] on button at bounding box center [467, 35] width 15 height 15
click at [456, 57] on button at bounding box center [457, 59] width 17 height 17
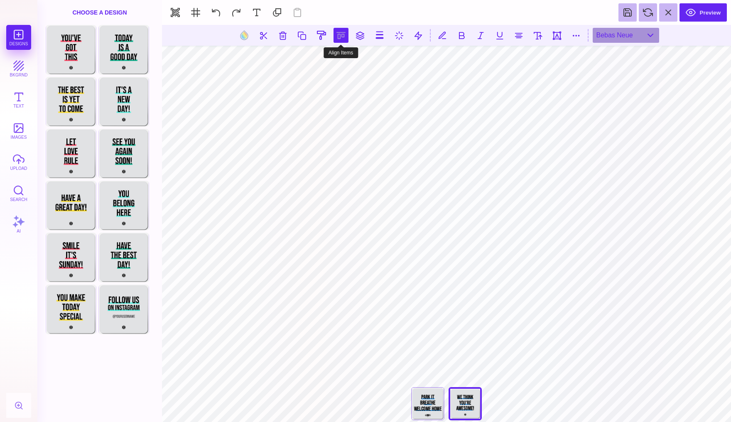
click at [339, 35] on button at bounding box center [340, 35] width 15 height 15
click at [333, 60] on button at bounding box center [331, 59] width 17 height 17
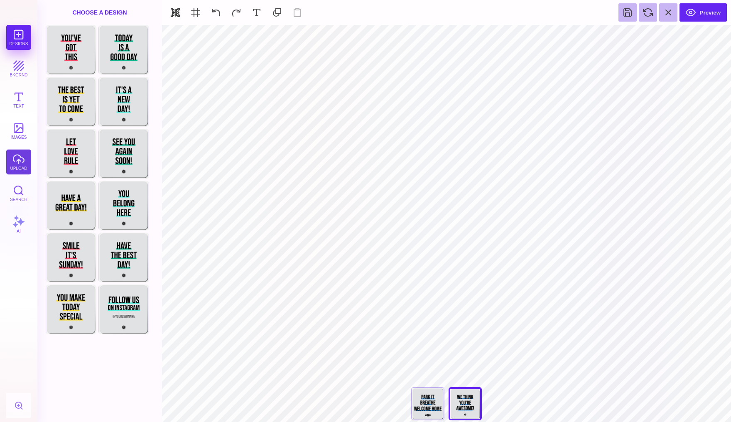
click at [15, 161] on button "upload" at bounding box center [18, 161] width 25 height 25
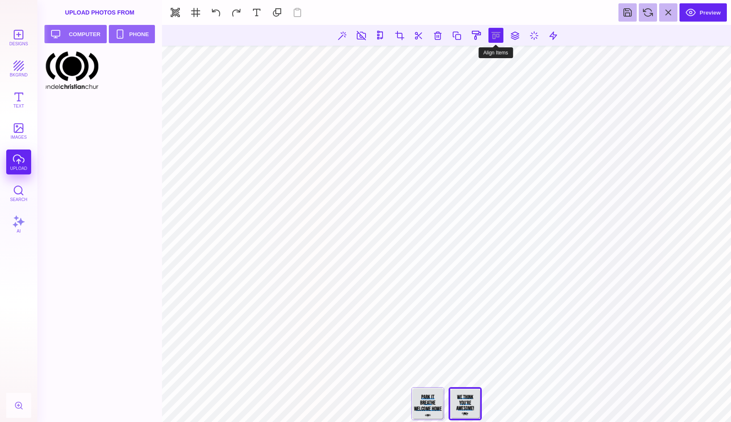
click at [496, 34] on button at bounding box center [495, 35] width 15 height 15
click at [484, 61] on button at bounding box center [486, 59] width 17 height 17
click at [496, 37] on button at bounding box center [495, 35] width 15 height 15
click at [481, 62] on button at bounding box center [486, 59] width 17 height 17
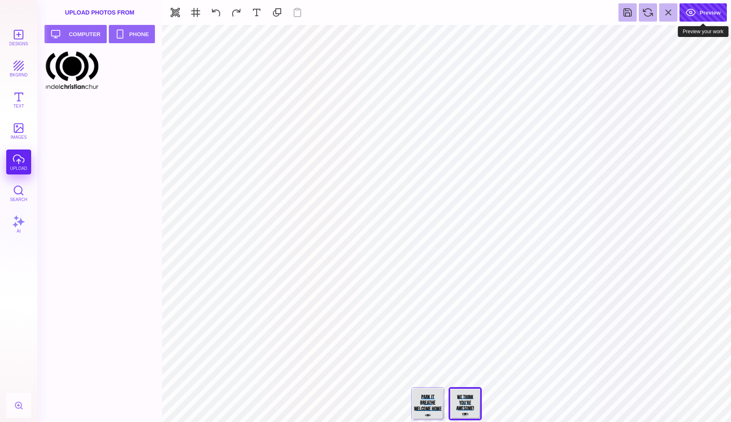
click at [705, 15] on button "Preview" at bounding box center [702, 12] width 47 height 18
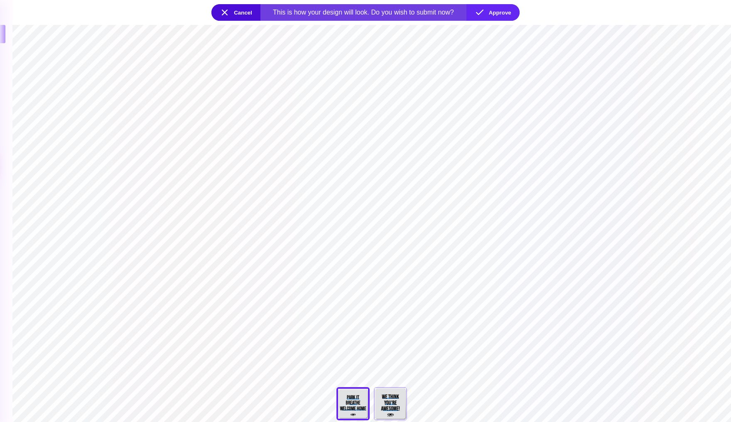
click at [373, 227] on section "**********" at bounding box center [371, 223] width 718 height 397
click at [244, 9] on button "Cancel" at bounding box center [235, 12] width 49 height 17
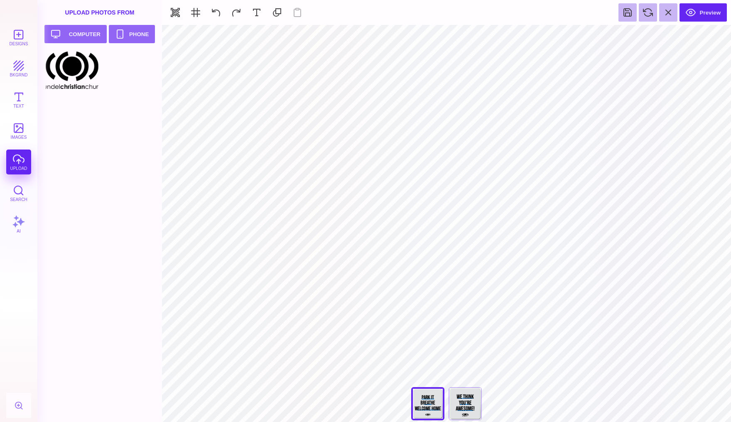
click at [430, 397] on div "**********" at bounding box center [446, 405] width 83 height 37
click at [428, 404] on div "**********" at bounding box center [446, 405] width 83 height 37
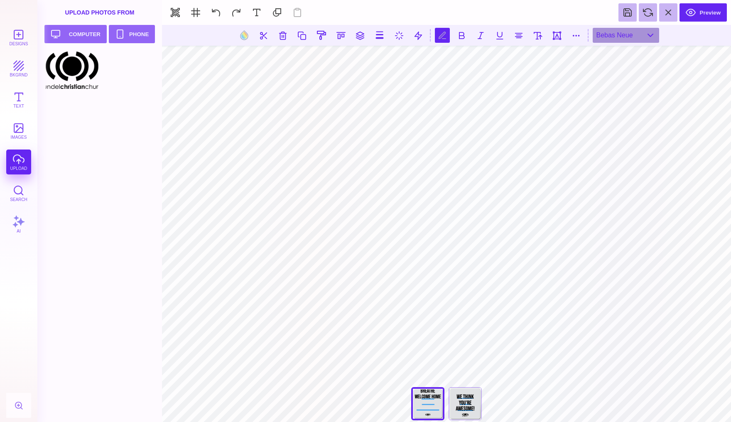
scroll to position [0, 1]
click at [341, 34] on button at bounding box center [340, 35] width 15 height 15
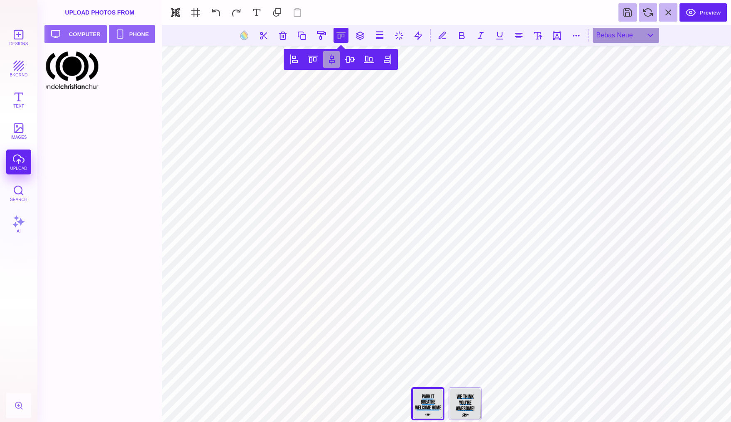
click at [334, 60] on button at bounding box center [331, 59] width 17 height 17
click at [345, 30] on button at bounding box center [340, 35] width 15 height 15
click at [333, 60] on button at bounding box center [331, 59] width 17 height 17
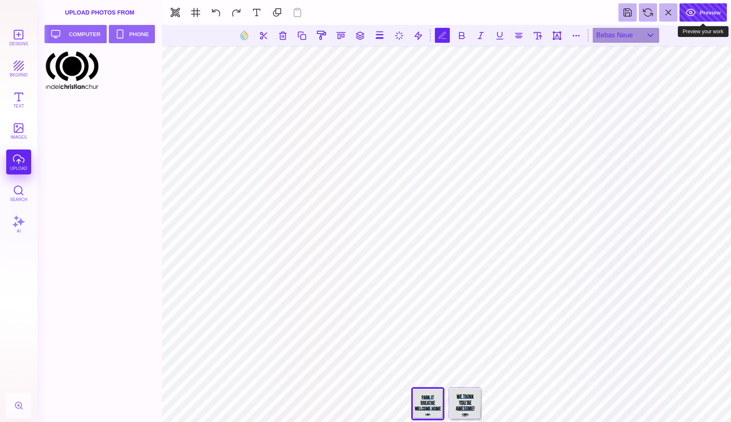
click at [704, 15] on button "Preview" at bounding box center [702, 12] width 47 height 18
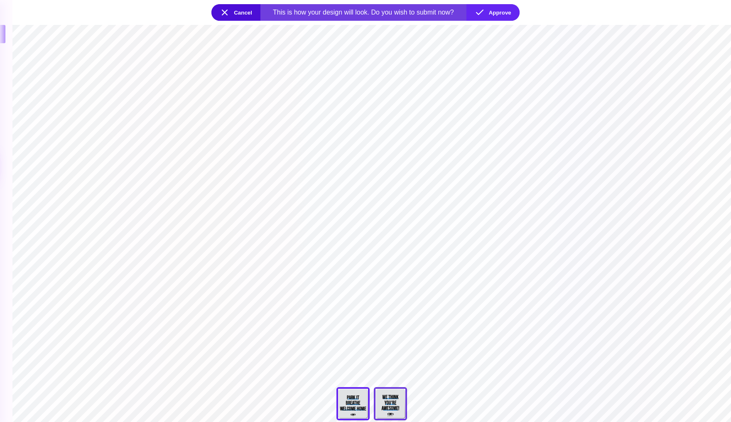
click at [389, 400] on div "You Make Today Special" at bounding box center [390, 403] width 33 height 33
click at [489, 15] on button "Approve" at bounding box center [492, 12] width 53 height 17
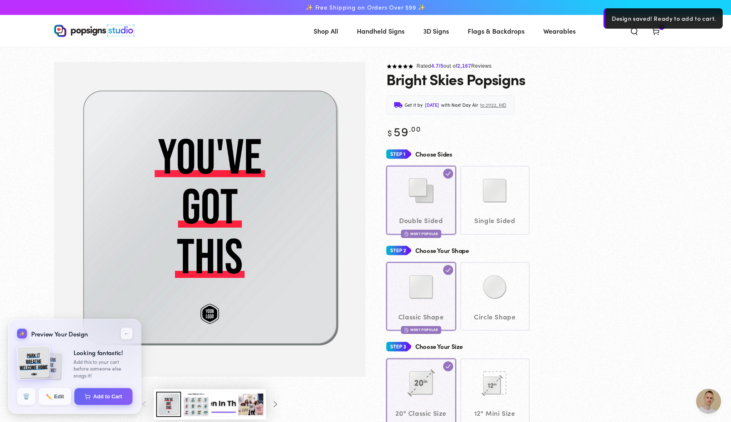
click at [660, 35] on icon at bounding box center [655, 31] width 8 height 8
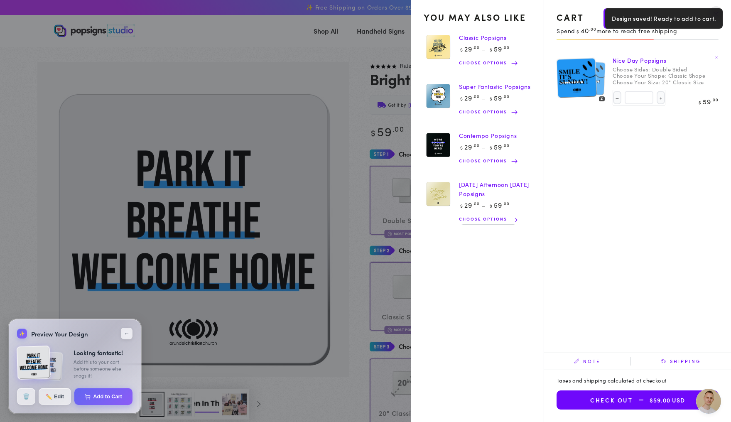
click at [629, 61] on link "Nice Day Popsigns" at bounding box center [639, 60] width 54 height 8
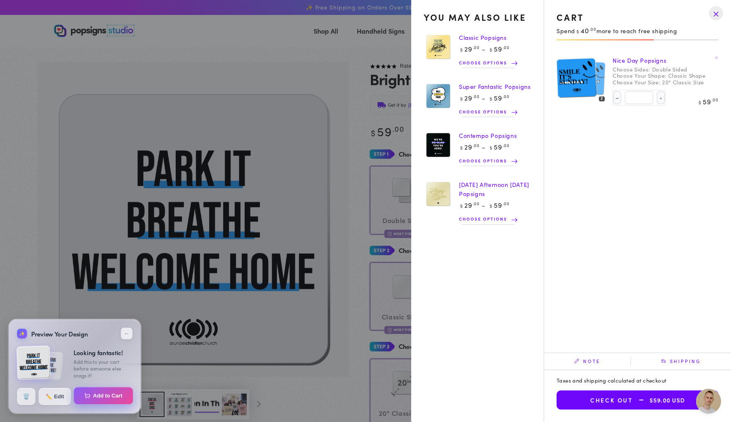
click at [96, 398] on button "Add to Cart" at bounding box center [103, 395] width 59 height 17
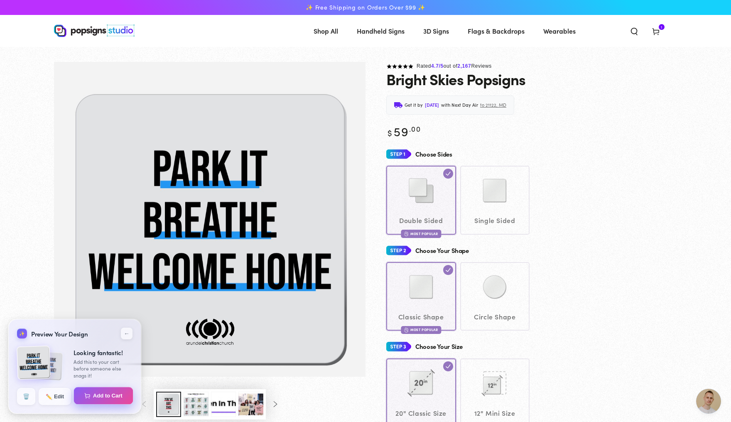
select select "**********"
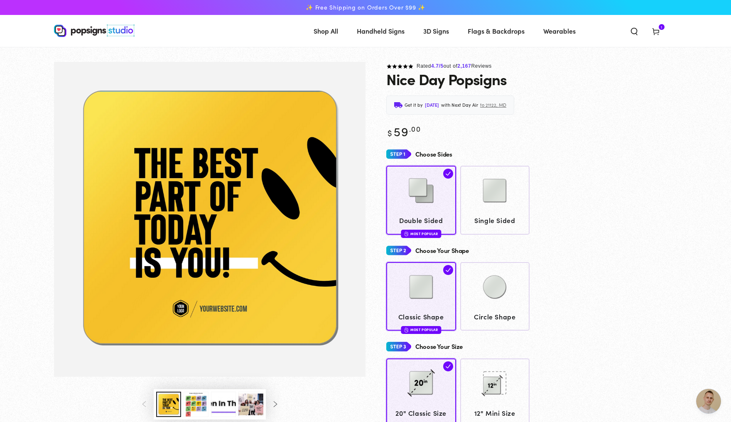
scroll to position [1979, 0]
click at [660, 32] on icon at bounding box center [655, 31] width 8 height 8
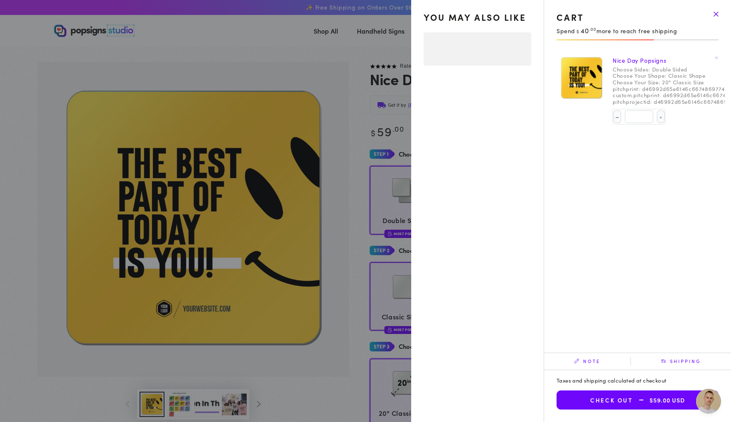
select select "**********"
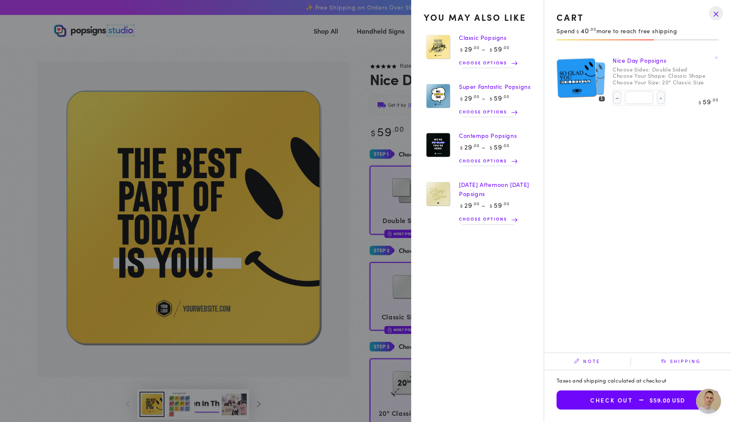
click at [714, 11] on drawer-close-button at bounding box center [716, 13] width 22 height 18
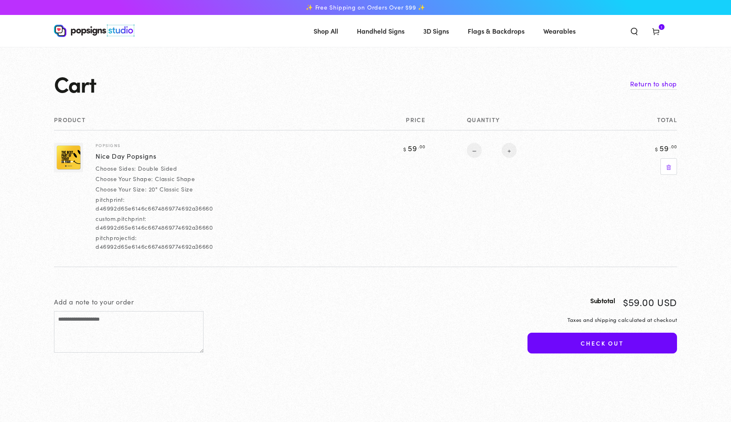
select select "**********"
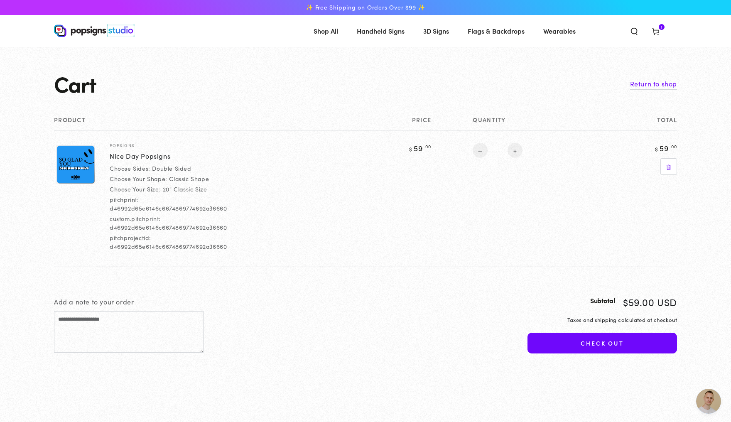
click at [709, 394] on span "Open chat" at bounding box center [708, 401] width 25 height 25
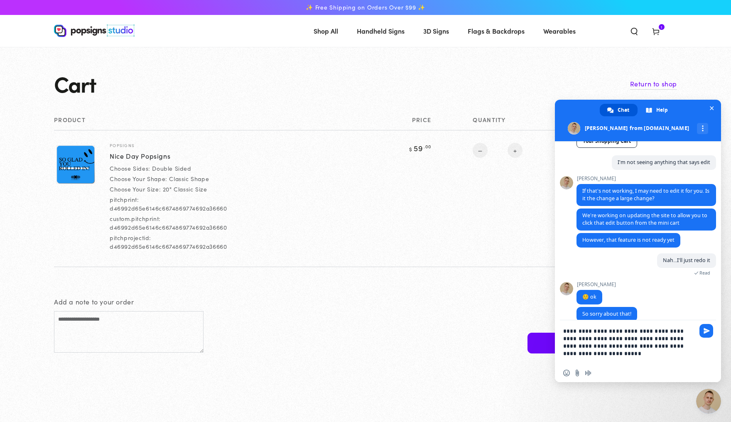
type textarea "**********"
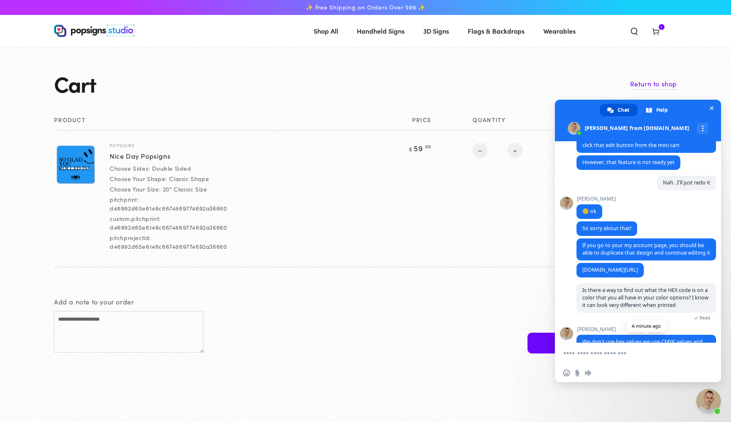
scroll to position [2056, 0]
type textarea "**********"
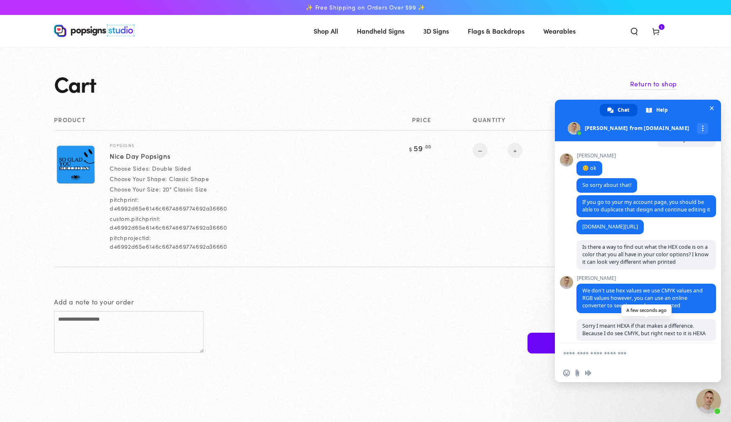
scroll to position [2100, 0]
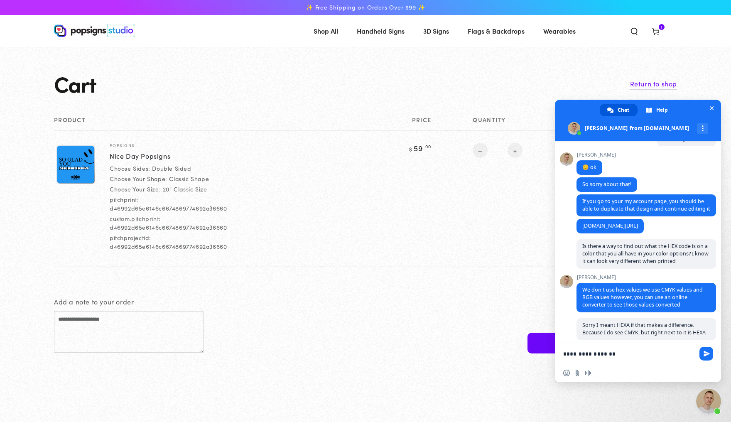
type textarea "**********"
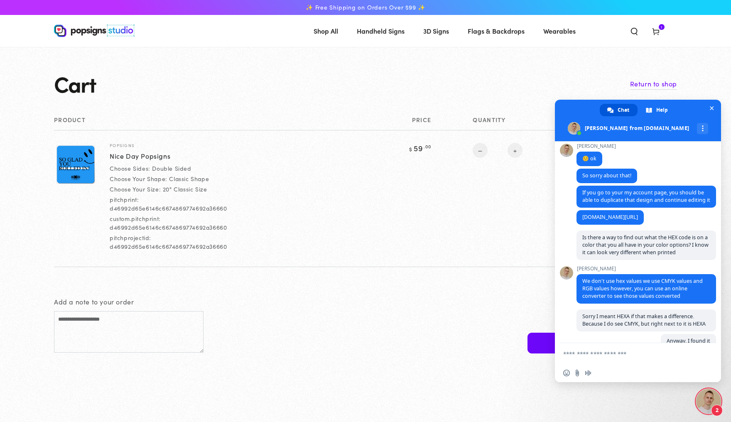
scroll to position [2109, 0]
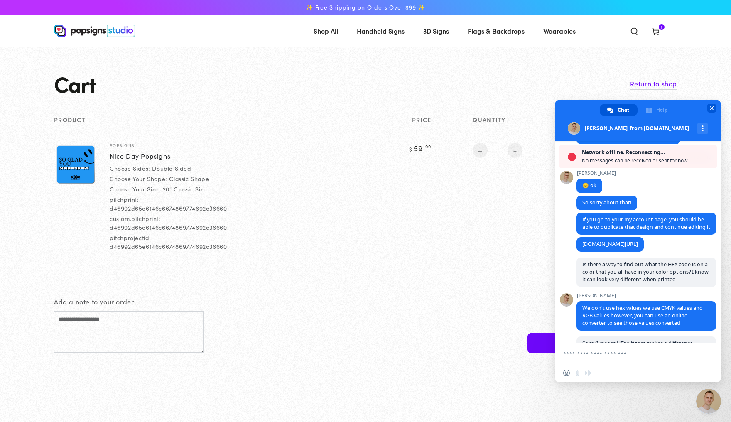
click at [712, 106] on span "Close chat" at bounding box center [711, 107] width 4 height 5
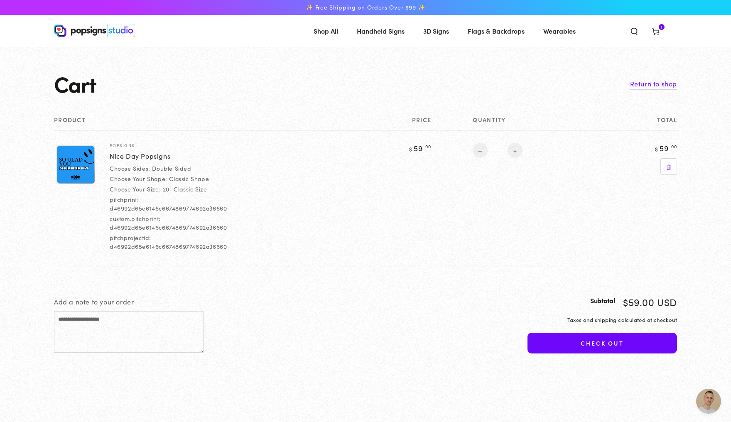
click at [660, 31] on icon at bounding box center [655, 31] width 8 height 8
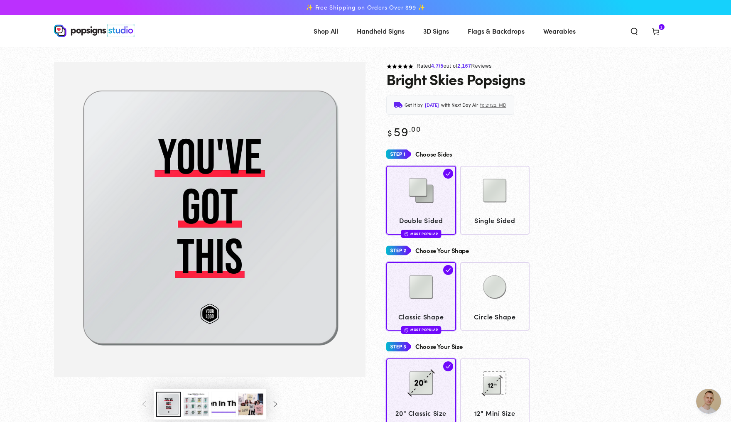
click at [660, 29] on icon at bounding box center [655, 31] width 8 height 8
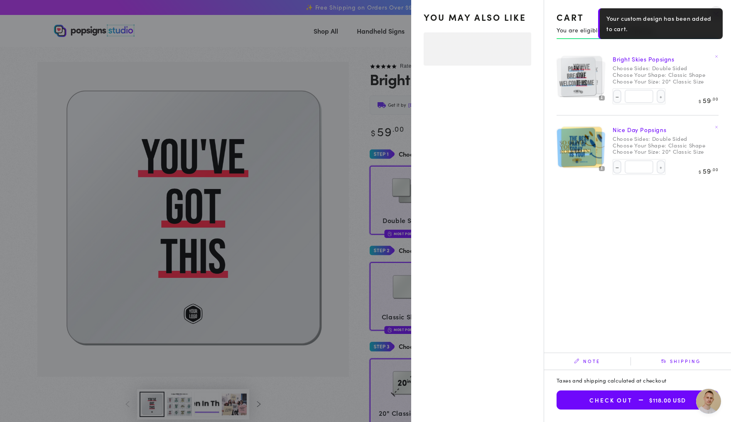
select select "**********"
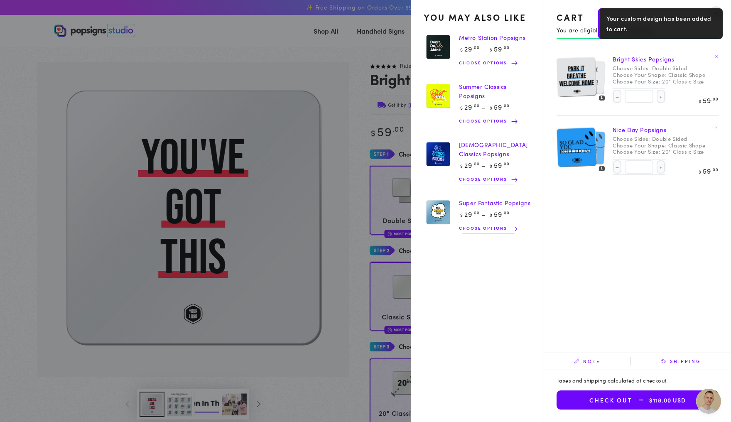
click at [579, 86] on img at bounding box center [576, 76] width 40 height 41
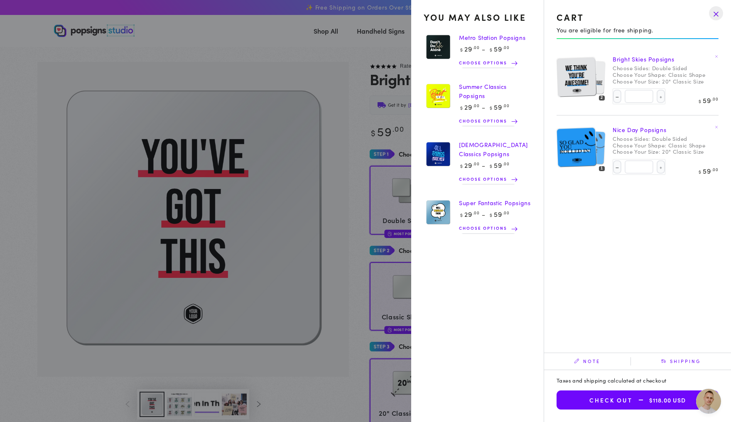
click at [571, 151] on img at bounding box center [576, 147] width 40 height 41
click at [579, 159] on img at bounding box center [576, 147] width 40 height 41
click at [574, 89] on img at bounding box center [576, 76] width 40 height 41
click at [716, 17] on drawer-close-button at bounding box center [716, 13] width 22 height 18
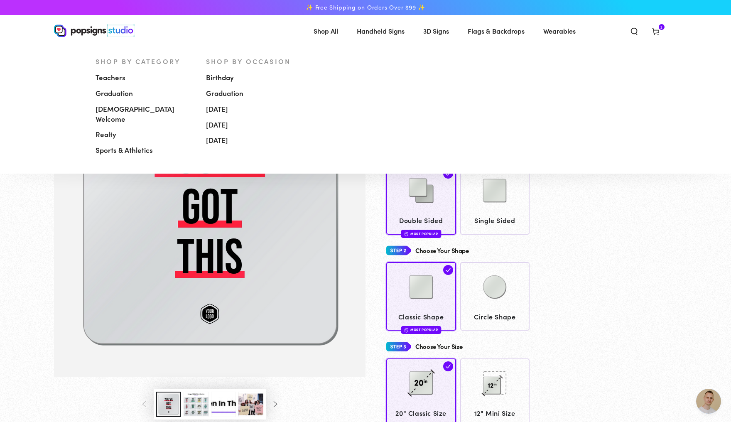
click at [380, 31] on span "Handheld Signs" at bounding box center [381, 31] width 48 height 12
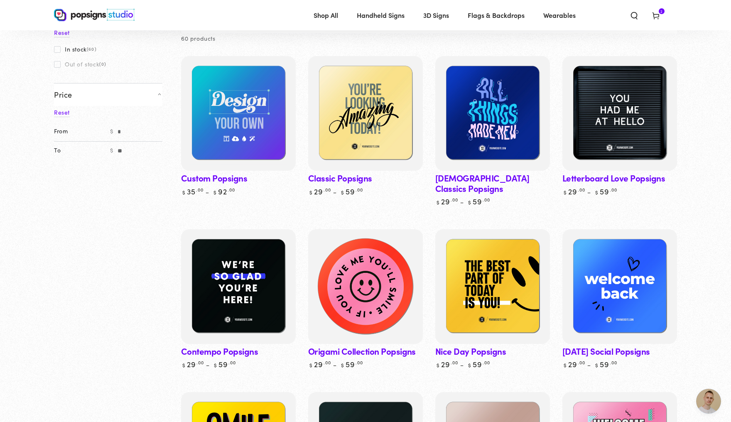
scroll to position [86, 0]
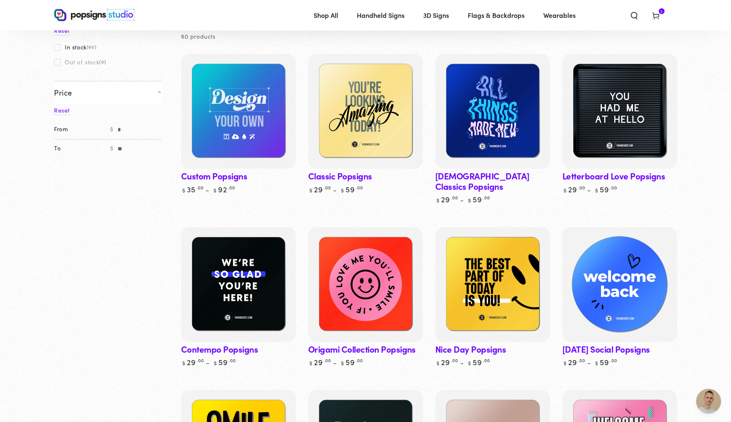
click at [625, 288] on img at bounding box center [619, 284] width 118 height 118
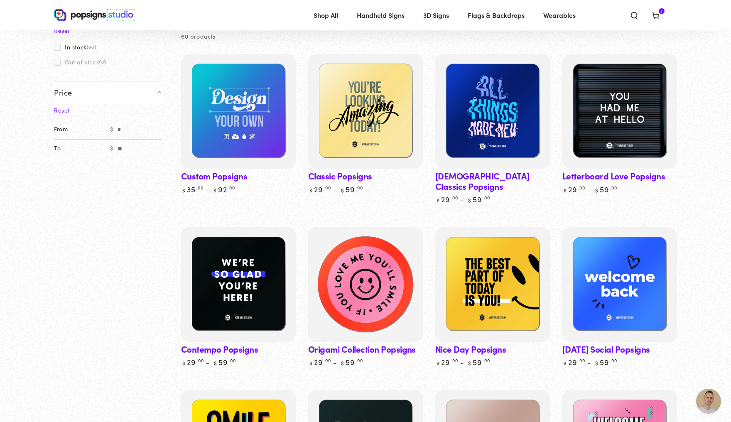
click at [353, 273] on img at bounding box center [365, 284] width 118 height 118
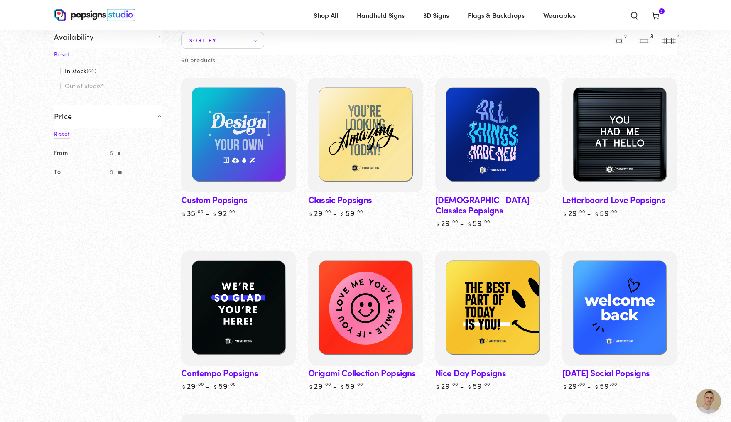
scroll to position [63, 0]
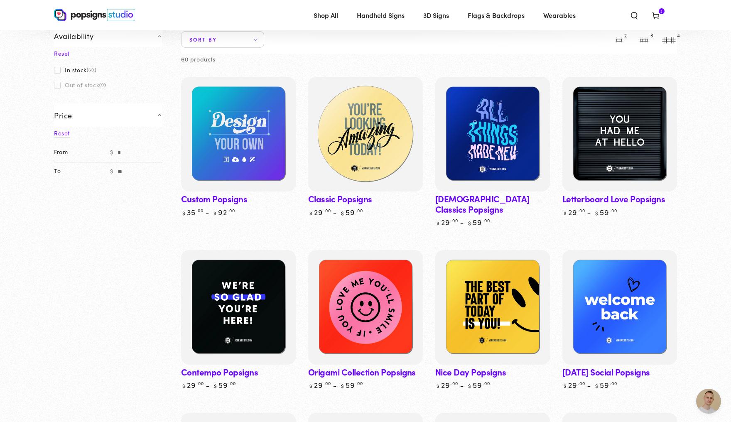
click at [369, 156] on img at bounding box center [365, 134] width 118 height 118
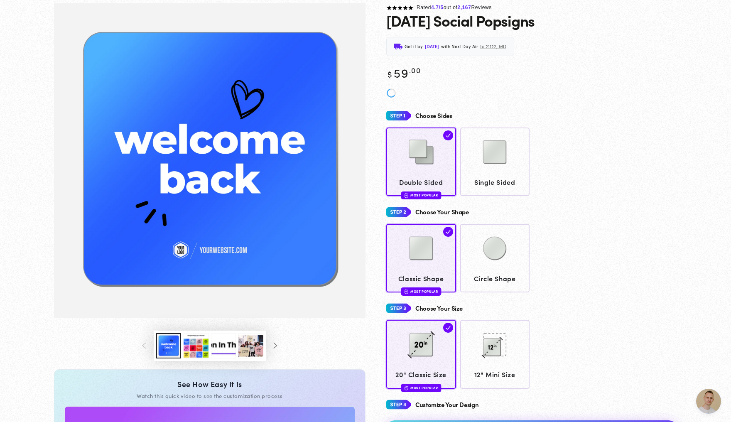
scroll to position [76, 0]
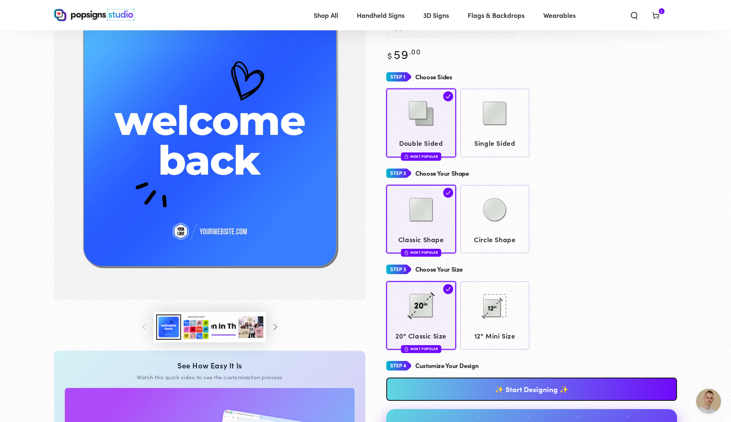
click at [189, 340] on button "Load image 3 in gallery view" at bounding box center [195, 326] width 25 height 25
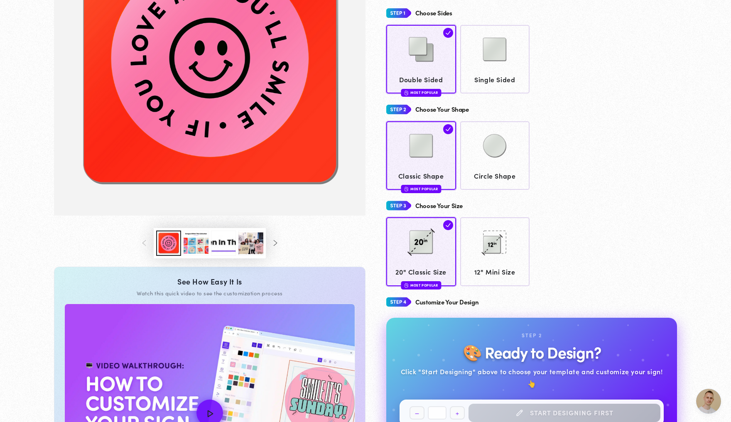
scroll to position [1979, 0]
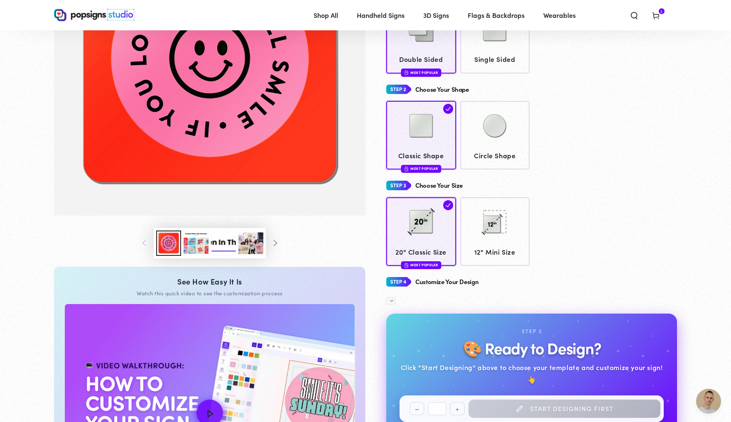
click at [198, 256] on button "Load image 3 in gallery view" at bounding box center [195, 242] width 25 height 25
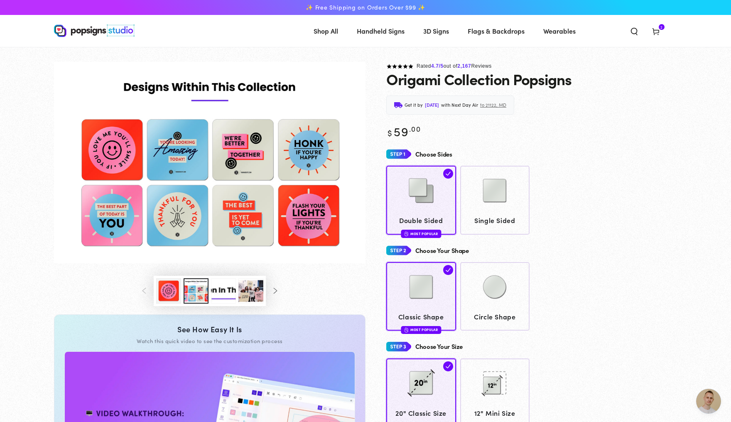
click at [164, 172] on img "Gallery Viewer" at bounding box center [209, 162] width 311 height 201
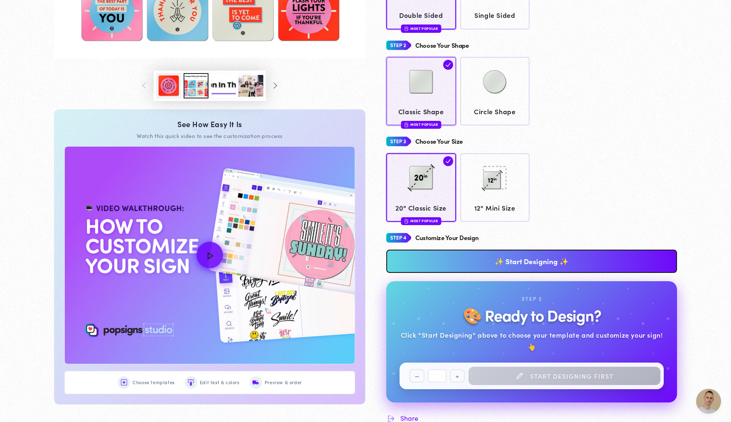
scroll to position [267, 0]
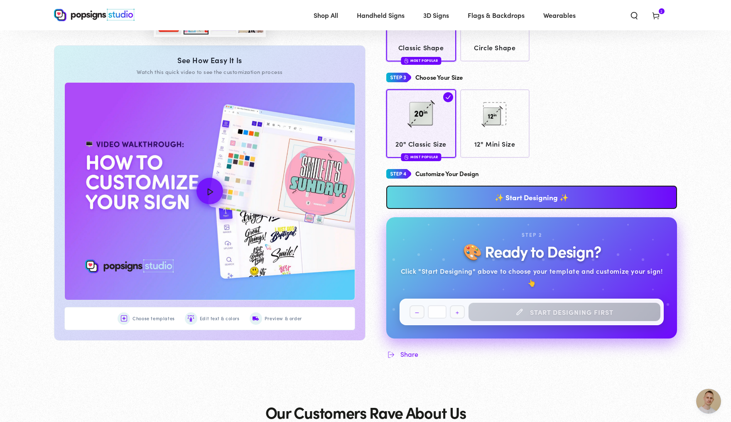
click at [528, 203] on link "✨ Start Designing ✨" at bounding box center [531, 197] width 291 height 23
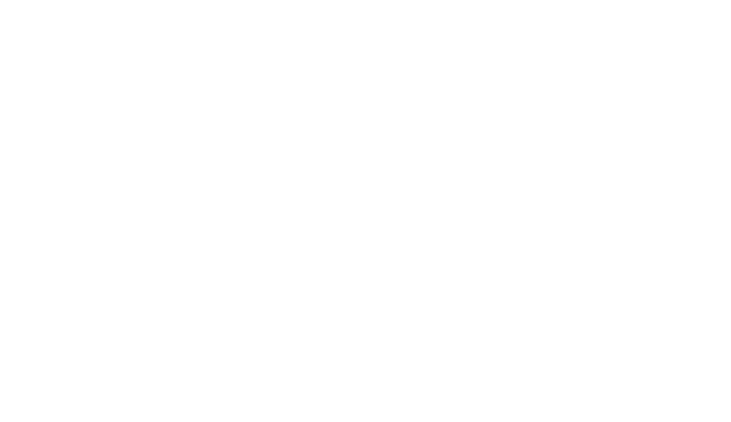
scroll to position [0, 0]
type textarea "An ancient tree with a door leading to a magical world"
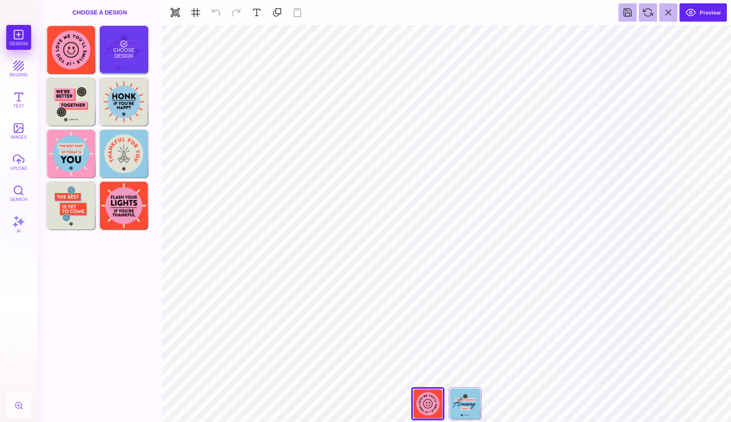
click at [134, 51] on div "Choose Design" at bounding box center [124, 49] width 49 height 47
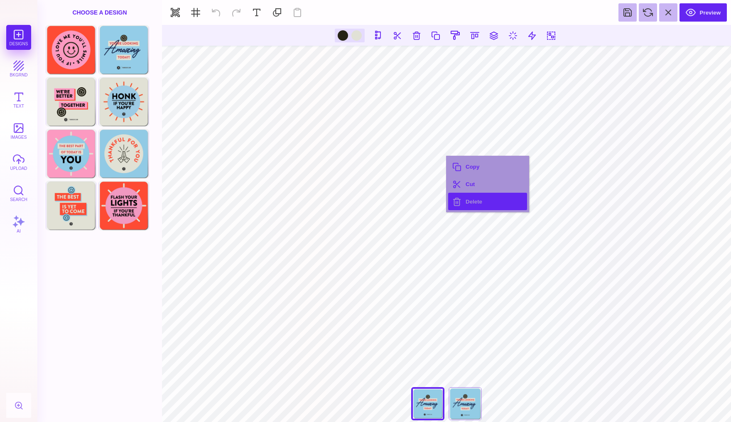
click at [462, 200] on button "Delete" at bounding box center [487, 201] width 79 height 17
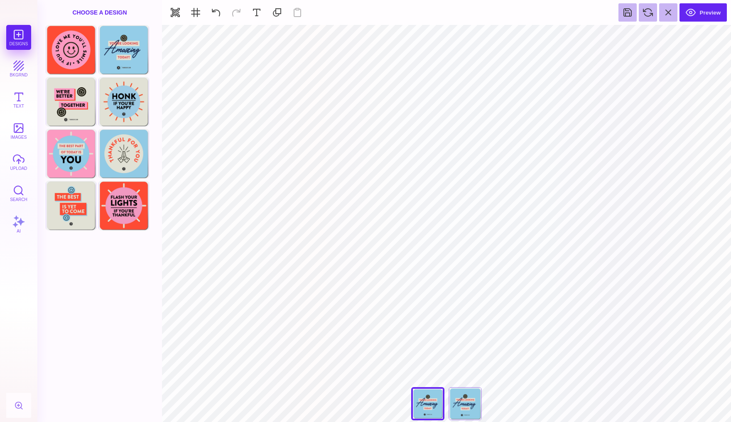
type input "#92CCE5"
click at [419, 39] on button at bounding box center [419, 35] width 16 height 16
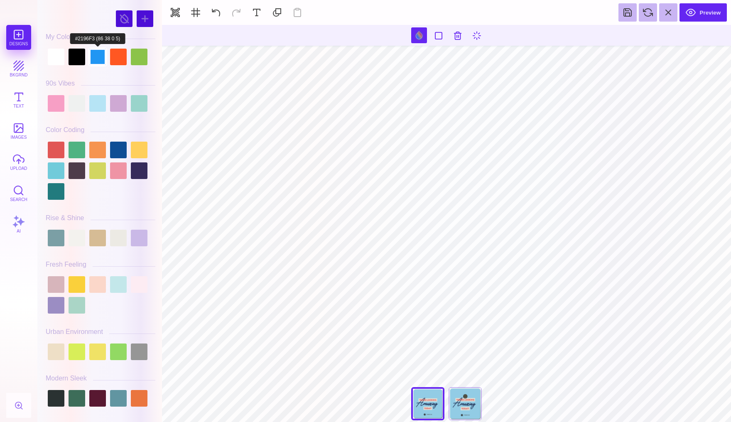
click at [96, 58] on div at bounding box center [97, 57] width 17 height 17
type input "#2196F3"
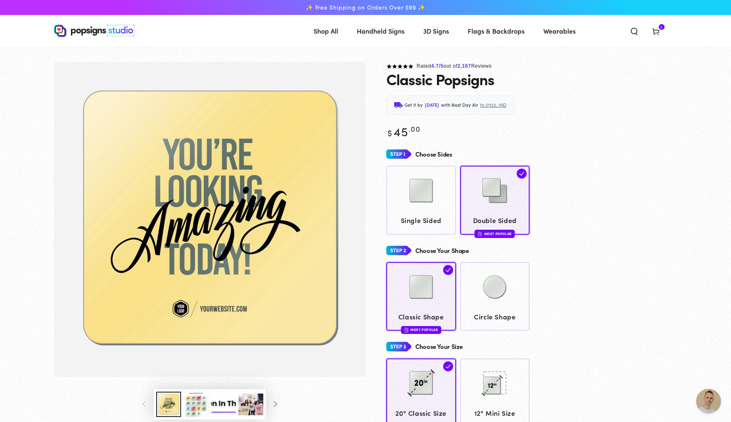
scroll to position [1979, 0]
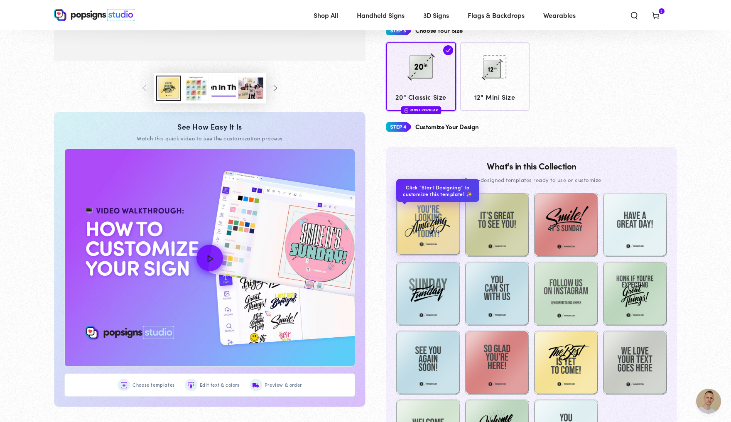
click at [443, 232] on img at bounding box center [428, 223] width 64 height 64
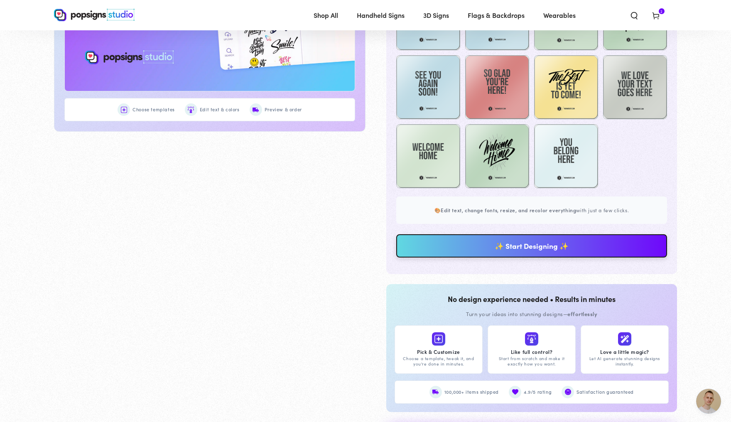
click at [488, 257] on link "✨ Start Designing ✨" at bounding box center [531, 245] width 271 height 23
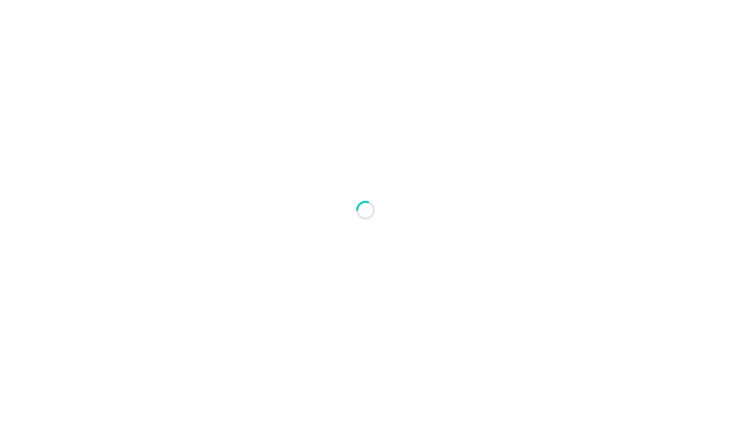
type textarea "An ancient tree with a door leading to a magical world"
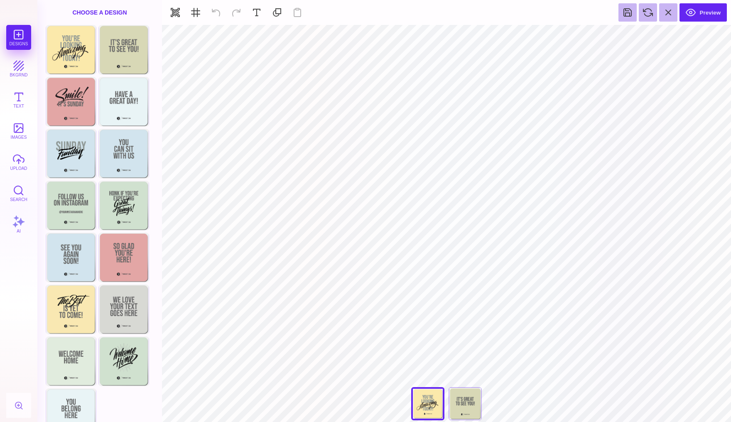
type input "#FBE9AB"
click at [417, 39] on button at bounding box center [419, 35] width 16 height 16
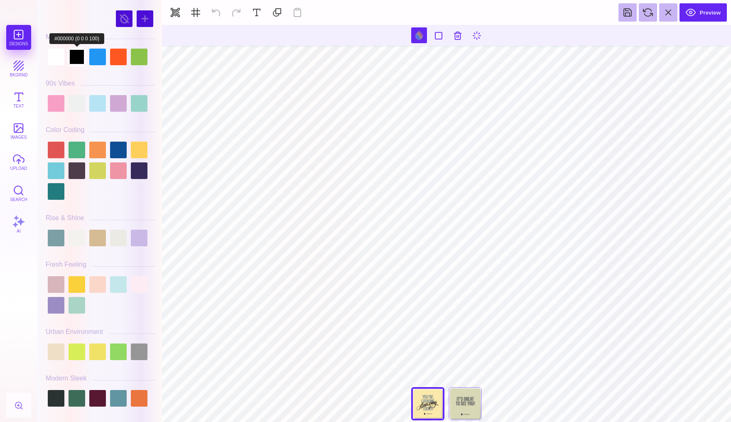
click at [80, 59] on div at bounding box center [76, 57] width 17 height 17
type input "#231F20"
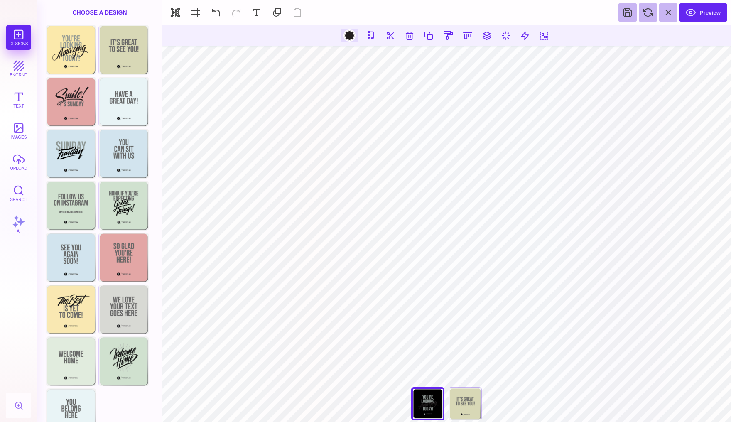
click at [350, 34] on div at bounding box center [349, 35] width 10 height 10
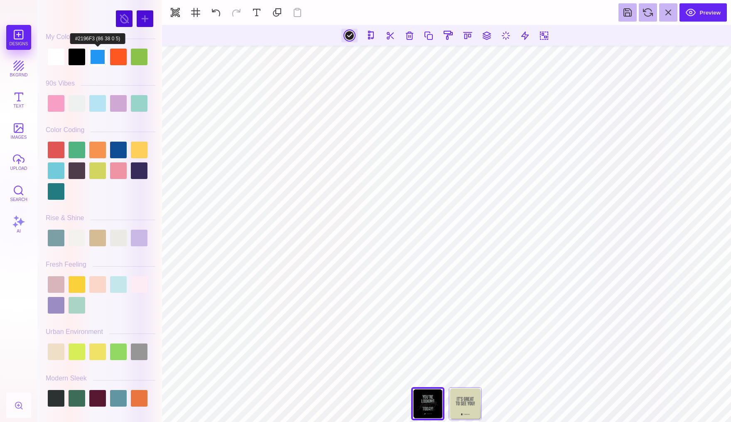
click at [100, 55] on div at bounding box center [97, 57] width 17 height 17
type input "#2196F3"
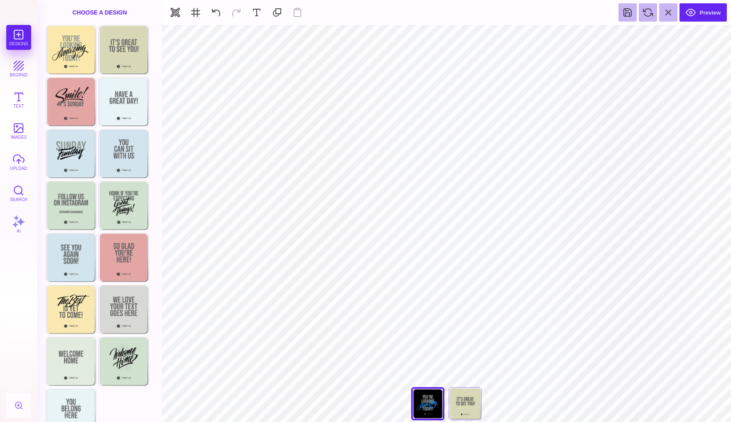
type input "#8F9895"
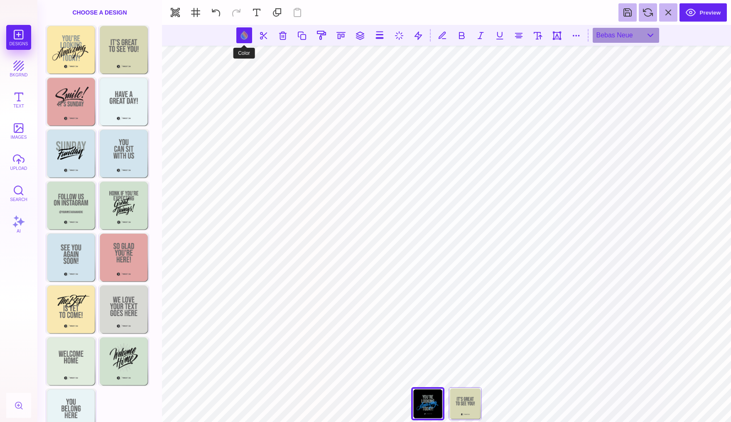
click at [240, 34] on button at bounding box center [244, 35] width 16 height 16
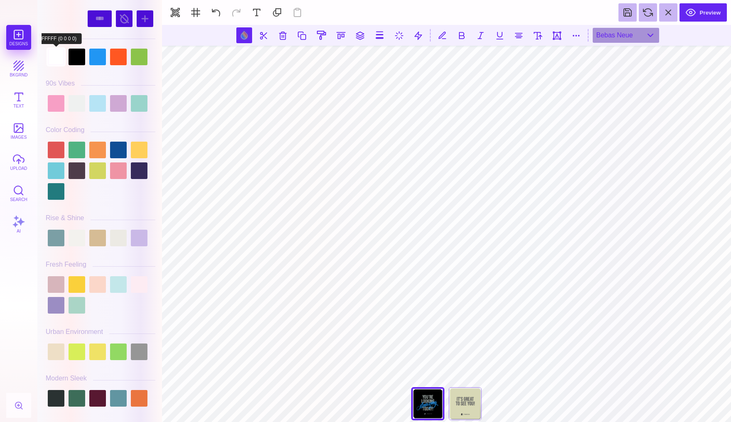
click at [51, 59] on div at bounding box center [56, 57] width 17 height 17
click at [237, 35] on button at bounding box center [244, 35] width 16 height 16
click at [64, 57] on div at bounding box center [56, 57] width 17 height 17
type input "#FFFFFF"
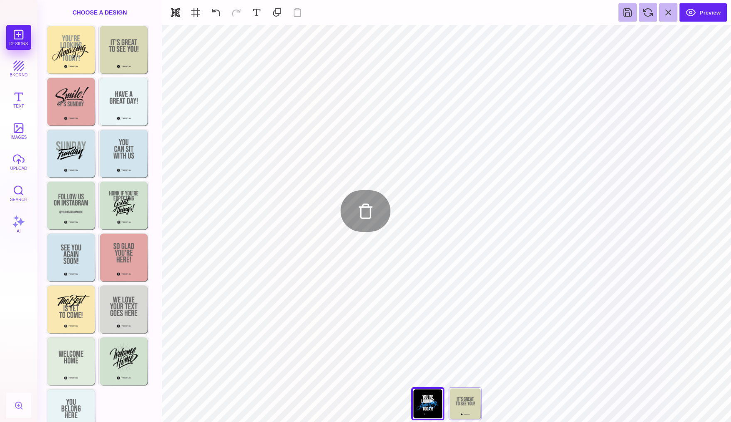
type input "#000000"
click at [18, 156] on button "upload" at bounding box center [18, 161] width 25 height 25
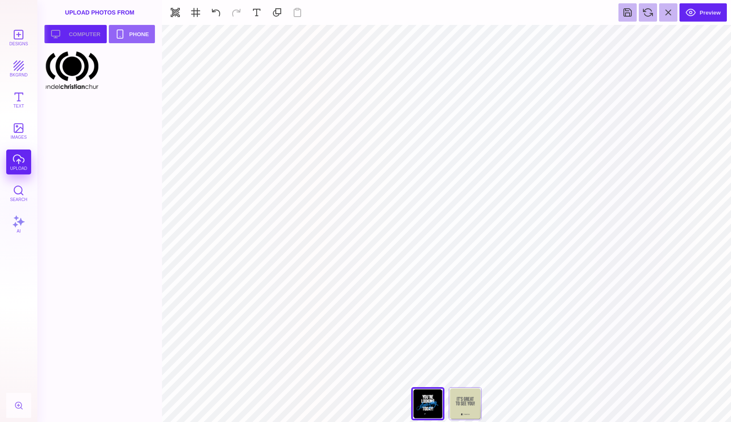
click at [76, 34] on button "Upload your artwork Computer" at bounding box center [75, 34] width 62 height 18
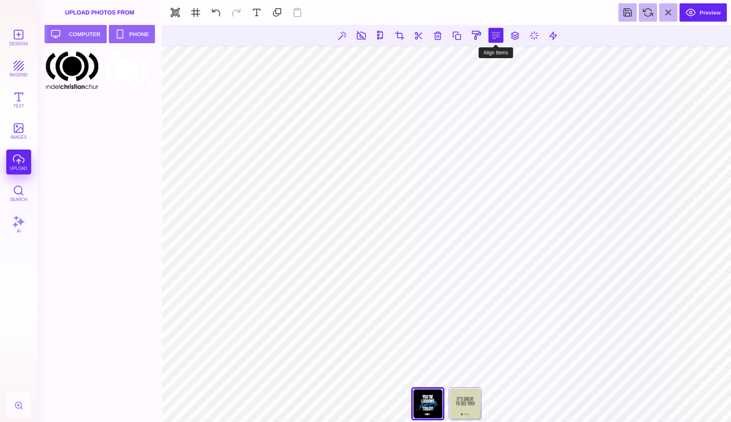
click at [498, 35] on button at bounding box center [495, 35] width 15 height 15
click at [484, 60] on button at bounding box center [486, 59] width 17 height 17
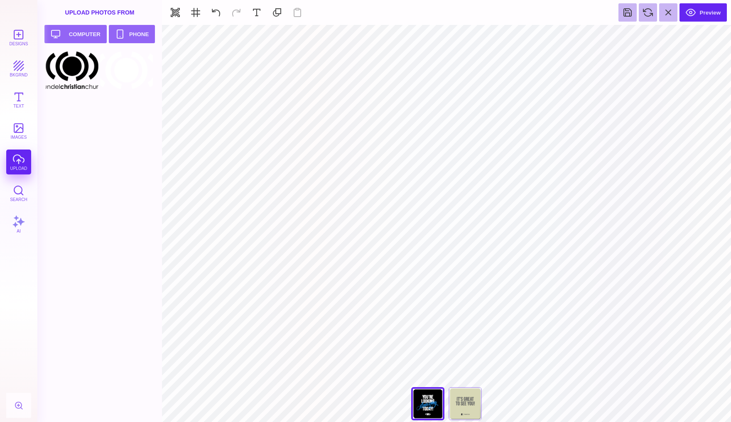
scroll to position [1976, 0]
click at [469, 406] on div "Back" at bounding box center [464, 403] width 33 height 33
type input "#D8D8B6"
click at [418, 39] on button at bounding box center [419, 35] width 16 height 16
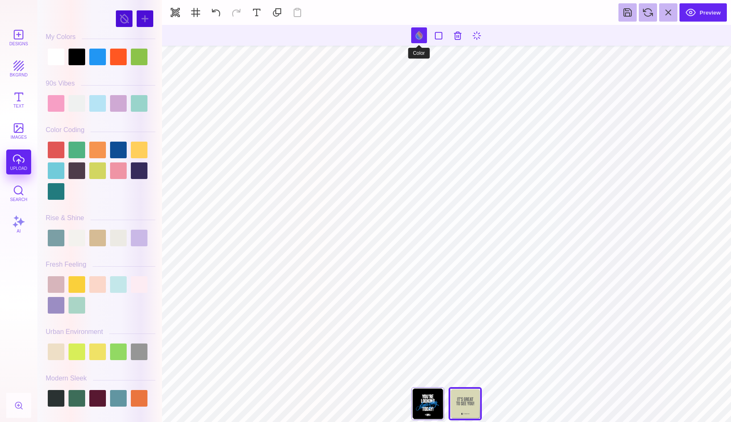
scroll to position [2030, 0]
click at [52, 59] on div at bounding box center [56, 57] width 17 height 17
type input "#666766"
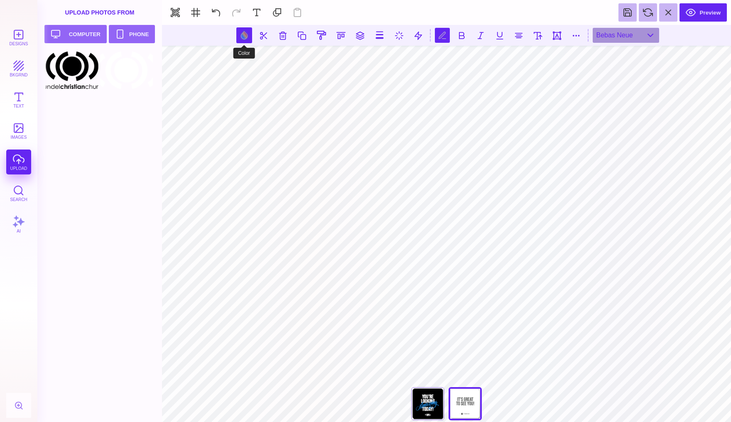
click at [242, 35] on button at bounding box center [244, 35] width 16 height 16
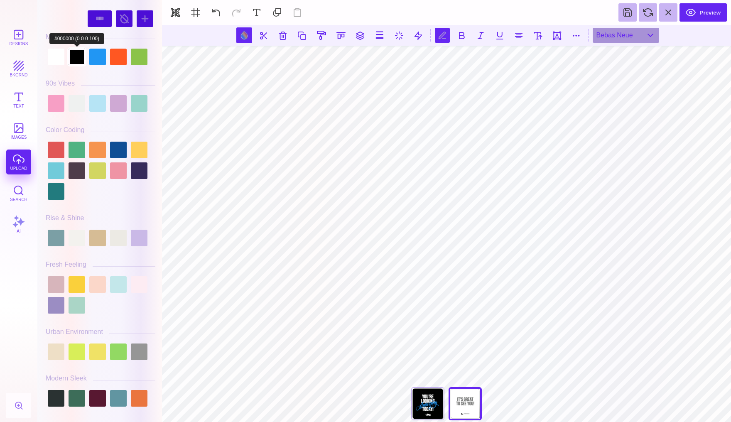
click at [80, 59] on div at bounding box center [76, 57] width 17 height 17
type input "#000000"
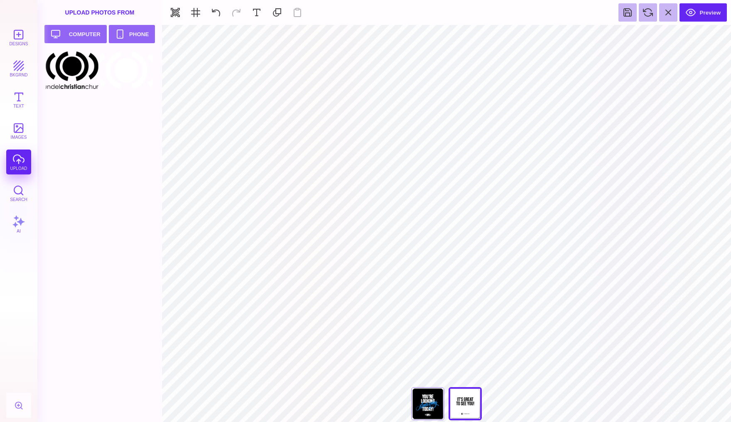
scroll to position [2056, 0]
type input "#FFFFFF"
click at [430, 38] on button at bounding box center [429, 35] width 16 height 16
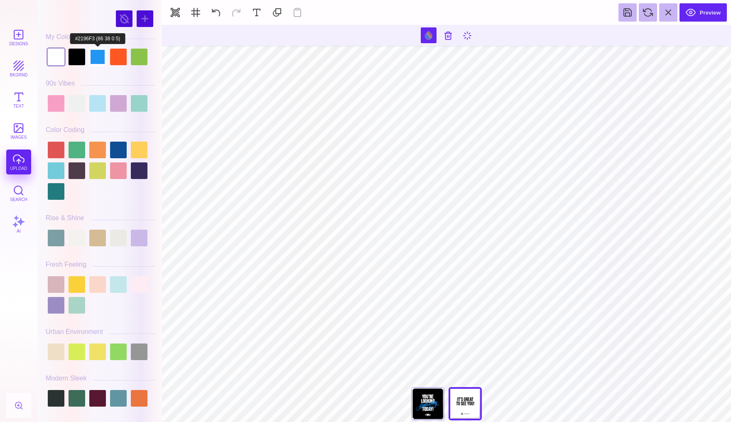
click at [98, 54] on div at bounding box center [97, 57] width 17 height 17
type input "#2196F3"
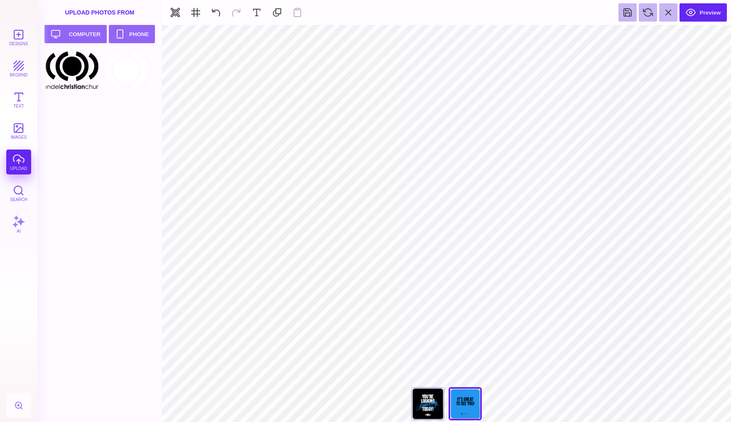
scroll to position [2056, 0]
click at [431, 36] on button at bounding box center [429, 35] width 16 height 16
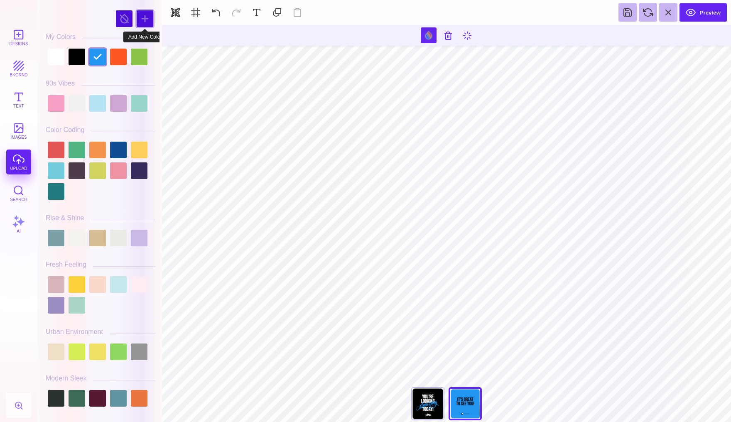
click at [152, 15] on div at bounding box center [145, 18] width 17 height 17
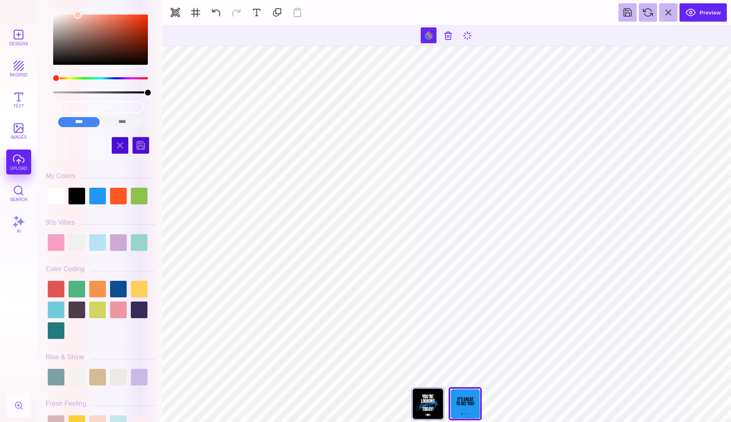
scroll to position [2100, 0]
click at [92, 201] on div at bounding box center [97, 196] width 17 height 17
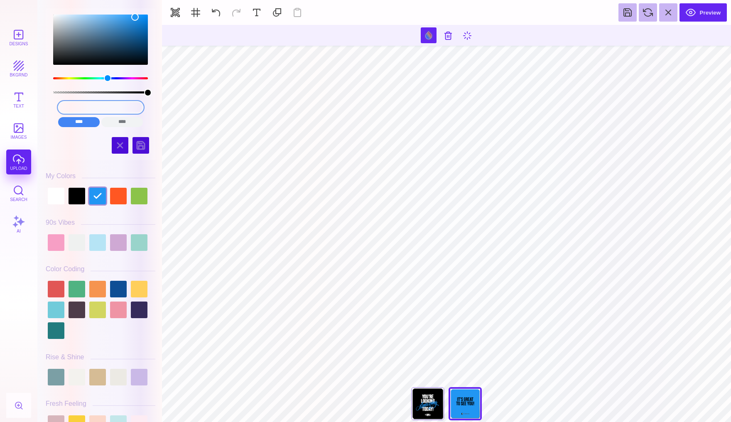
click at [97, 106] on input "#2196F3" at bounding box center [100, 107] width 85 height 12
drag, startPoint x: 120, startPoint y: 106, endPoint x: 67, endPoint y: 106, distance: 53.1
click at [66, 106] on input "#2196F3" at bounding box center [100, 107] width 85 height 12
type input "#000000"
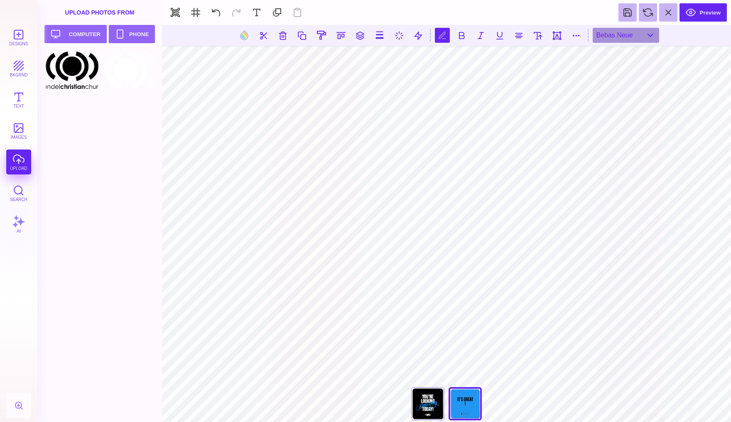
scroll to position [0, 1]
type textarea "**********"
click at [518, 35] on button at bounding box center [518, 35] width 15 height 15
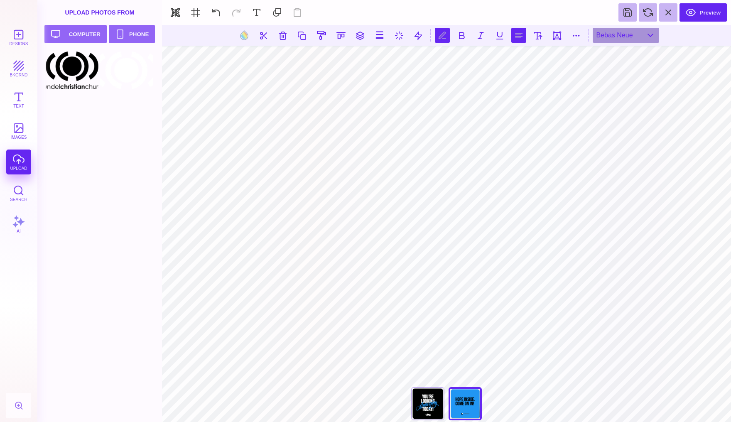
click at [513, 38] on button at bounding box center [518, 35] width 15 height 15
click at [515, 38] on button at bounding box center [518, 35] width 15 height 15
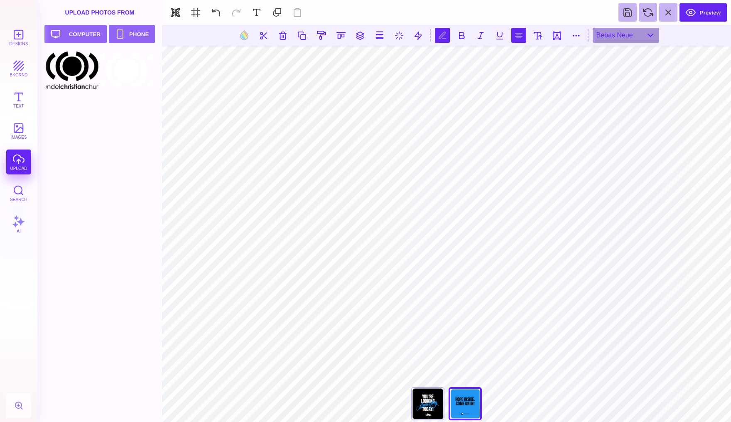
type textarea "**********"
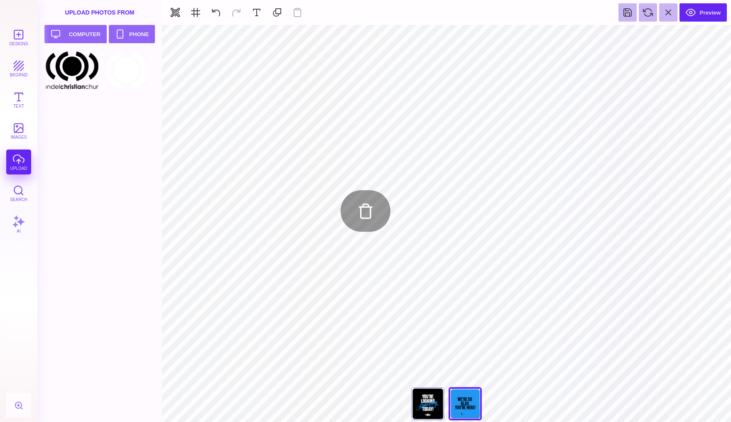
type input "#000000"
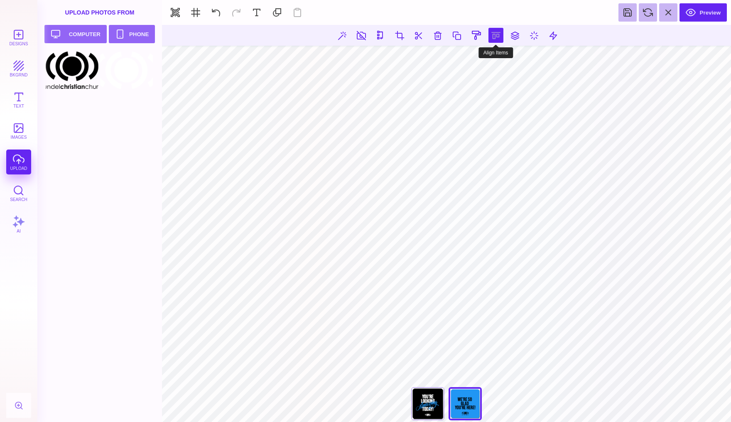
click at [495, 36] on button at bounding box center [495, 35] width 15 height 15
click at [487, 57] on button at bounding box center [486, 59] width 17 height 17
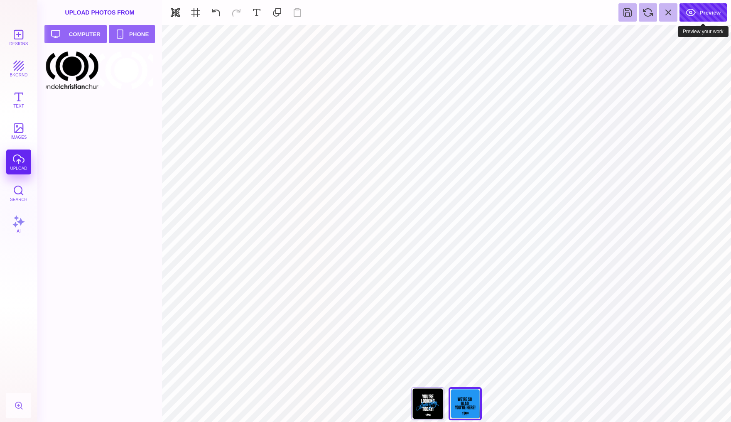
click at [697, 13] on button "Preview" at bounding box center [702, 12] width 47 height 18
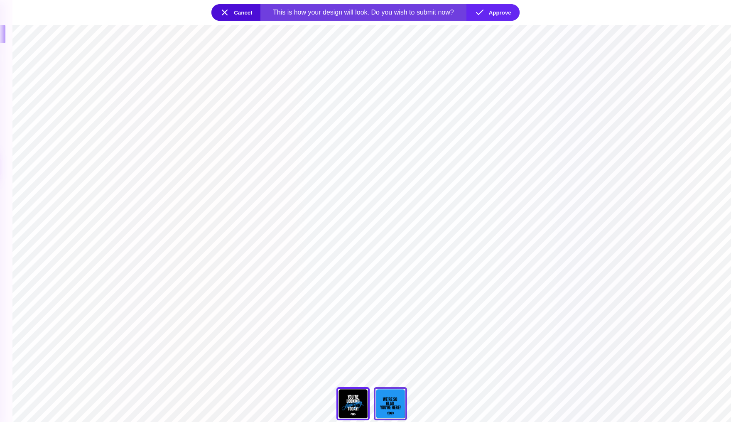
click at [393, 403] on div "Back" at bounding box center [390, 403] width 33 height 33
click at [498, 10] on button "Approve" at bounding box center [492, 12] width 53 height 17
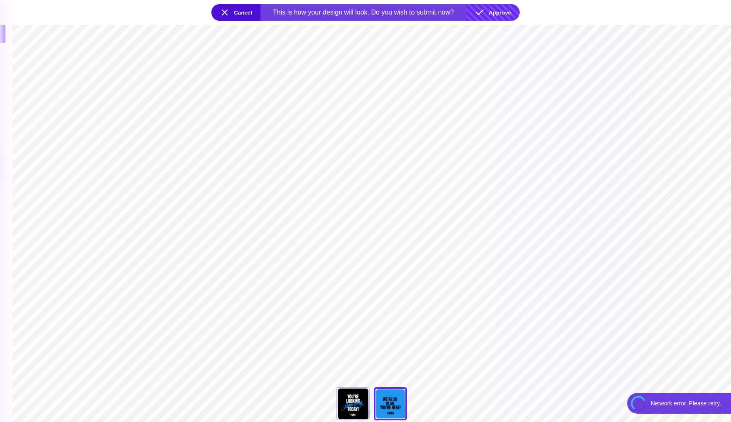
click at [499, 11] on button "Approve" at bounding box center [492, 12] width 53 height 17
click at [493, 15] on button "Approve" at bounding box center [492, 12] width 53 height 17
click at [494, 14] on button "Approve" at bounding box center [492, 12] width 53 height 17
click at [233, 14] on button "Cancel" at bounding box center [235, 12] width 49 height 17
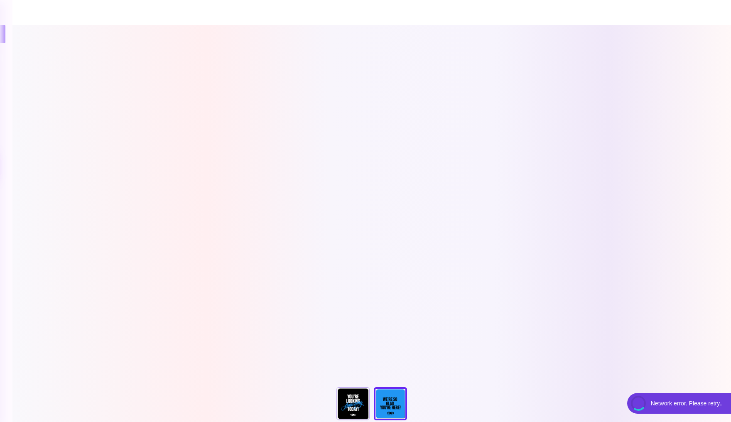
click at [468, 257] on section "***** **** Front Back" at bounding box center [371, 223] width 718 height 397
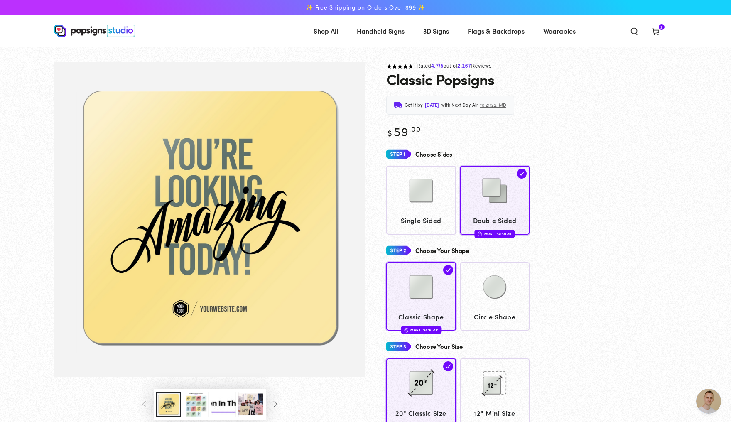
scroll to position [2109, 0]
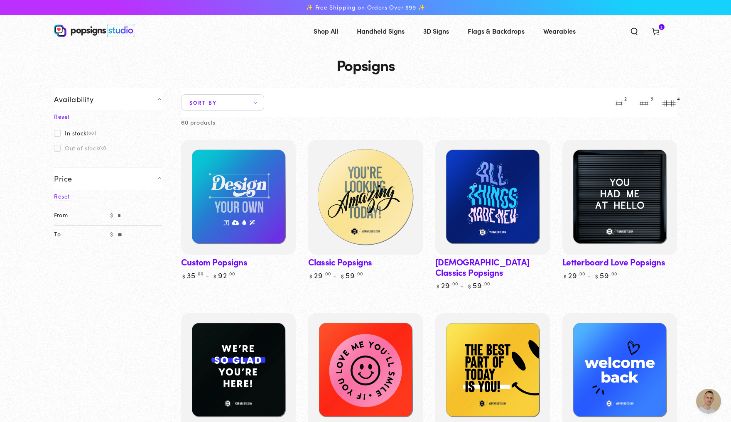
scroll to position [2109, 0]
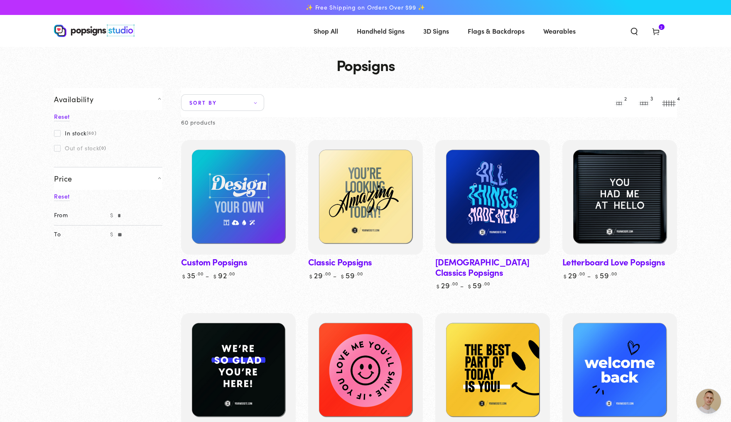
click at [660, 32] on icon at bounding box center [655, 31] width 8 height 8
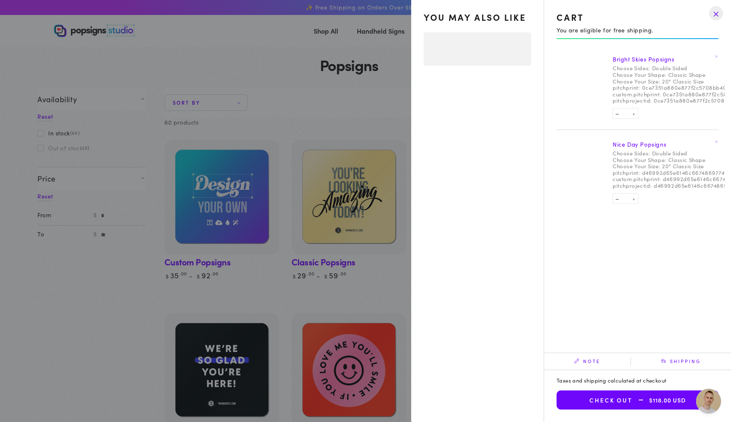
select select "**********"
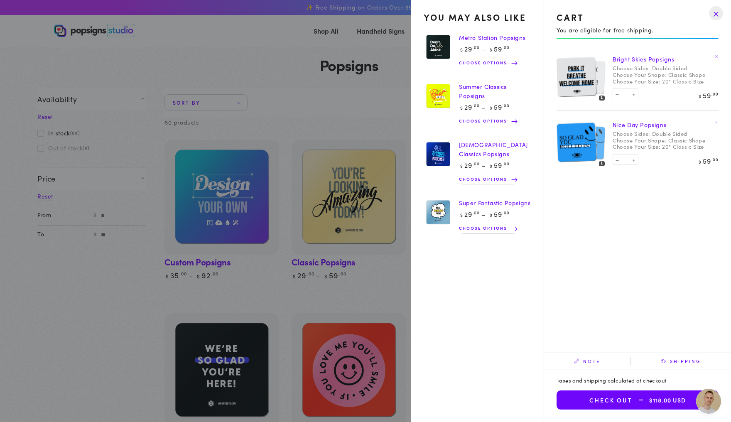
click at [570, 76] on img at bounding box center [576, 76] width 40 height 41
click at [620, 65] on div "Bright Skies Popsigns Choose Sides: Double Sided Choose Your Shape: Classic Sha…" at bounding box center [665, 77] width 106 height 52
click at [621, 59] on link "Bright Skies Popsigns" at bounding box center [643, 59] width 62 height 8
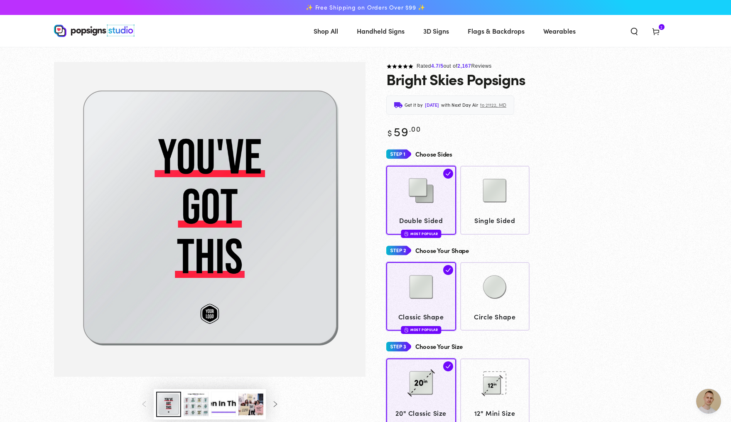
click at [660, 29] on icon at bounding box center [655, 31] width 8 height 8
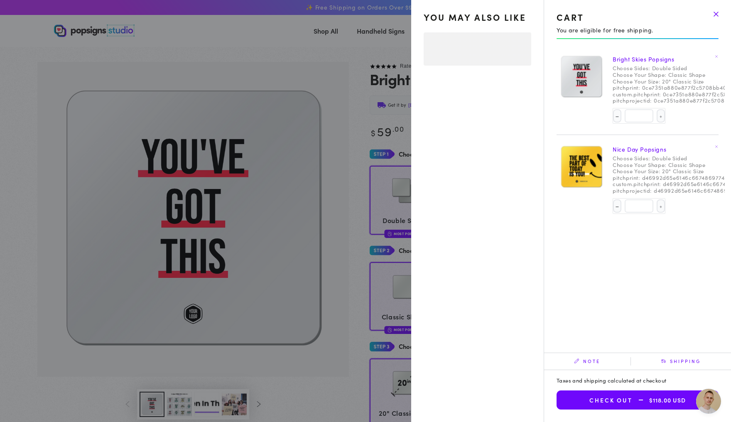
select select "**********"
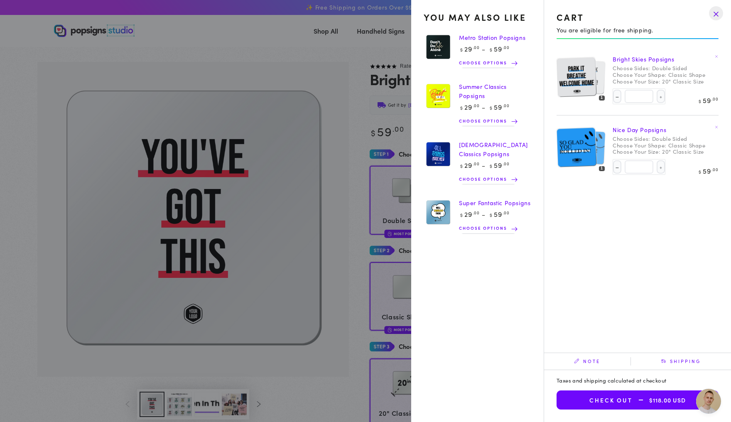
click at [711, 16] on drawer-close-button at bounding box center [716, 13] width 22 height 18
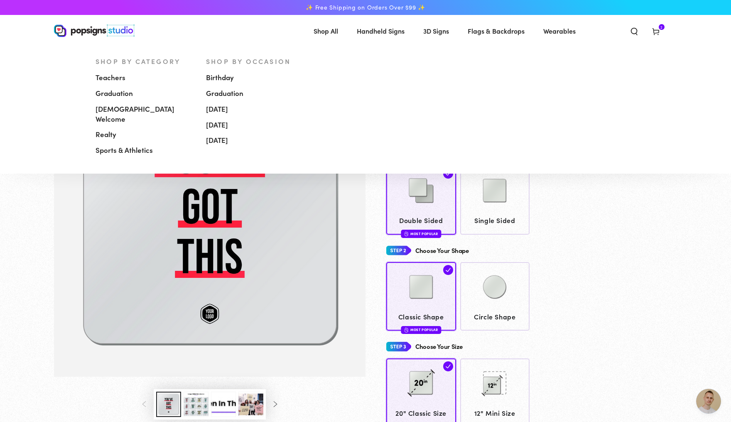
click at [104, 111] on span "[DEMOGRAPHIC_DATA] Welcome" at bounding box center [144, 114] width 98 height 20
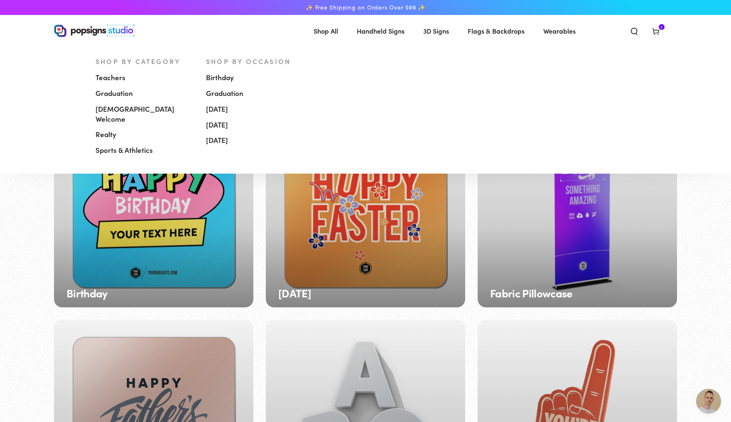
click at [369, 31] on span "Handheld Signs" at bounding box center [381, 31] width 48 height 12
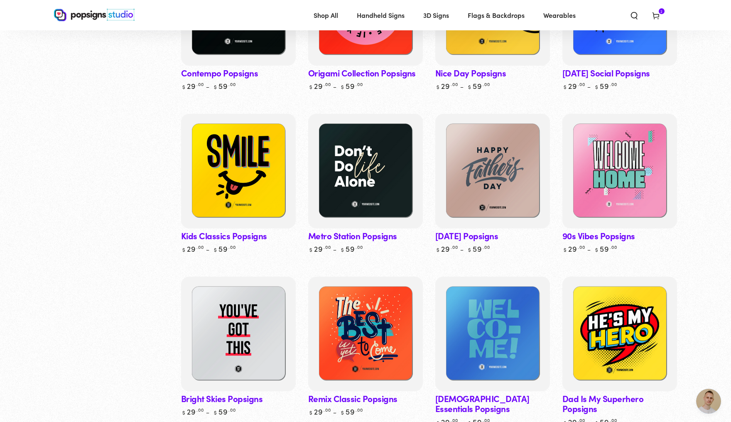
scroll to position [379, 0]
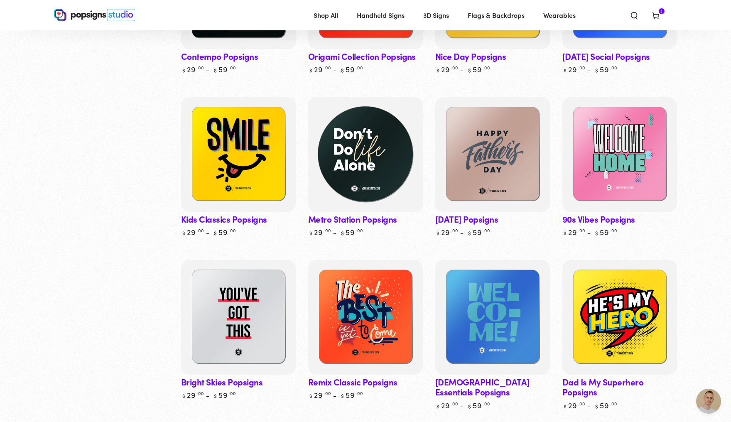
click at [381, 190] on img at bounding box center [365, 154] width 118 height 118
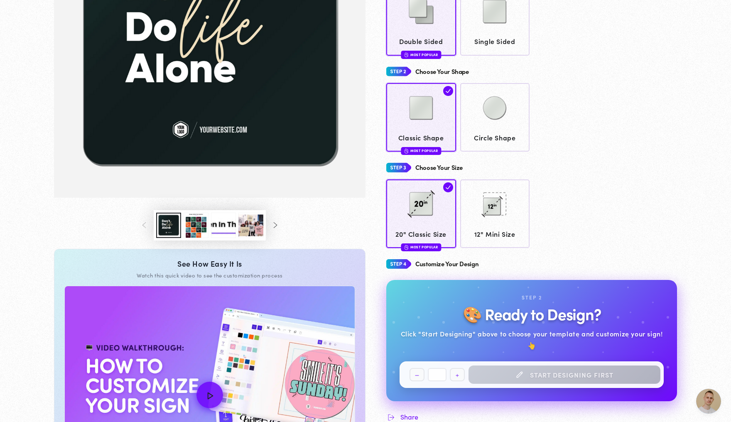
scroll to position [179, 0]
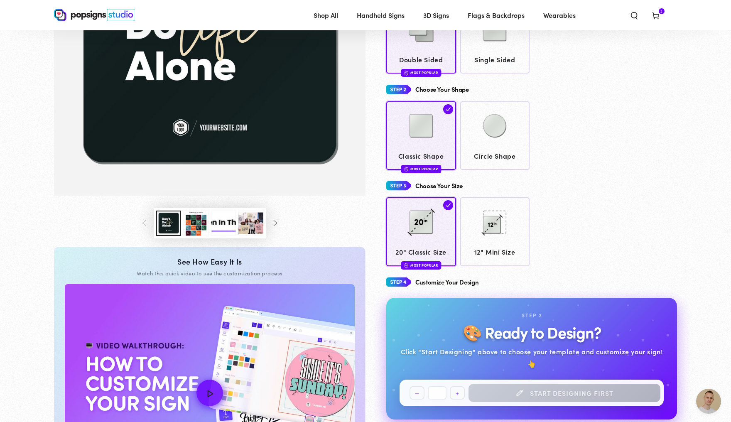
click at [183, 236] on button "Load image 3 in gallery view" at bounding box center [195, 222] width 25 height 25
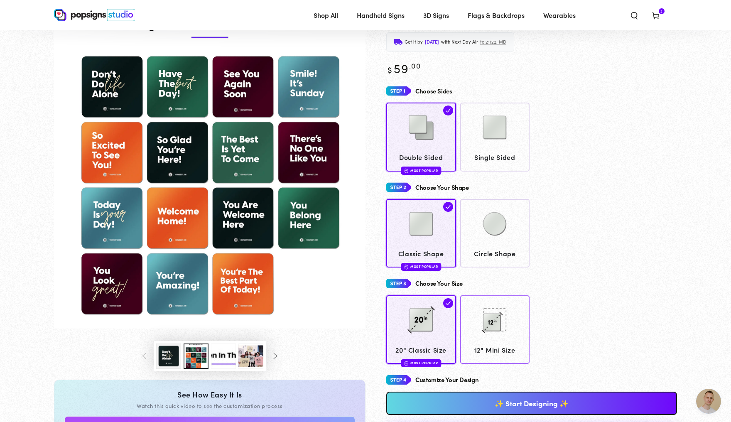
scroll to position [51, 0]
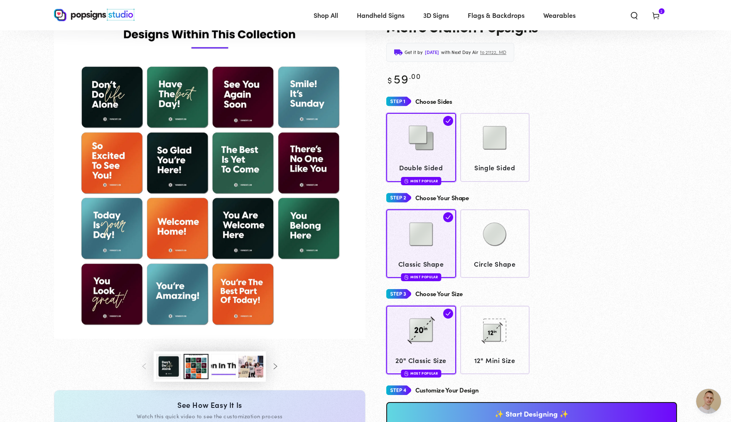
click at [108, 181] on img "Gallery Viewer" at bounding box center [209, 174] width 311 height 330
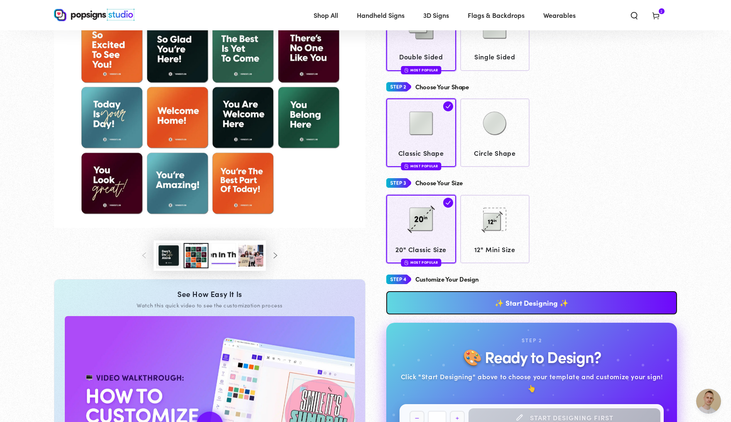
scroll to position [188, 0]
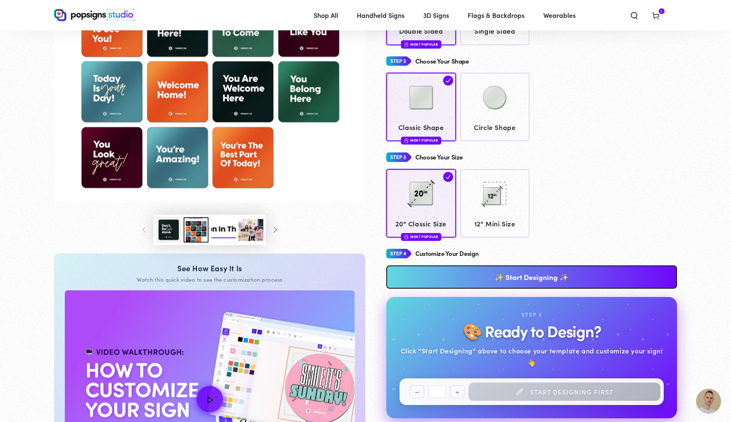
click at [467, 281] on link "✨ Start Designing ✨" at bounding box center [531, 276] width 291 height 23
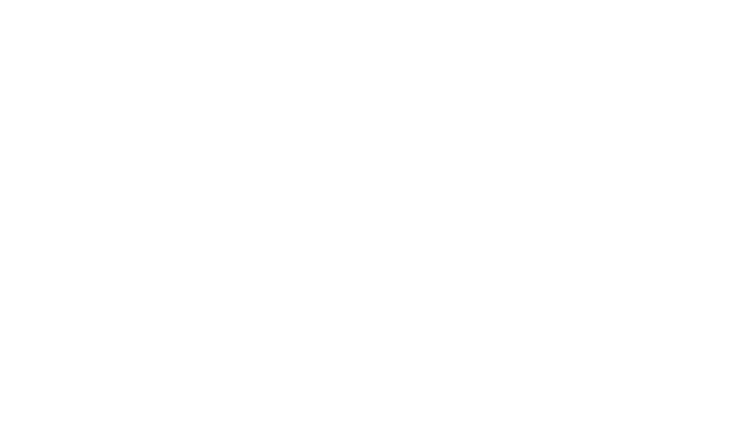
scroll to position [0, 0]
type textarea "An ancient tree with a door leading to a magical world"
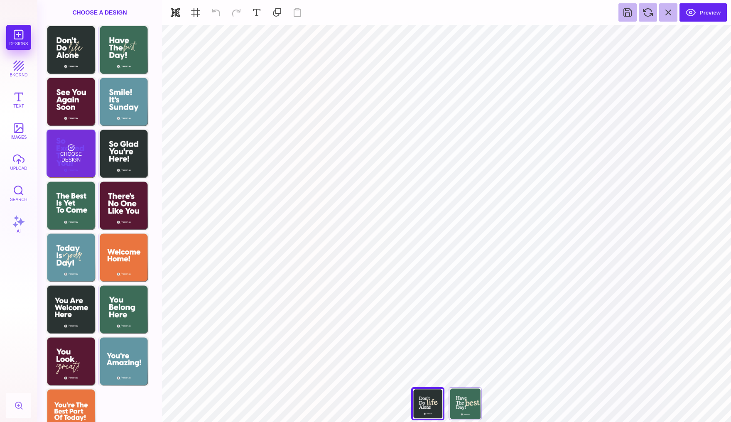
click at [73, 156] on div "Choose Design" at bounding box center [70, 153] width 49 height 47
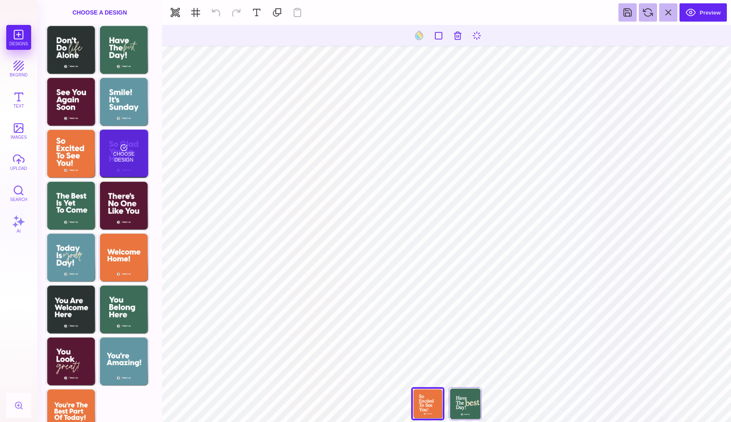
type input "#EA753F"
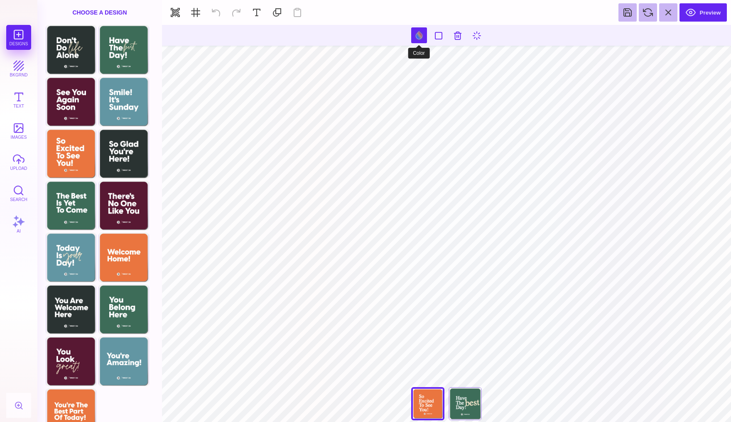
click at [418, 40] on button at bounding box center [419, 35] width 16 height 16
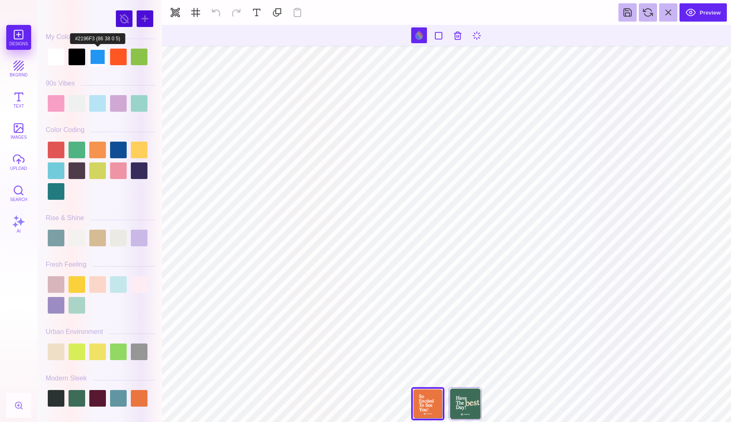
click at [103, 61] on div at bounding box center [97, 57] width 17 height 17
type input "#FFFFFF"
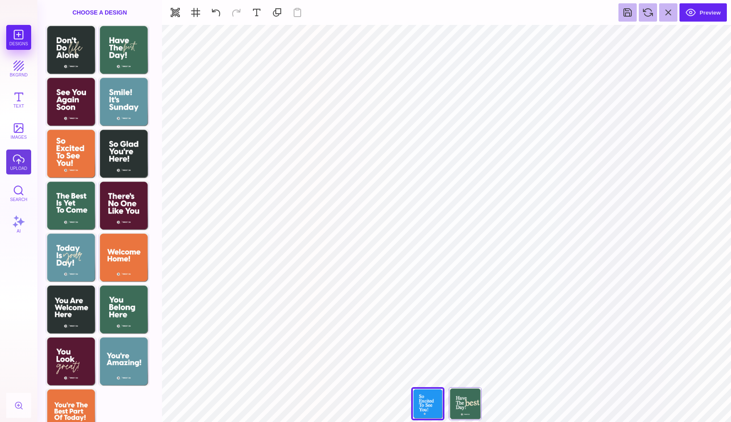
click at [20, 168] on button "upload" at bounding box center [18, 161] width 25 height 25
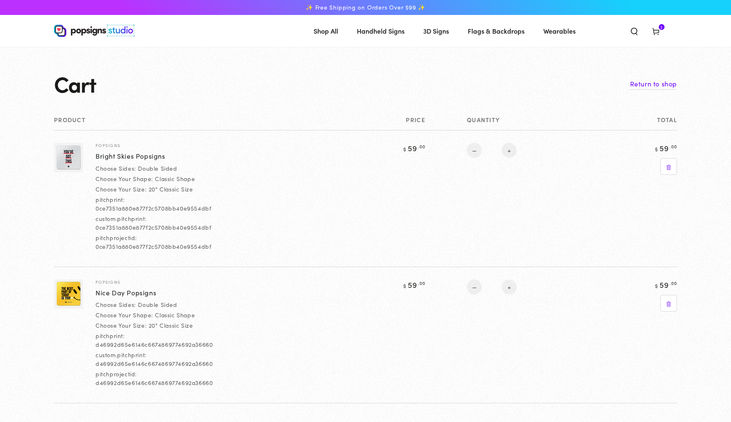
select select "**********"
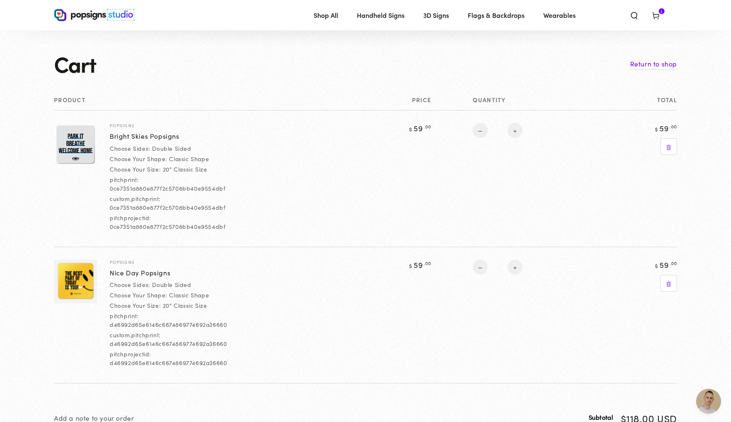
scroll to position [17, 0]
click at [110, 142] on link "Bright Skies Popsigns" at bounding box center [145, 137] width 70 height 10
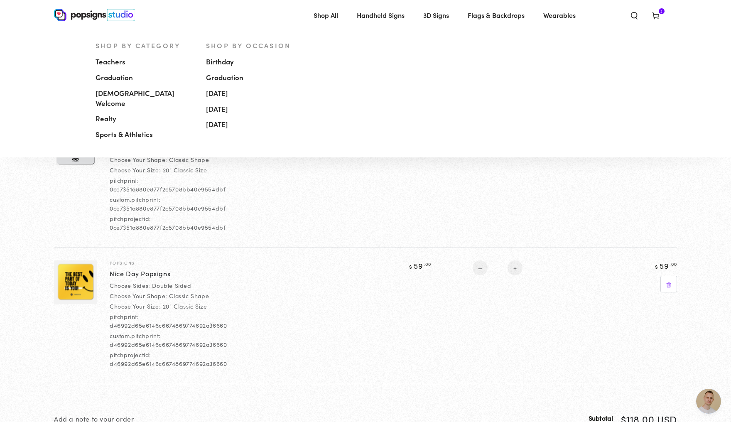
click at [388, 15] on span "Handheld Signs" at bounding box center [381, 15] width 48 height 12
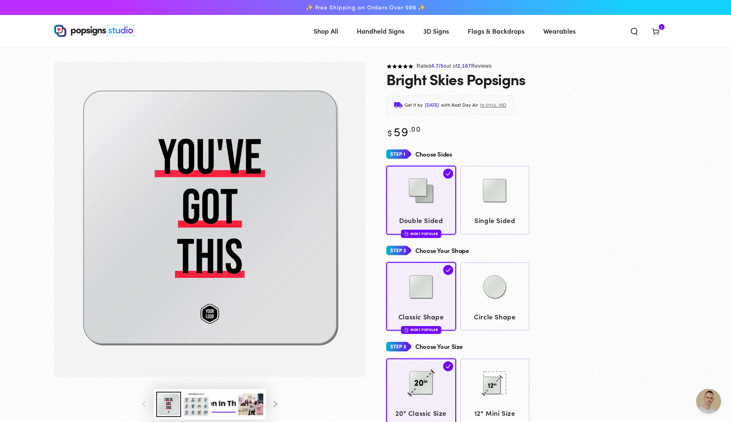
scroll to position [2109, 0]
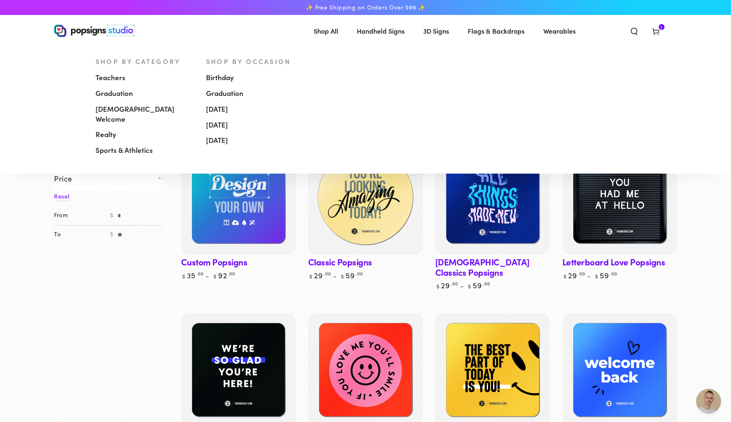
scroll to position [2109, 0]
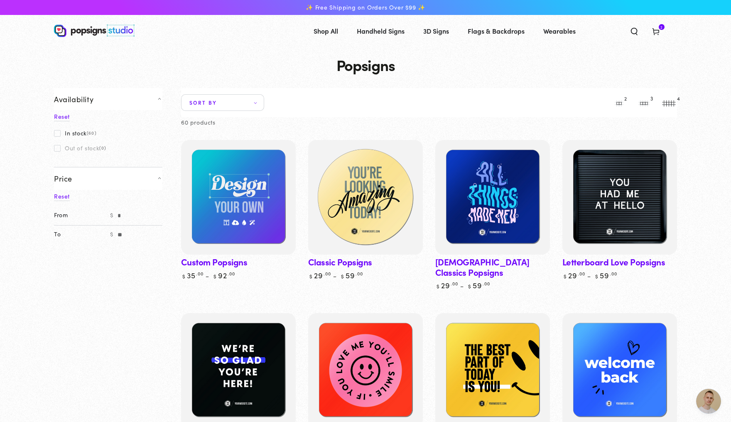
click at [355, 203] on img at bounding box center [365, 197] width 118 height 118
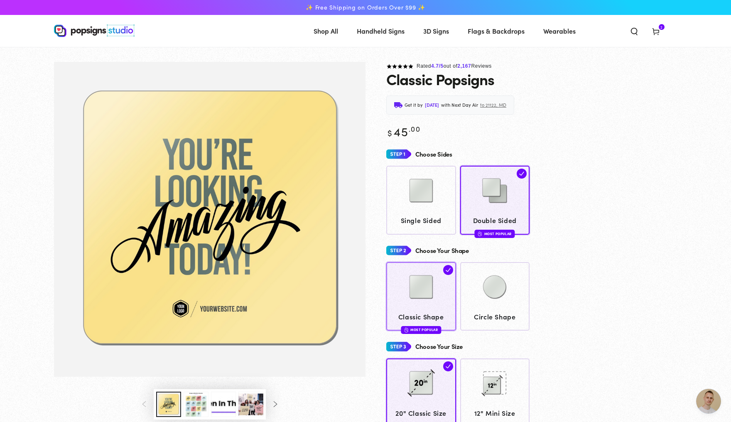
click at [306, 198] on img "Gallery Viewer" at bounding box center [209, 219] width 311 height 315
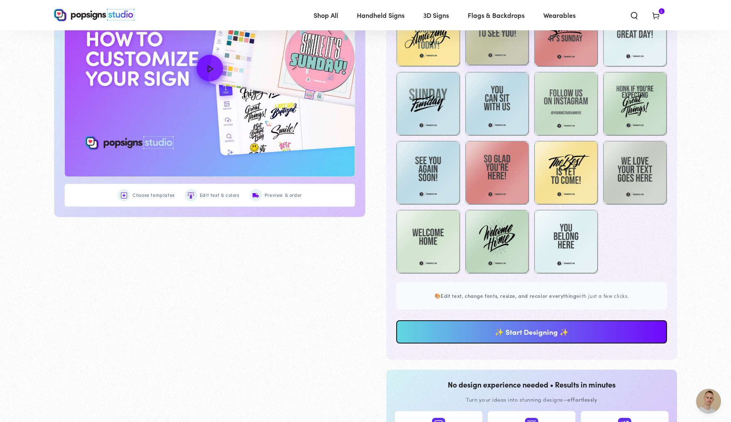
scroll to position [544, 0]
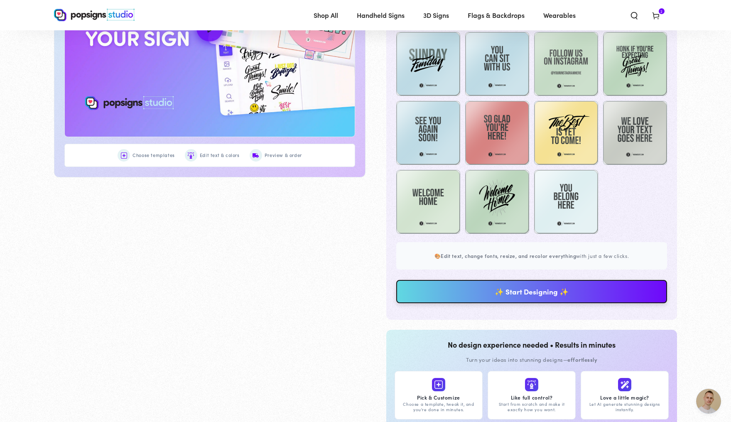
click at [510, 303] on link "✨ Start Designing ✨" at bounding box center [531, 291] width 271 height 23
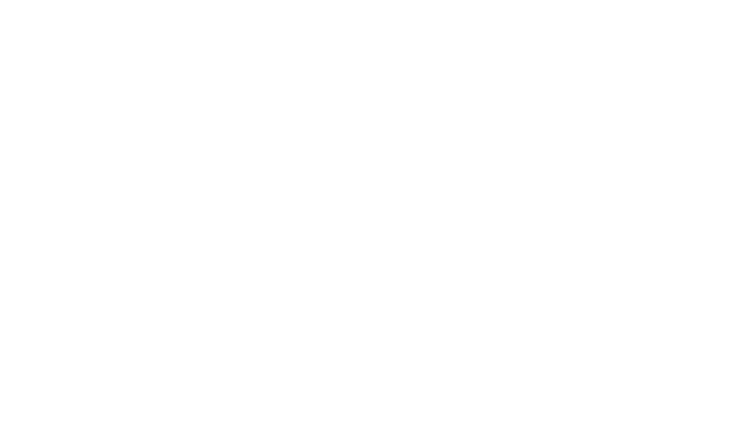
scroll to position [0, 0]
type textarea "An ancient tree with a door leading to a magical world"
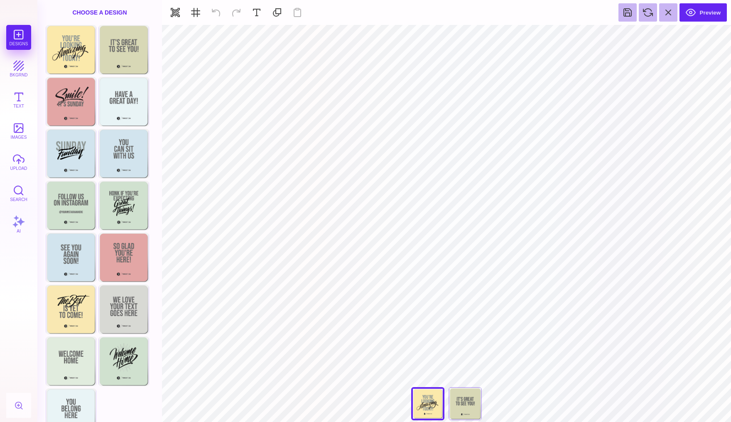
type input "#FBE9AB"
click at [418, 33] on button at bounding box center [419, 35] width 16 height 16
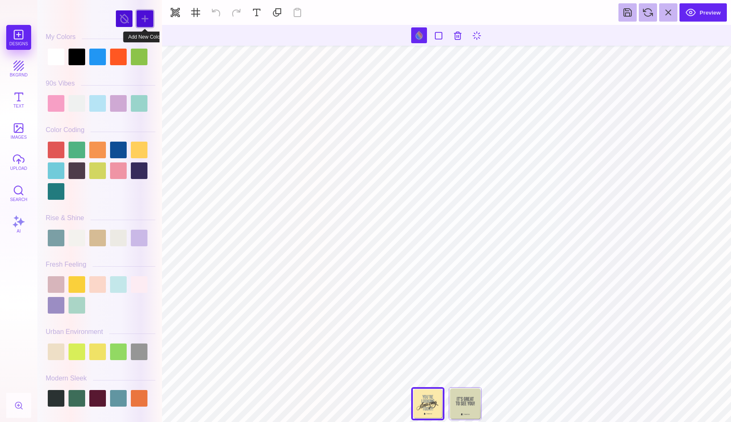
click at [143, 17] on div at bounding box center [145, 18] width 17 height 17
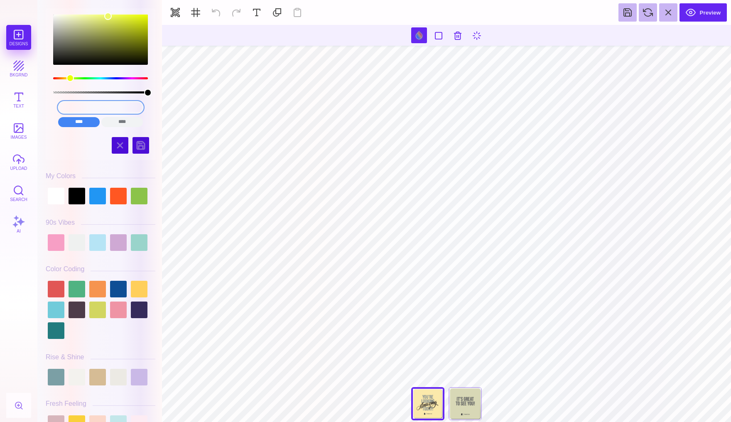
click at [109, 106] on input "#EDF768" at bounding box center [100, 107] width 85 height 12
type input "#EDF76FF00008"
click at [109, 106] on input "#EDF76FF00008" at bounding box center [100, 107] width 85 height 12
drag, startPoint x: 129, startPoint y: 108, endPoint x: 59, endPoint y: 107, distance: 69.7
click at [59, 107] on input "#EDF76FF00008" at bounding box center [100, 107] width 85 height 12
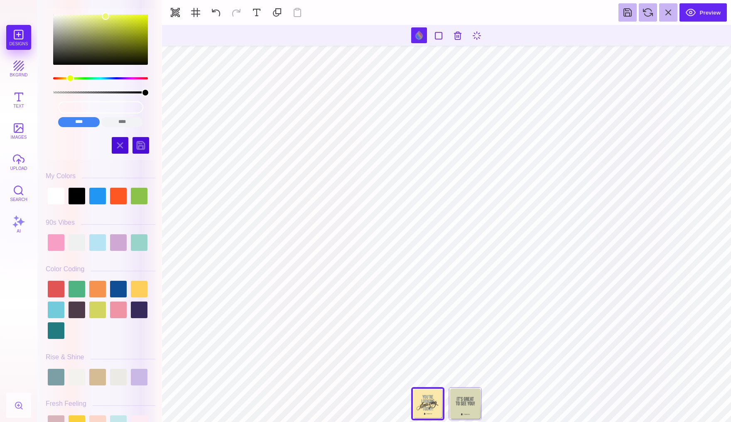
type input "#EDF76FF8"
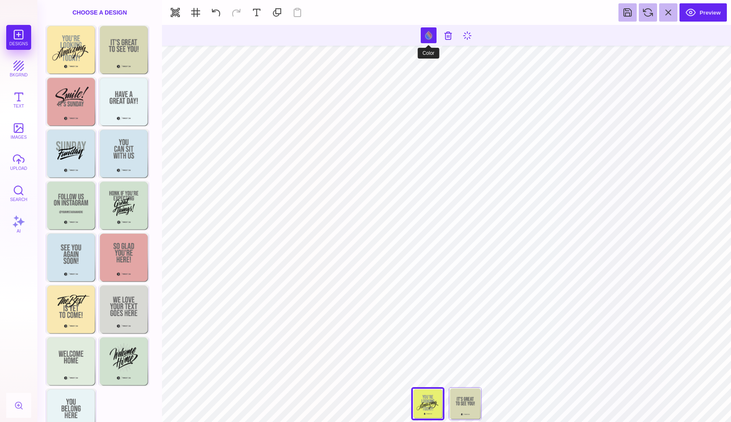
click at [427, 34] on button at bounding box center [429, 35] width 16 height 16
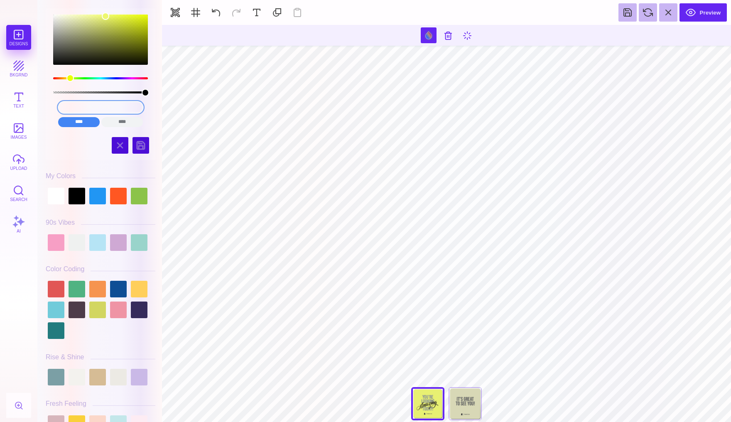
drag, startPoint x: 109, startPoint y: 106, endPoint x: 69, endPoint y: 103, distance: 40.0
click at [69, 103] on input "#EDF76FF8" at bounding box center [100, 107] width 85 height 12
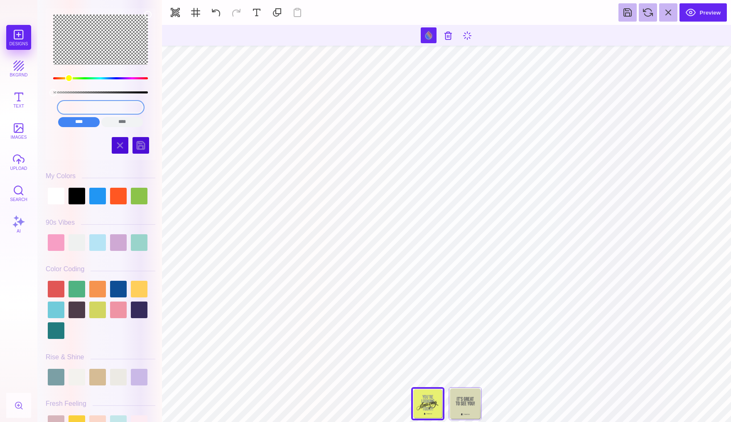
type input "FF0000"
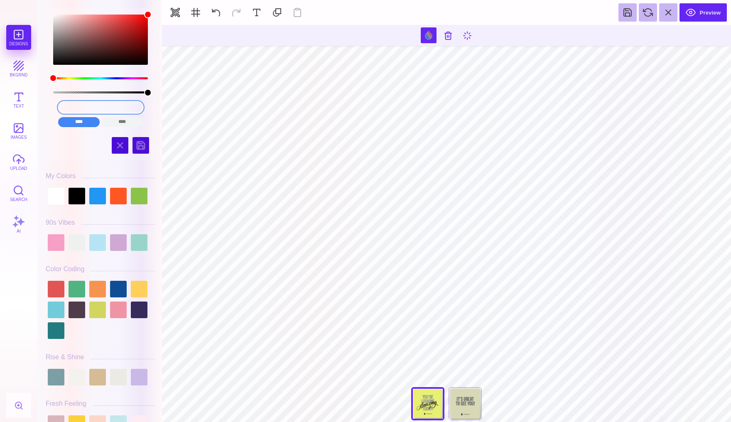
click at [117, 107] on input "FF0000" at bounding box center [100, 107] width 85 height 12
drag, startPoint x: 117, startPoint y: 107, endPoint x: 69, endPoint y: 106, distance: 48.2
click at [69, 106] on input "FF0000" at bounding box center [100, 107] width 85 height 12
drag, startPoint x: 107, startPoint y: 107, endPoint x: 46, endPoint y: 107, distance: 60.2
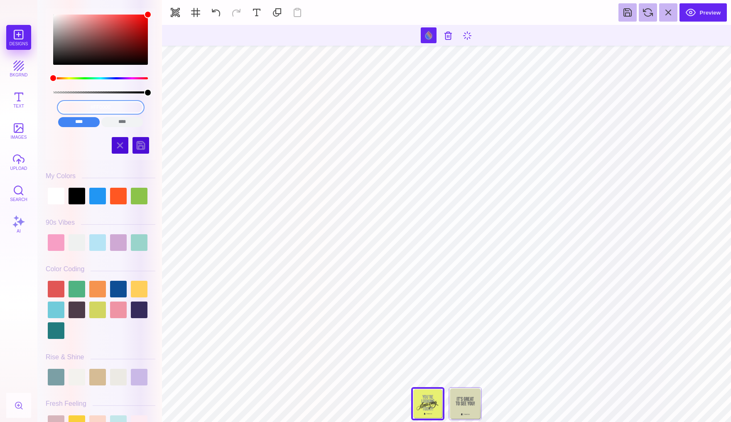
click at [46, 107] on div "#FF0000 **** **** **** **** **** **** ****** *****" at bounding box center [101, 69] width 110 height 122
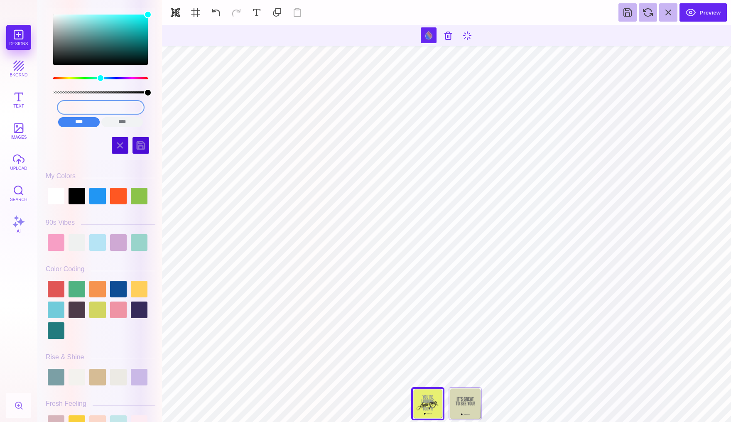
click at [112, 106] on input "#00FFFF" at bounding box center [100, 107] width 85 height 12
click at [106, 109] on input "#00FFFF" at bounding box center [100, 107] width 85 height 12
drag, startPoint x: 119, startPoint y: 104, endPoint x: 69, endPoint y: 105, distance: 49.8
click at [69, 105] on input "#00FFFF" at bounding box center [100, 107] width 85 height 12
click at [127, 120] on input "****" at bounding box center [122, 122] width 42 height 10
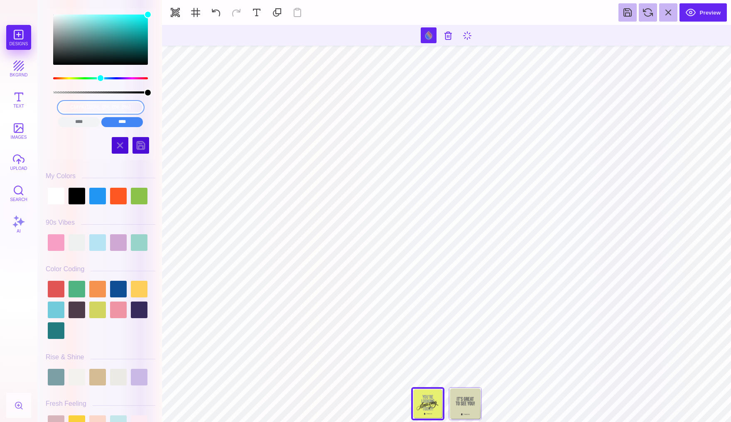
drag, startPoint x: 130, startPoint y: 106, endPoint x: 44, endPoint y: 105, distance: 85.1
click at [44, 105] on div "cmyk(100%, 0%, 0%, 0%) **** **** **** **** **** **** ****** ***** My Colors Hues" at bounding box center [101, 213] width 118 height 418
click at [75, 121] on input "****" at bounding box center [79, 122] width 42 height 10
click at [112, 124] on input "****" at bounding box center [122, 122] width 42 height 10
type input "cmyk(100%, 0%, 0%, 0%)"
